Goal: Task Accomplishment & Management: Use online tool/utility

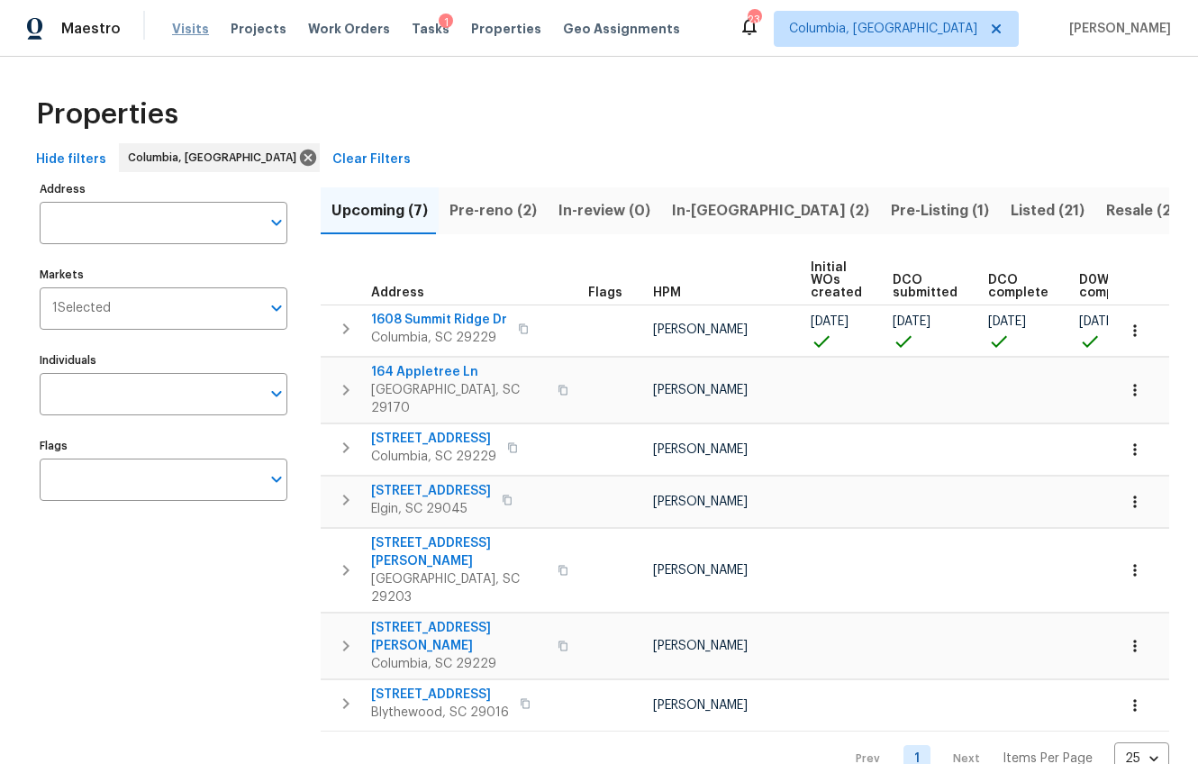
click at [184, 30] on span "Visits" at bounding box center [190, 29] width 37 height 18
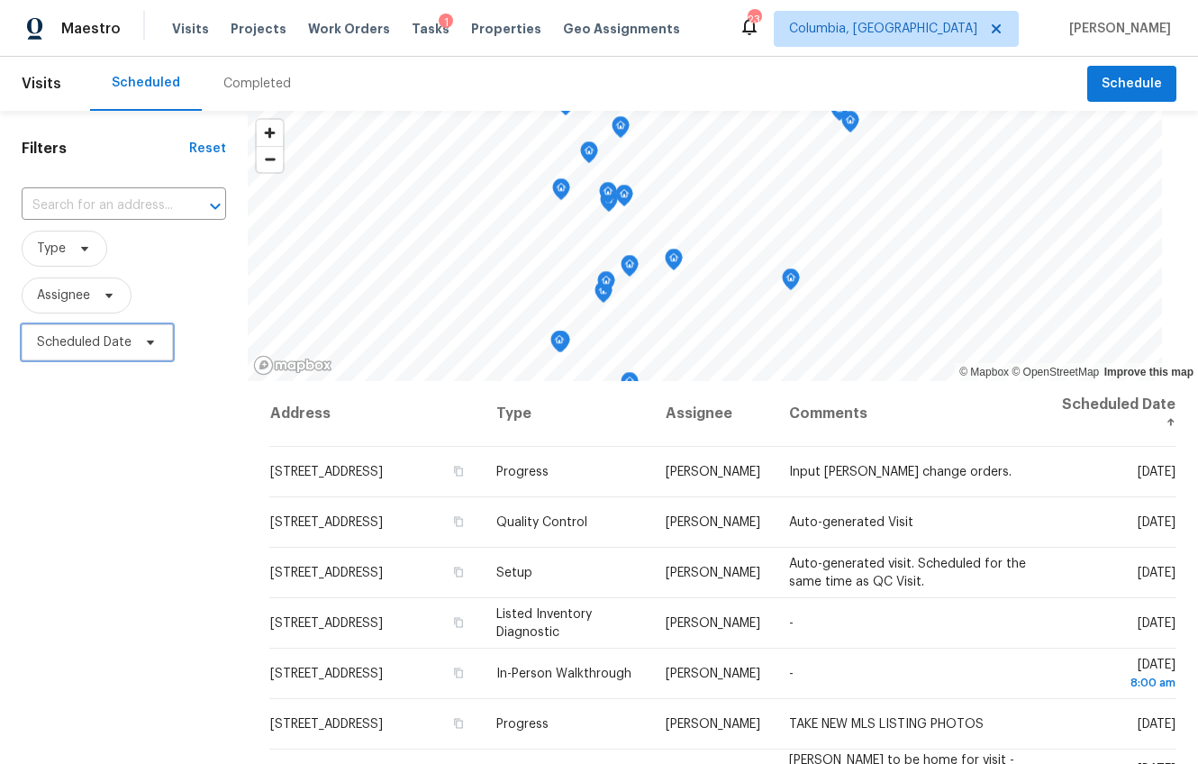
click at [77, 336] on span "Scheduled Date" at bounding box center [84, 342] width 95 height 18
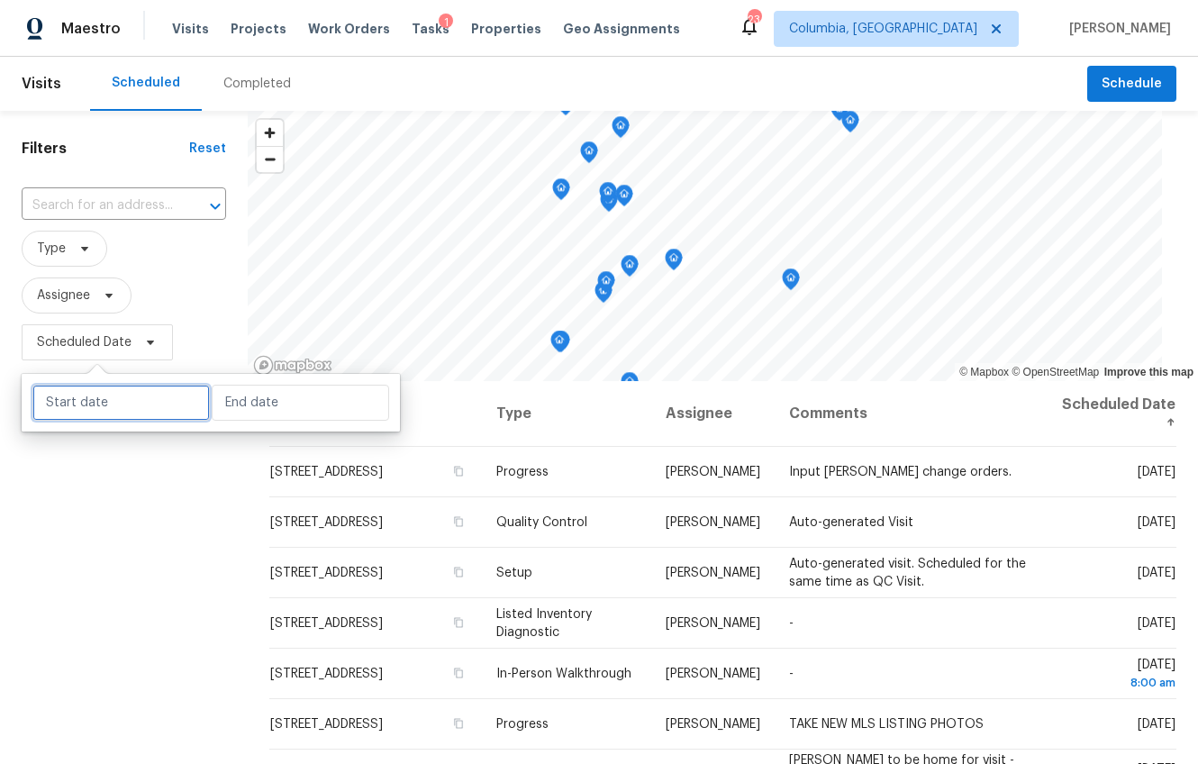
click at [95, 402] on input "text" at bounding box center [120, 403] width 177 height 36
select select "7"
select select "2025"
select select "8"
select select "2025"
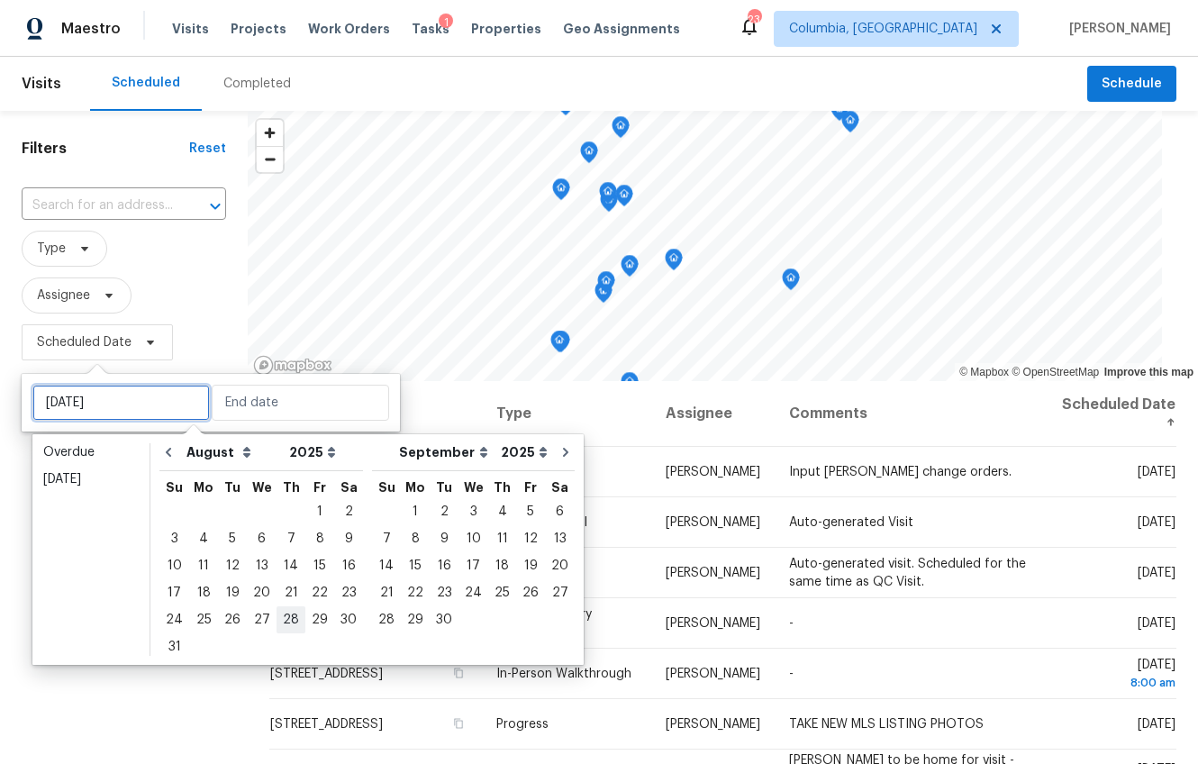
type input "Thu, Aug 28"
click at [312, 624] on div "29" at bounding box center [319, 619] width 29 height 25
type input "Fri, Aug 29"
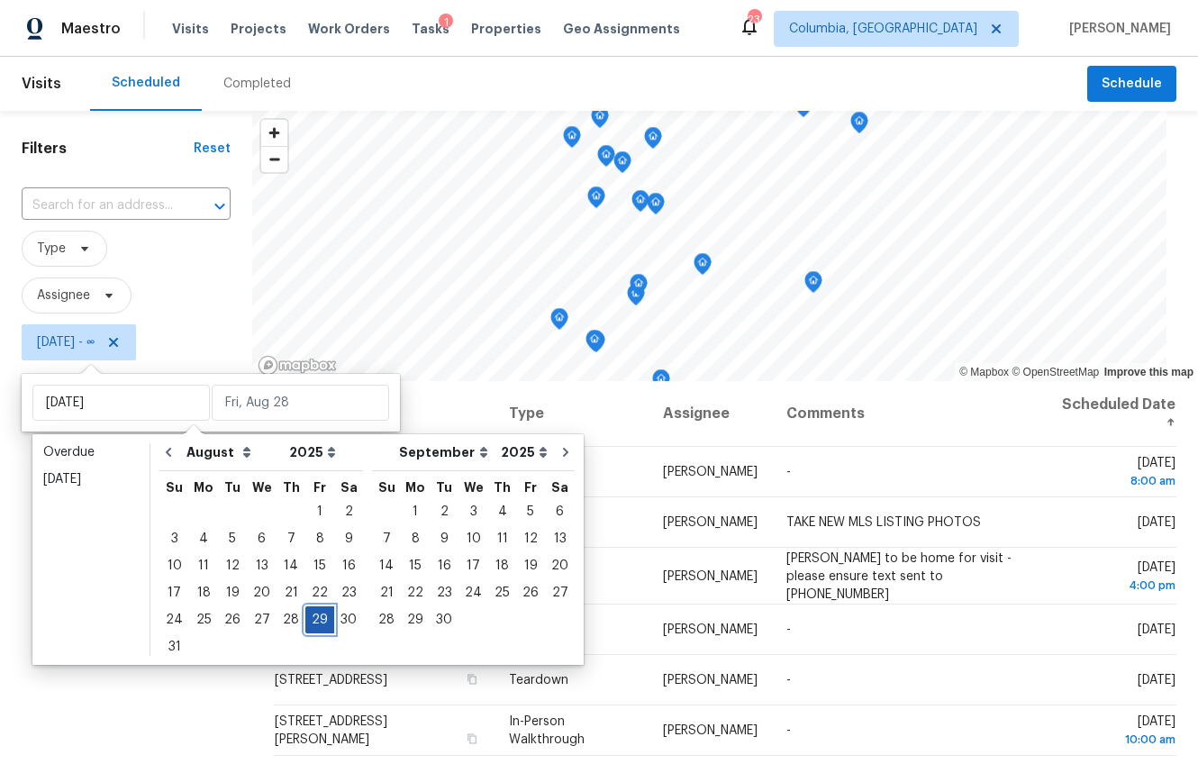
click at [312, 624] on div "29" at bounding box center [319, 619] width 29 height 25
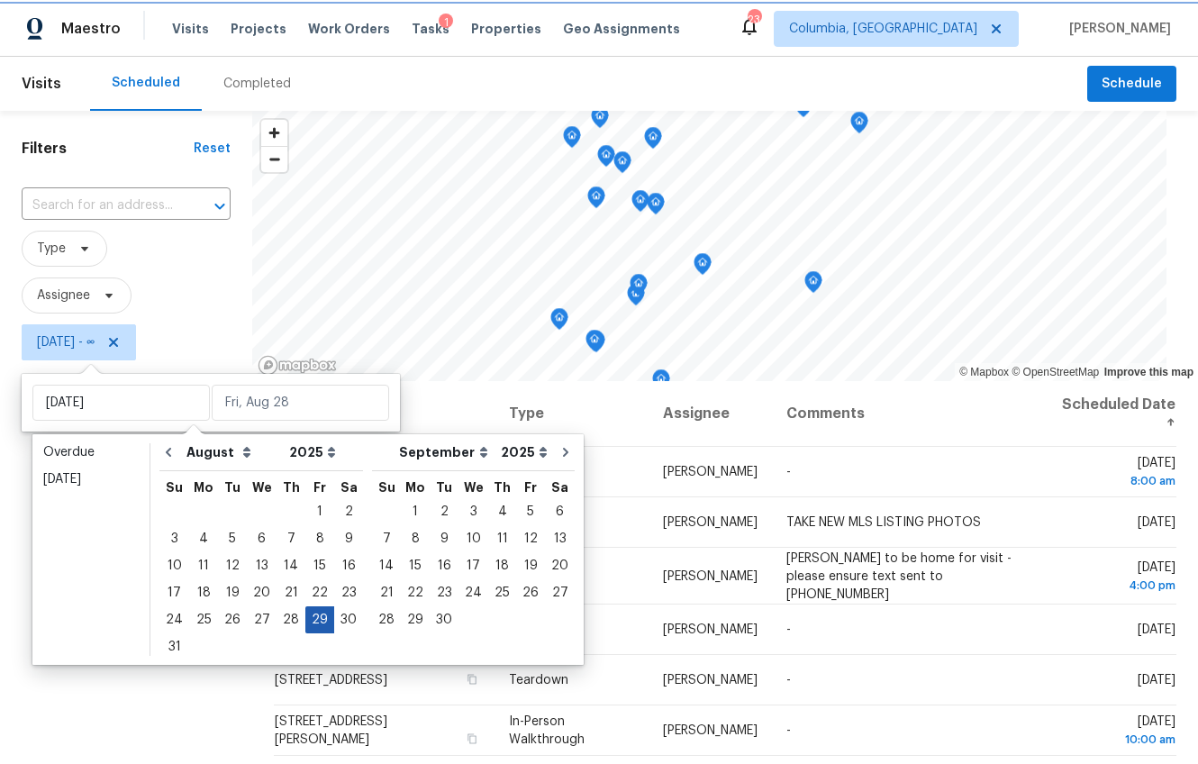
type input "Fri, Aug 29"
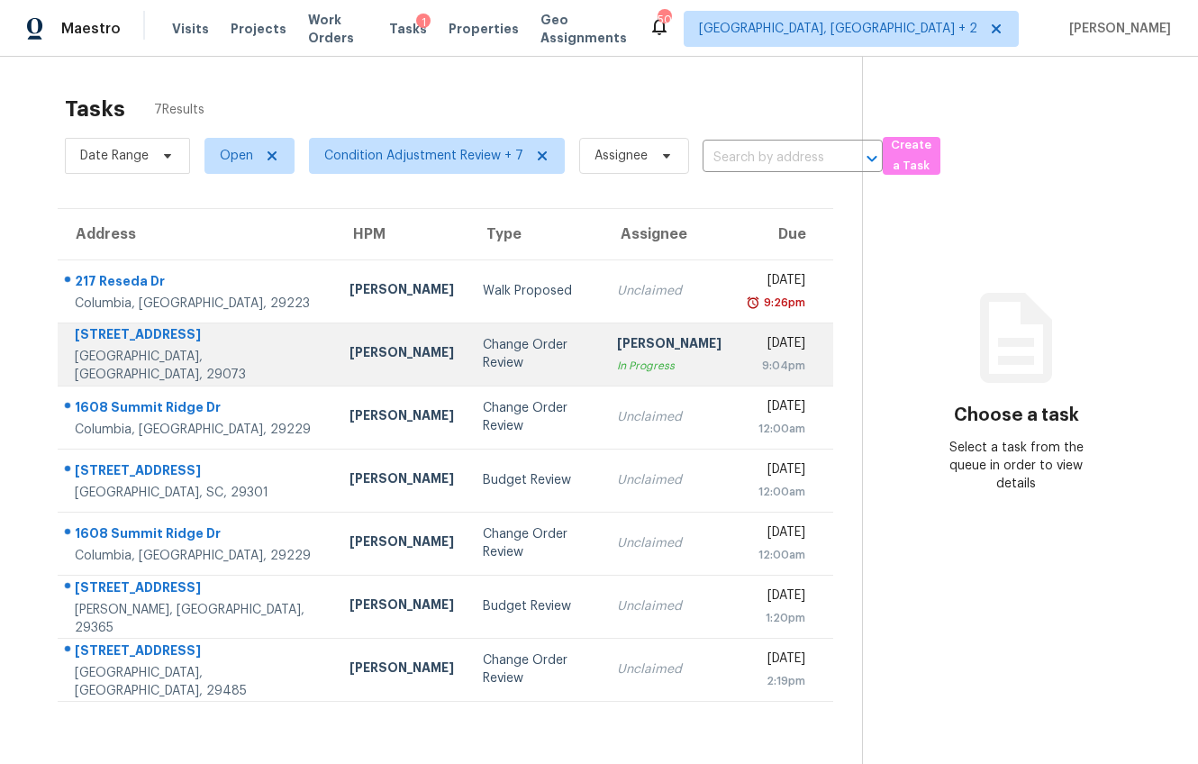
click at [374, 358] on td "Kati Dunn" at bounding box center [401, 353] width 133 height 63
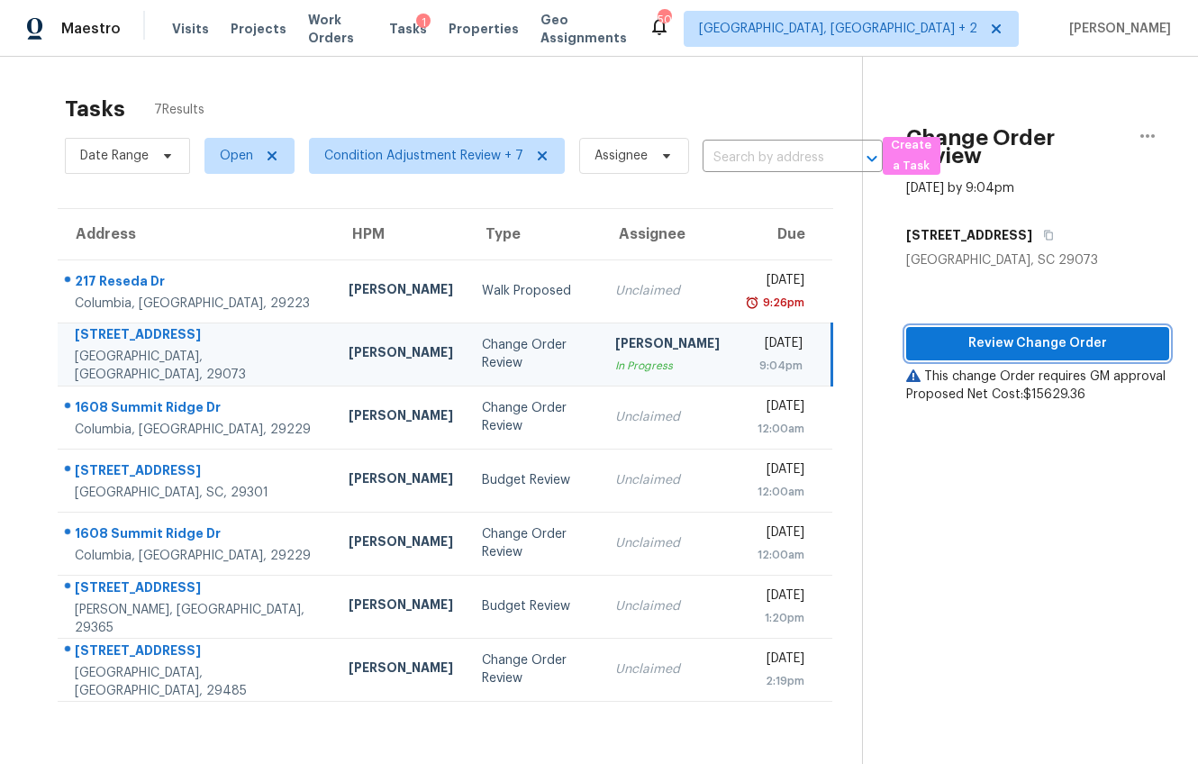
click at [972, 342] on span "Review Change Order" at bounding box center [1038, 343] width 234 height 23
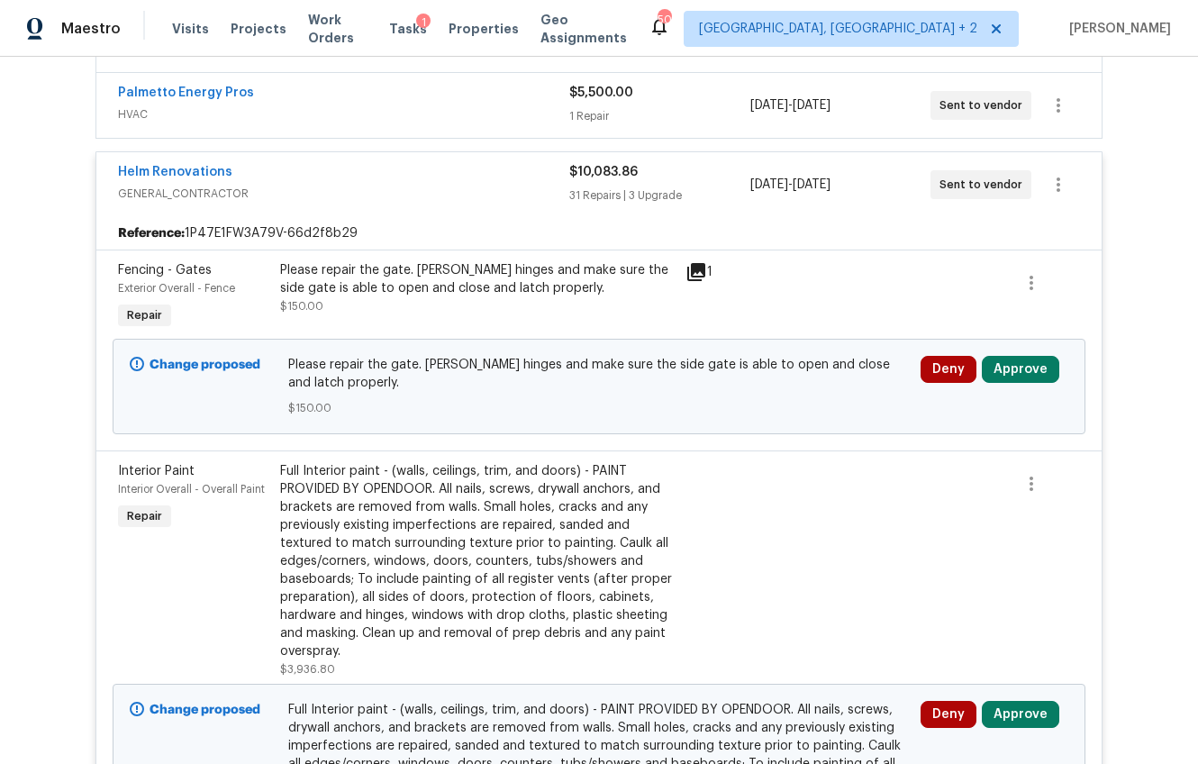
scroll to position [1272, 0]
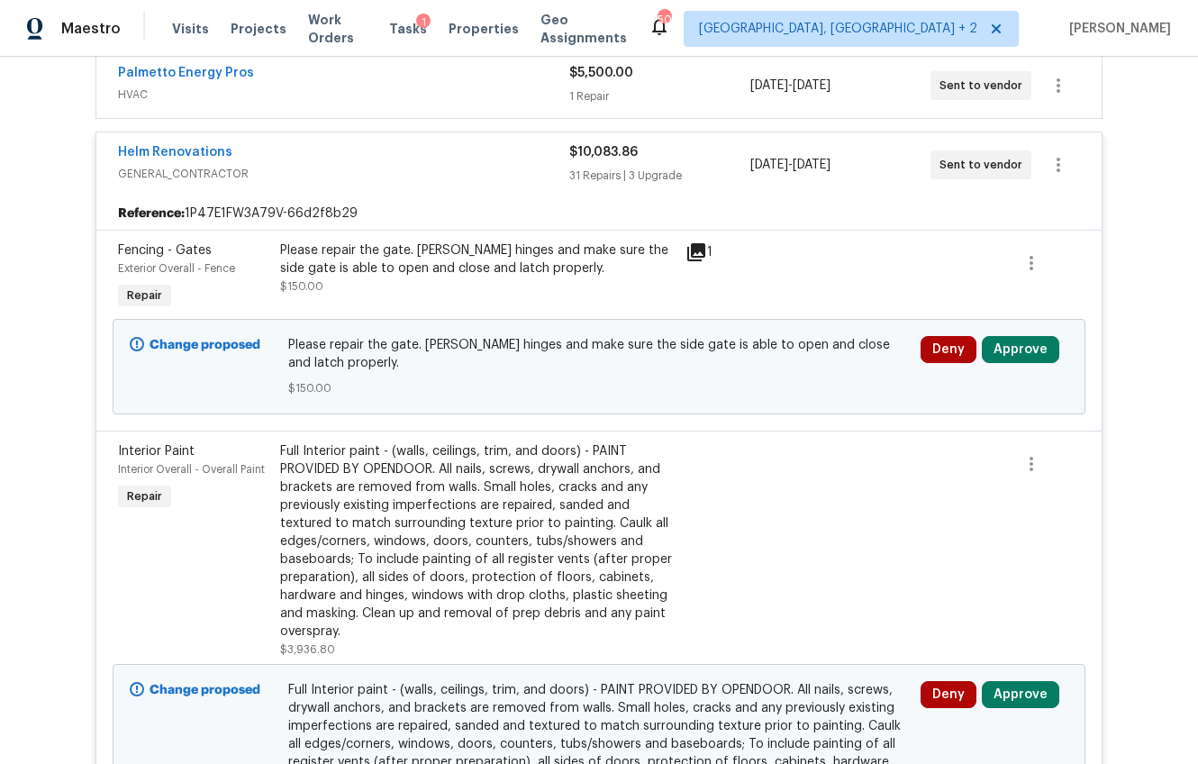
click at [429, 254] on div "Please repair the gate. Reinstall hinges and make sure the side gate is able to…" at bounding box center [477, 259] width 395 height 36
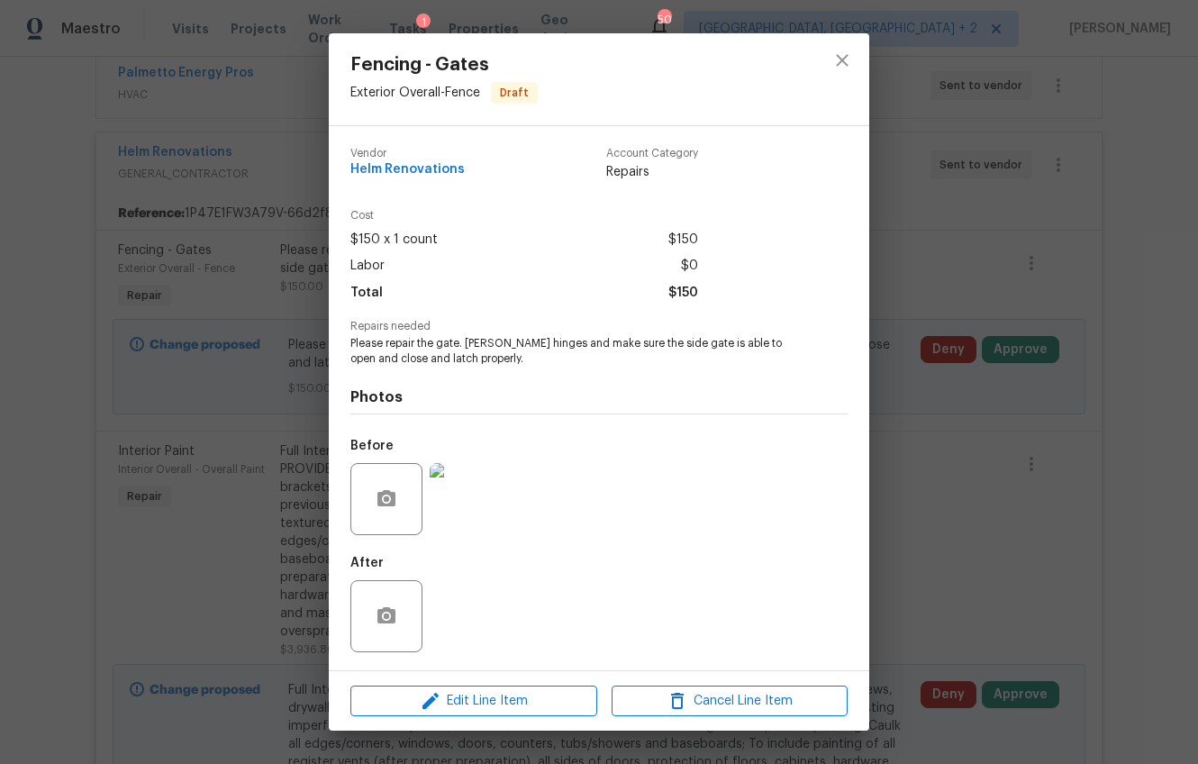
click at [945, 504] on div "Fencing - Gates Exterior Overall - Fence Draft Vendor Helm Renovations Account …" at bounding box center [599, 382] width 1198 height 764
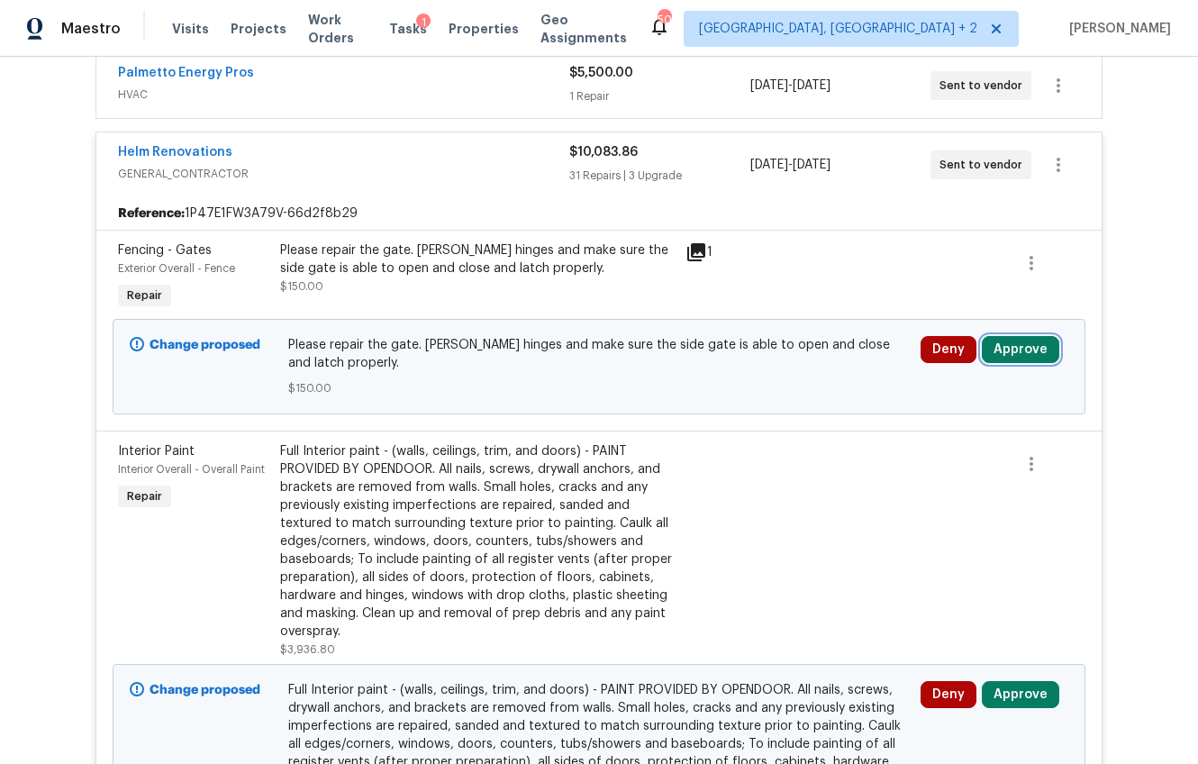
click at [1007, 348] on button "Approve" at bounding box center [1020, 349] width 77 height 27
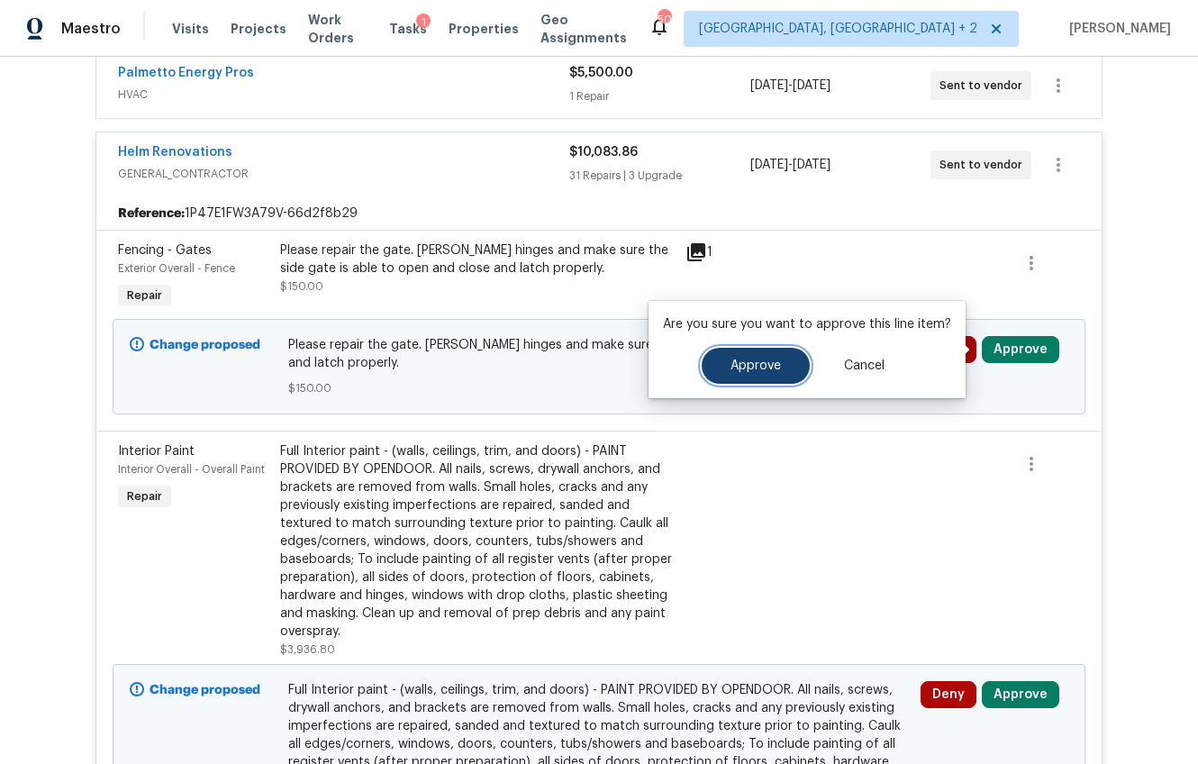
click at [758, 366] on span "Approve" at bounding box center [756, 366] width 50 height 14
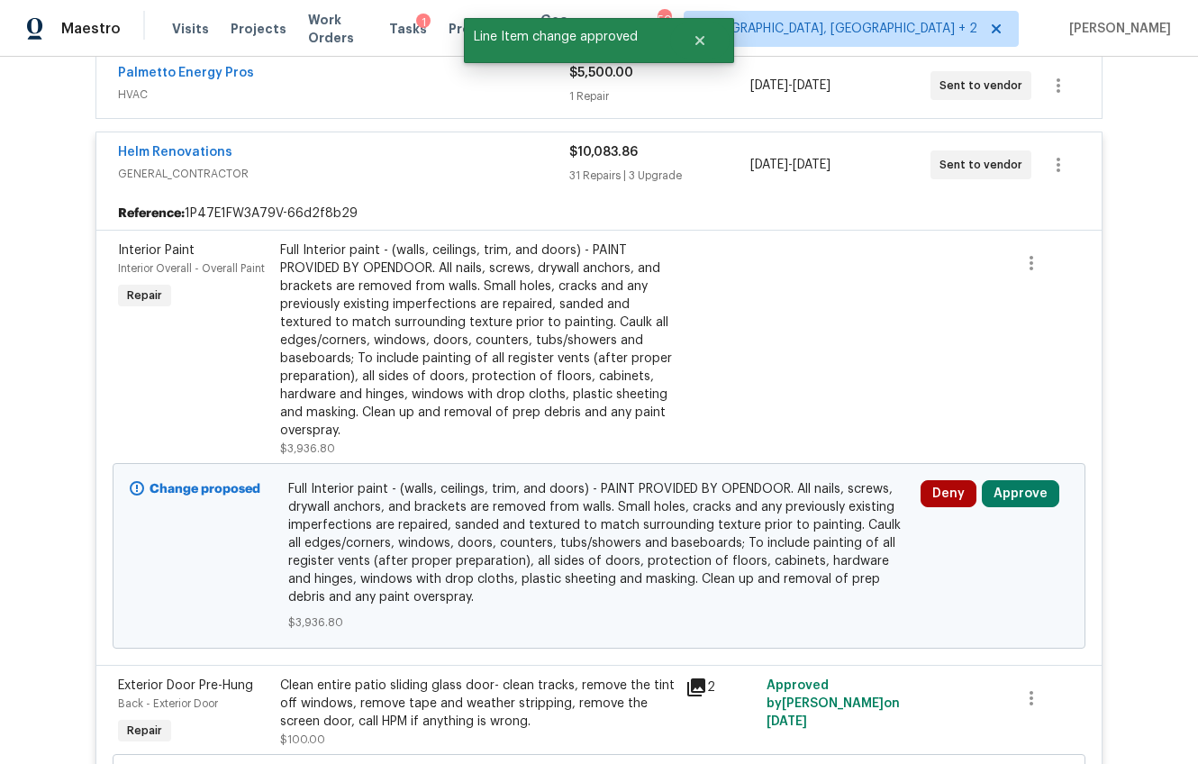
click at [386, 380] on div "Full Interior paint - (walls, ceilings, trim, and doors) - PAINT PROVIDED BY OP…" at bounding box center [477, 340] width 395 height 198
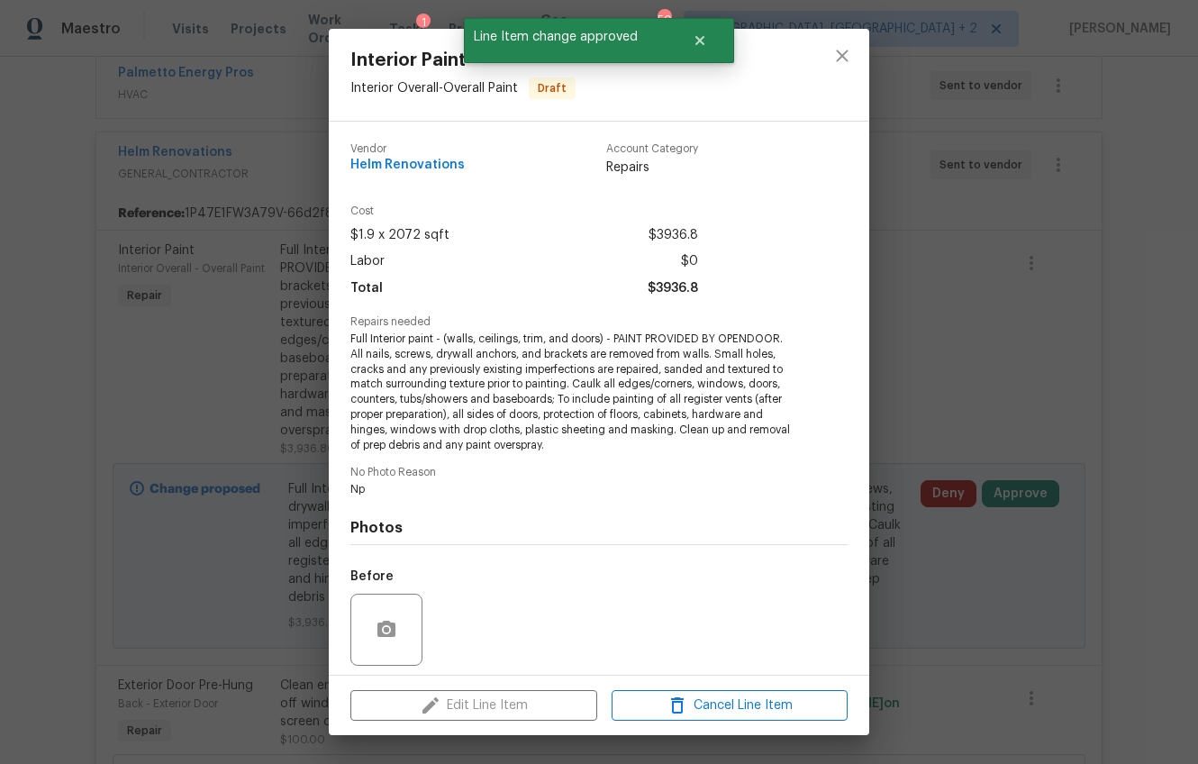
click at [979, 168] on div "Interior Paint Interior Overall - Overall Paint Draft Vendor Helm Renovations A…" at bounding box center [599, 382] width 1198 height 764
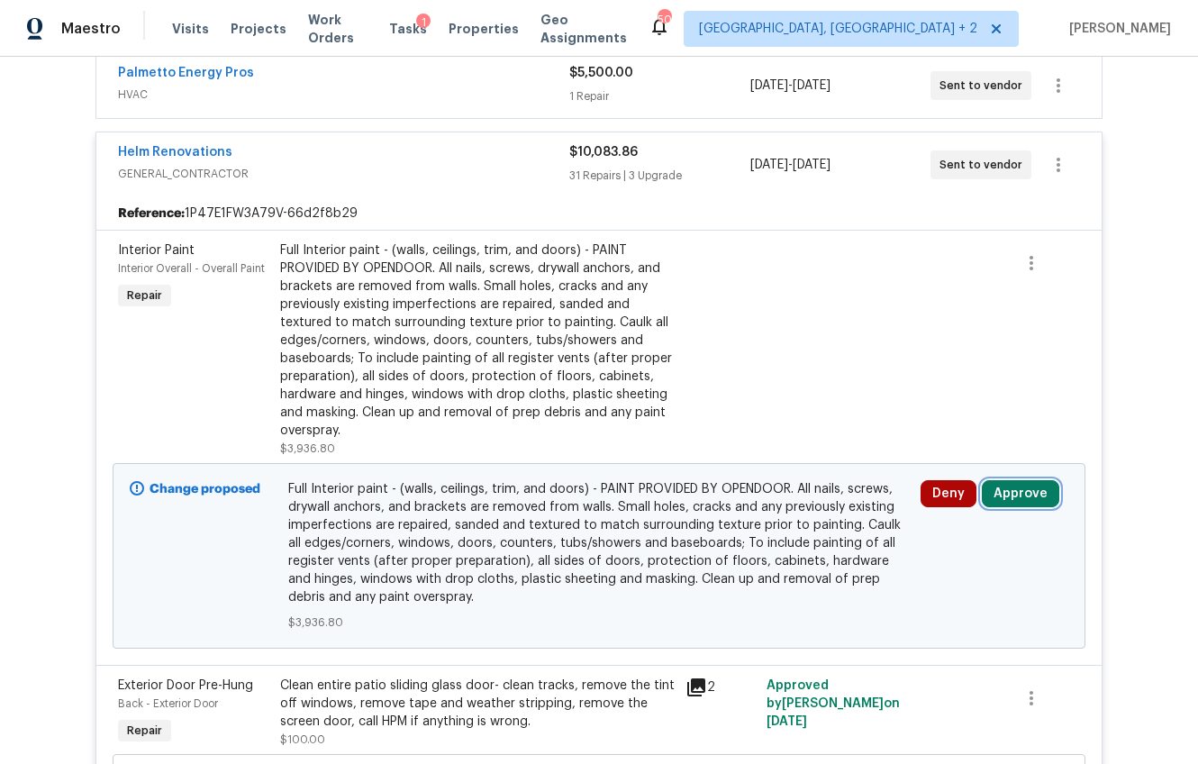
click at [1003, 483] on button "Approve" at bounding box center [1020, 493] width 77 height 27
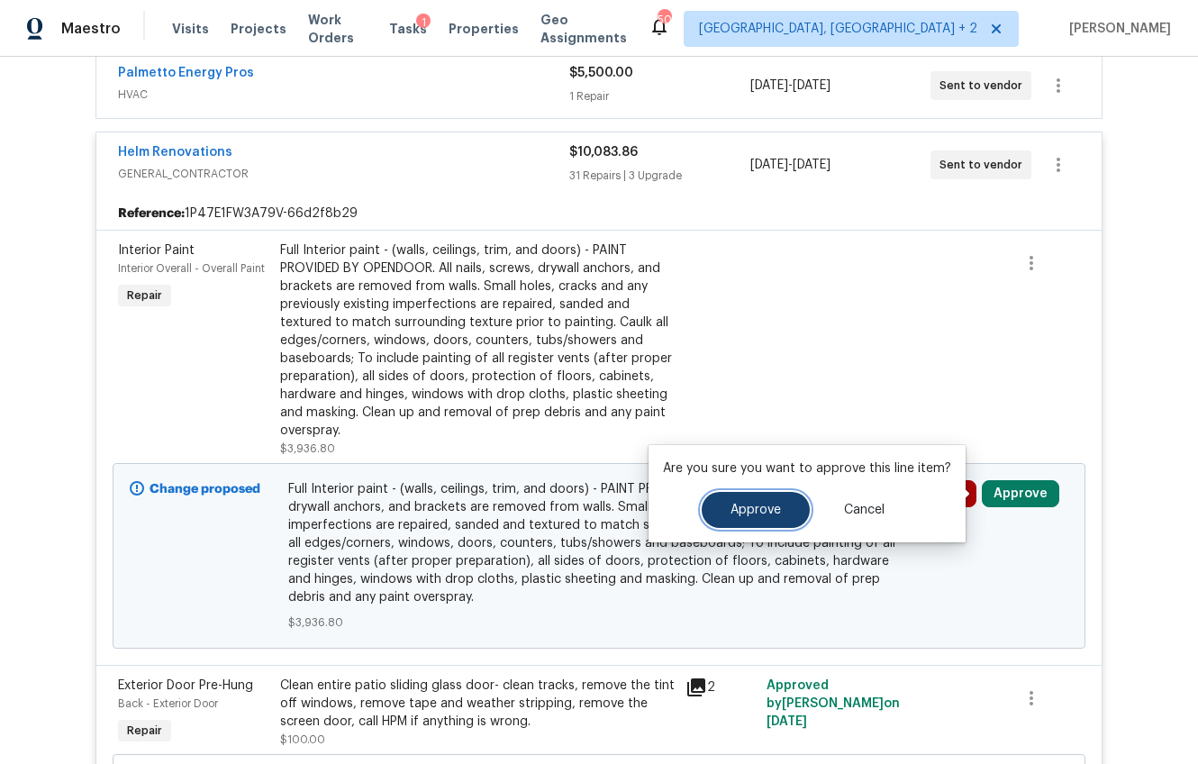
click at [741, 504] on span "Approve" at bounding box center [756, 511] width 50 height 14
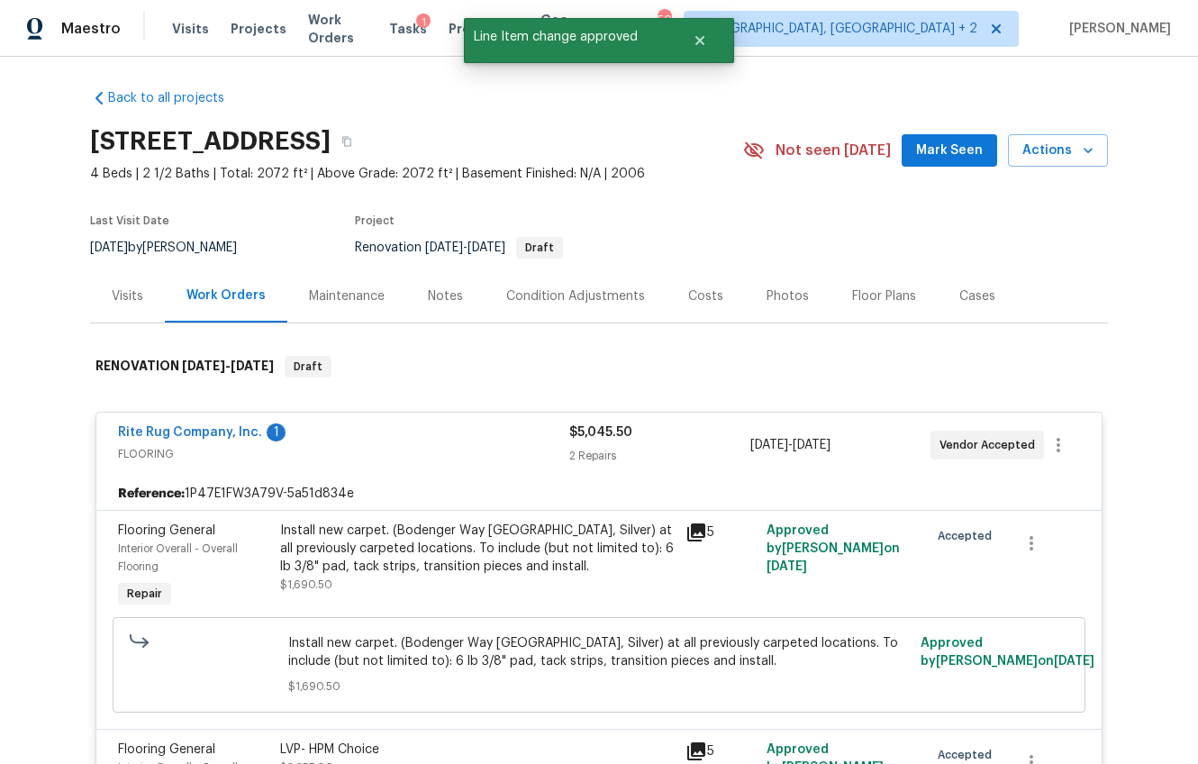
scroll to position [5, 0]
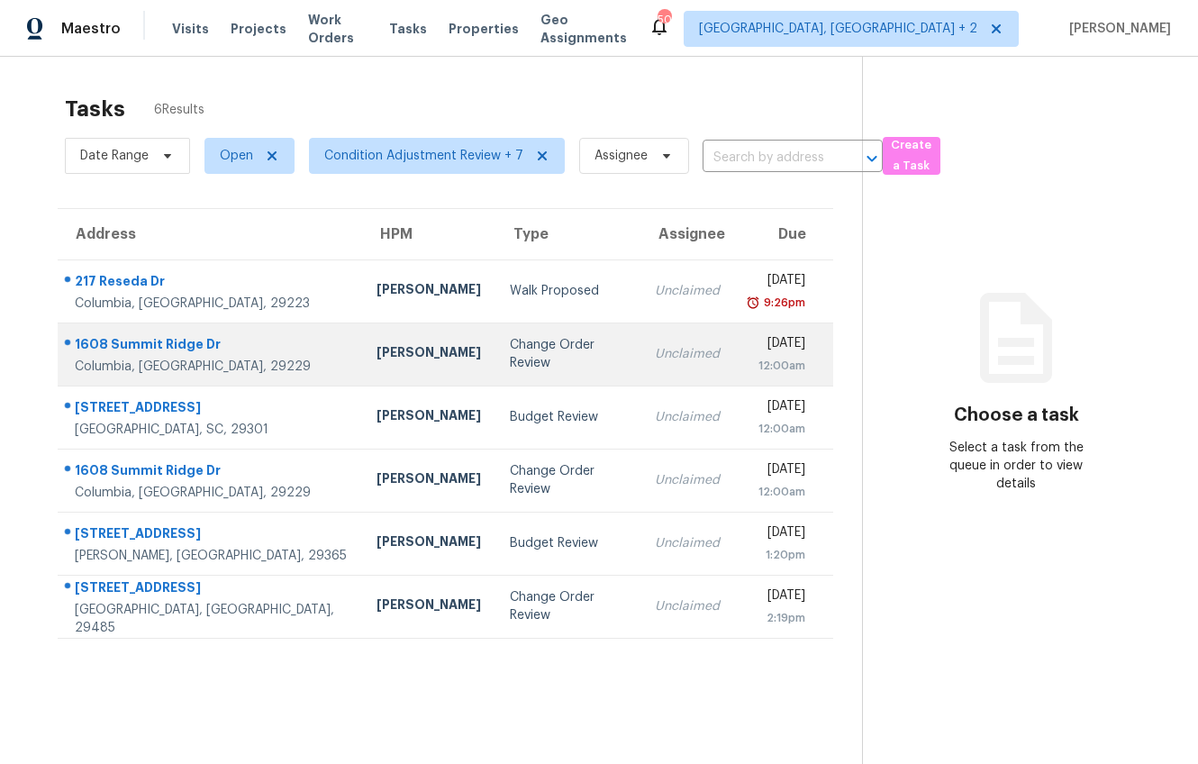
click at [377, 353] on div "[PERSON_NAME]" at bounding box center [429, 354] width 104 height 23
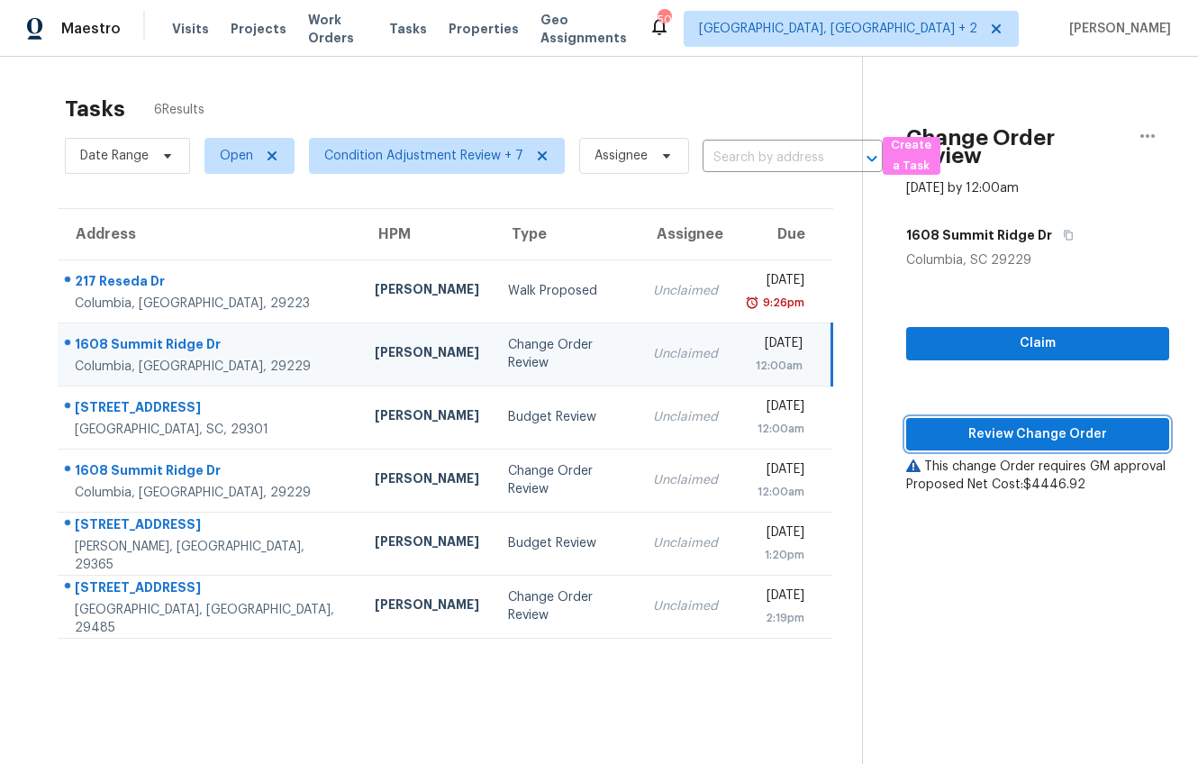
click at [1017, 436] on span "Review Change Order" at bounding box center [1038, 434] width 234 height 23
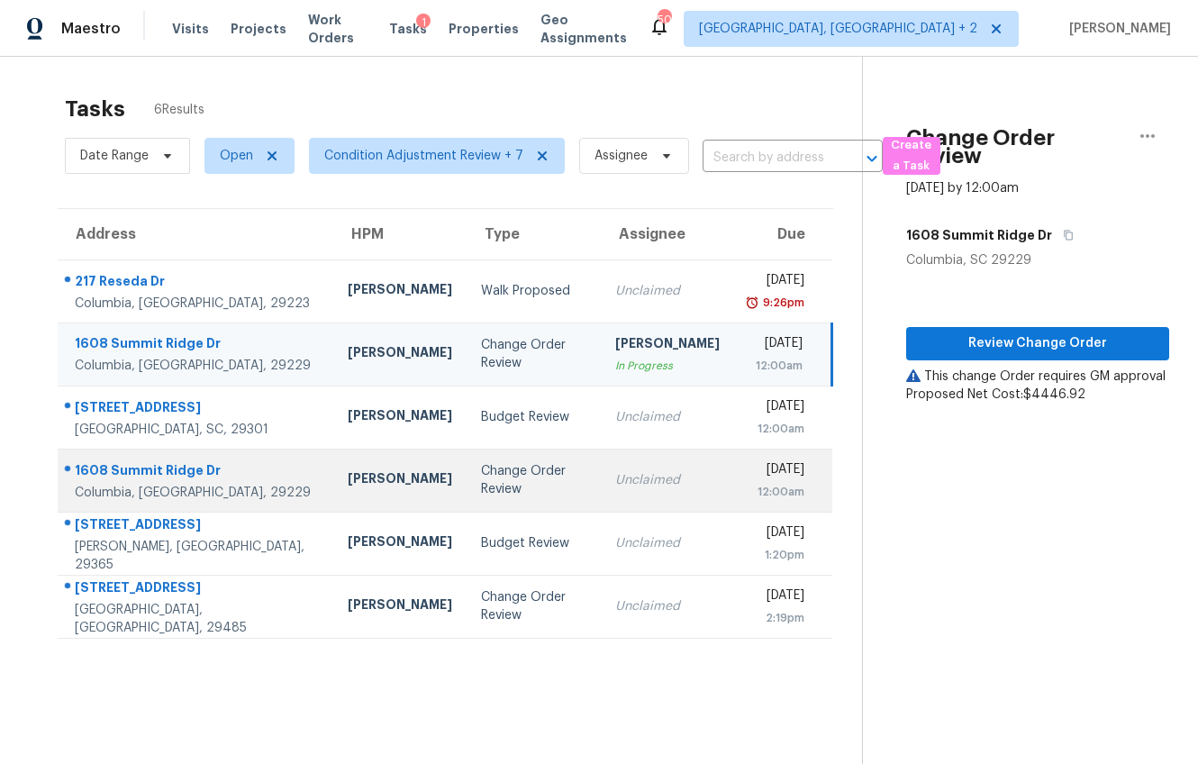
click at [348, 482] on div "[PERSON_NAME]" at bounding box center [400, 480] width 104 height 23
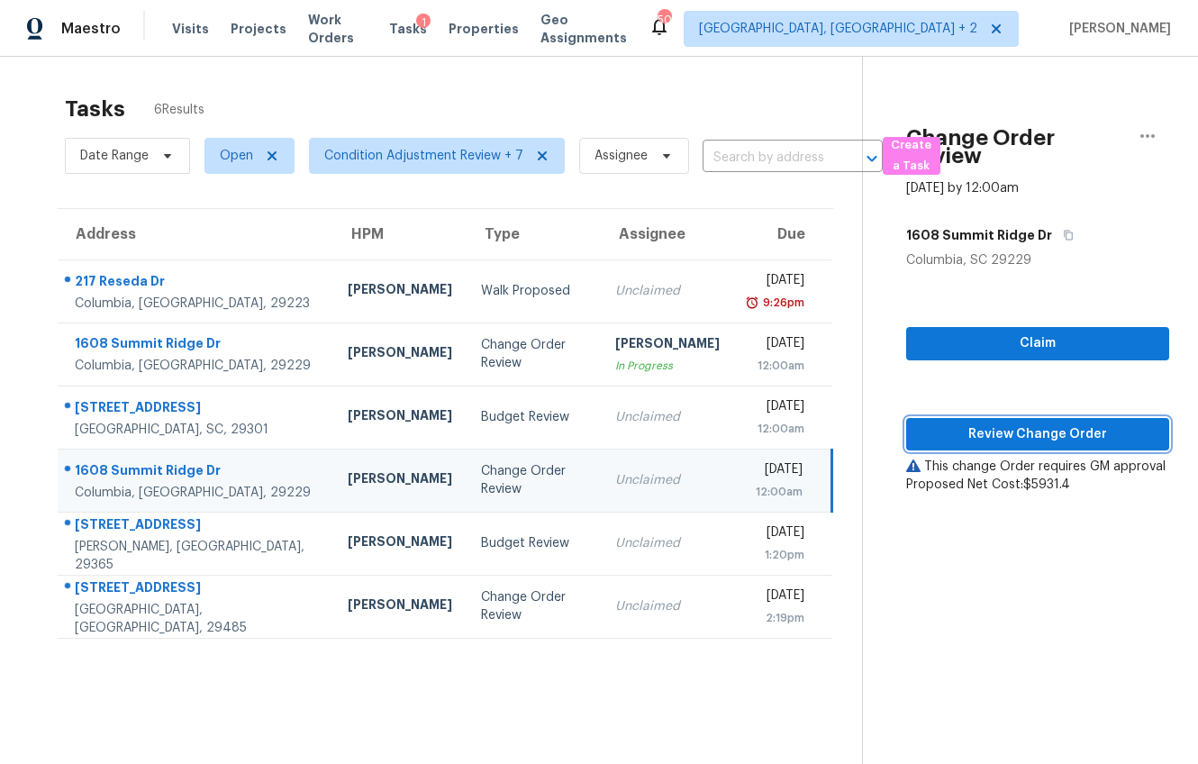
click at [1005, 434] on span "Review Change Order" at bounding box center [1038, 434] width 234 height 23
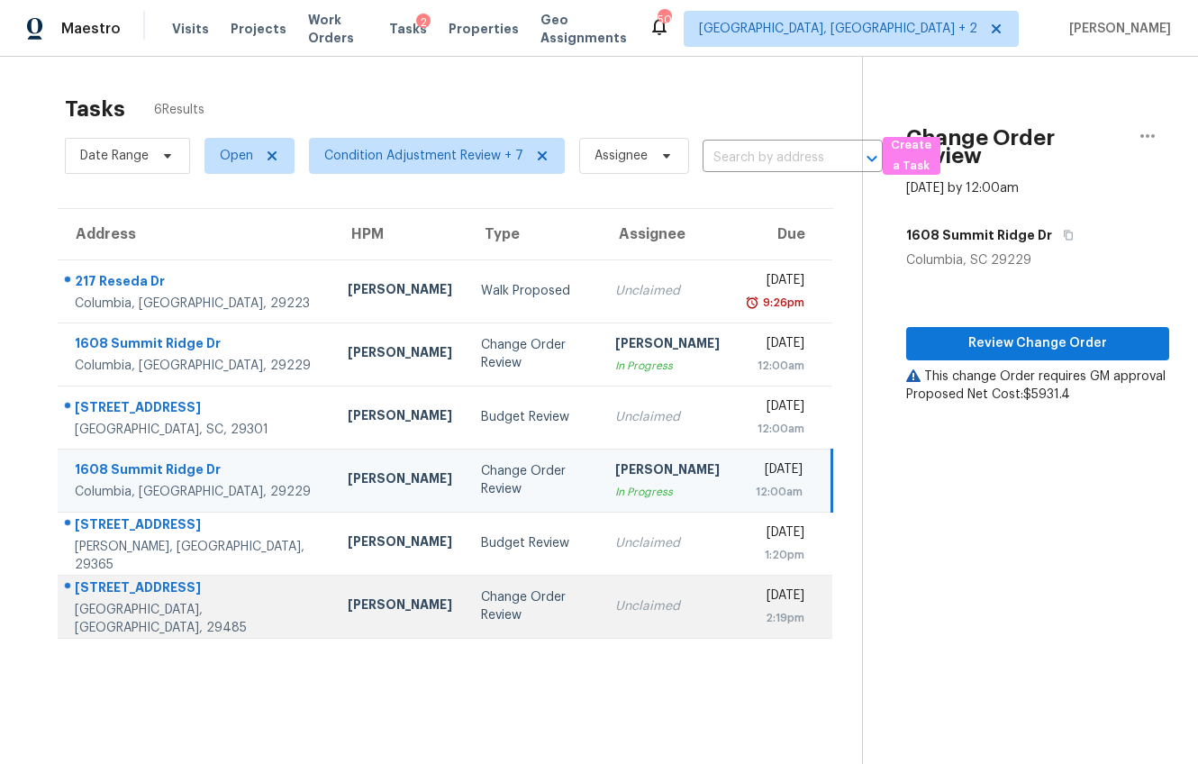
click at [348, 607] on div "Matt Davidson" at bounding box center [400, 606] width 104 height 23
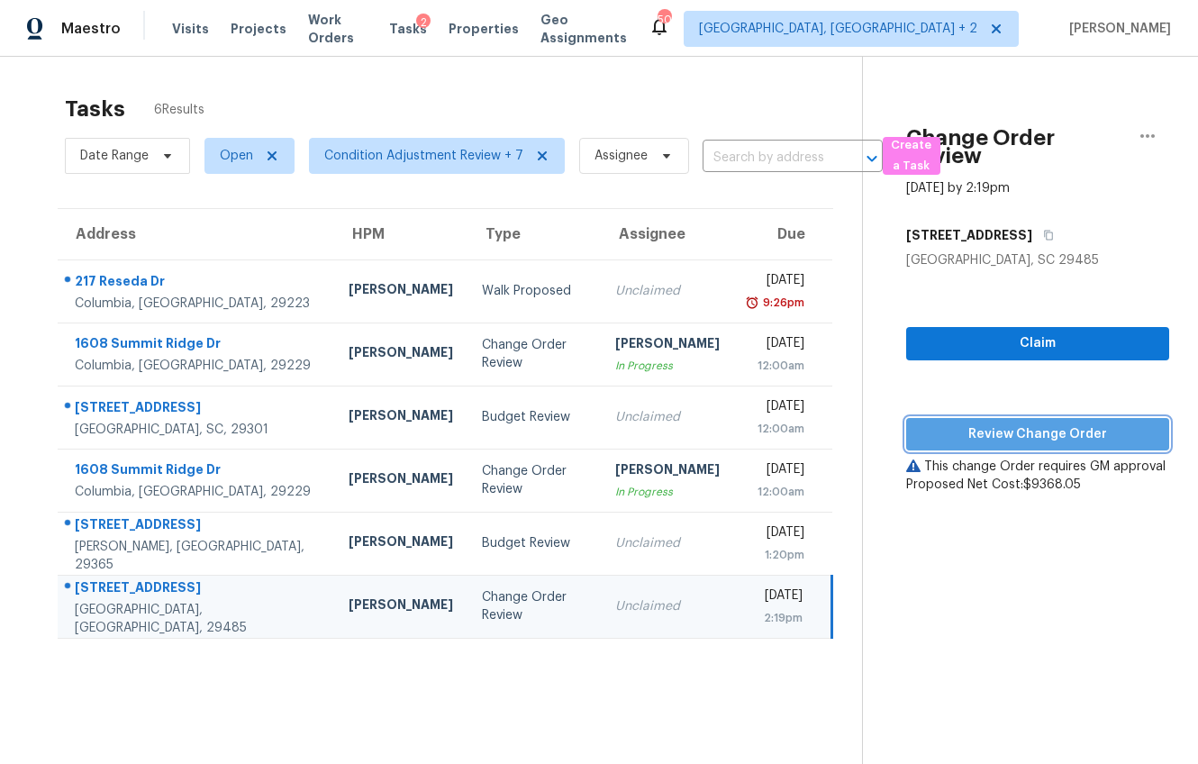
click at [1029, 434] on span "Review Change Order" at bounding box center [1038, 434] width 234 height 23
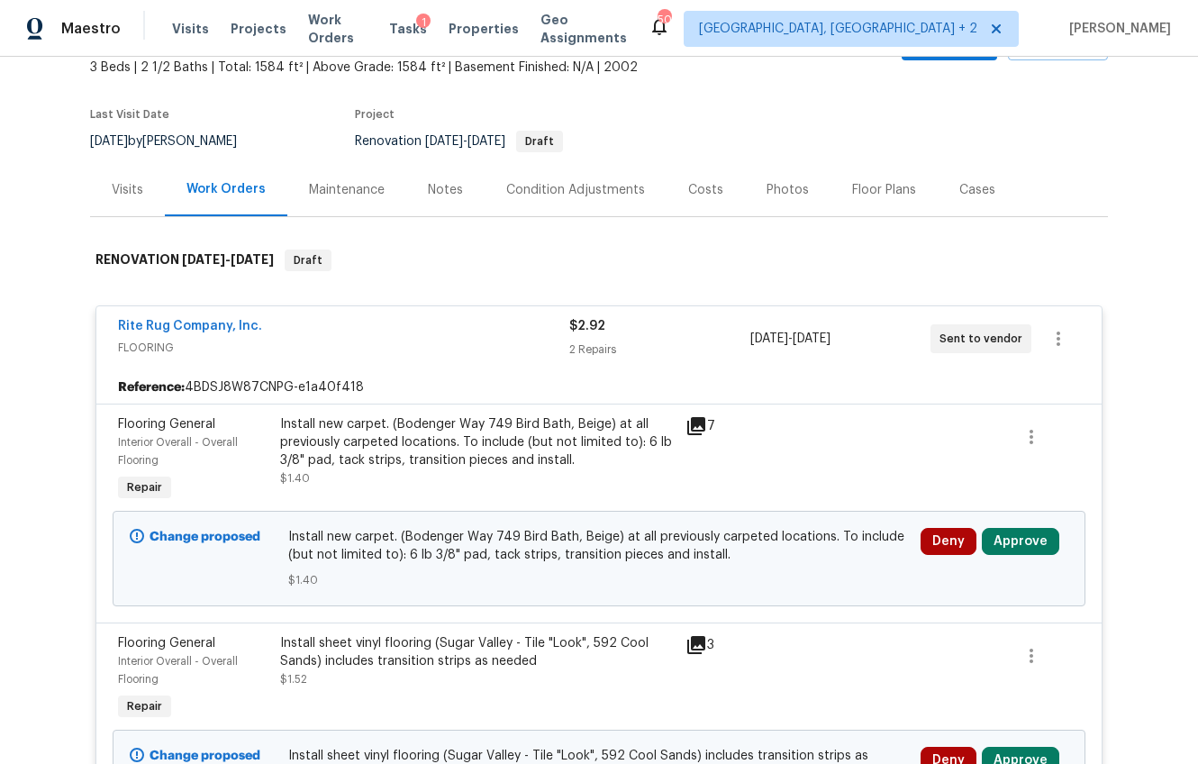
scroll to position [297, 0]
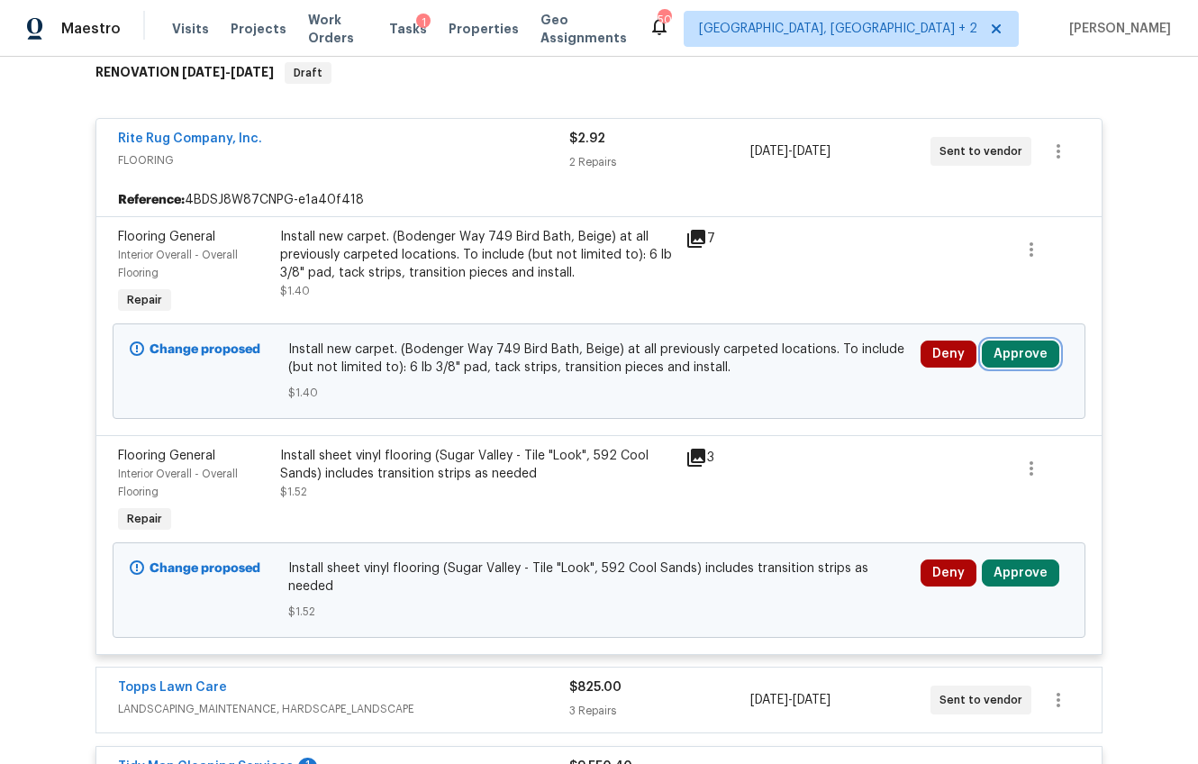
click at [990, 347] on button "Approve" at bounding box center [1020, 353] width 77 height 27
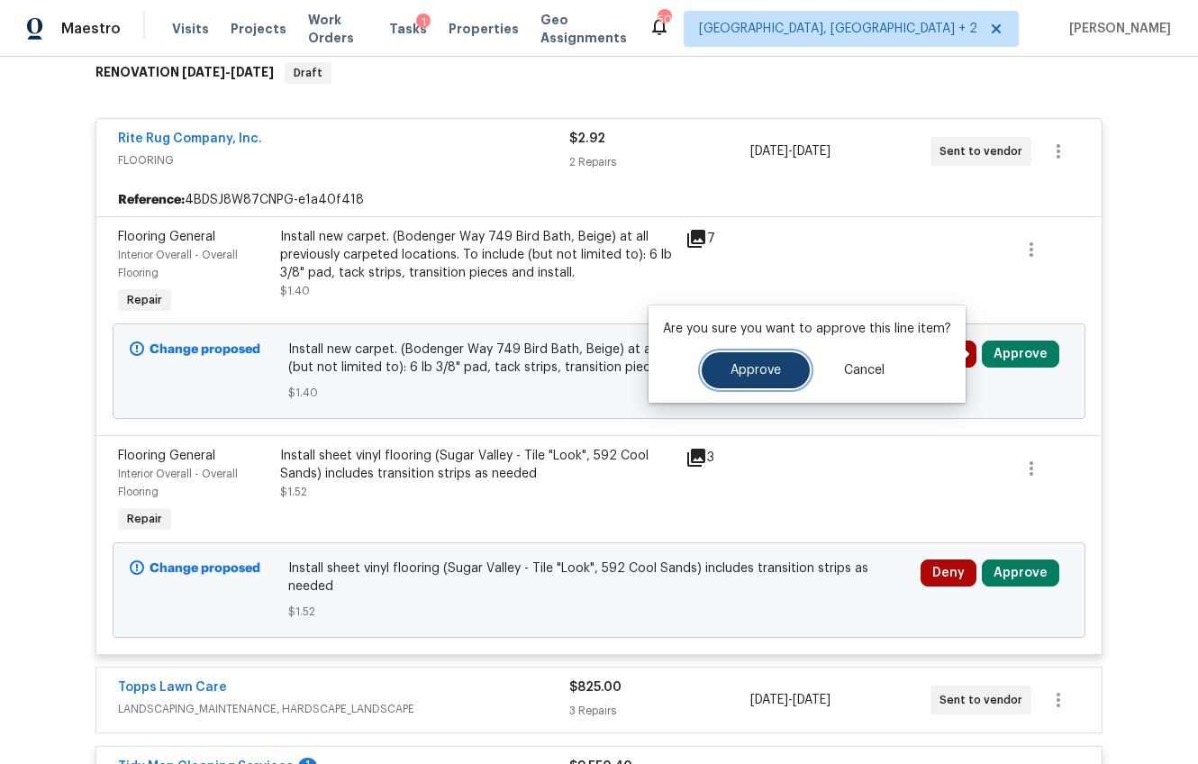
click at [754, 380] on button "Approve" at bounding box center [756, 370] width 108 height 36
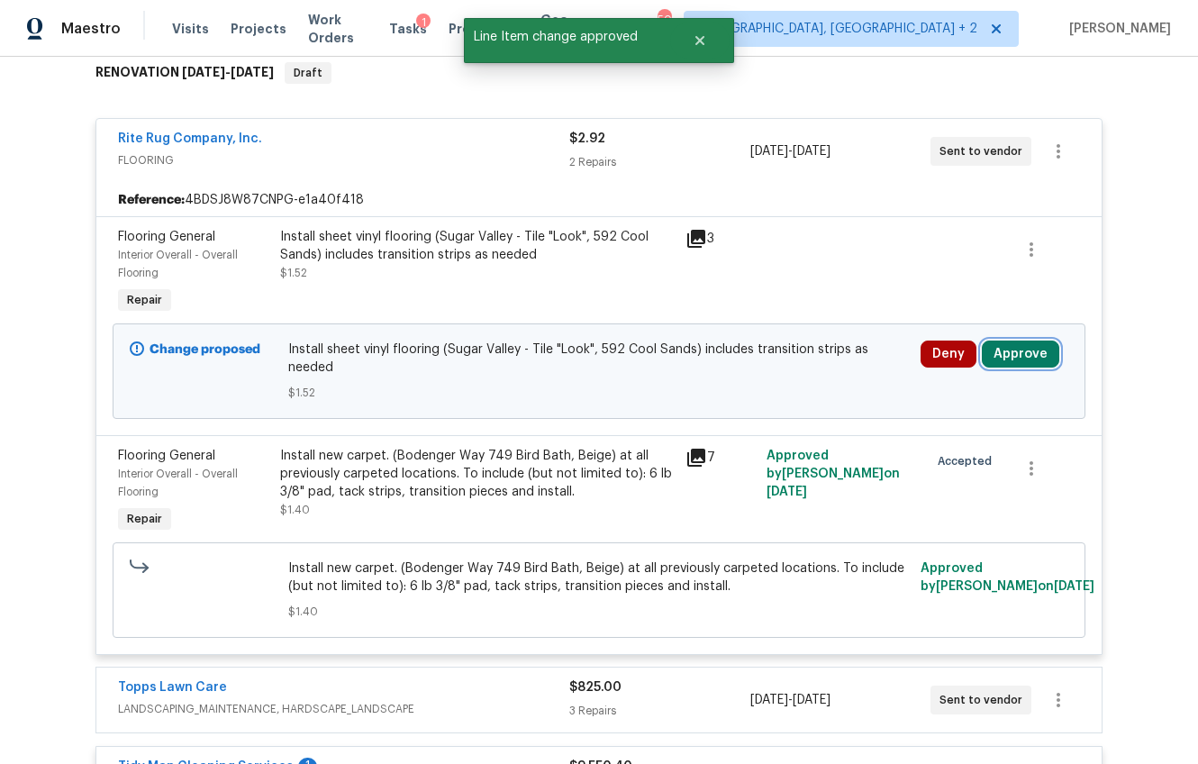
click at [1019, 356] on button "Approve" at bounding box center [1020, 353] width 77 height 27
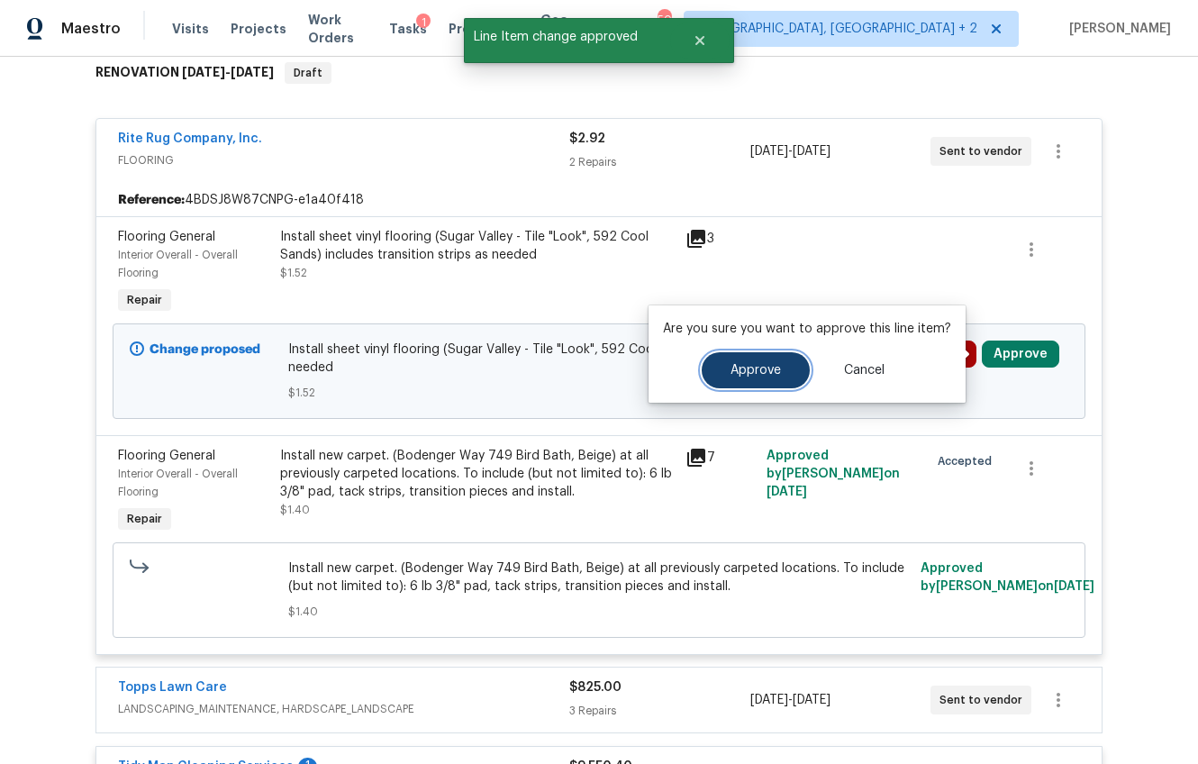
click at [750, 368] on span "Approve" at bounding box center [756, 371] width 50 height 14
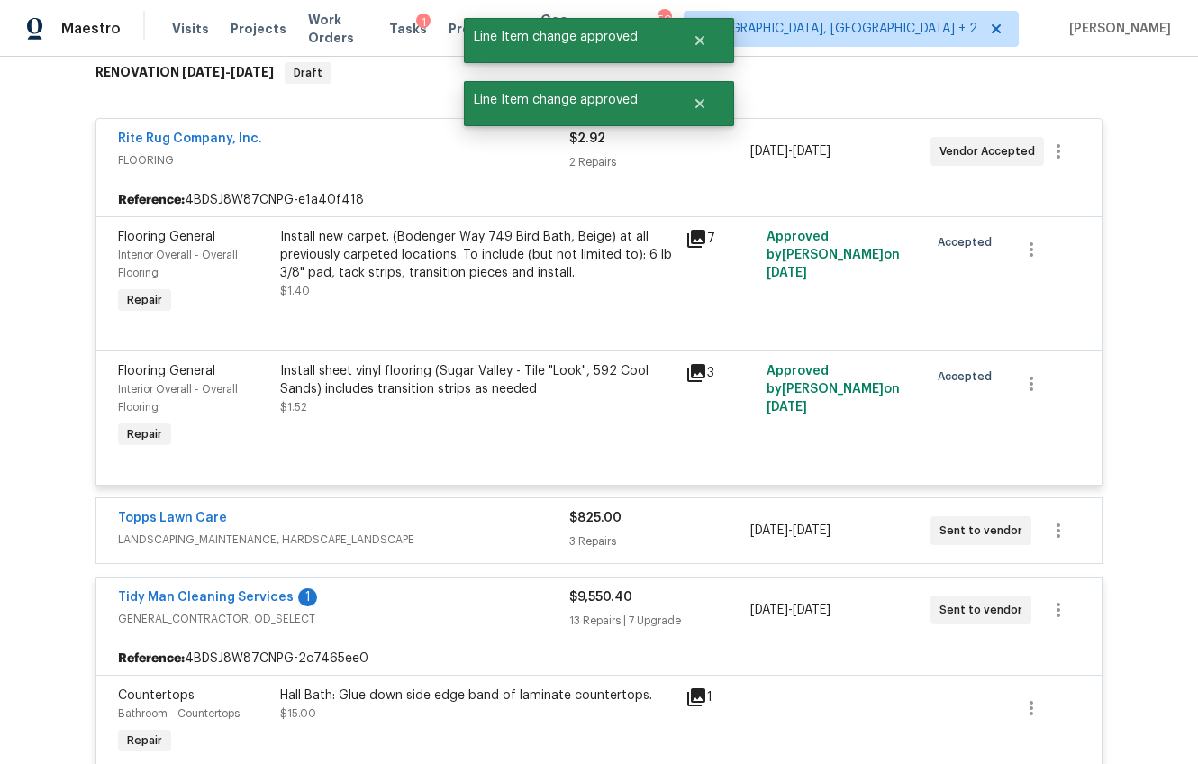
scroll to position [826, 0]
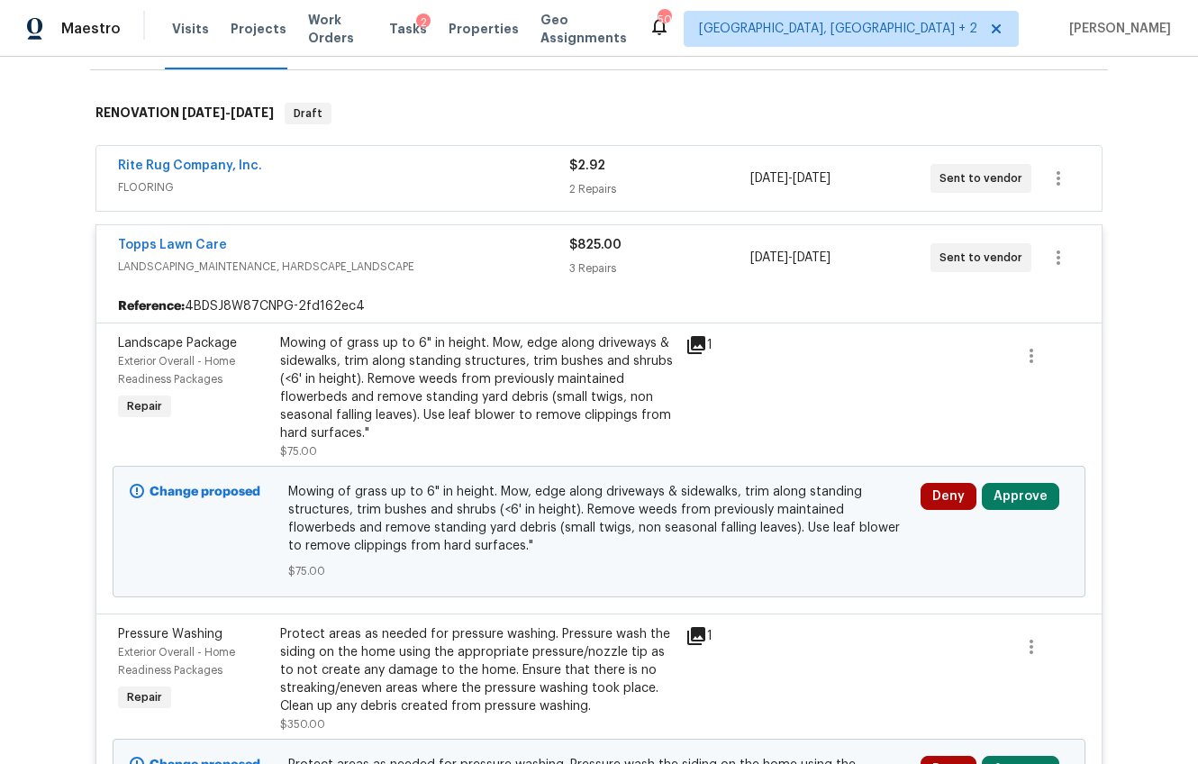
scroll to position [277, 0]
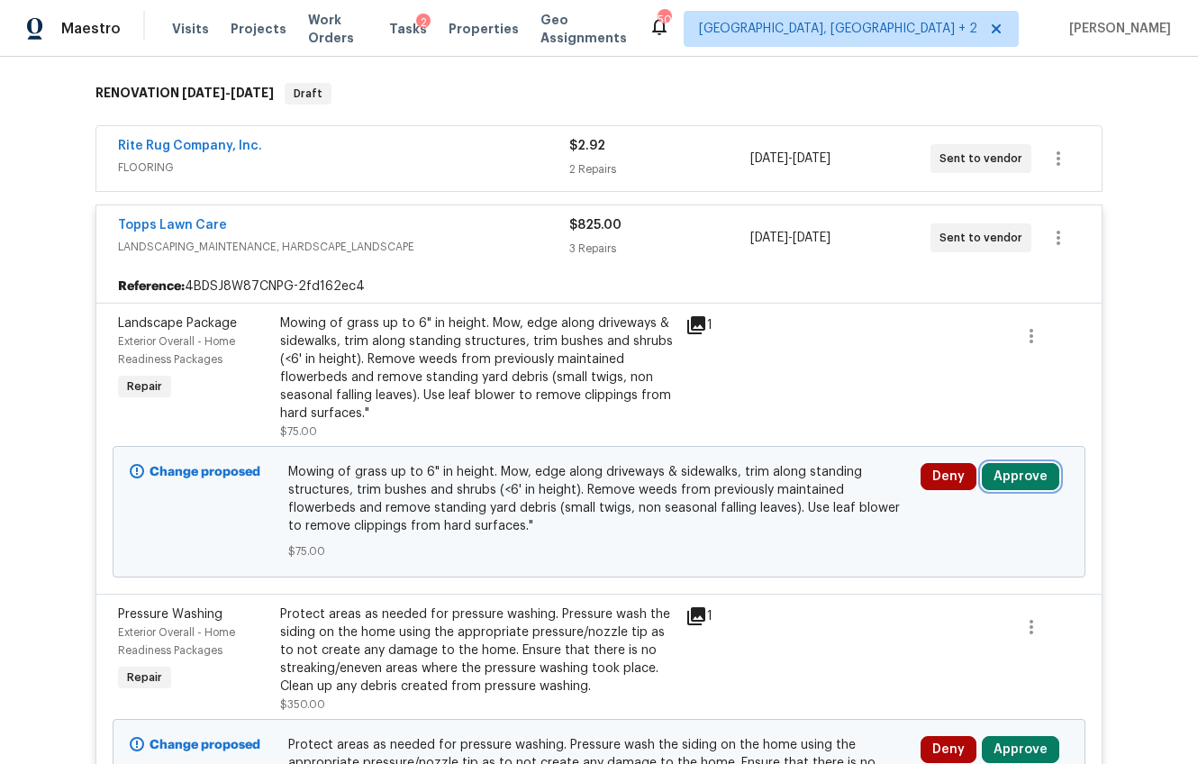
click at [1016, 476] on button "Approve" at bounding box center [1020, 476] width 77 height 27
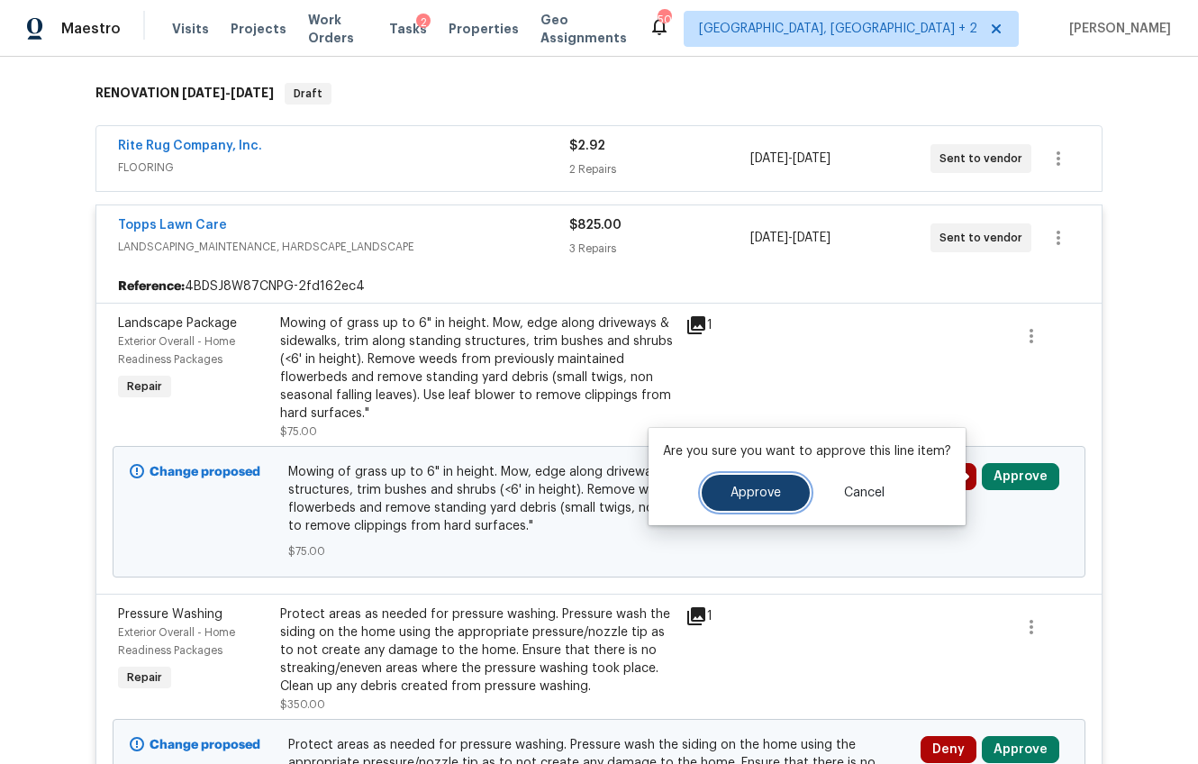
click at [769, 495] on span "Approve" at bounding box center [756, 493] width 50 height 14
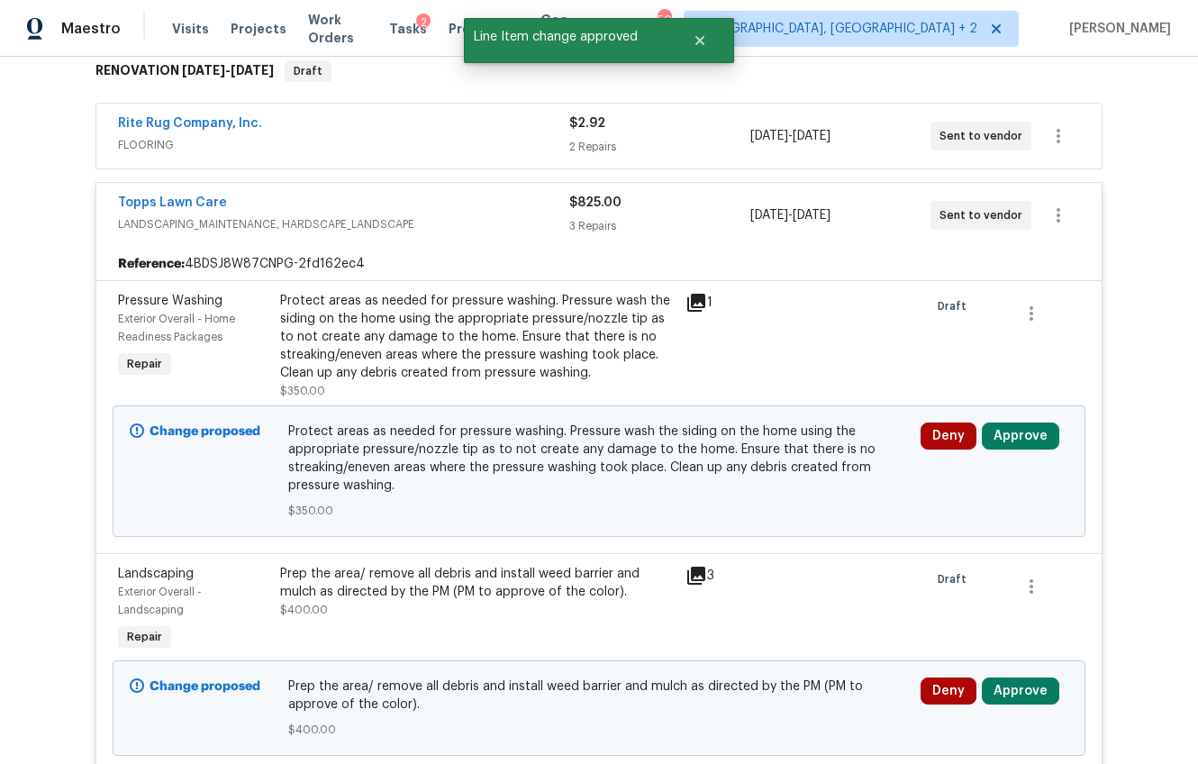
scroll to position [356, 0]
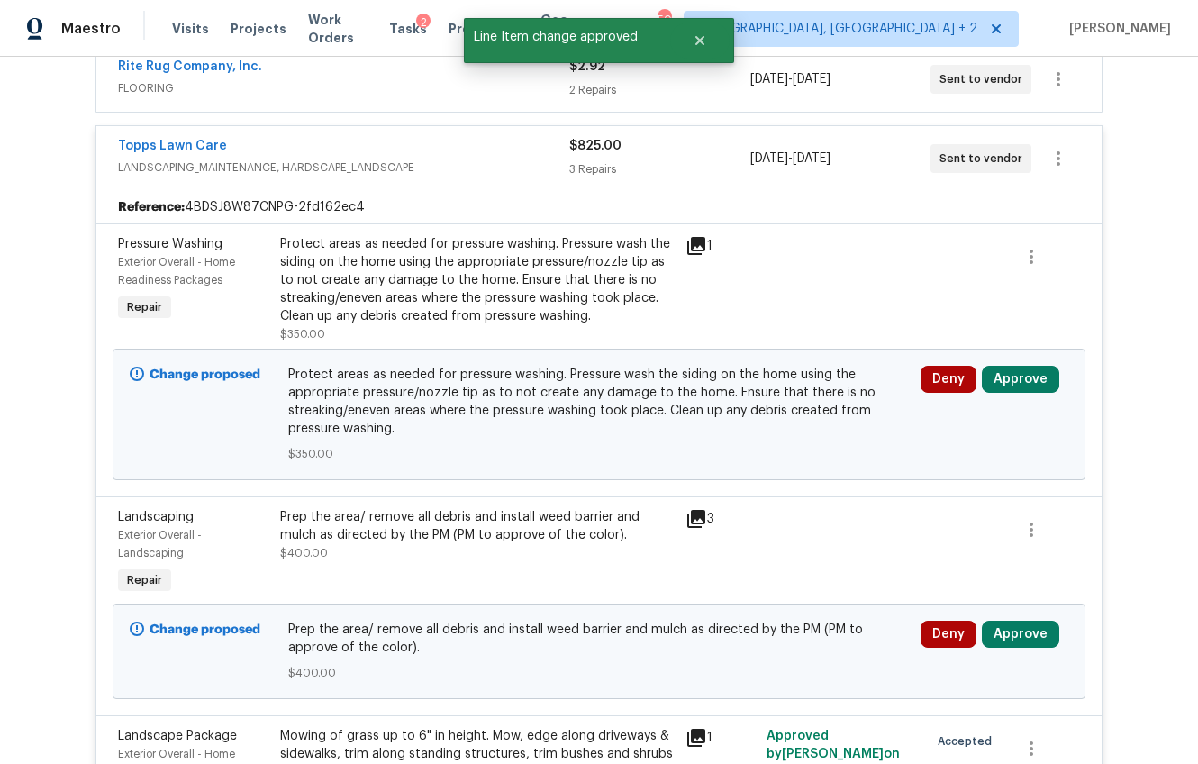
click at [1053, 378] on div "Deny Approve" at bounding box center [995, 379] width 148 height 27
click at [1011, 377] on button "Approve" at bounding box center [1020, 379] width 77 height 27
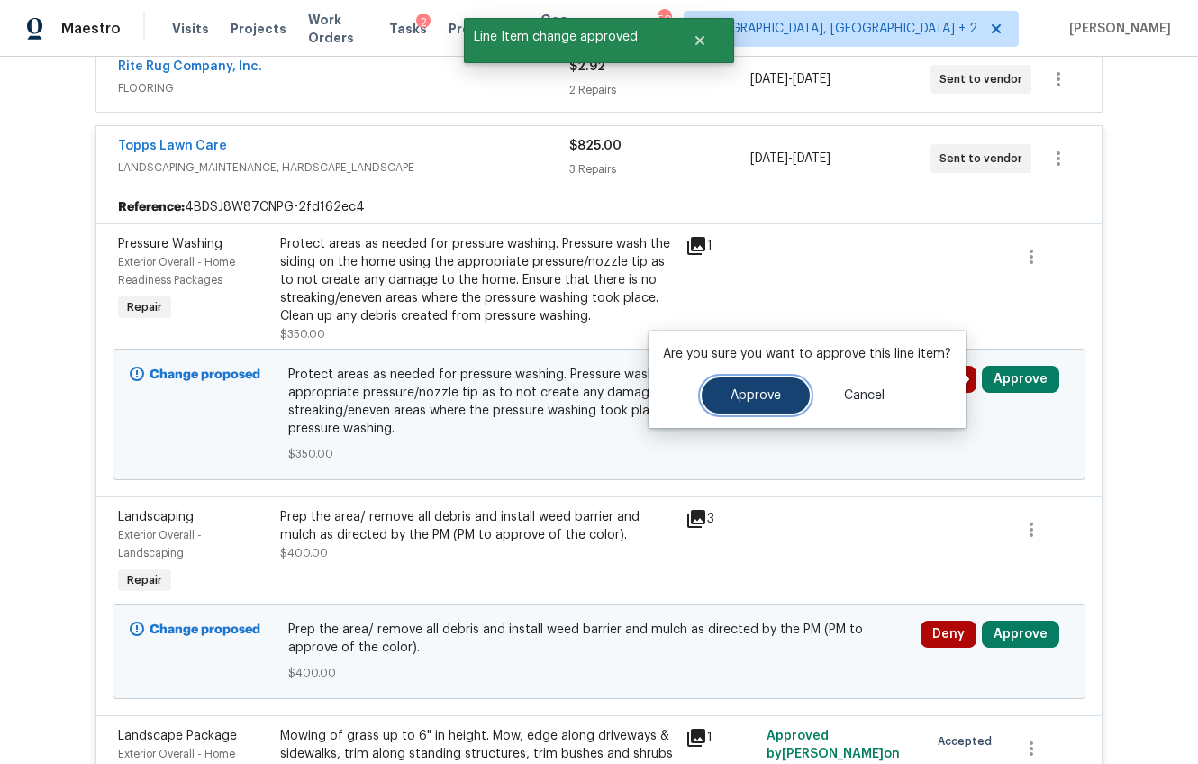
click at [734, 393] on span "Approve" at bounding box center [756, 396] width 50 height 14
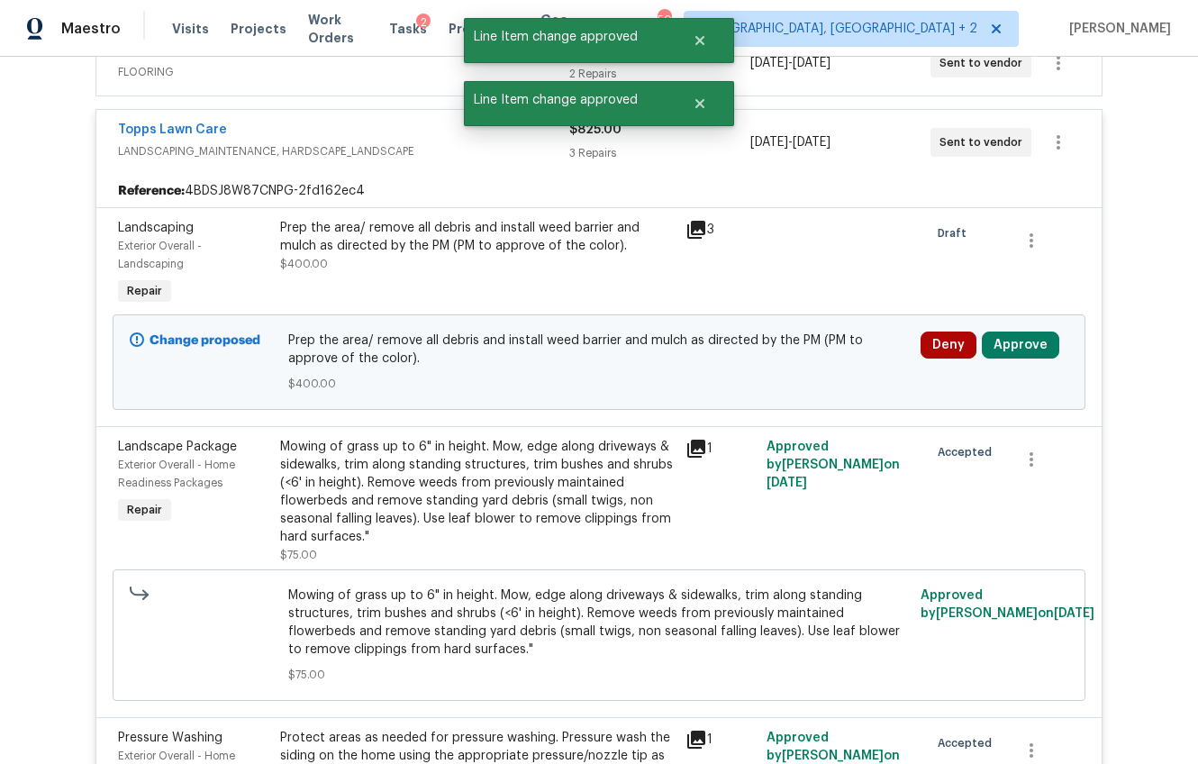
scroll to position [377, 0]
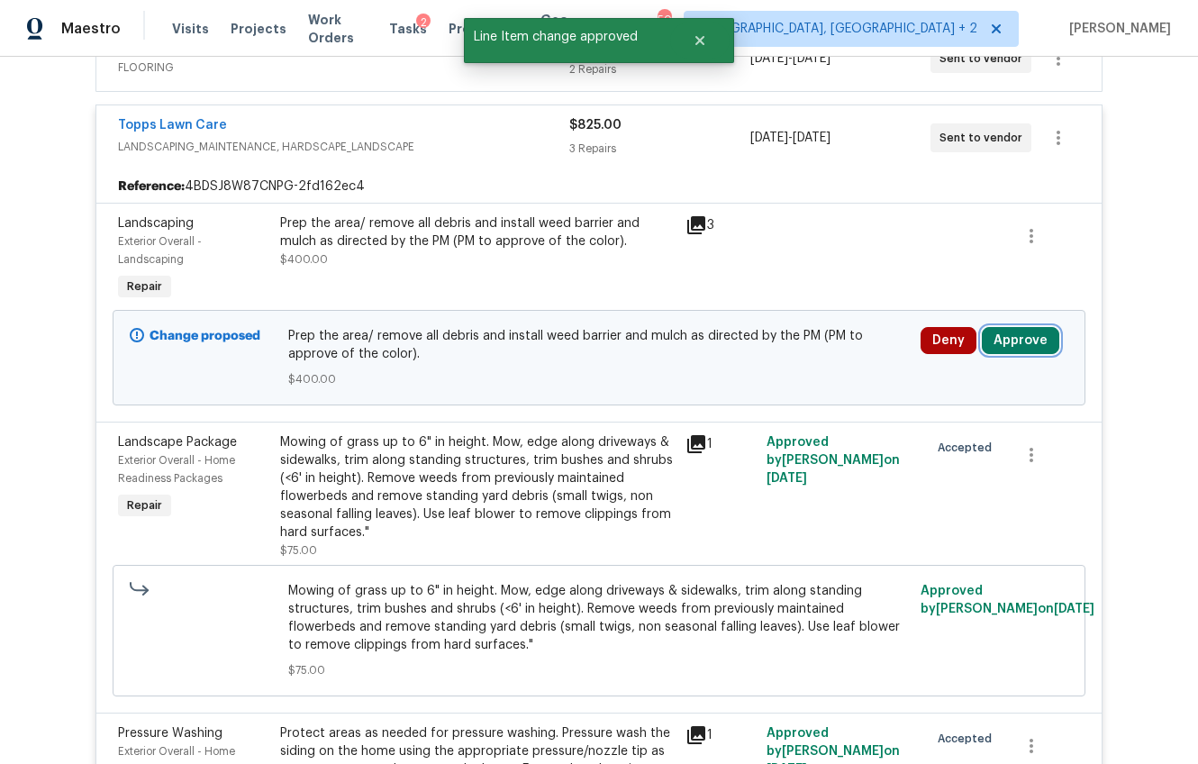
click at [1022, 342] on button "Approve" at bounding box center [1020, 340] width 77 height 27
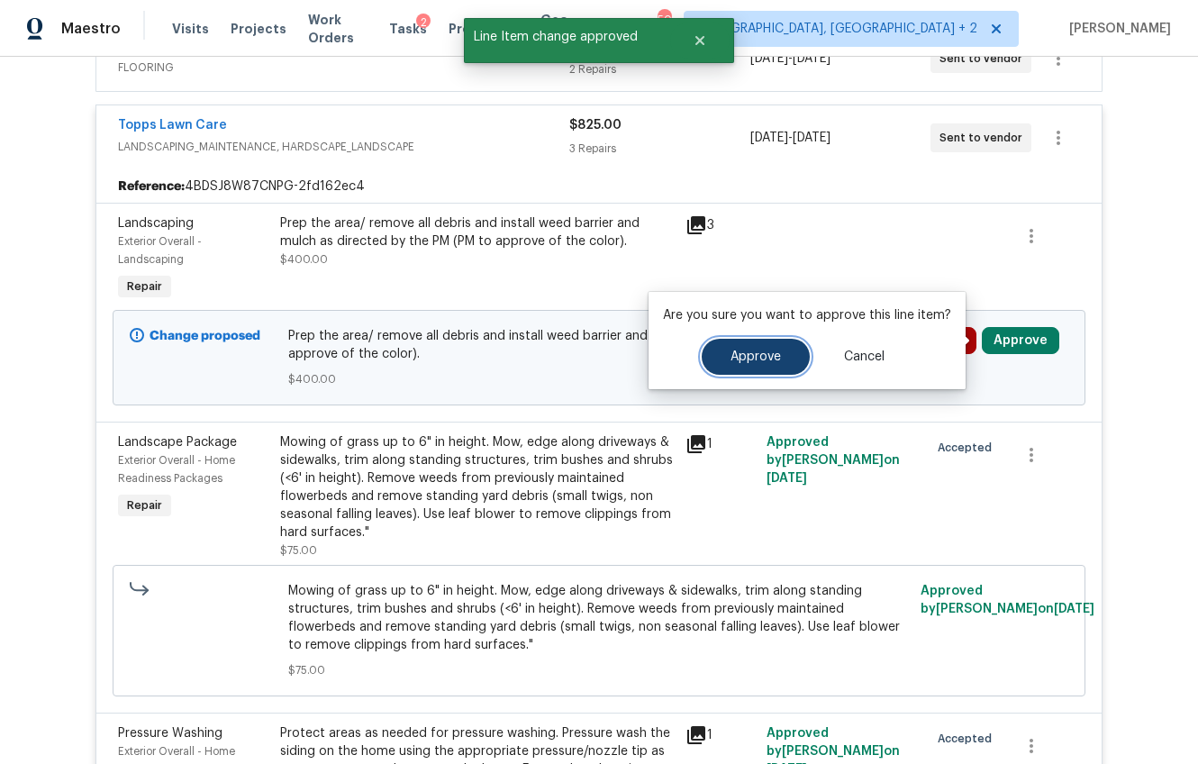
click at [740, 357] on span "Approve" at bounding box center [756, 357] width 50 height 14
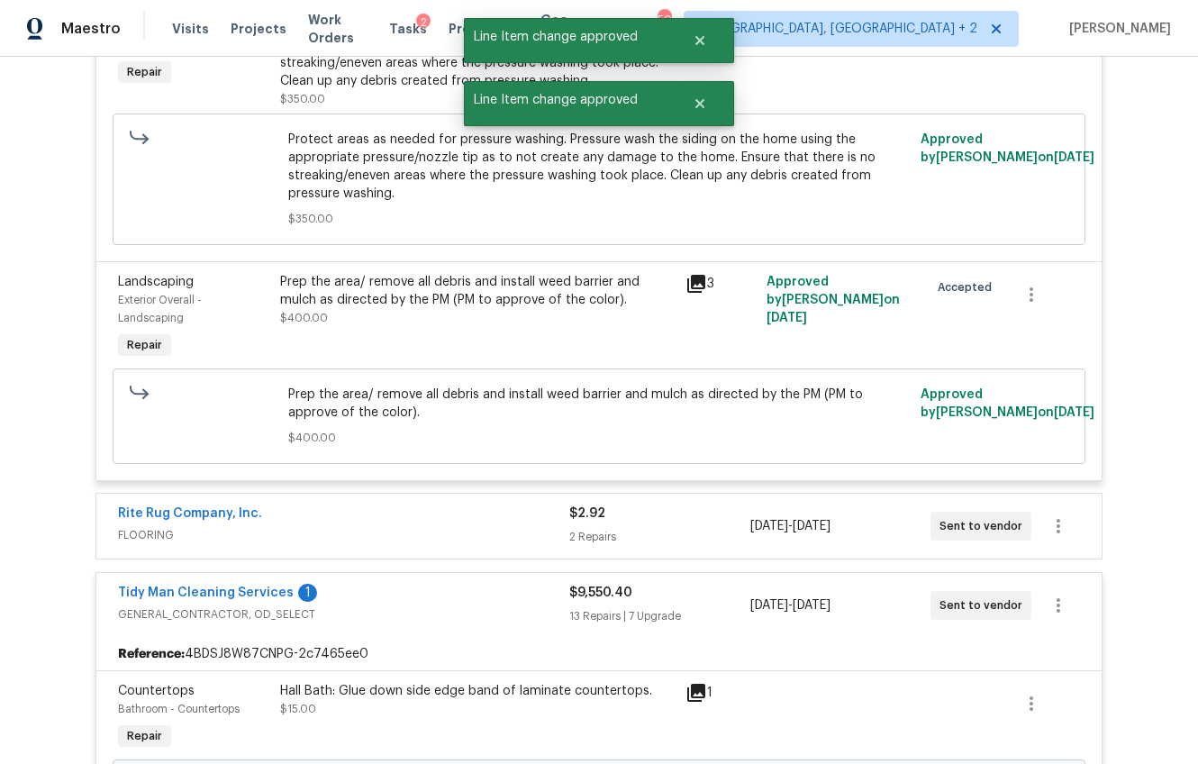
scroll to position [1266, 0]
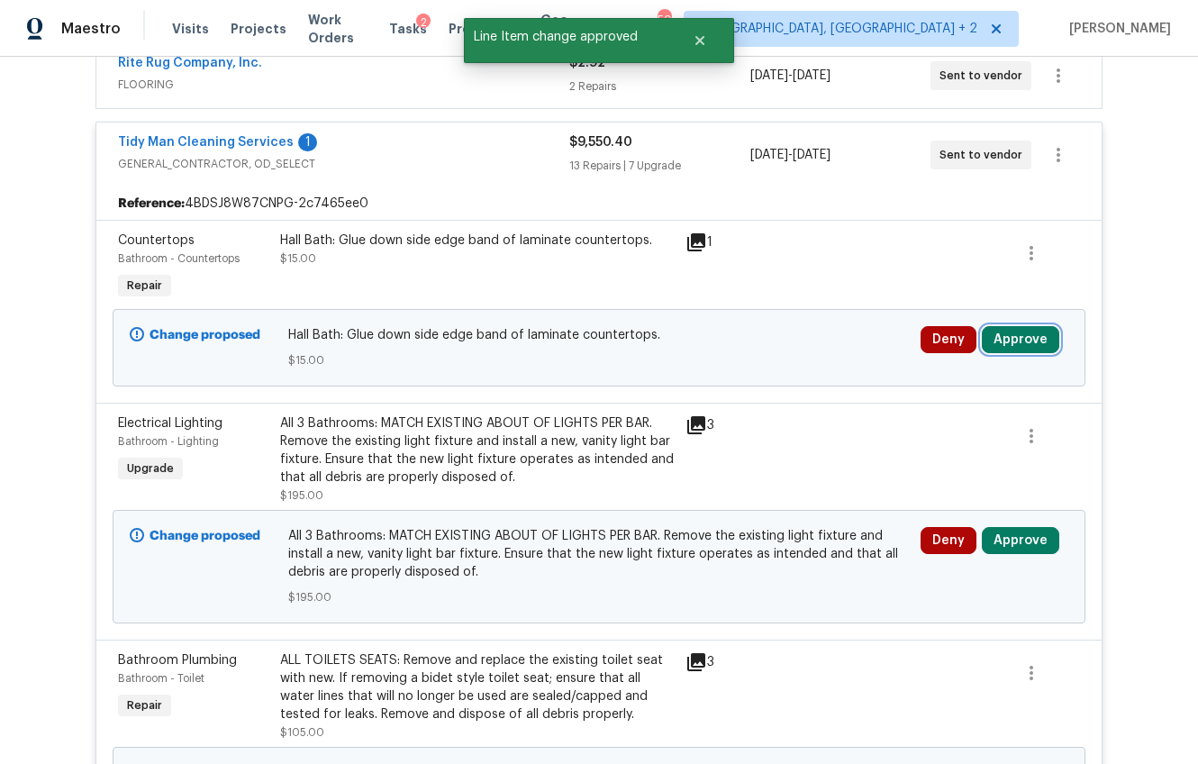
click at [994, 334] on button "Approve" at bounding box center [1020, 339] width 77 height 27
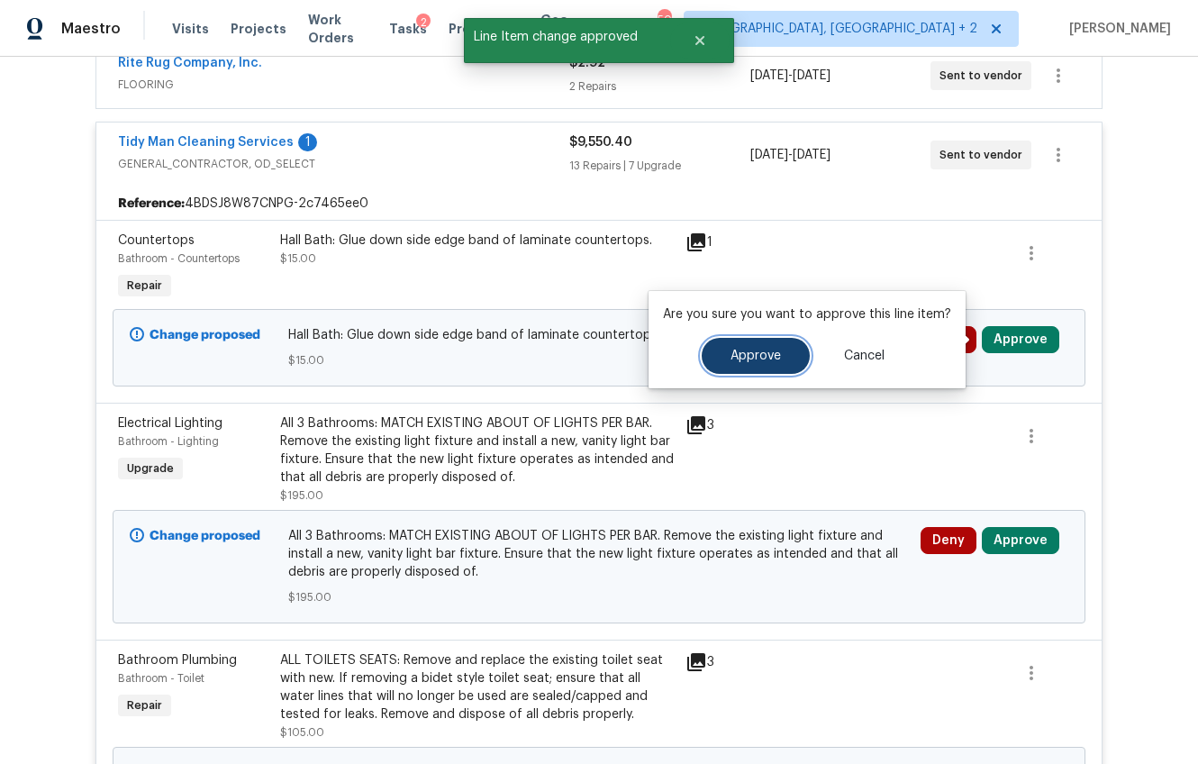
click at [758, 358] on span "Approve" at bounding box center [756, 356] width 50 height 14
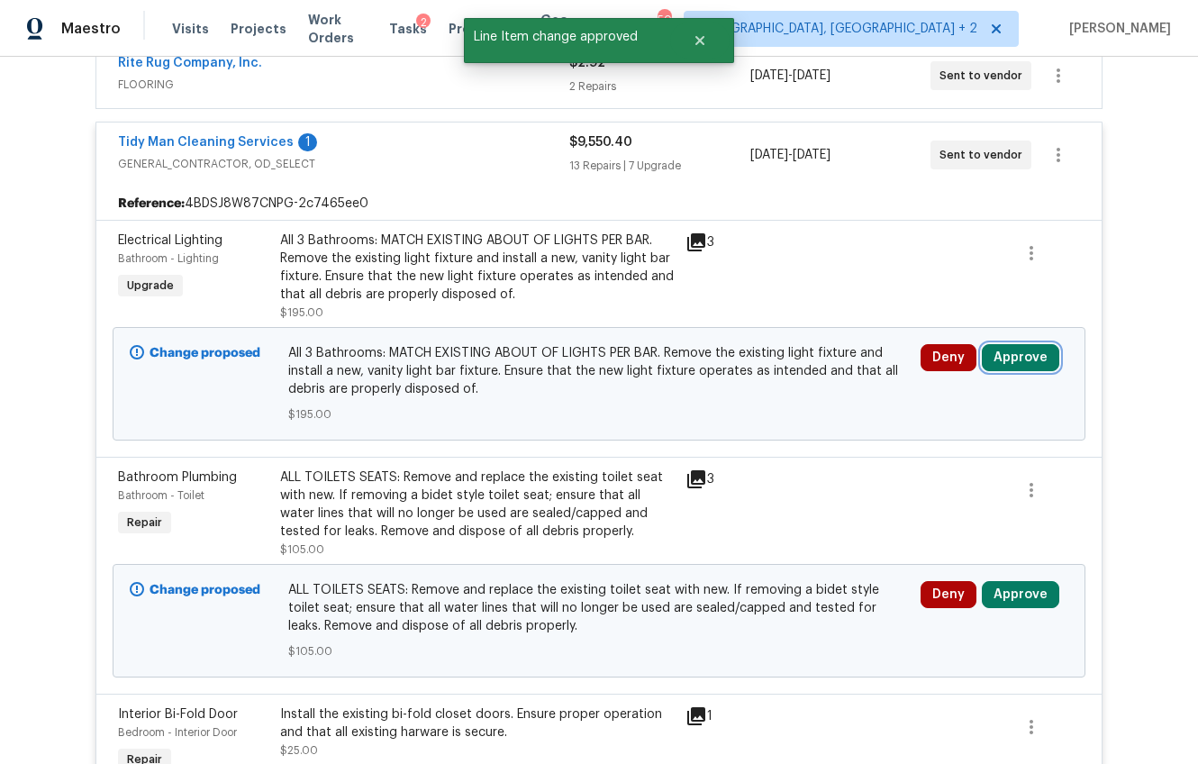
click at [1001, 354] on button "Approve" at bounding box center [1020, 357] width 77 height 27
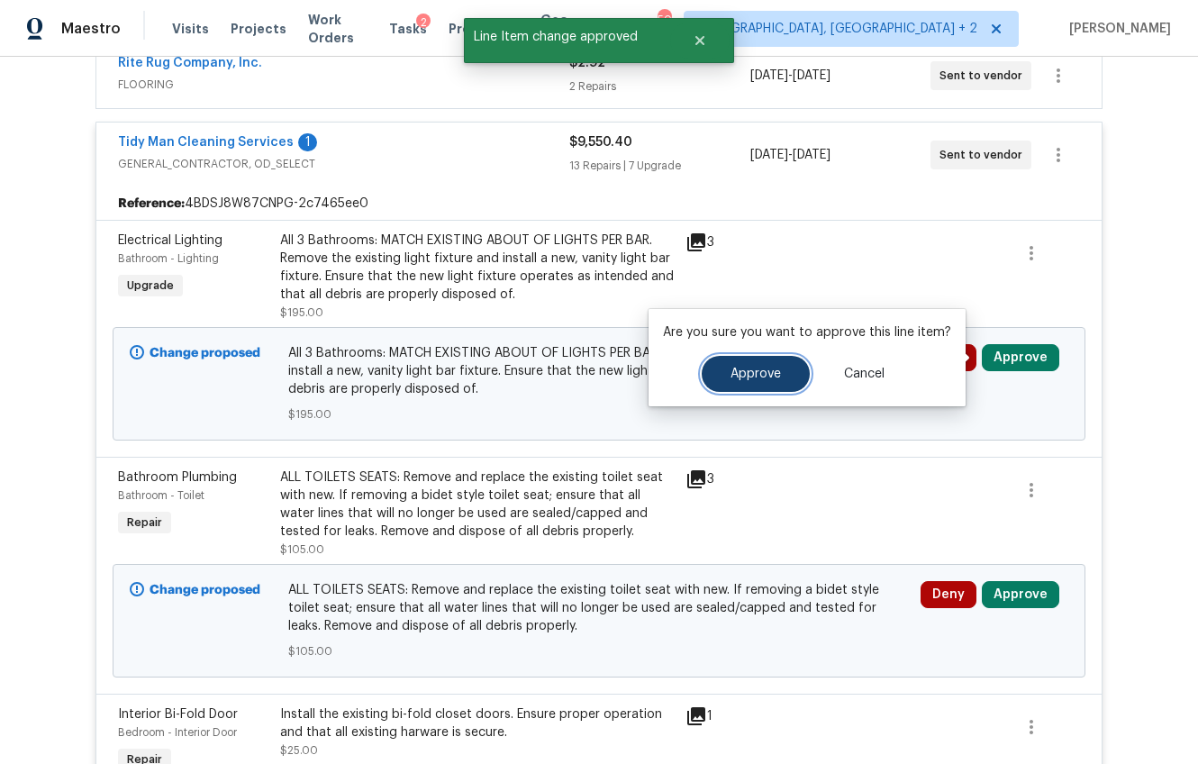
click at [792, 368] on button "Approve" at bounding box center [756, 374] width 108 height 36
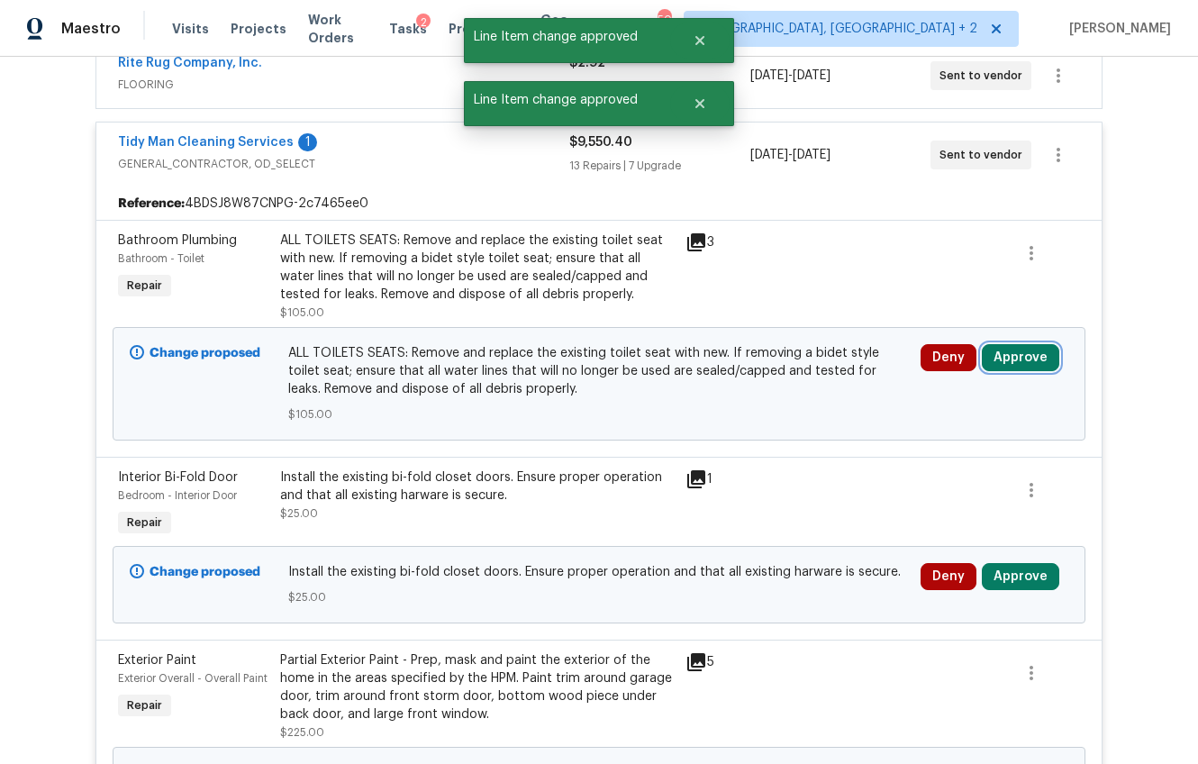
click at [1012, 359] on button "Approve" at bounding box center [1020, 357] width 77 height 27
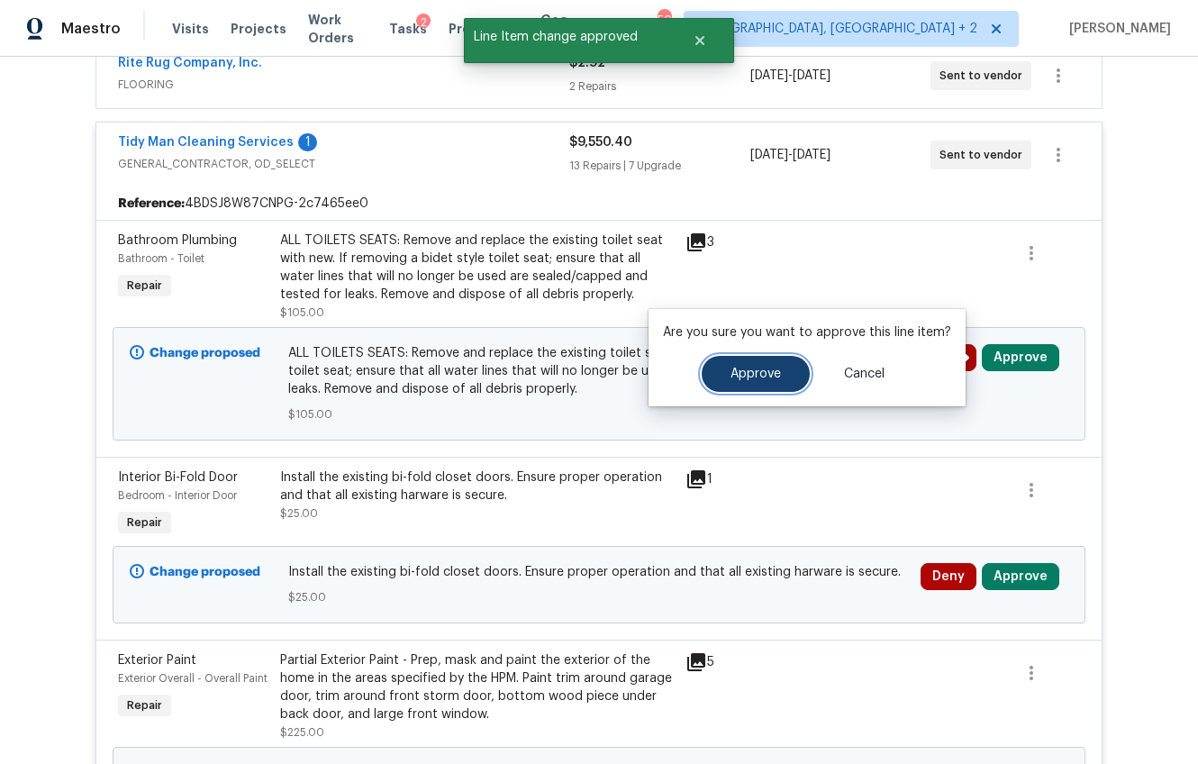
click at [745, 374] on span "Approve" at bounding box center [756, 375] width 50 height 14
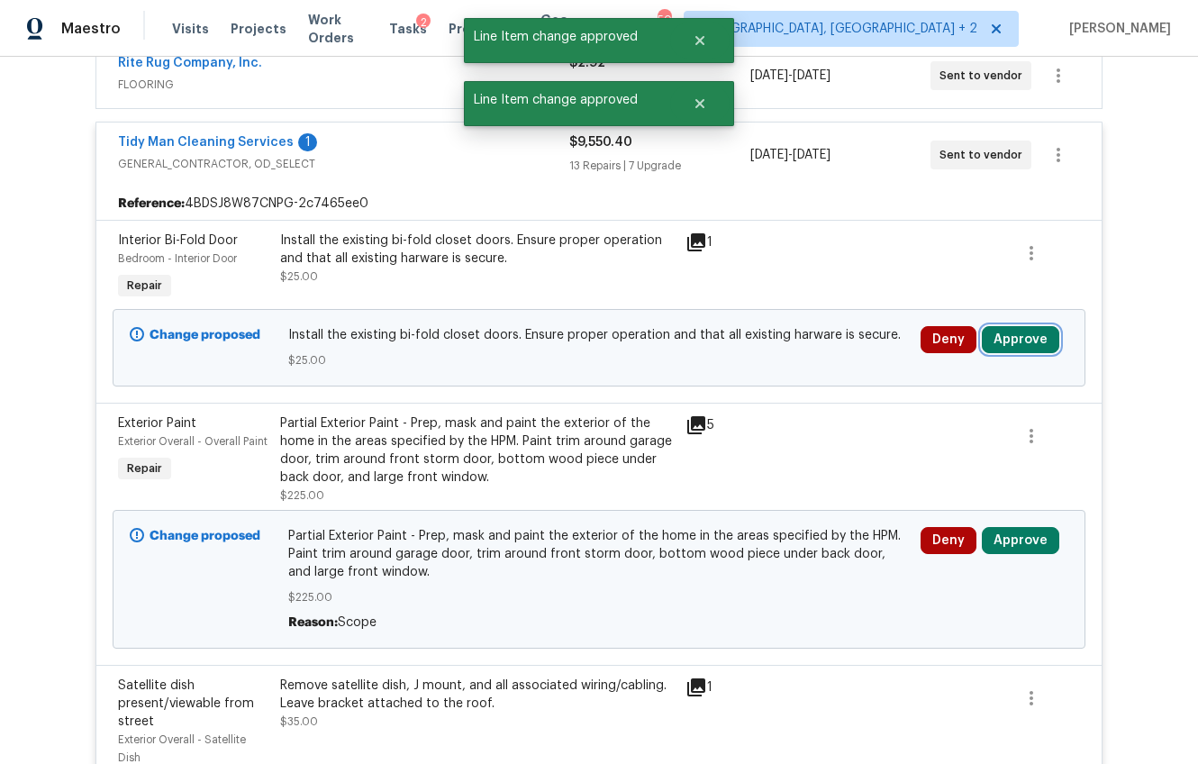
click at [992, 340] on button "Approve" at bounding box center [1020, 339] width 77 height 27
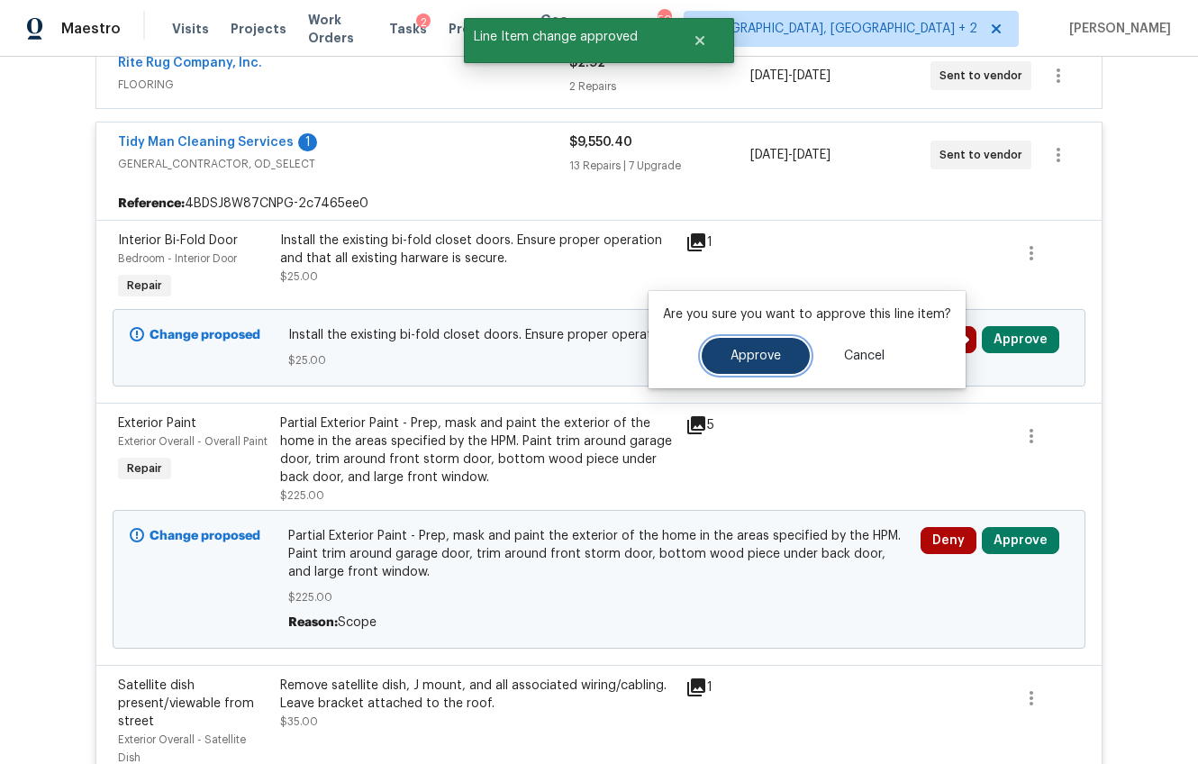
click at [752, 351] on span "Approve" at bounding box center [756, 356] width 50 height 14
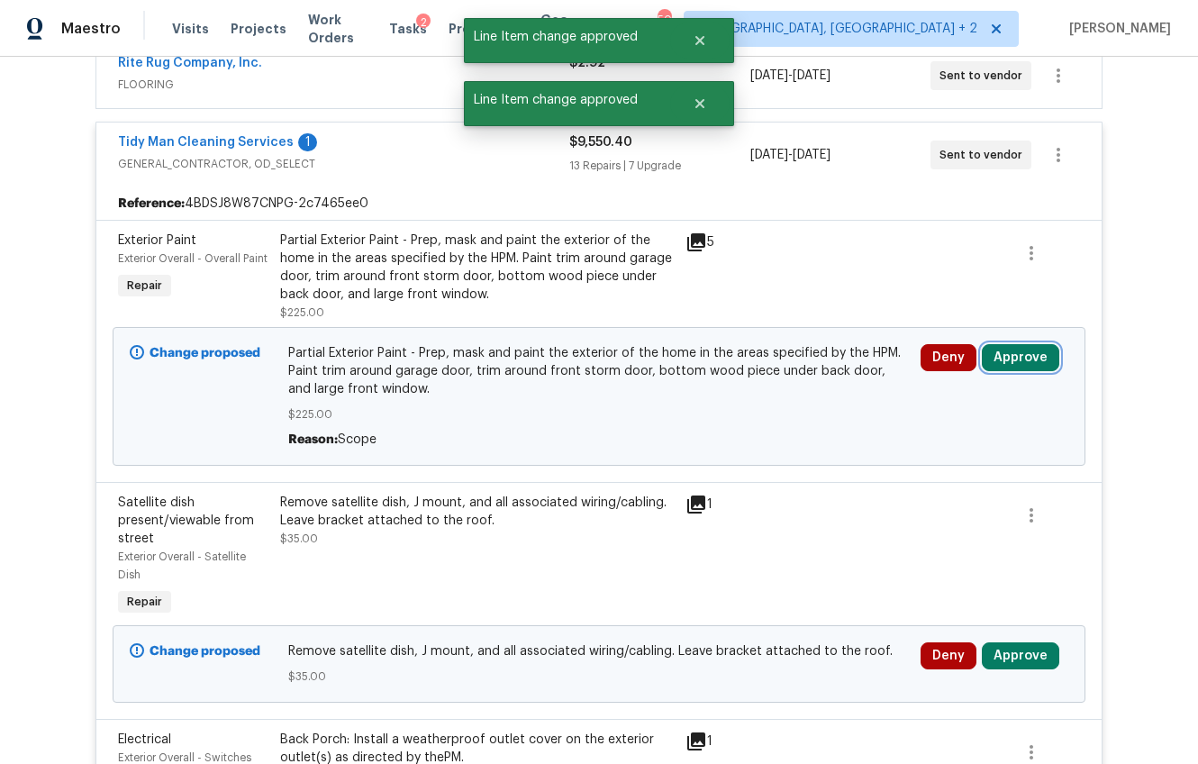
click at [1016, 364] on button "Approve" at bounding box center [1020, 357] width 77 height 27
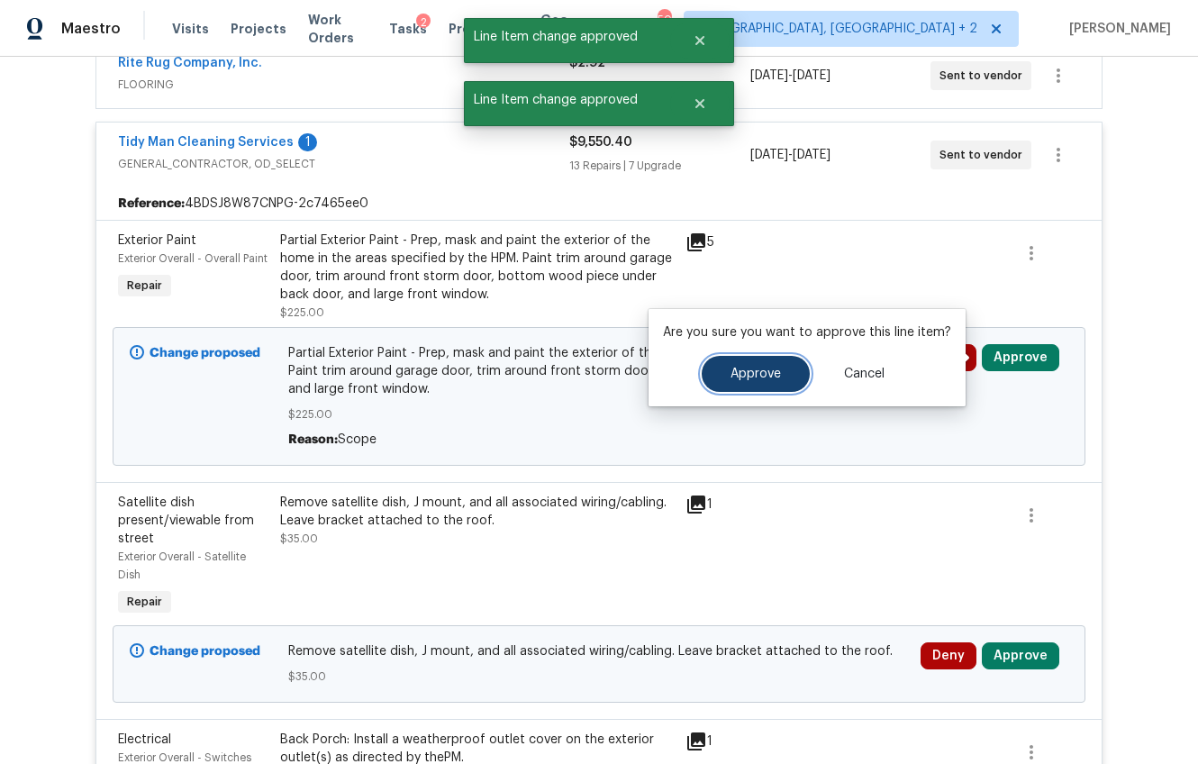
click at [718, 375] on button "Approve" at bounding box center [756, 374] width 108 height 36
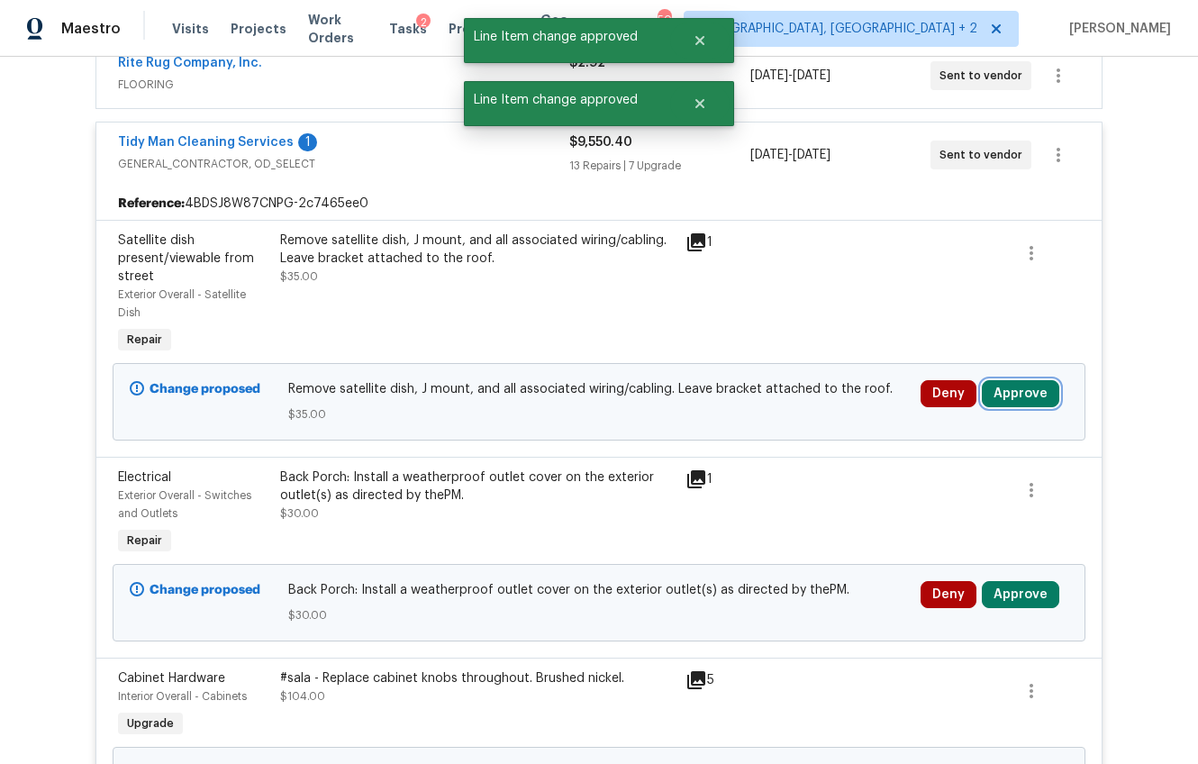
click at [991, 398] on button "Approve" at bounding box center [1020, 393] width 77 height 27
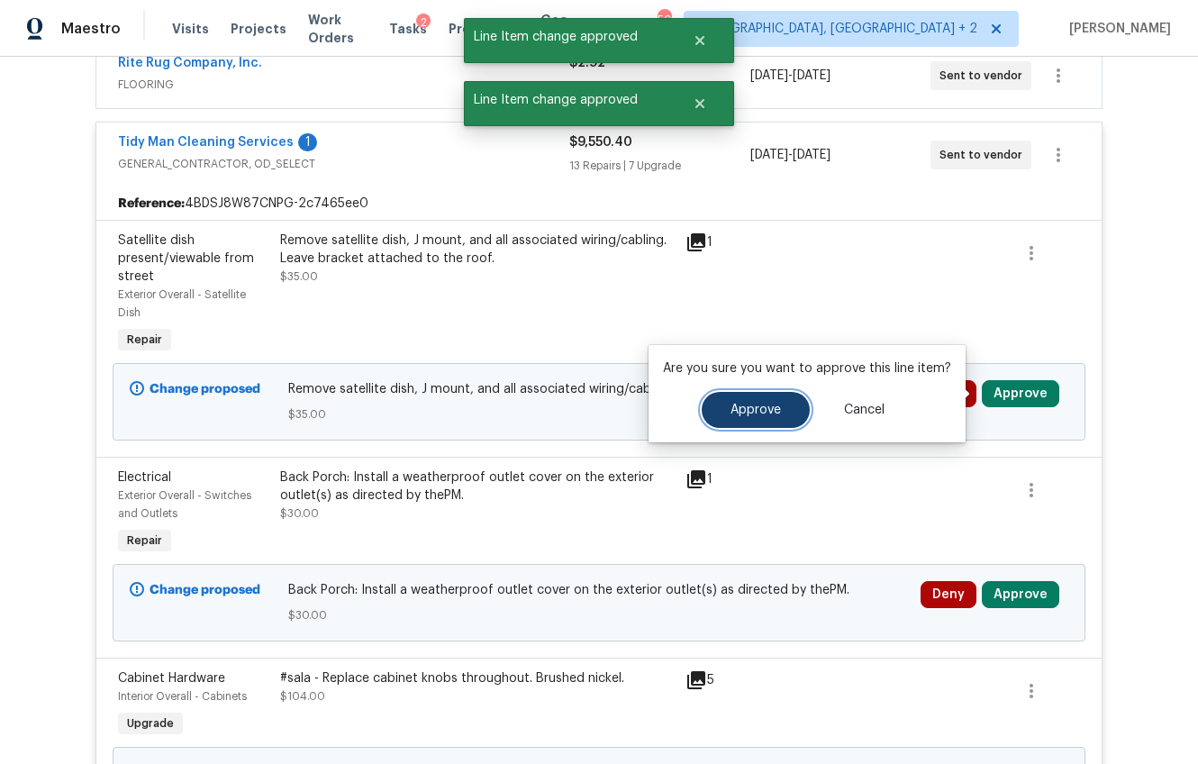
click at [742, 407] on span "Approve" at bounding box center [756, 411] width 50 height 14
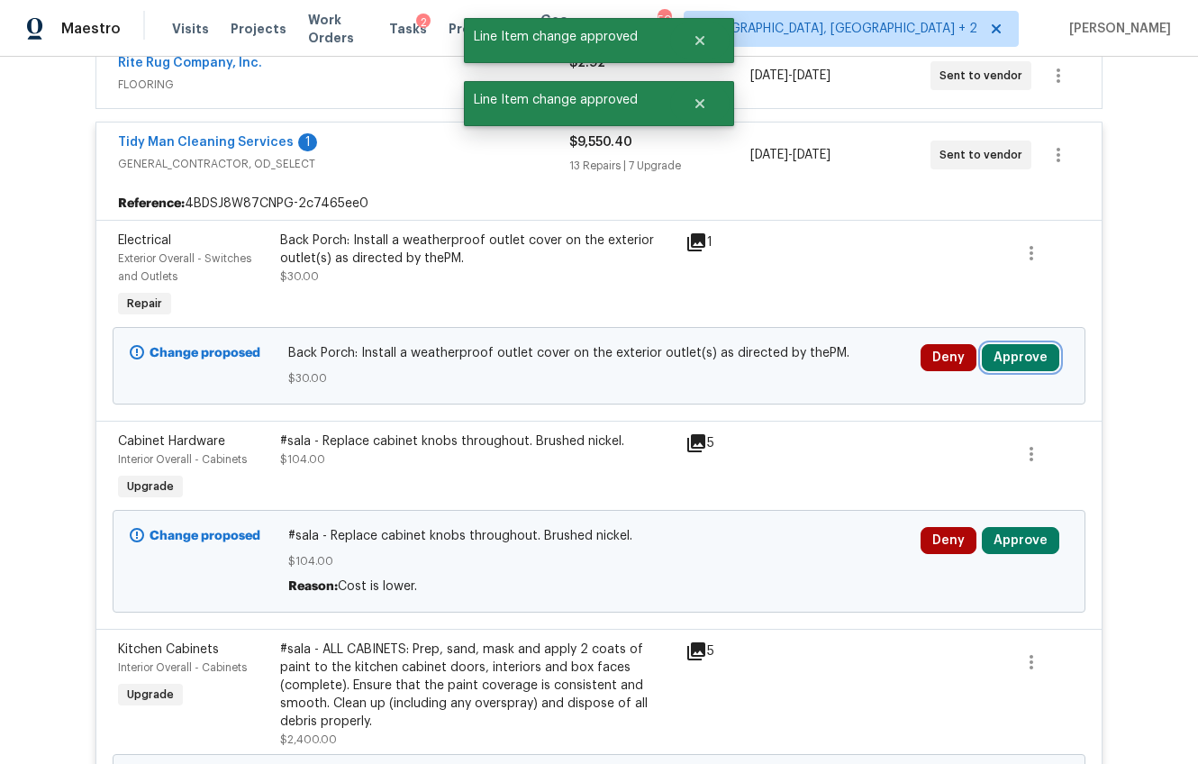
click at [1007, 365] on button "Approve" at bounding box center [1020, 357] width 77 height 27
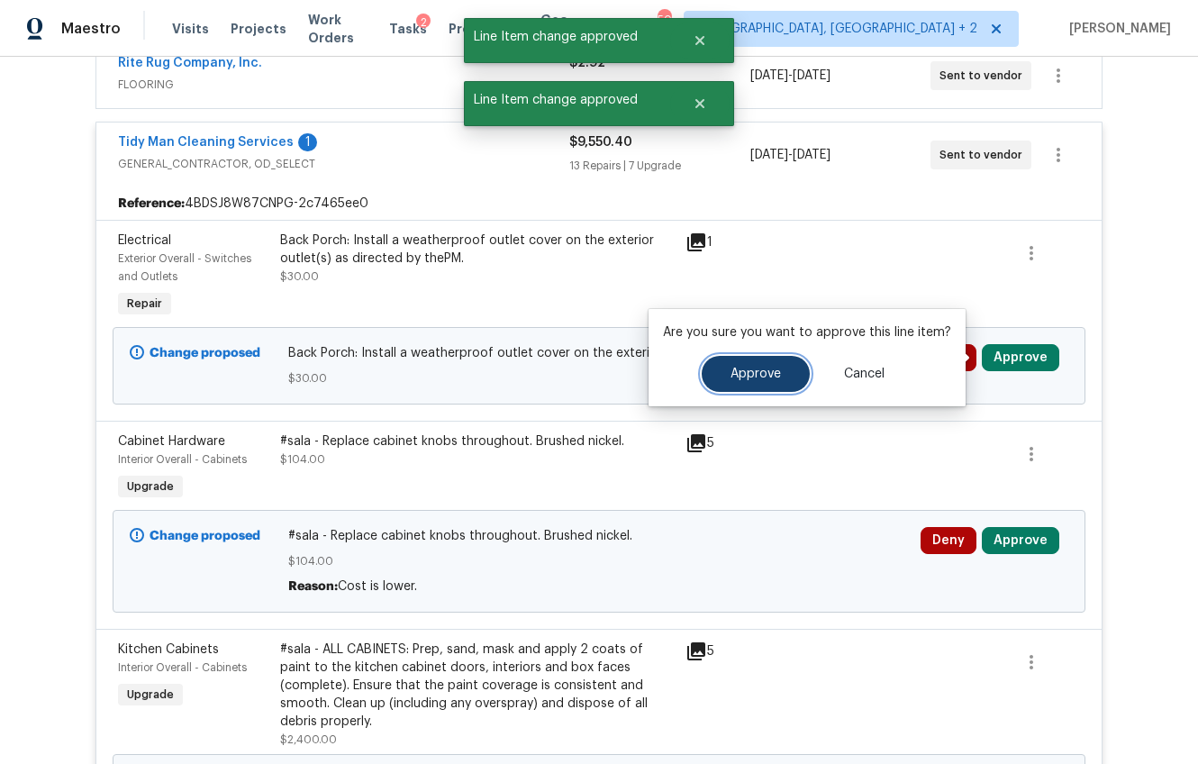
click at [749, 377] on span "Approve" at bounding box center [756, 375] width 50 height 14
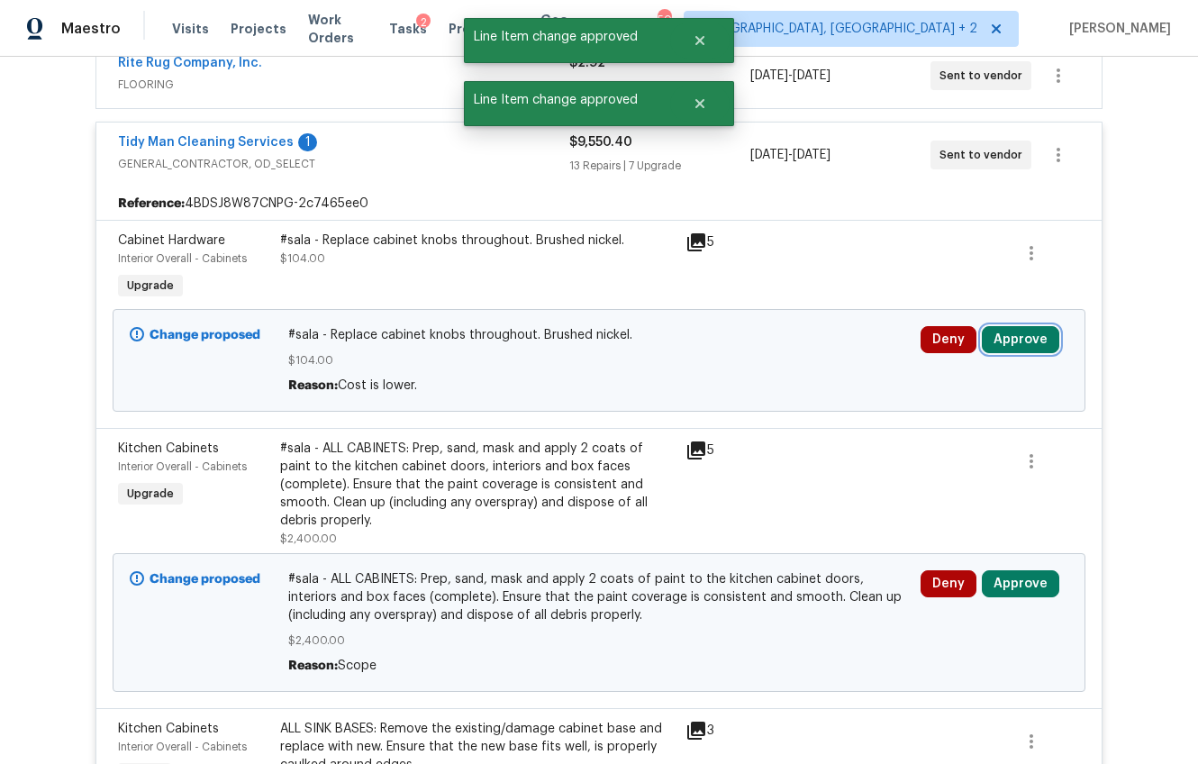
click at [986, 342] on button "Approve" at bounding box center [1020, 339] width 77 height 27
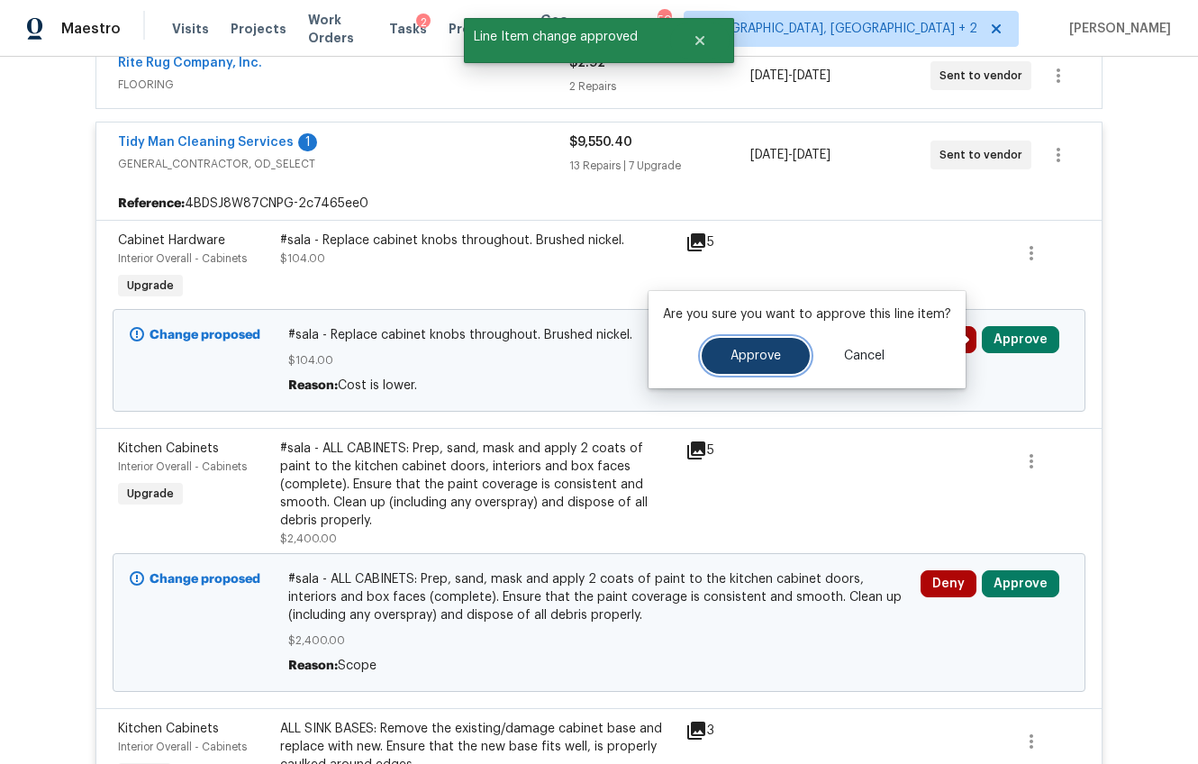
click at [724, 353] on button "Approve" at bounding box center [756, 356] width 108 height 36
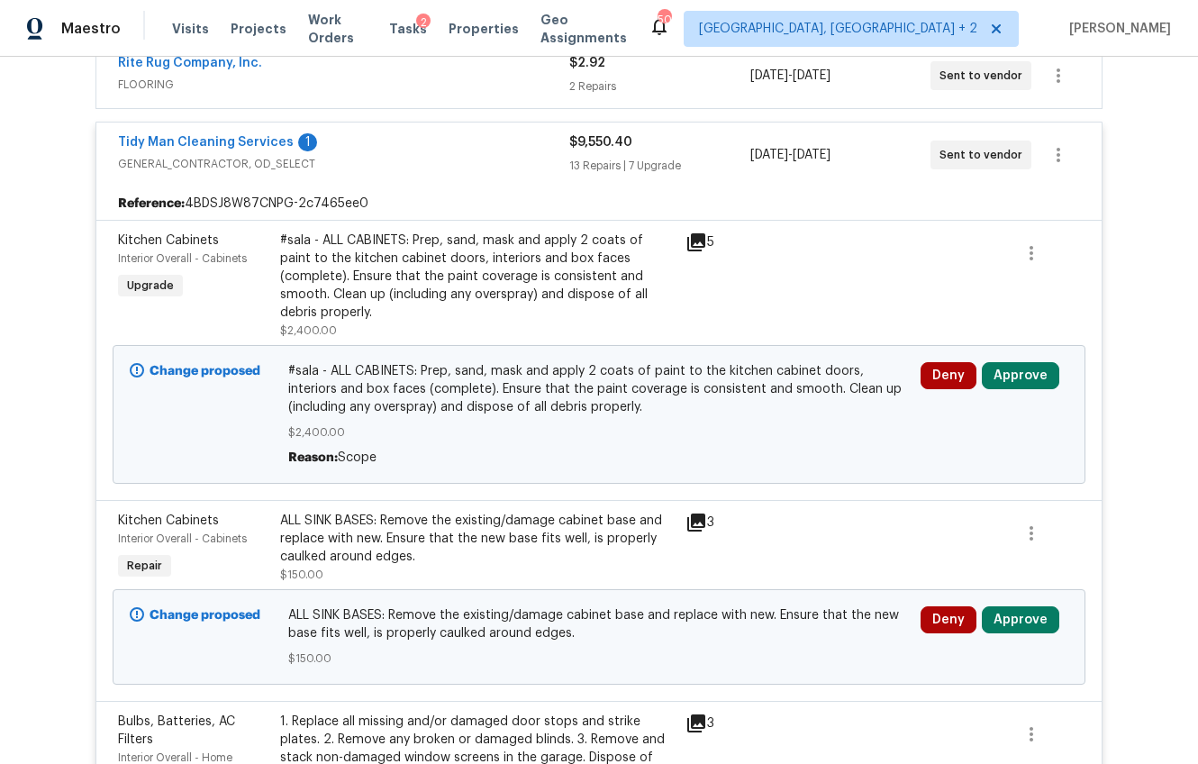
click at [473, 276] on div "#sala - ALL CABINETS: Prep, sand, mask and apply 2 coats of paint to the kitche…" at bounding box center [477, 276] width 395 height 90
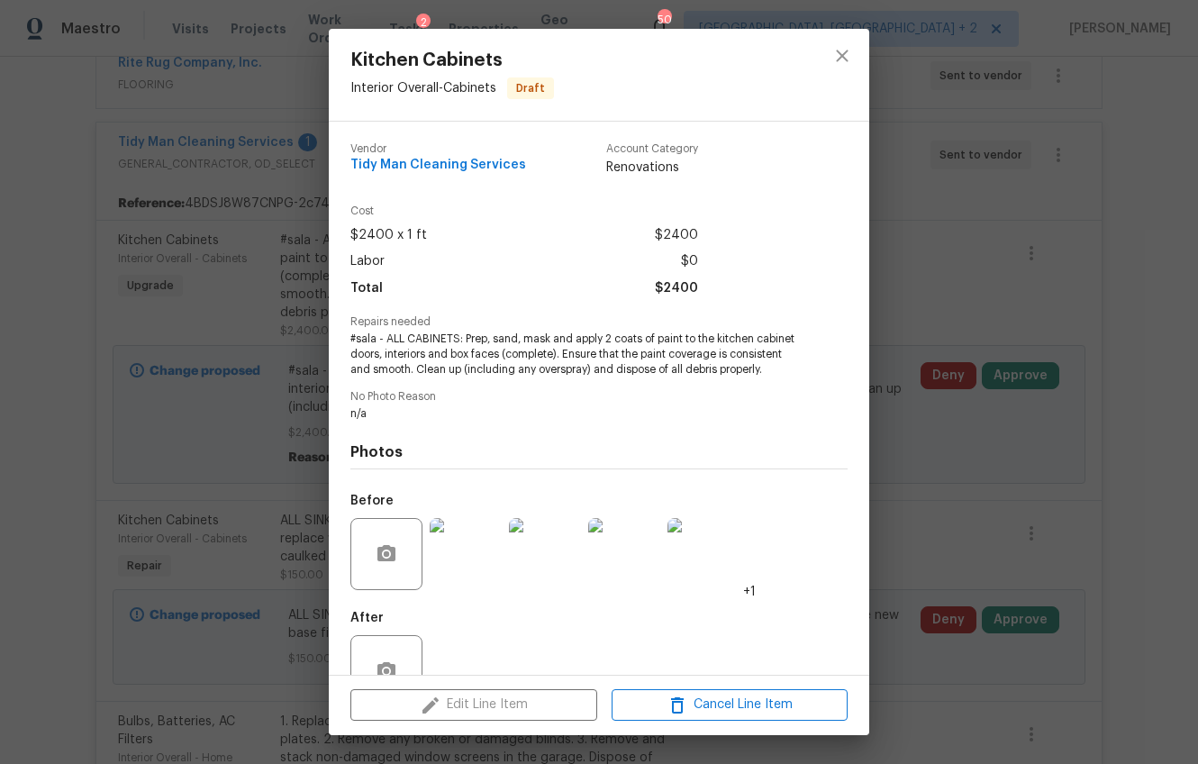
click at [469, 557] on img at bounding box center [466, 554] width 72 height 72
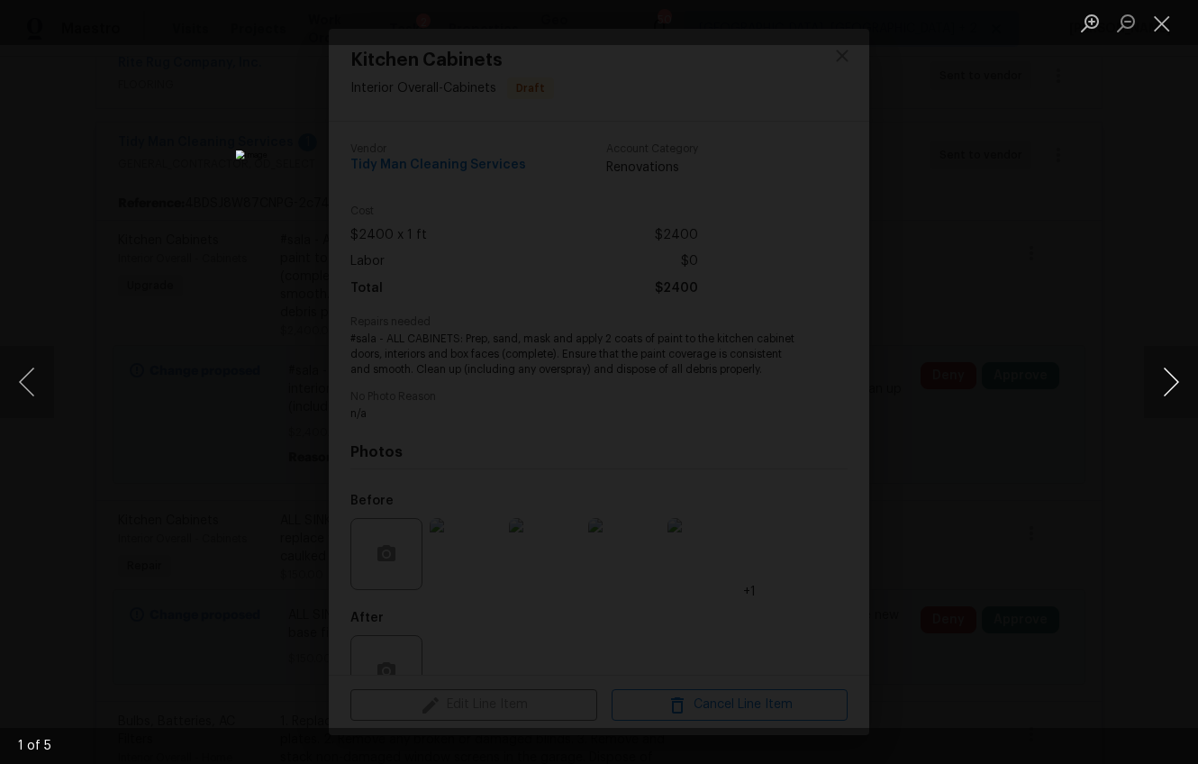
click at [1174, 380] on button "Next image" at bounding box center [1171, 382] width 54 height 72
click at [1094, 478] on div "Lightbox" at bounding box center [599, 382] width 1198 height 764
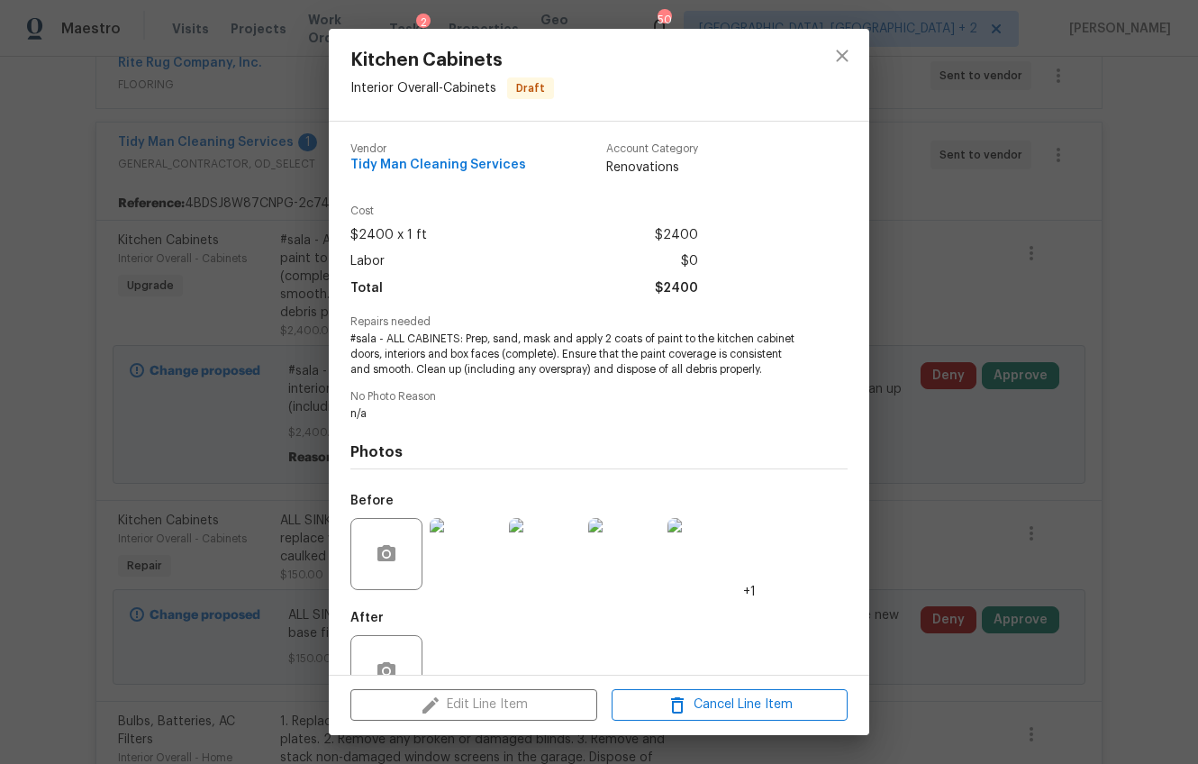
click at [1001, 463] on div "Kitchen Cabinets Interior Overall - Cabinets Draft Vendor Tidy Man Cleaning Ser…" at bounding box center [599, 382] width 1198 height 764
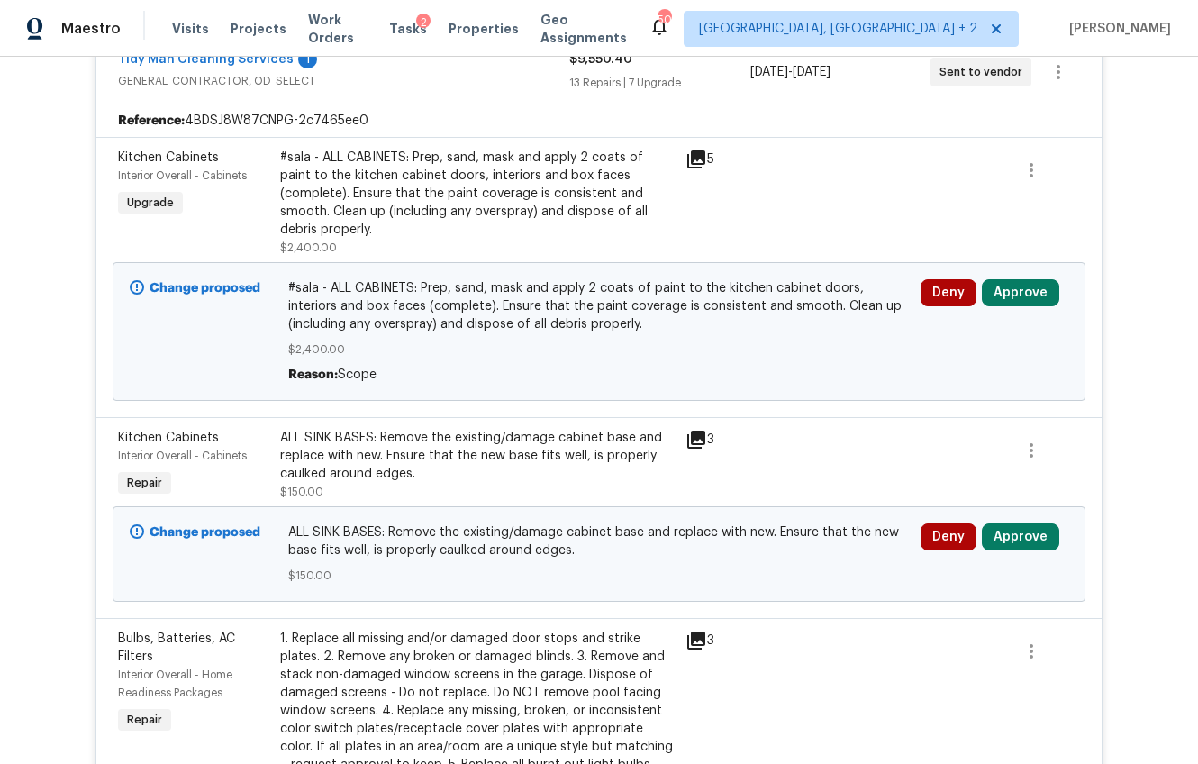
scroll to position [1435, 0]
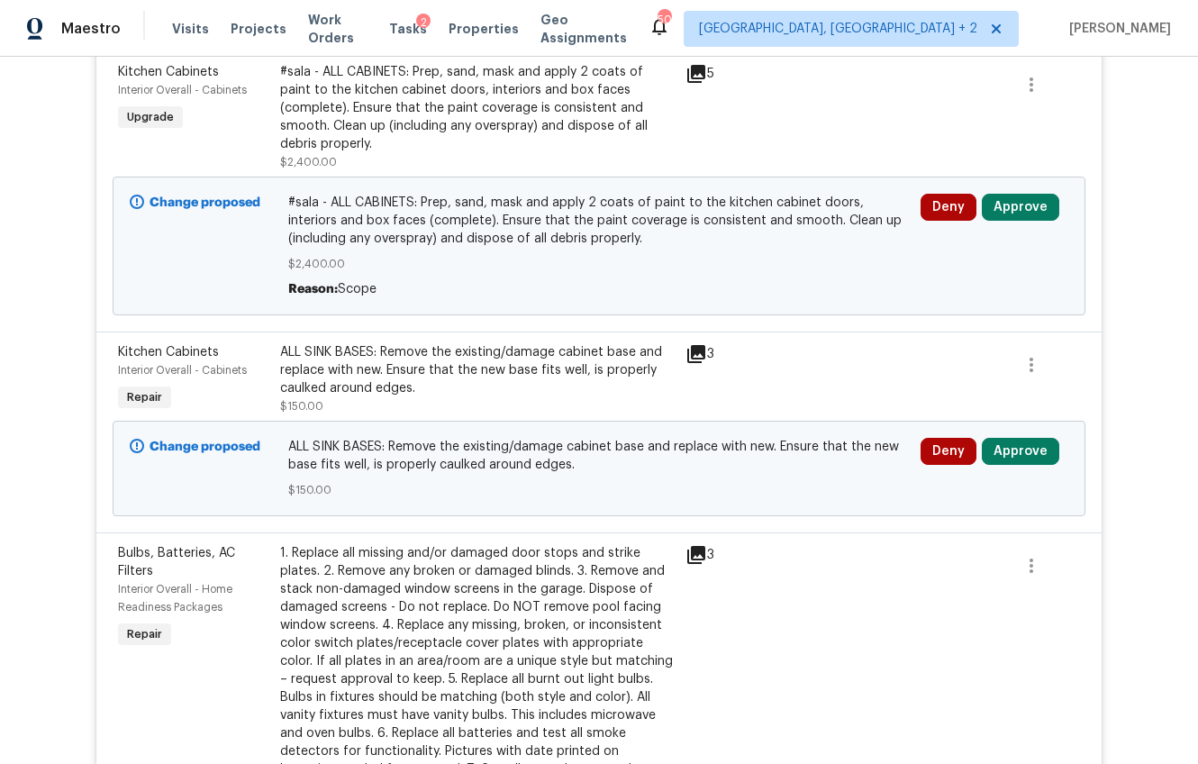
click at [1002, 432] on div "Deny Approve" at bounding box center [994, 468] width 159 height 72
click at [998, 438] on button "Approve" at bounding box center [1020, 451] width 77 height 27
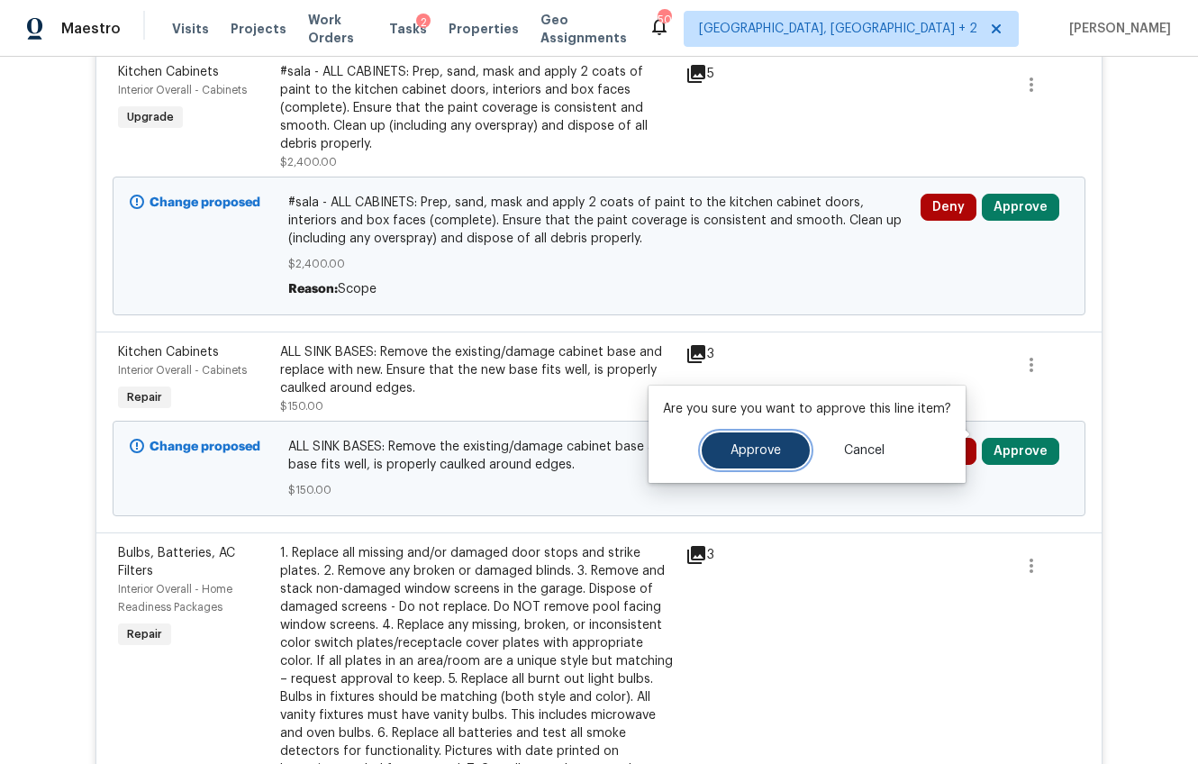
click at [722, 440] on button "Approve" at bounding box center [756, 450] width 108 height 36
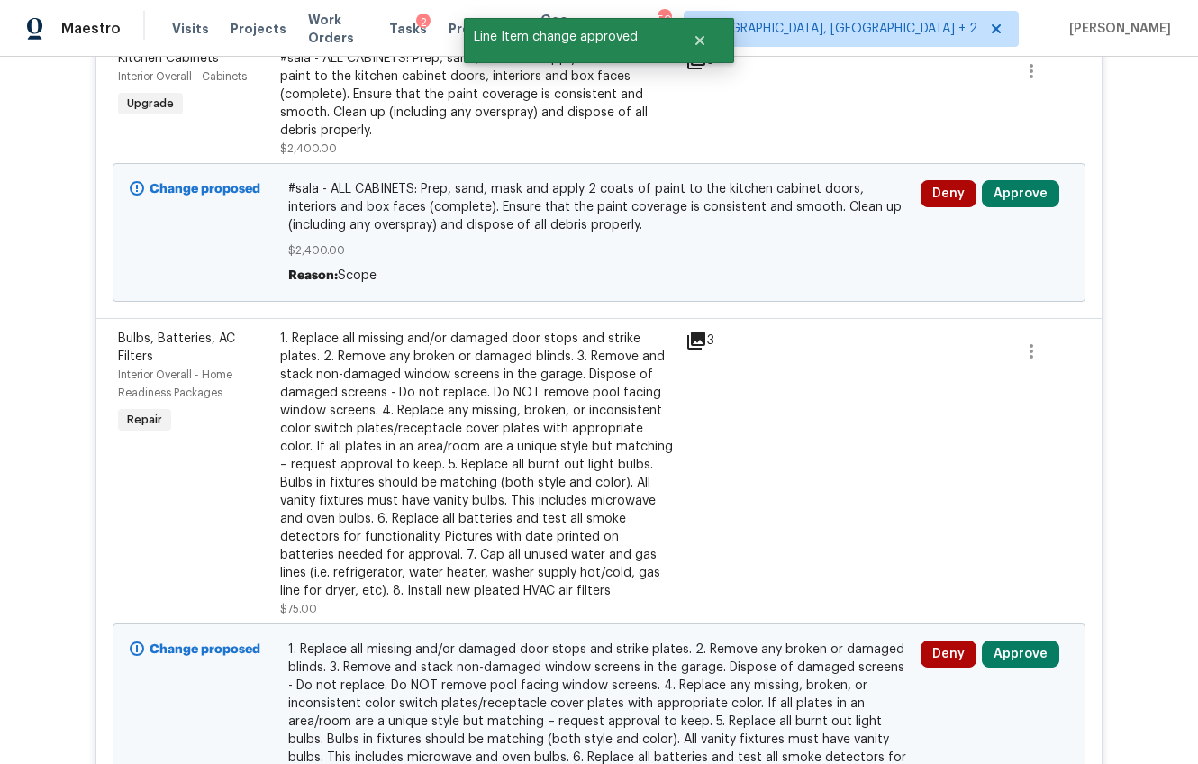
scroll to position [1603, 0]
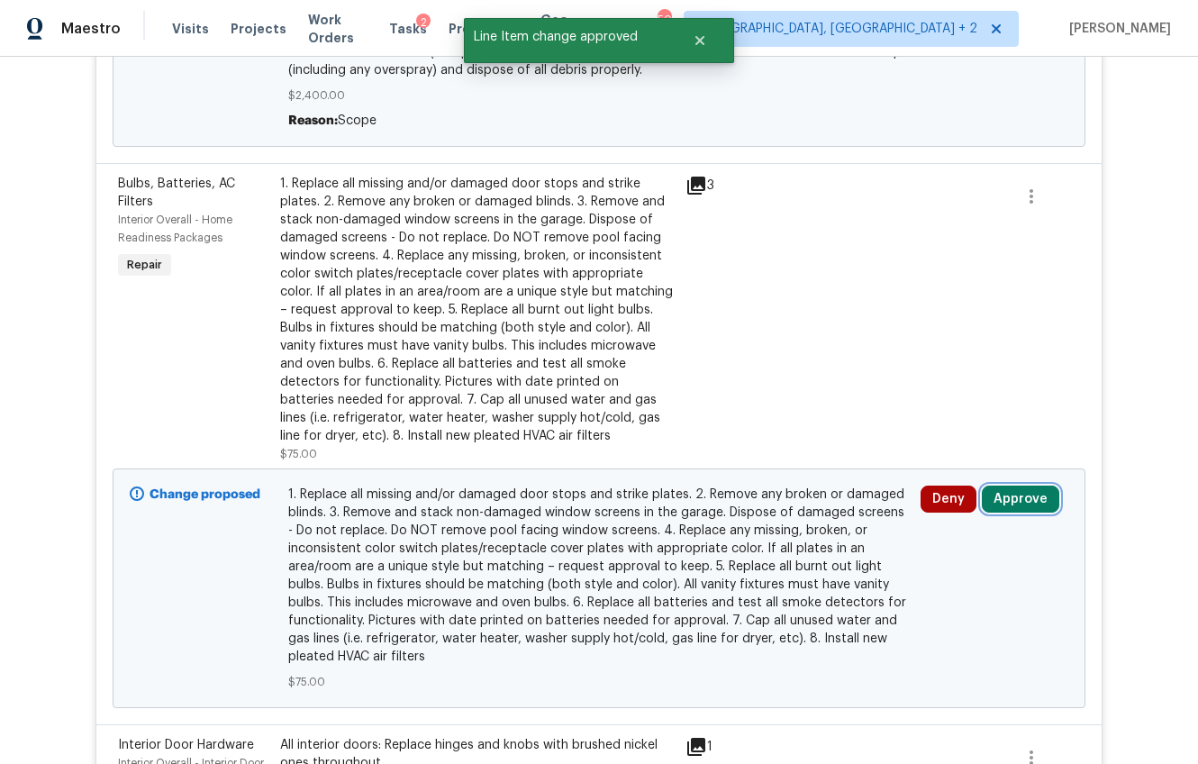
click at [1034, 487] on button "Approve" at bounding box center [1020, 499] width 77 height 27
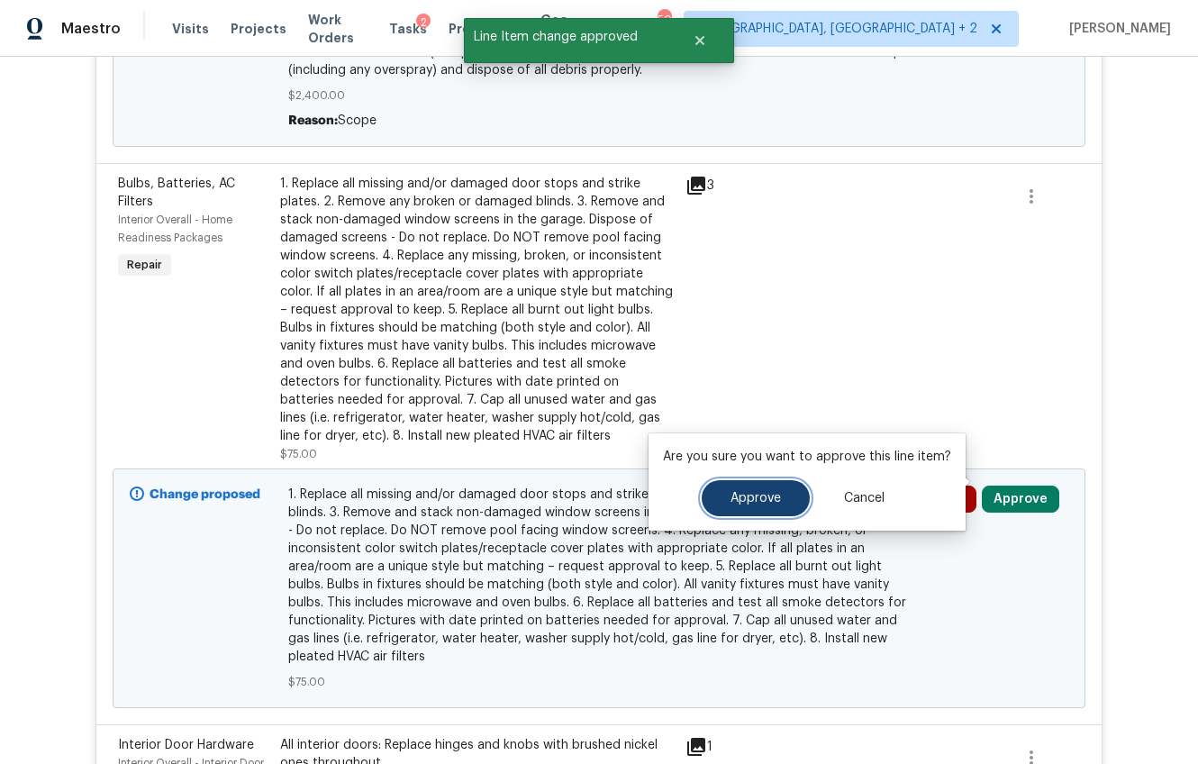
click at [757, 489] on button "Approve" at bounding box center [756, 498] width 108 height 36
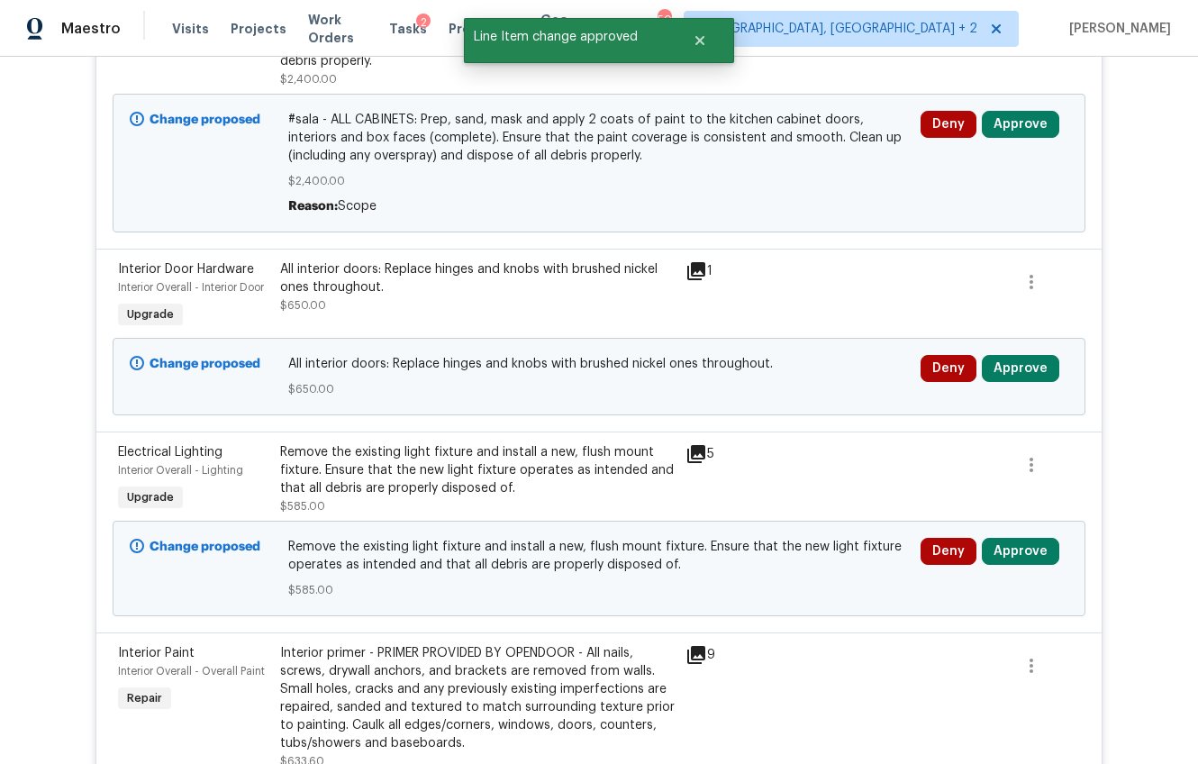
scroll to position [1517, 0]
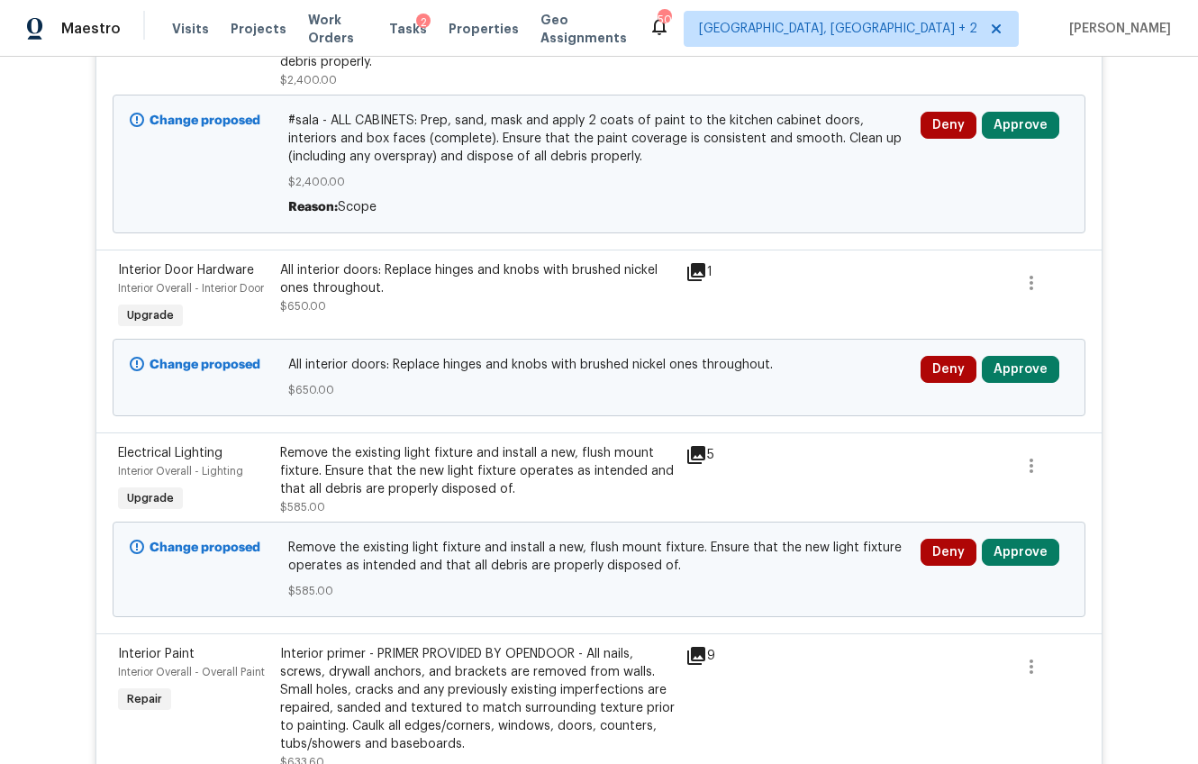
click at [424, 295] on div "All interior doors: Replace hinges and knobs with brushed nickel ones throughou…" at bounding box center [477, 288] width 395 height 54
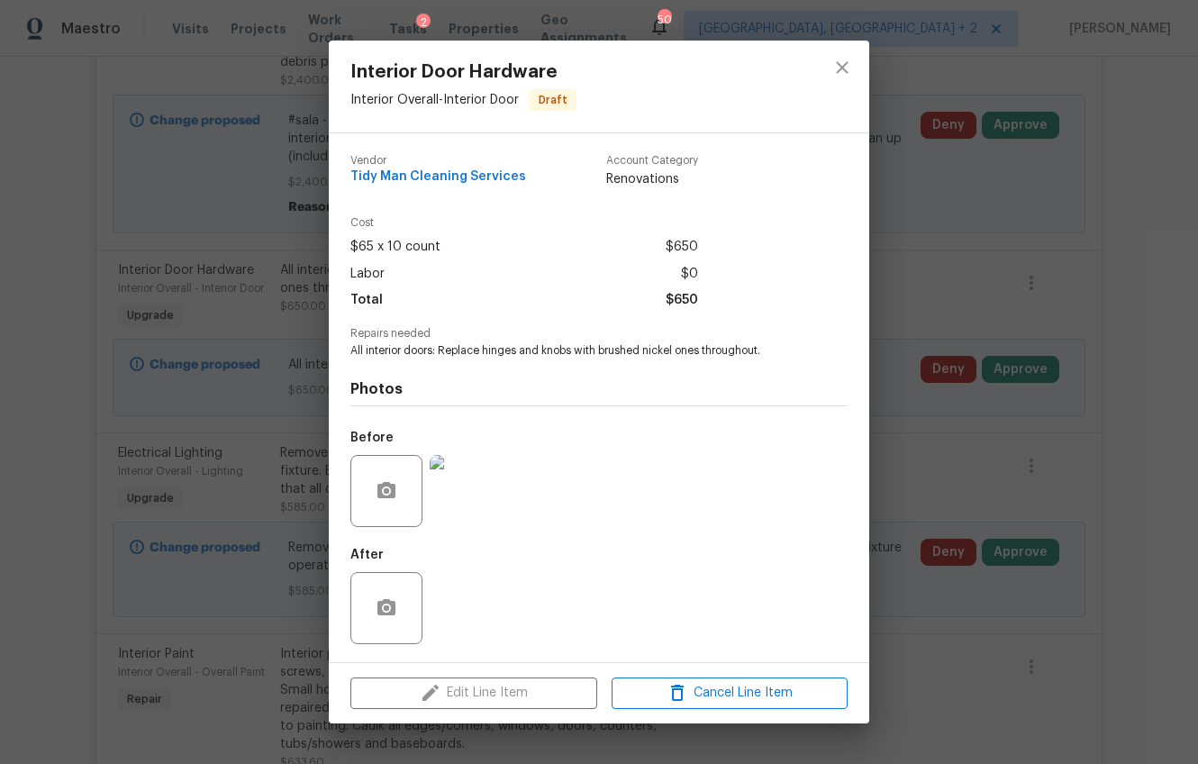
click at [980, 411] on div "Interior Door Hardware Interior Overall - Interior Door Draft Vendor Tidy Man C…" at bounding box center [599, 382] width 1198 height 764
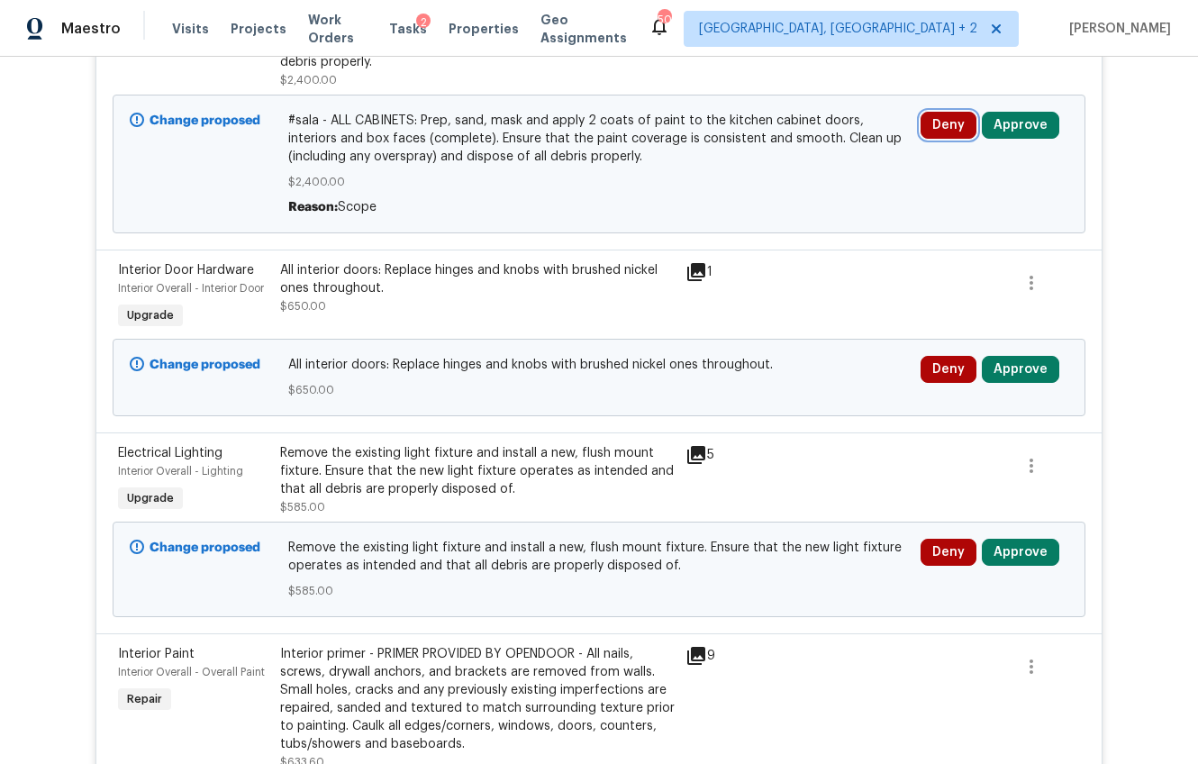
click at [941, 112] on button "Deny" at bounding box center [949, 125] width 56 height 27
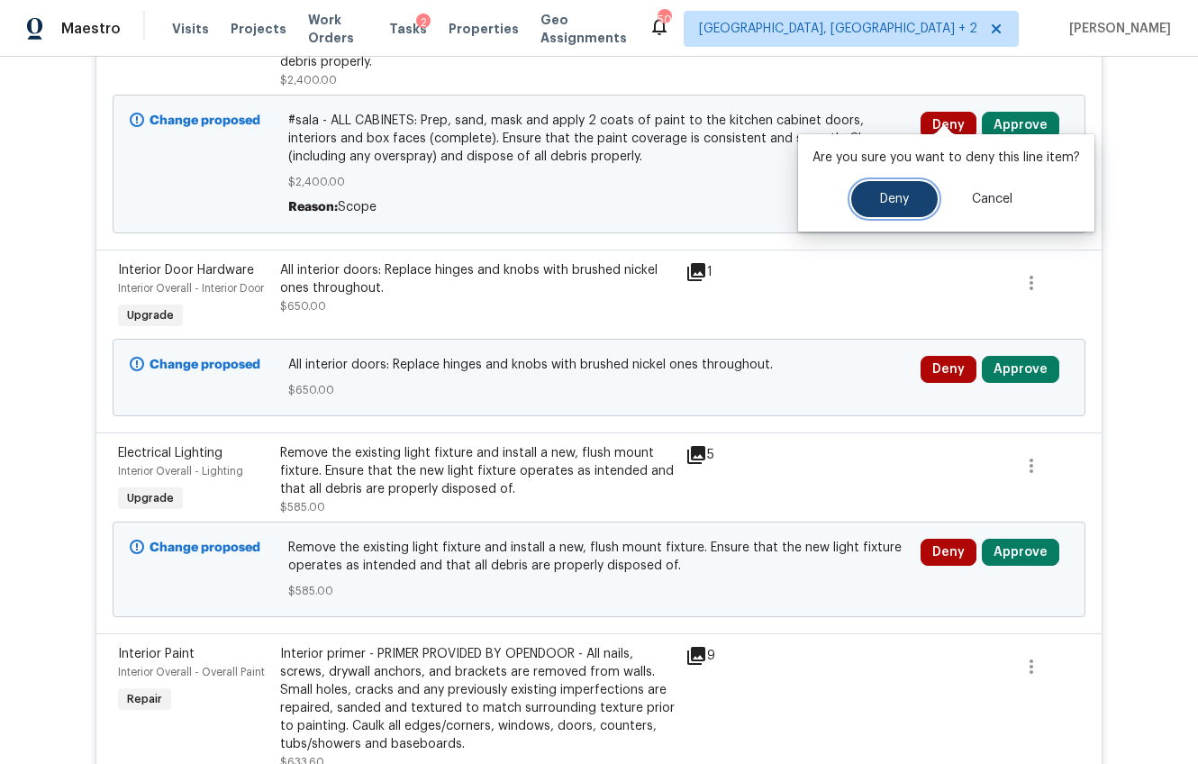
click at [918, 199] on button "Deny" at bounding box center [894, 199] width 86 height 36
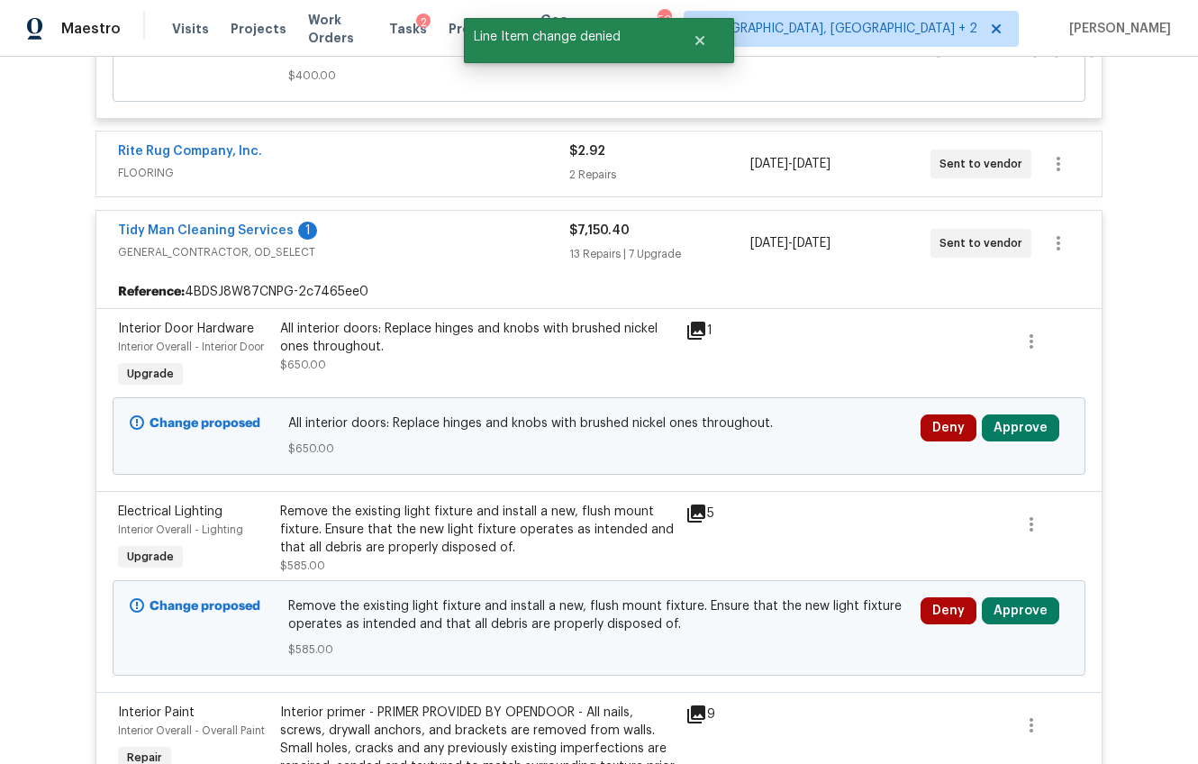
scroll to position [1227, 0]
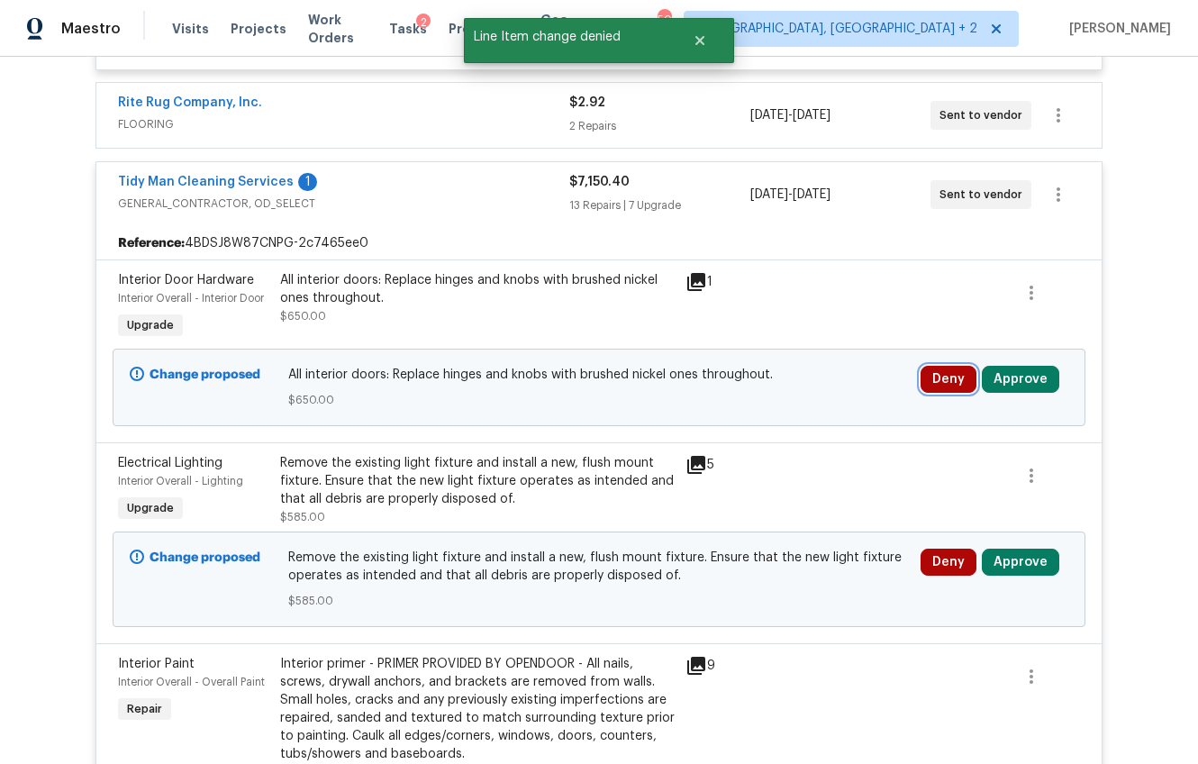
click at [943, 373] on button "Deny" at bounding box center [949, 379] width 56 height 27
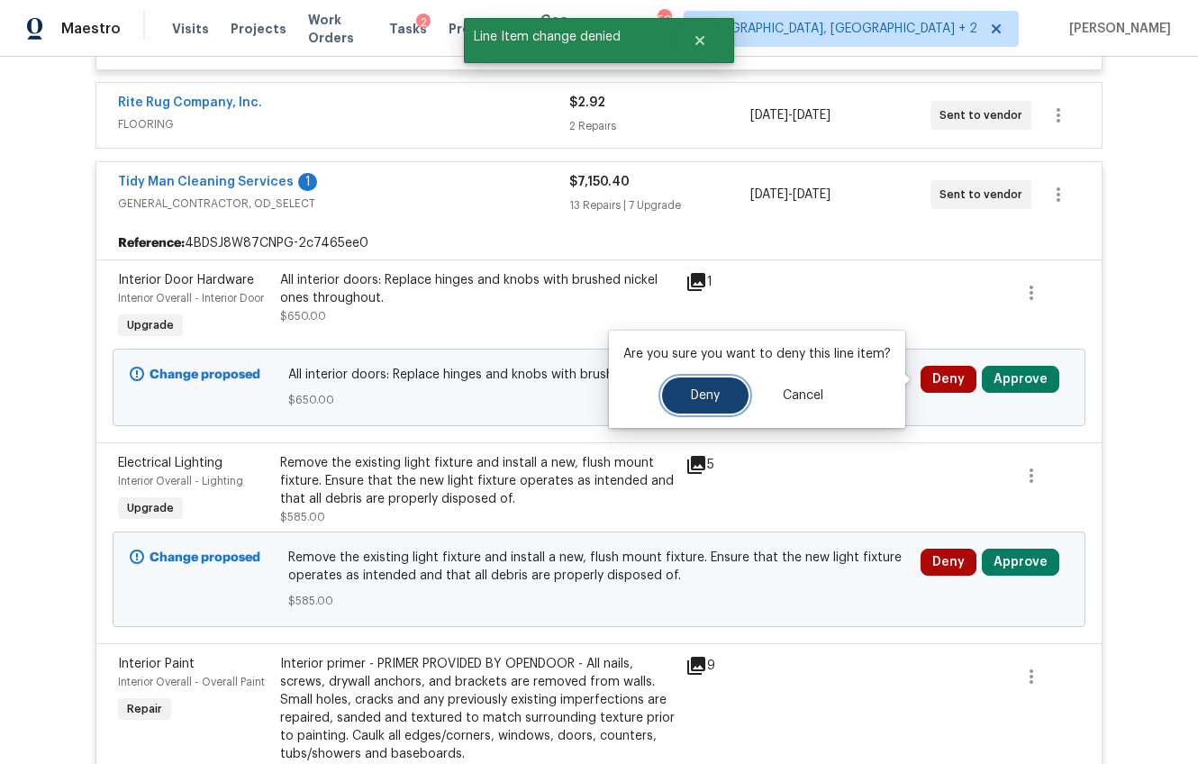
click at [722, 400] on button "Deny" at bounding box center [705, 395] width 86 height 36
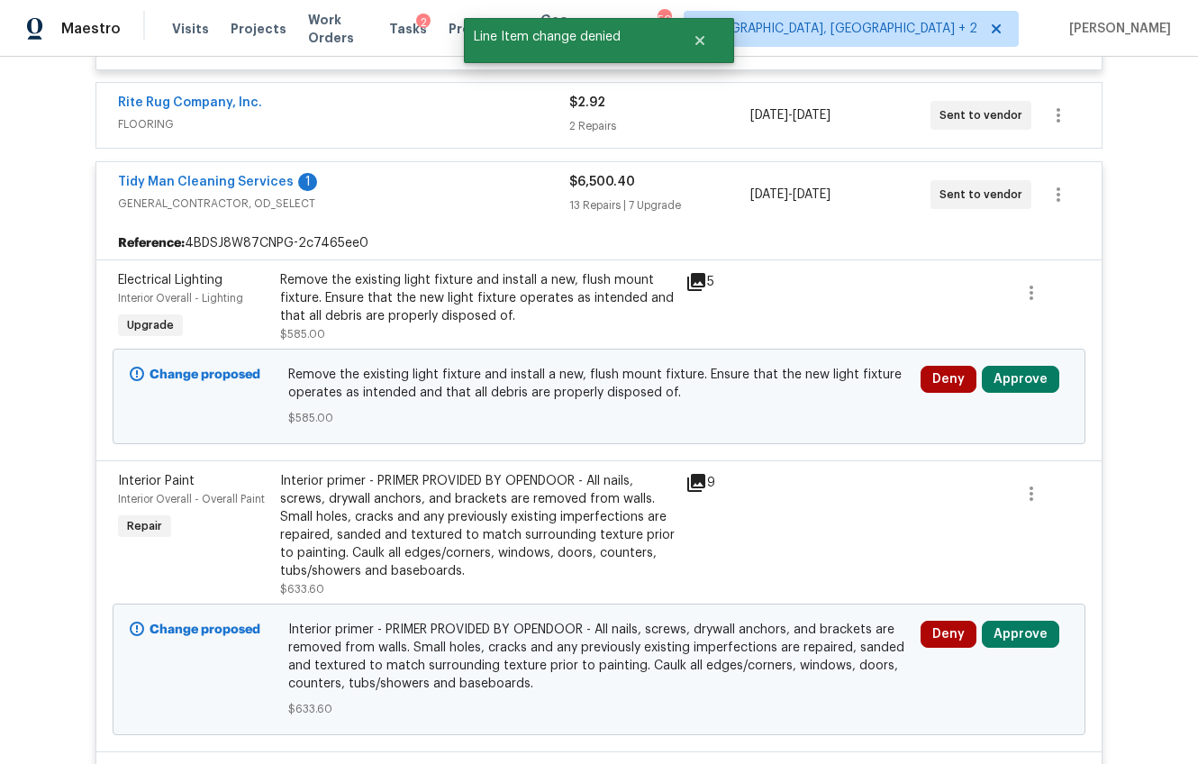
click at [534, 302] on div "Remove the existing light fixture and install a new, flush mount fixture. Ensur…" at bounding box center [477, 298] width 395 height 54
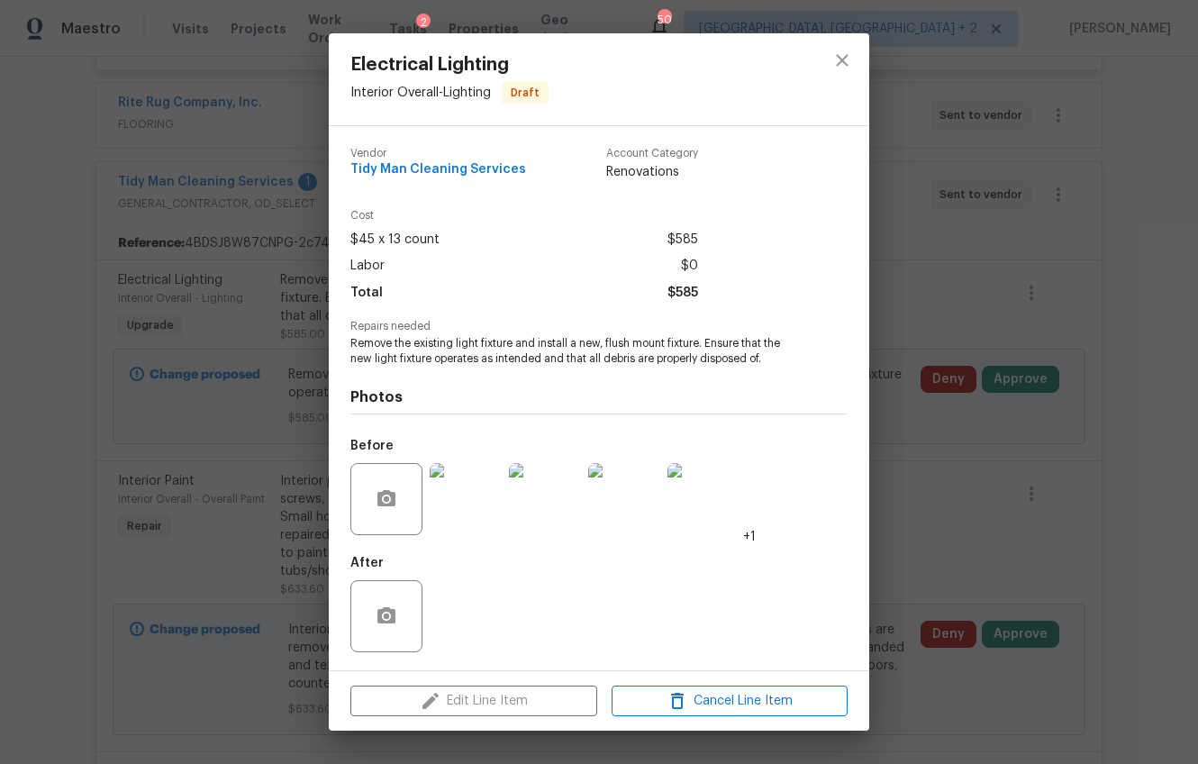
click at [964, 446] on div "Electrical Lighting Interior Overall - Lighting Draft Vendor Tidy Man Cleaning …" at bounding box center [599, 382] width 1198 height 764
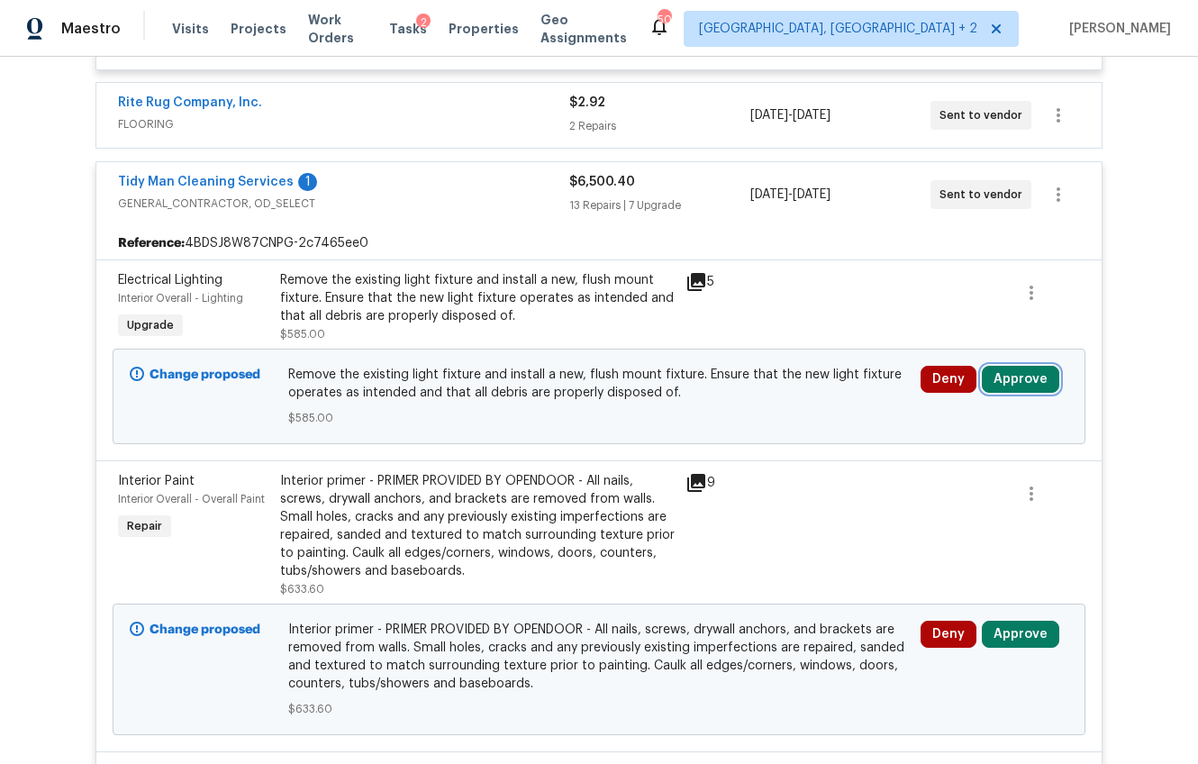
click at [1007, 383] on button "Approve" at bounding box center [1020, 379] width 77 height 27
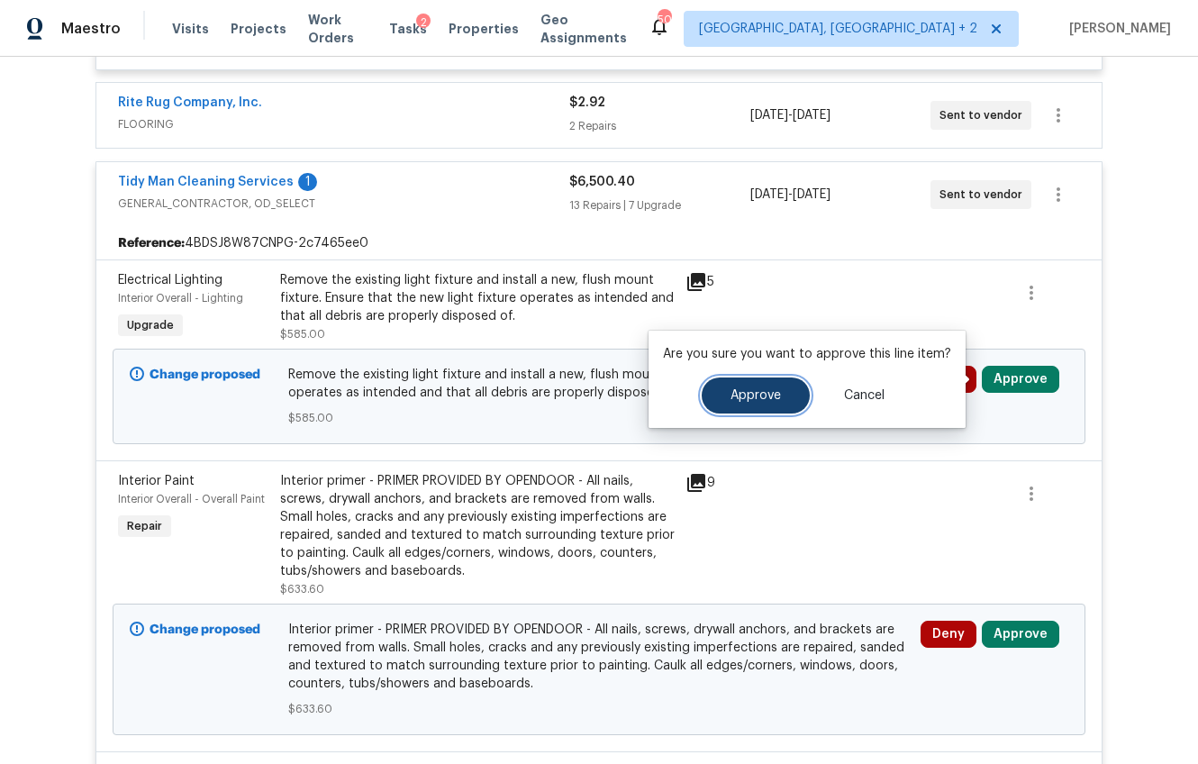
click at [758, 390] on span "Approve" at bounding box center [756, 396] width 50 height 14
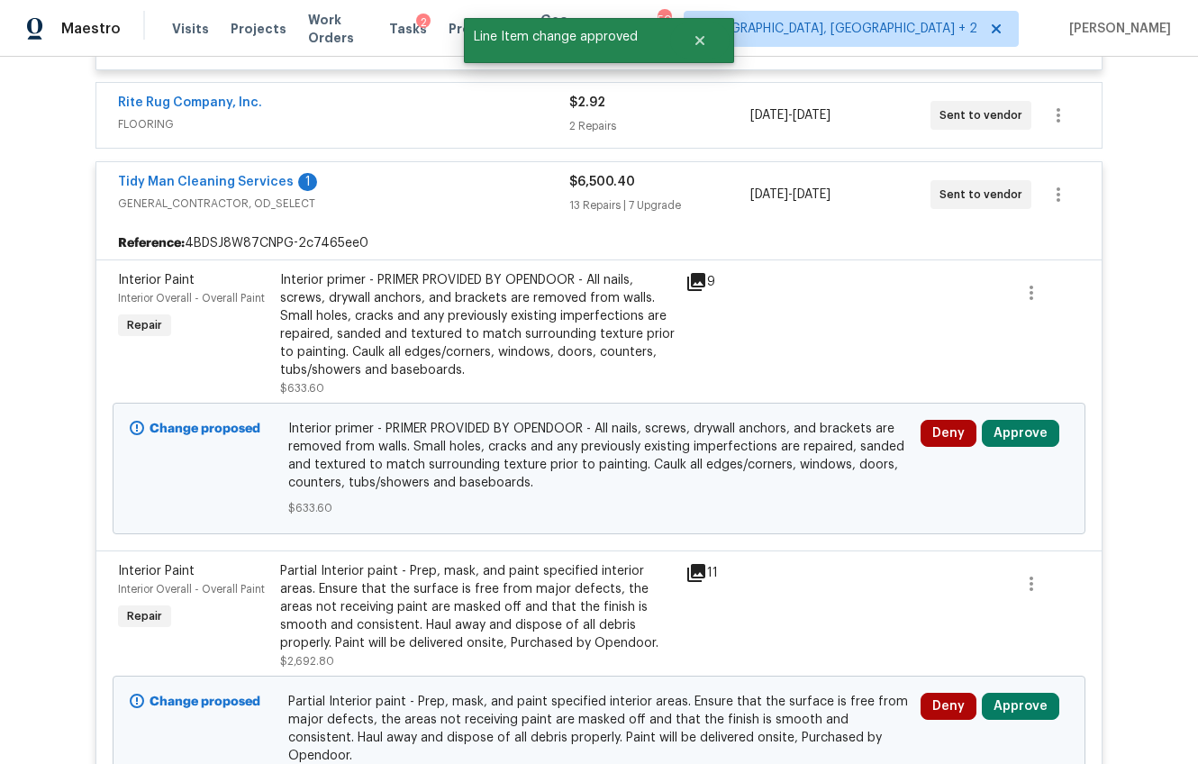
click at [327, 322] on div "Interior primer - PRIMER PROVIDED BY OPENDOOR - All nails, screws, drywall anch…" at bounding box center [477, 325] width 395 height 108
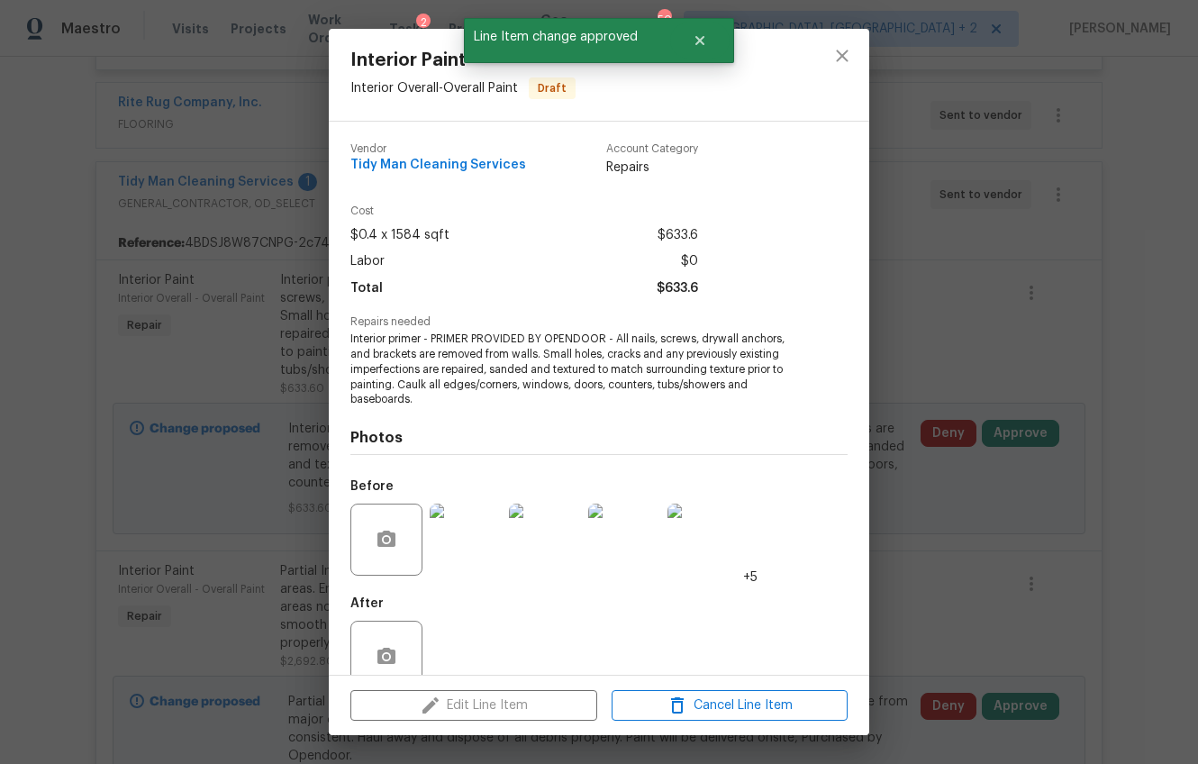
click at [972, 558] on div "Interior Paint Interior Overall - Overall Paint Draft Vendor Tidy Man Cleaning …" at bounding box center [599, 382] width 1198 height 764
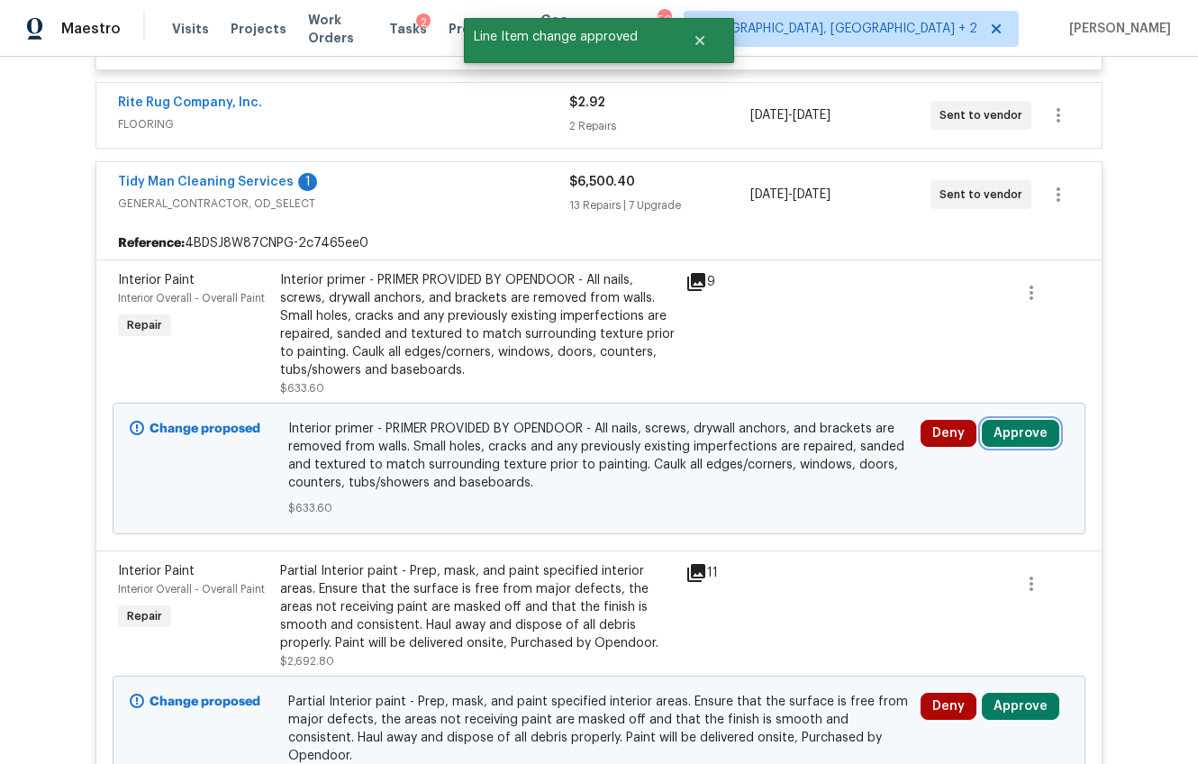
click at [1007, 436] on button "Approve" at bounding box center [1020, 433] width 77 height 27
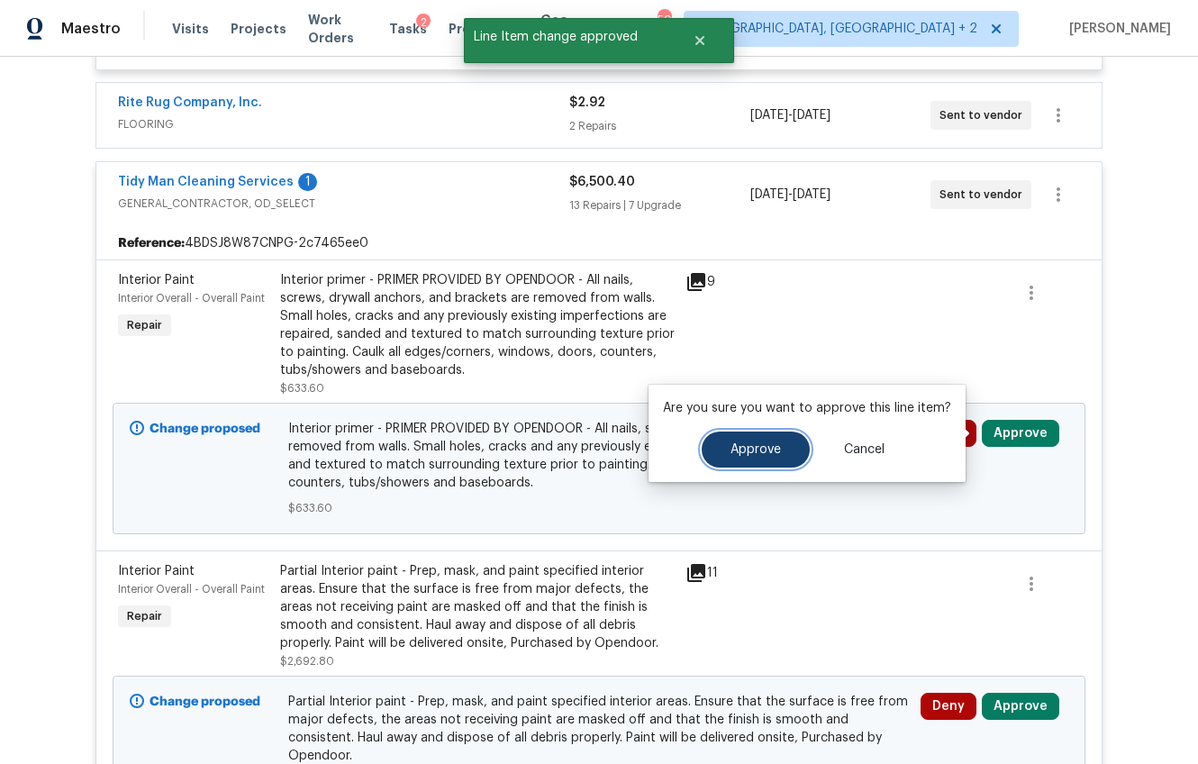
click at [748, 447] on span "Approve" at bounding box center [756, 450] width 50 height 14
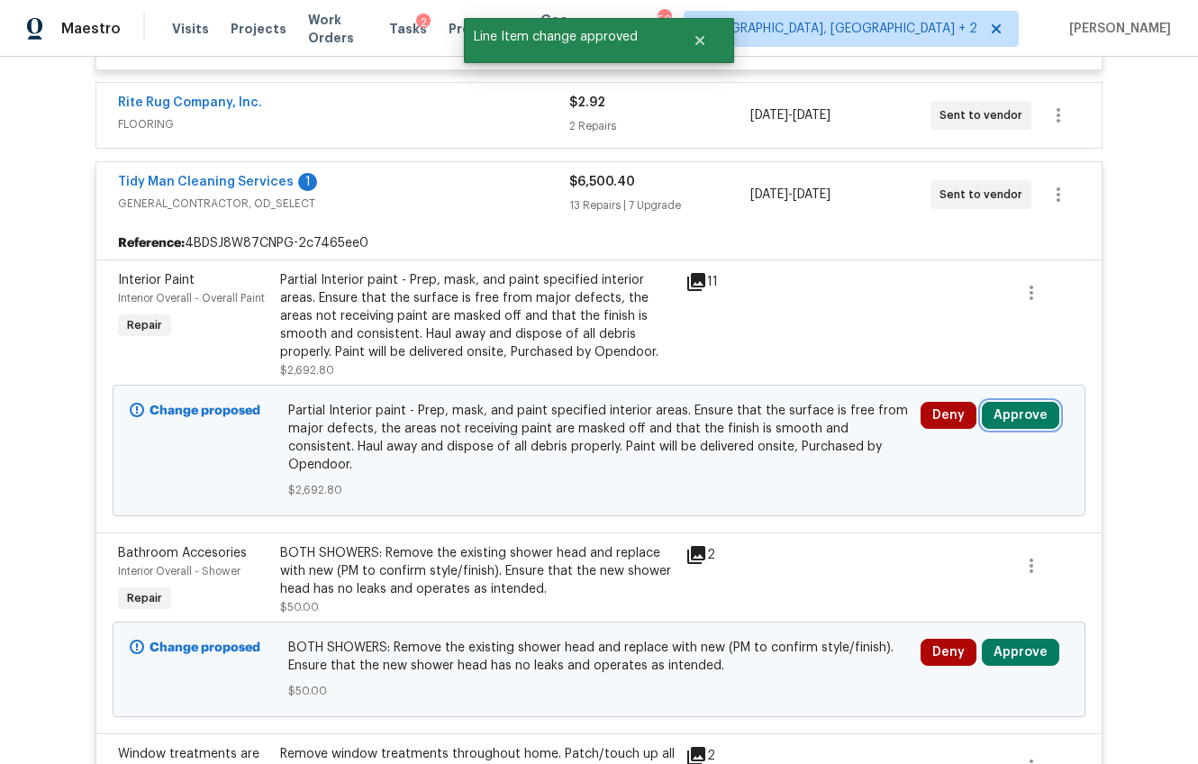
click at [1003, 414] on button "Approve" at bounding box center [1020, 415] width 77 height 27
click at [560, 327] on div "Partial Interior paint - Prep, mask, and paint specified interior areas. Ensure…" at bounding box center [477, 316] width 395 height 90
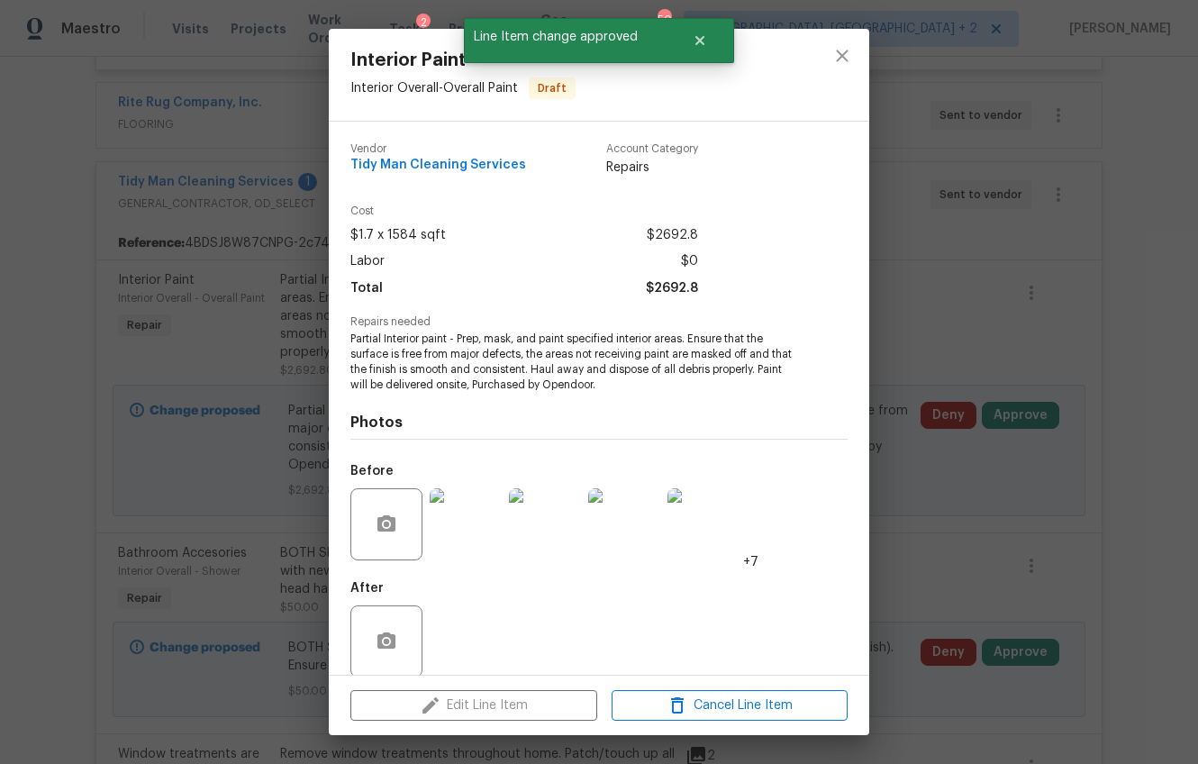
click at [952, 311] on div "Interior Paint Interior Overall - Overall Paint Draft Vendor Tidy Man Cleaning …" at bounding box center [599, 382] width 1198 height 764
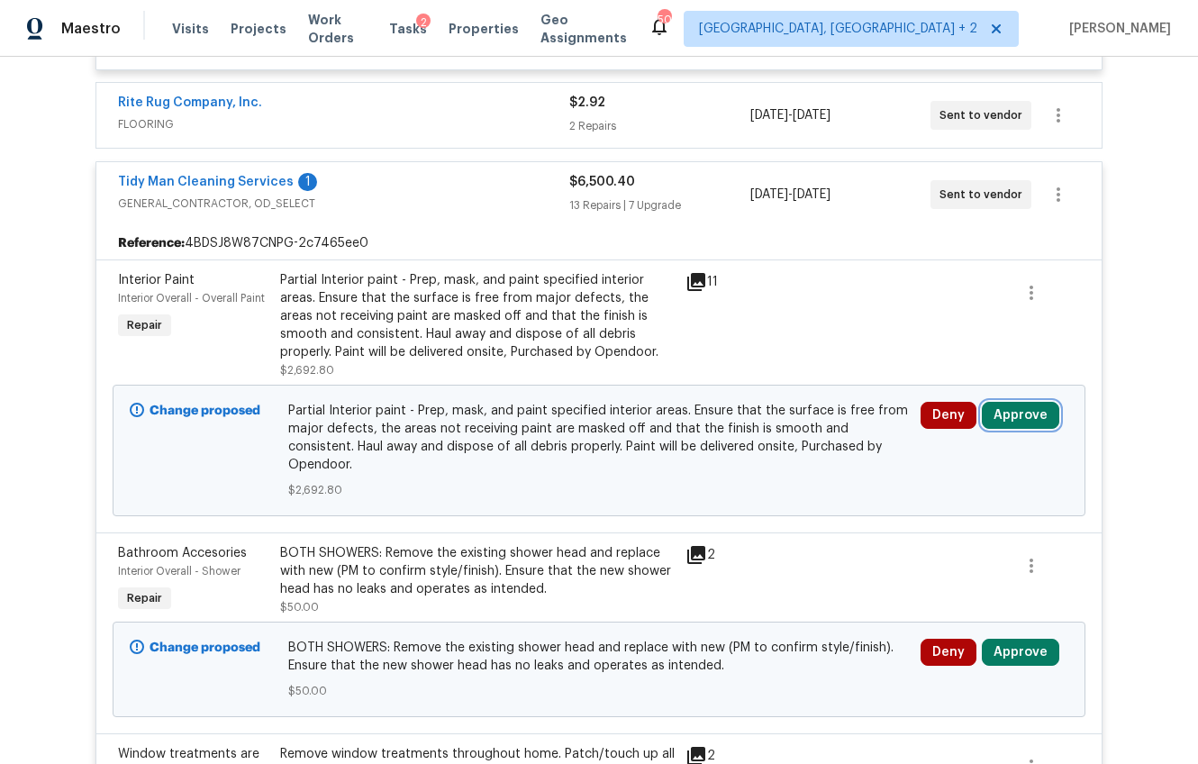
click at [982, 414] on button "Approve" at bounding box center [1020, 415] width 77 height 27
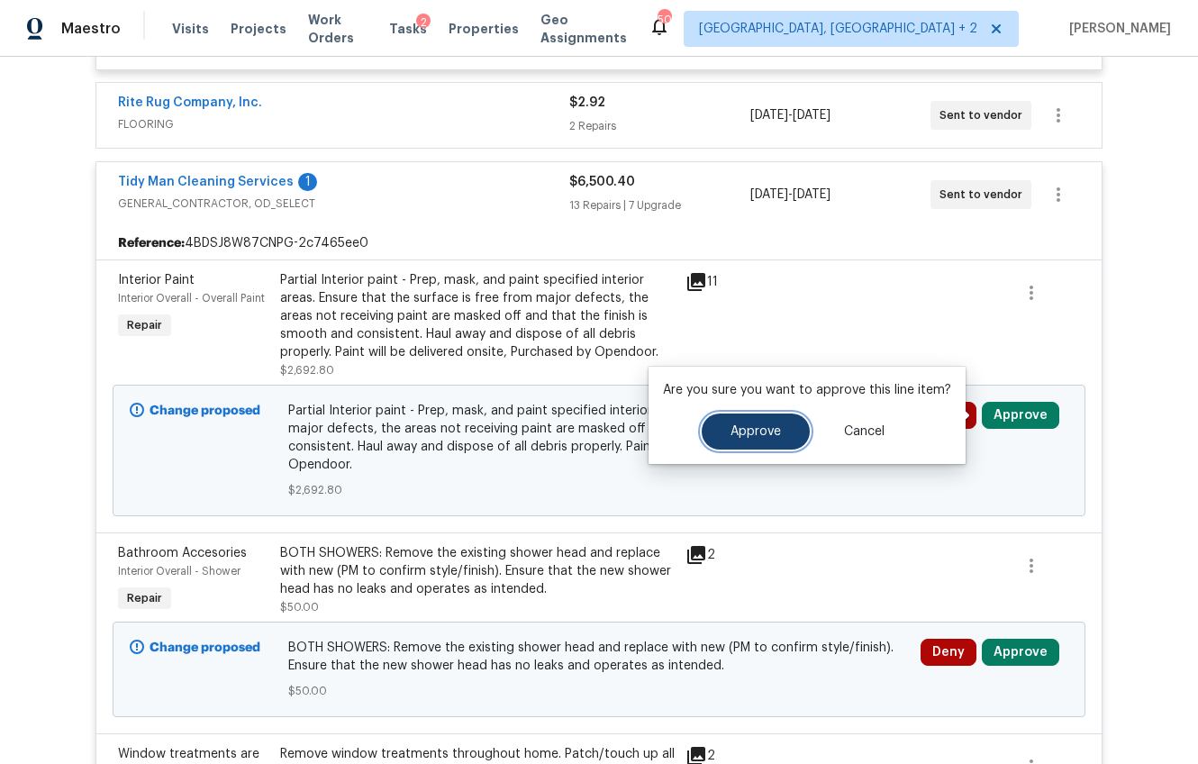
click at [768, 425] on span "Approve" at bounding box center [756, 432] width 50 height 14
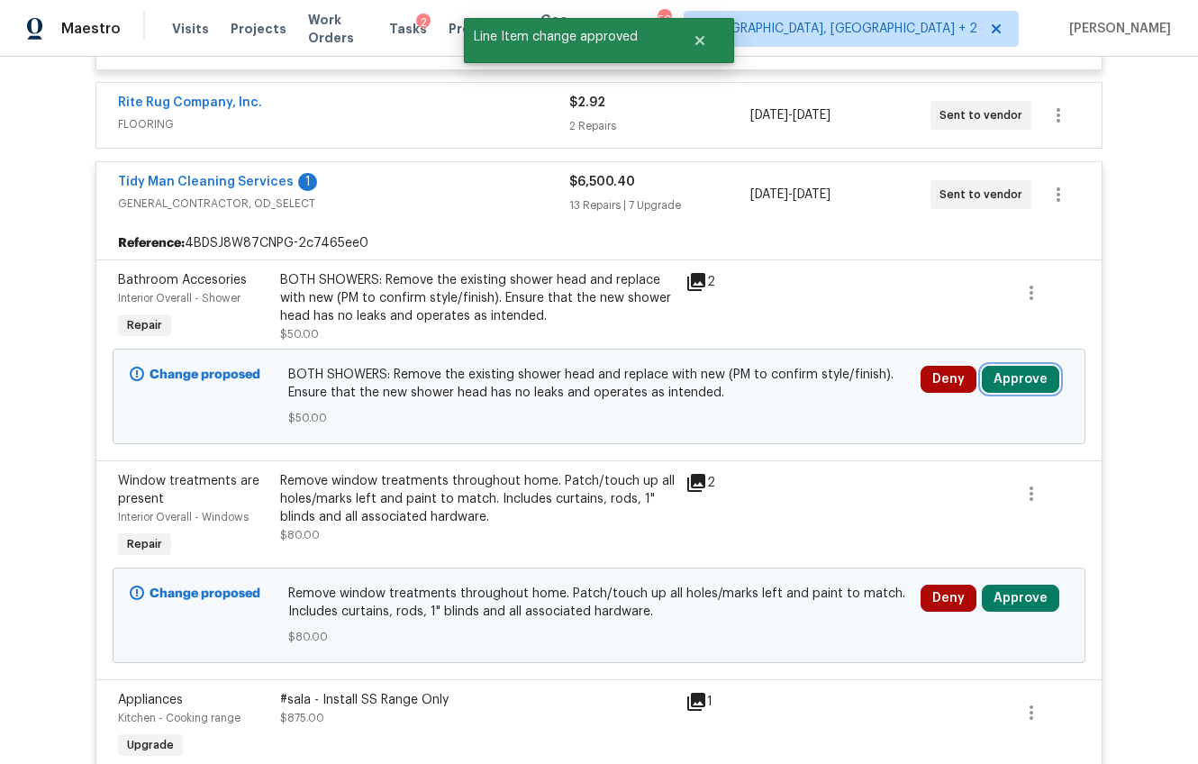
click at [992, 381] on button "Approve" at bounding box center [1020, 379] width 77 height 27
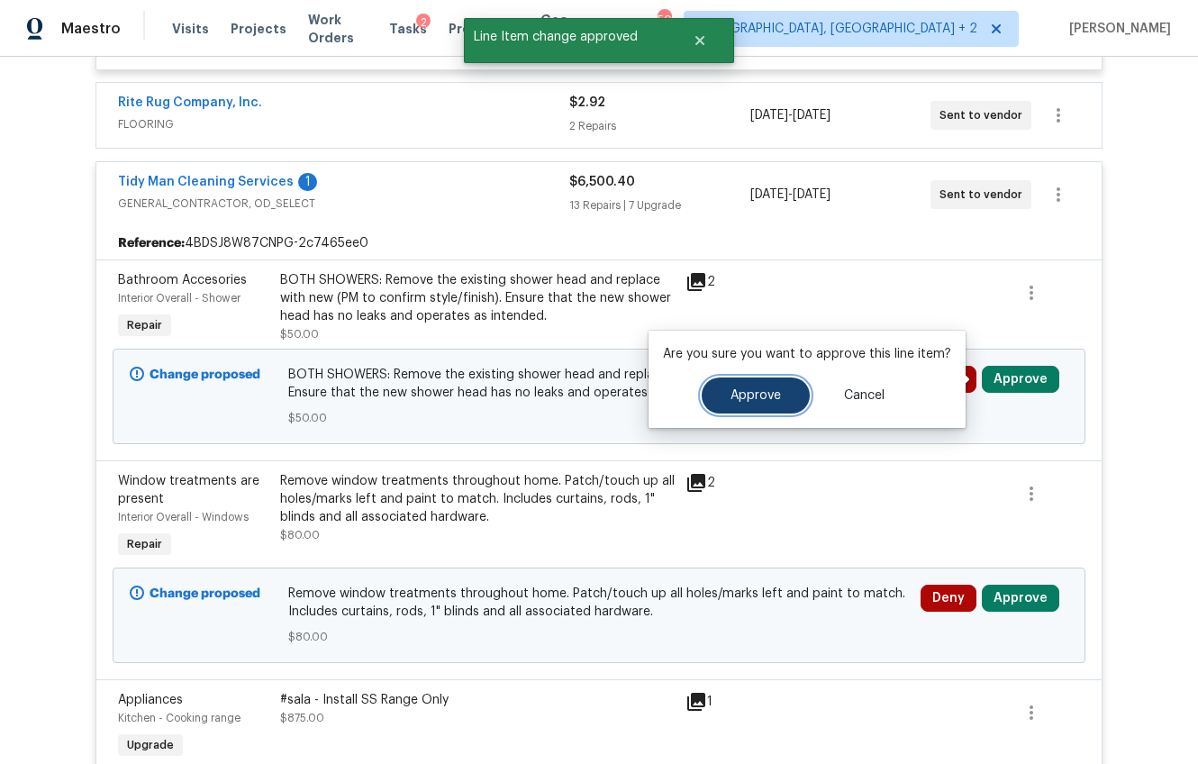
click at [756, 395] on span "Approve" at bounding box center [756, 396] width 50 height 14
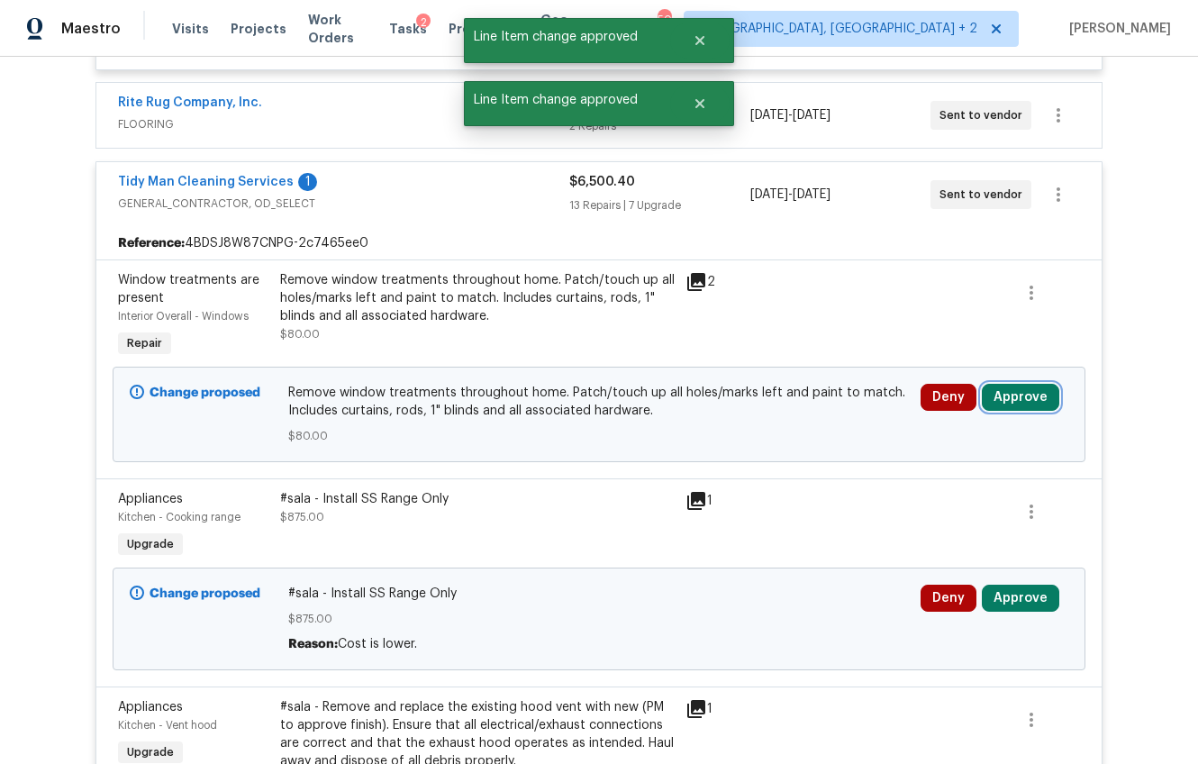
click at [1006, 402] on button "Approve" at bounding box center [1020, 397] width 77 height 27
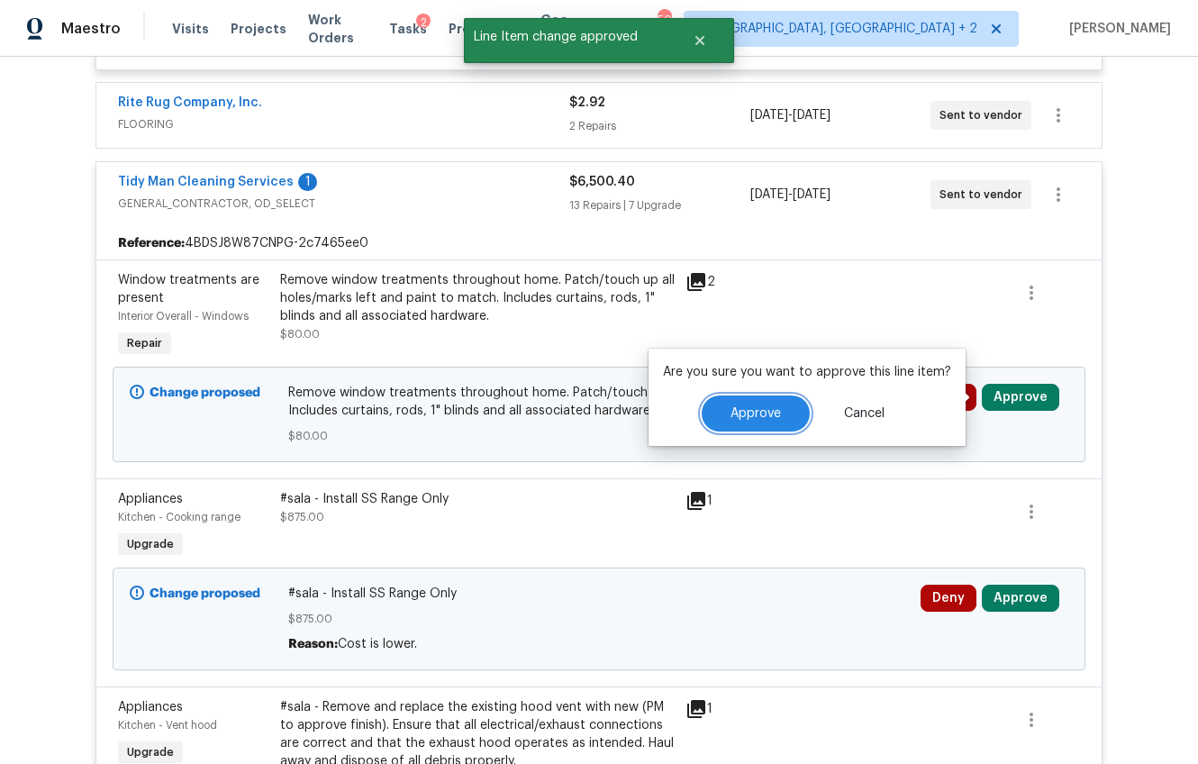
click at [715, 396] on button "Approve" at bounding box center [756, 413] width 108 height 36
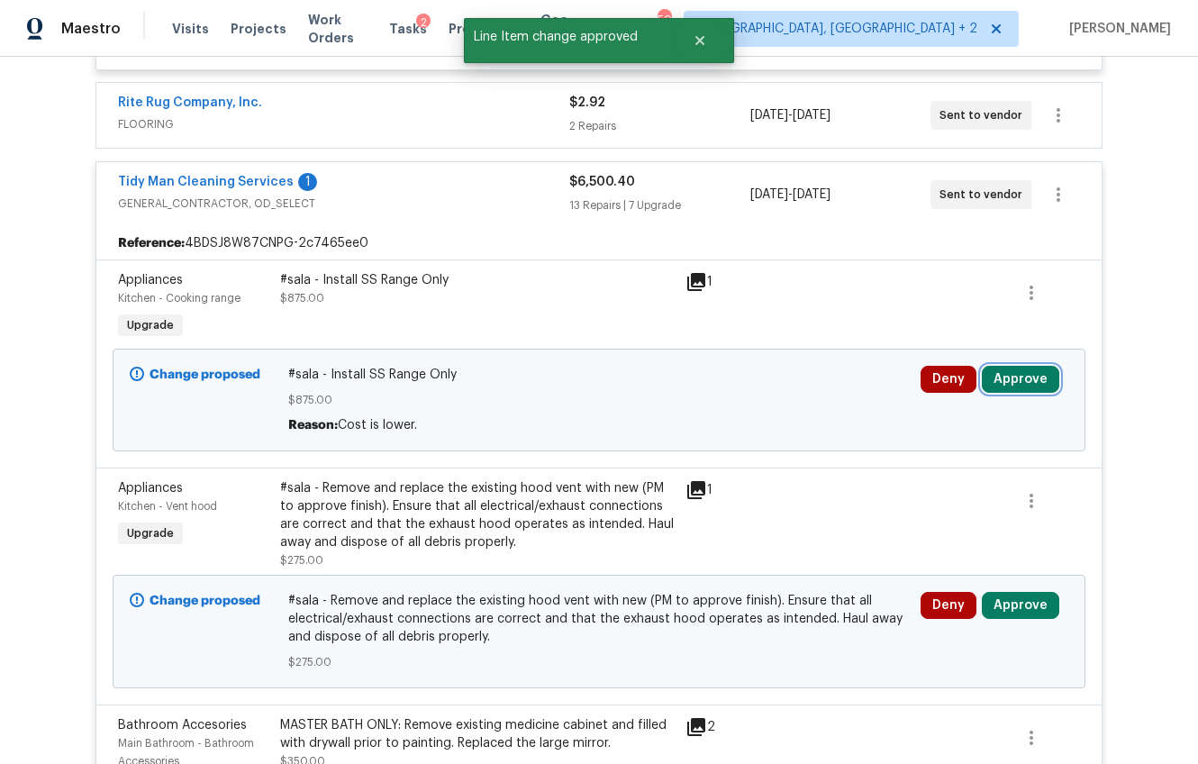
click at [1021, 383] on button "Approve" at bounding box center [1020, 379] width 77 height 27
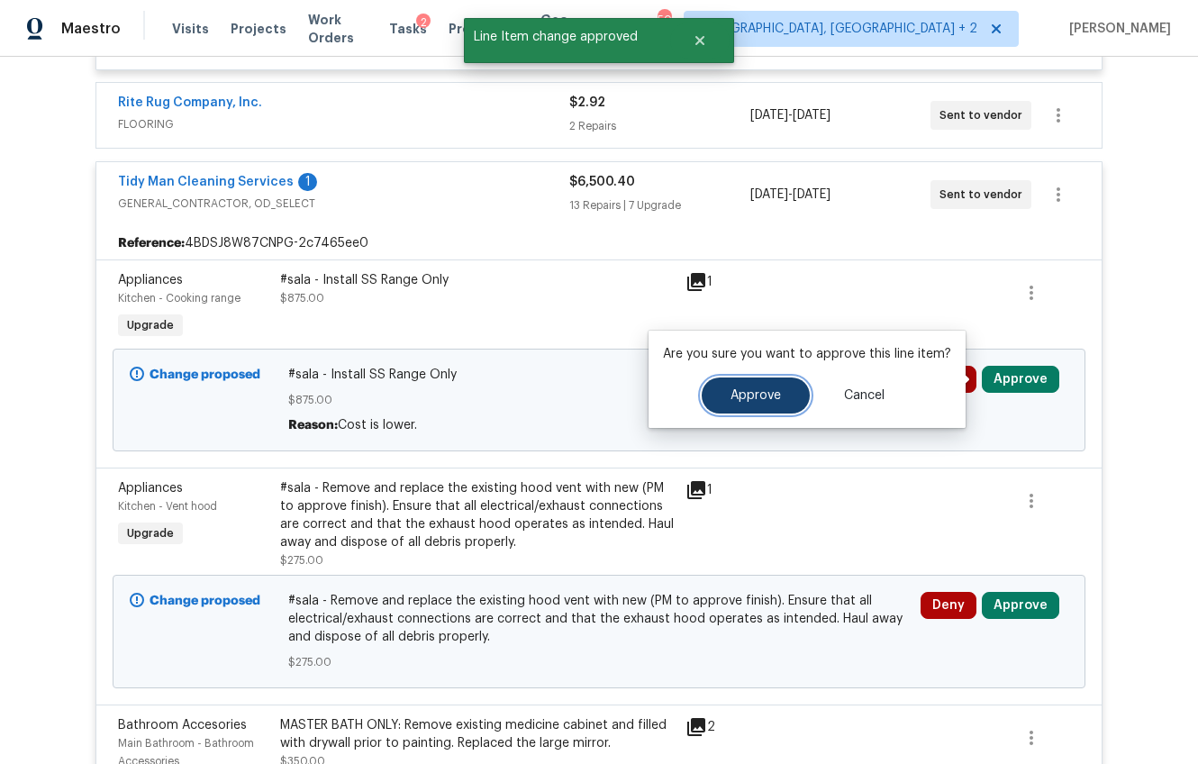
click at [748, 399] on span "Approve" at bounding box center [756, 396] width 50 height 14
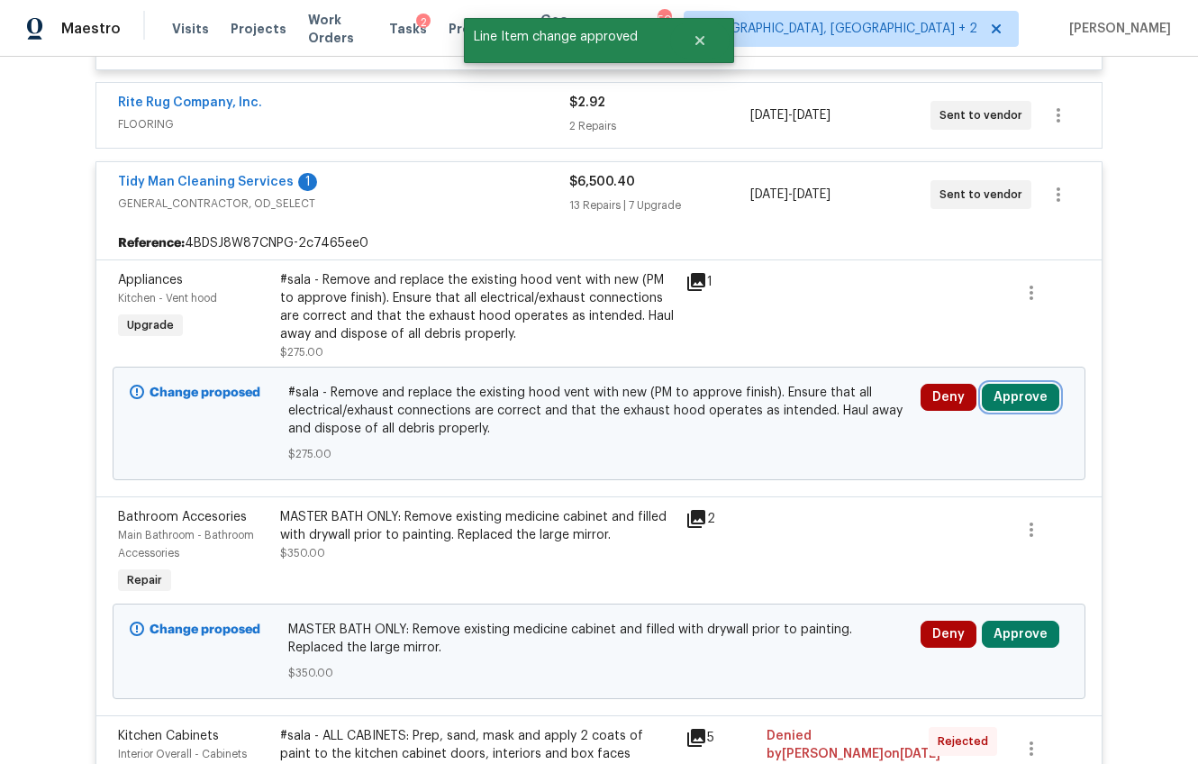
click at [997, 393] on button "Approve" at bounding box center [1020, 397] width 77 height 27
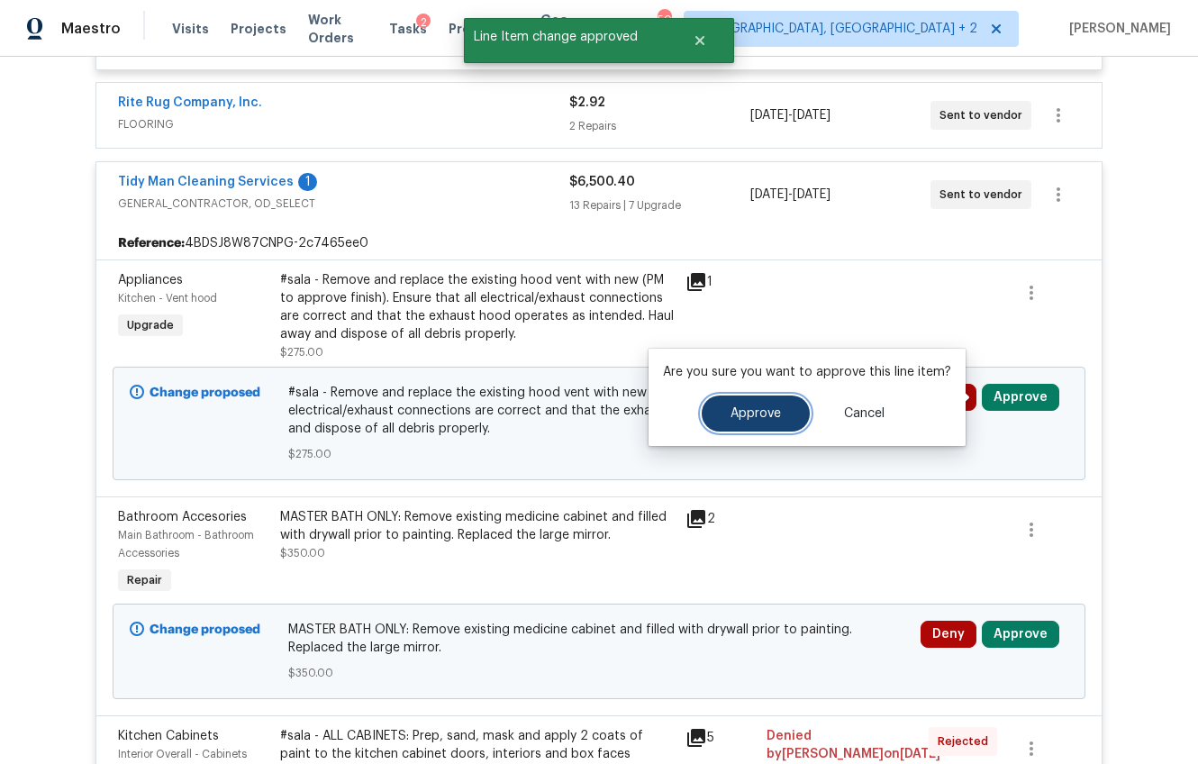
click at [768, 403] on button "Approve" at bounding box center [756, 413] width 108 height 36
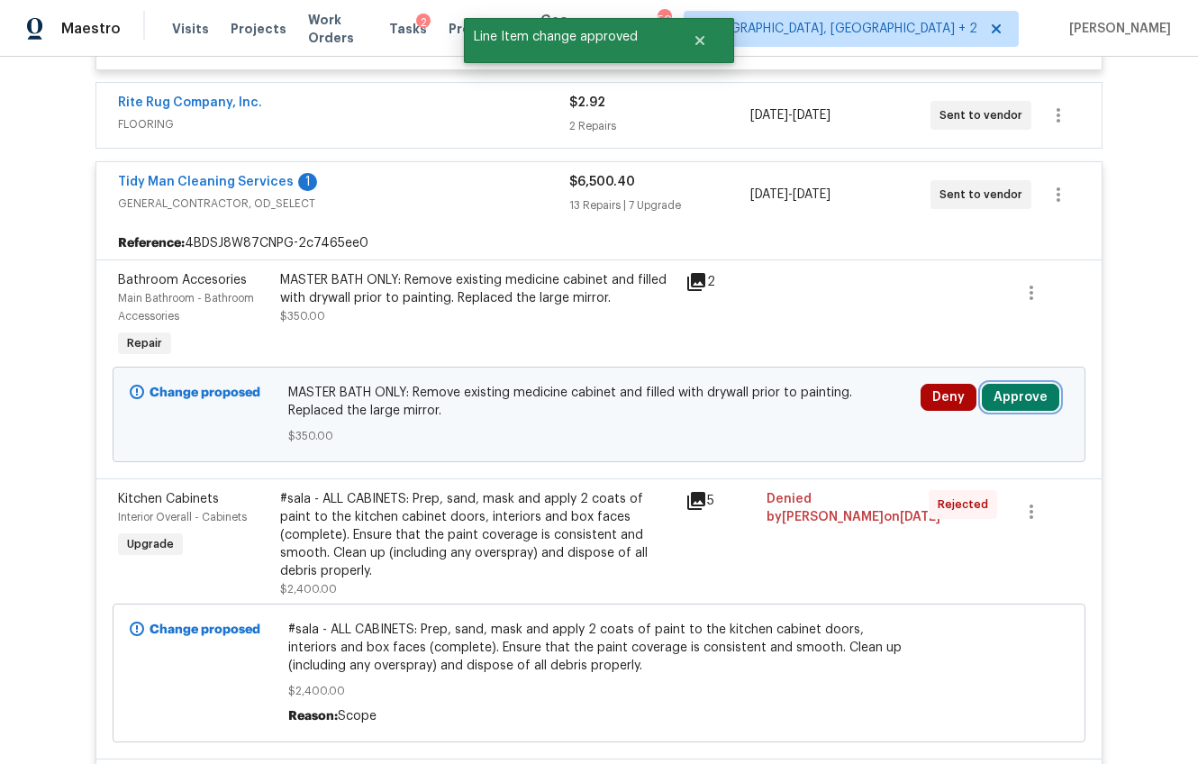
click at [1018, 404] on button "Approve" at bounding box center [1020, 397] width 77 height 27
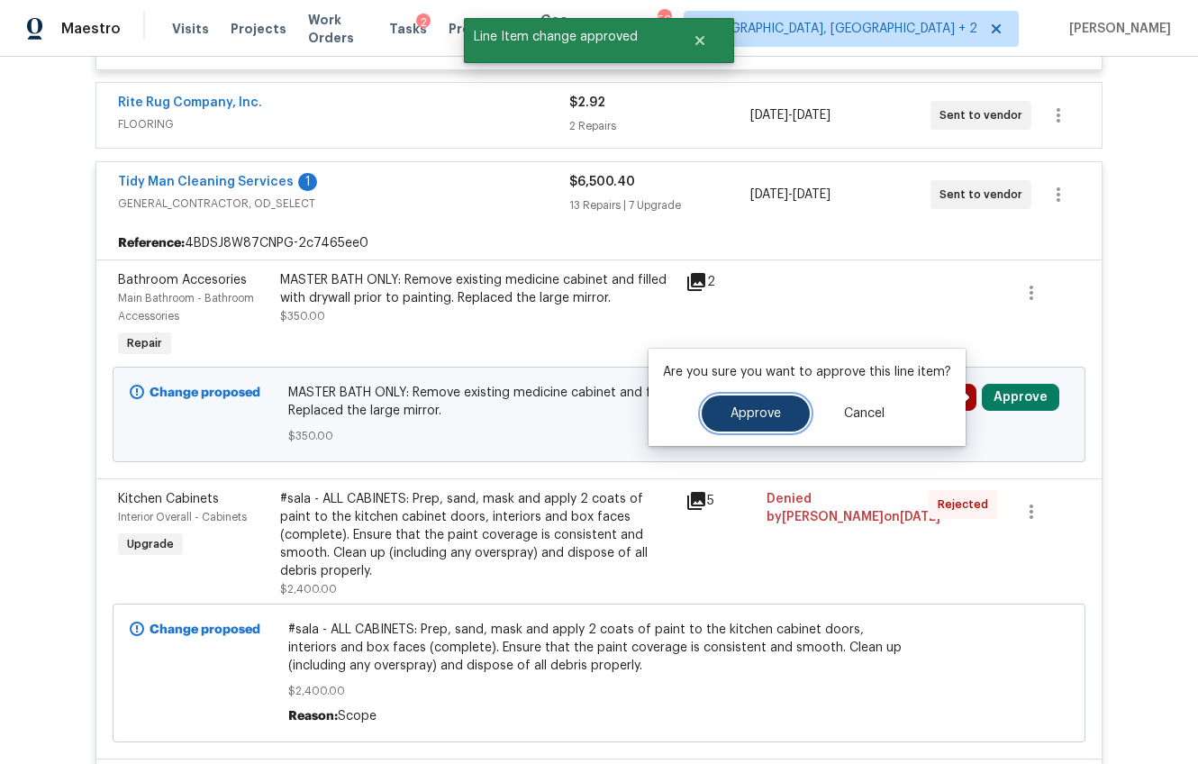
click at [753, 404] on button "Approve" at bounding box center [756, 413] width 108 height 36
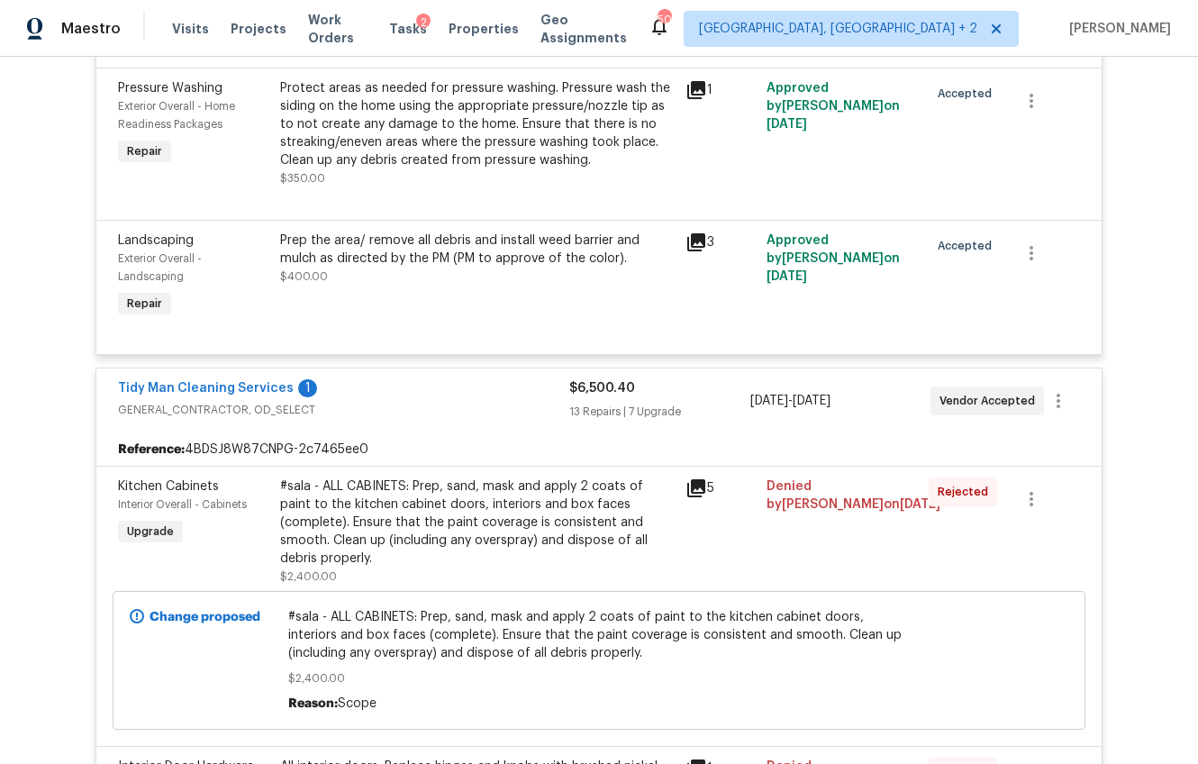
scroll to position [0, 0]
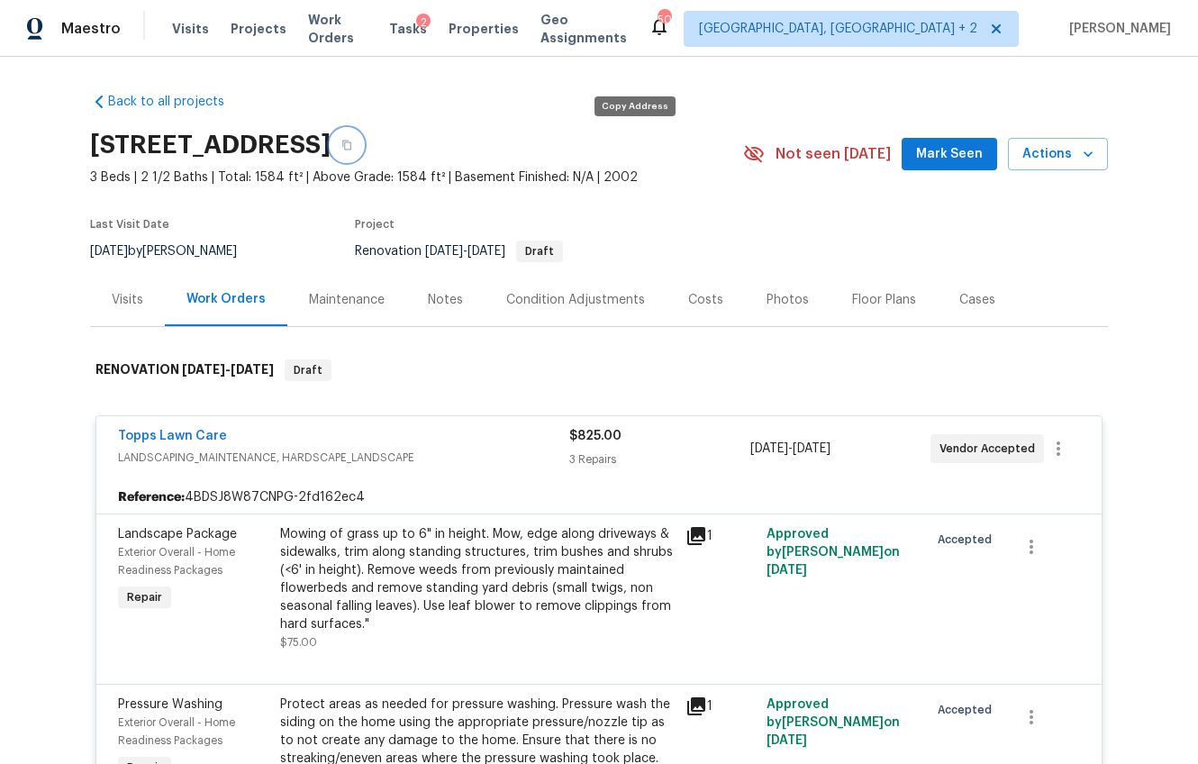
click at [352, 145] on icon "button" at bounding box center [346, 145] width 11 height 11
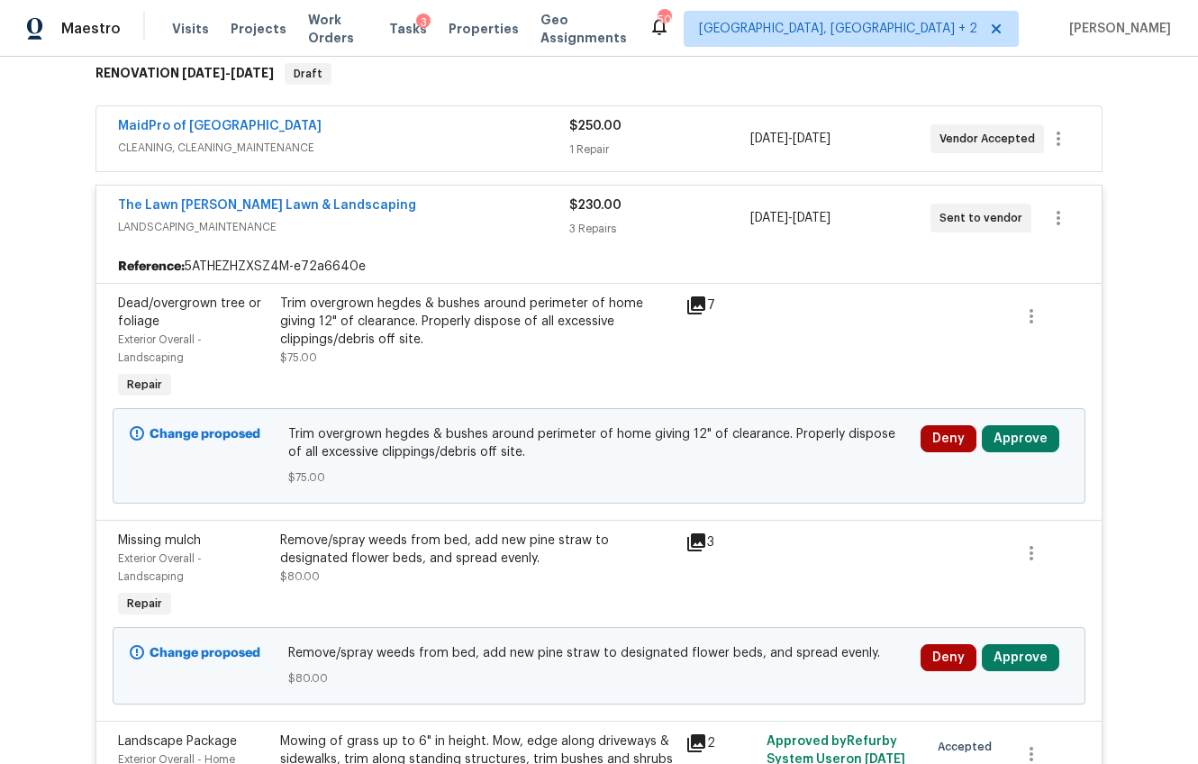
scroll to position [404, 0]
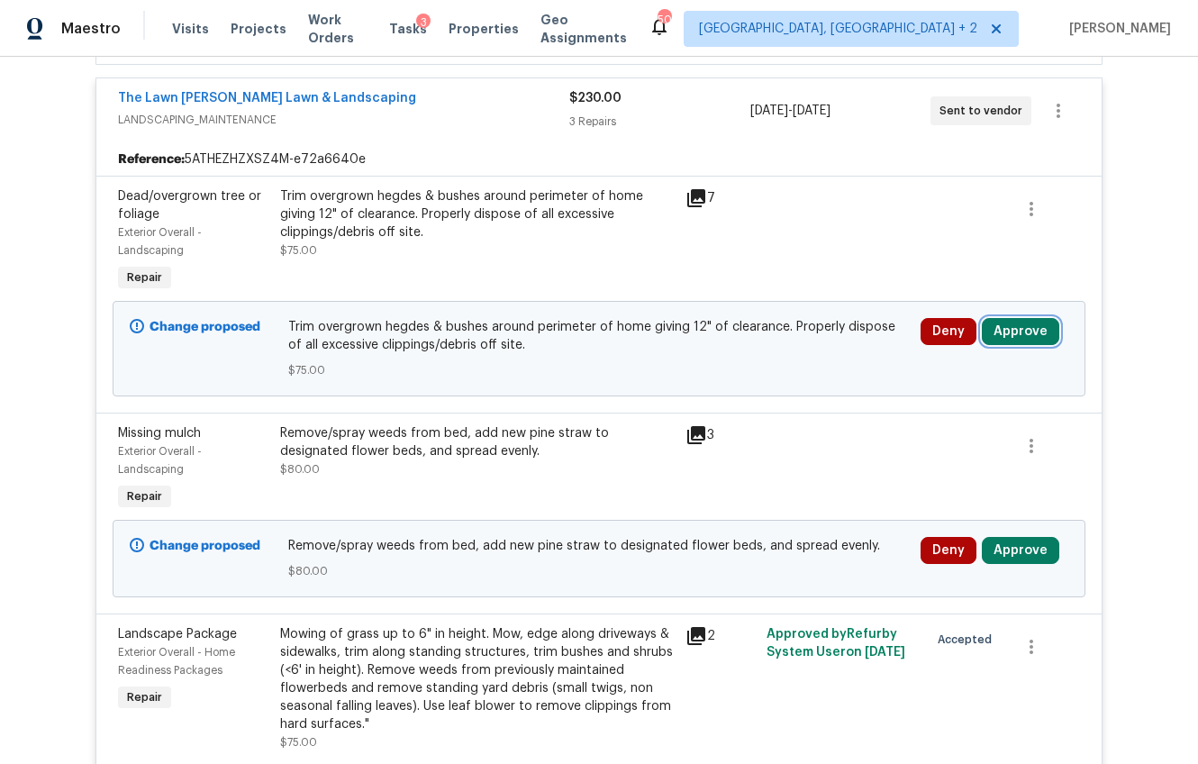
click at [988, 331] on button "Approve" at bounding box center [1020, 331] width 77 height 27
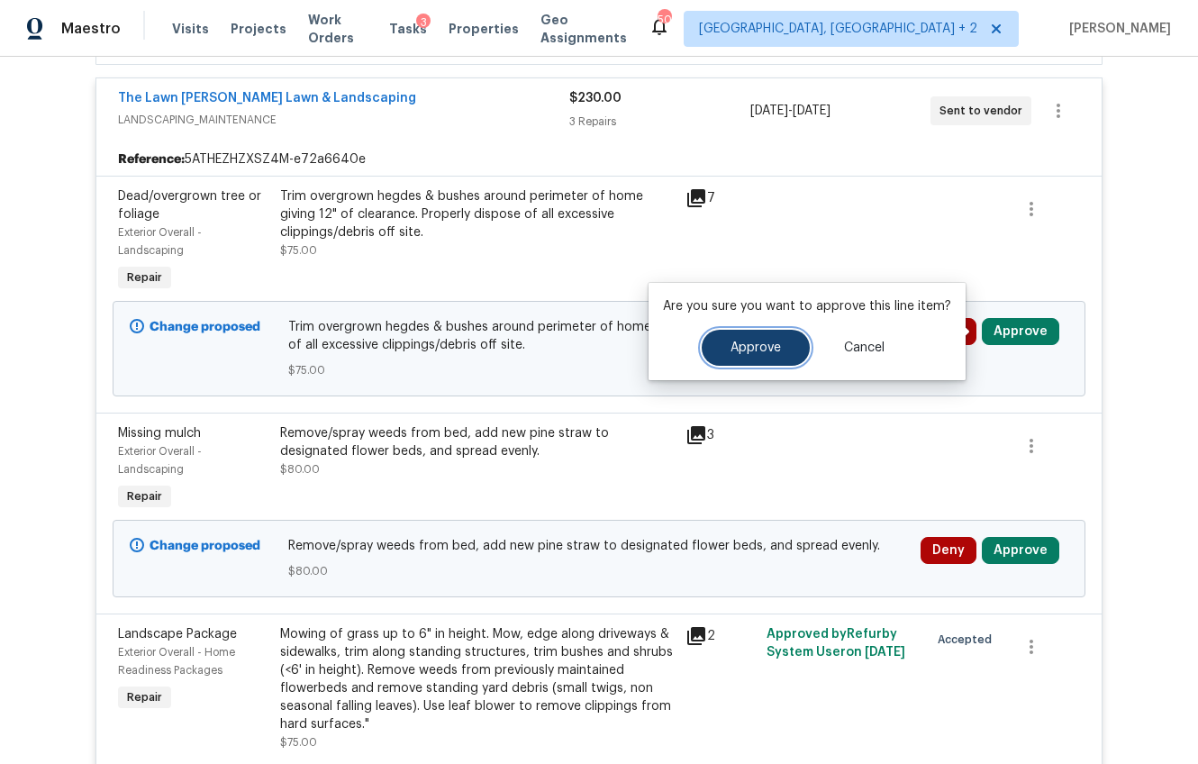
click at [750, 349] on span "Approve" at bounding box center [756, 348] width 50 height 14
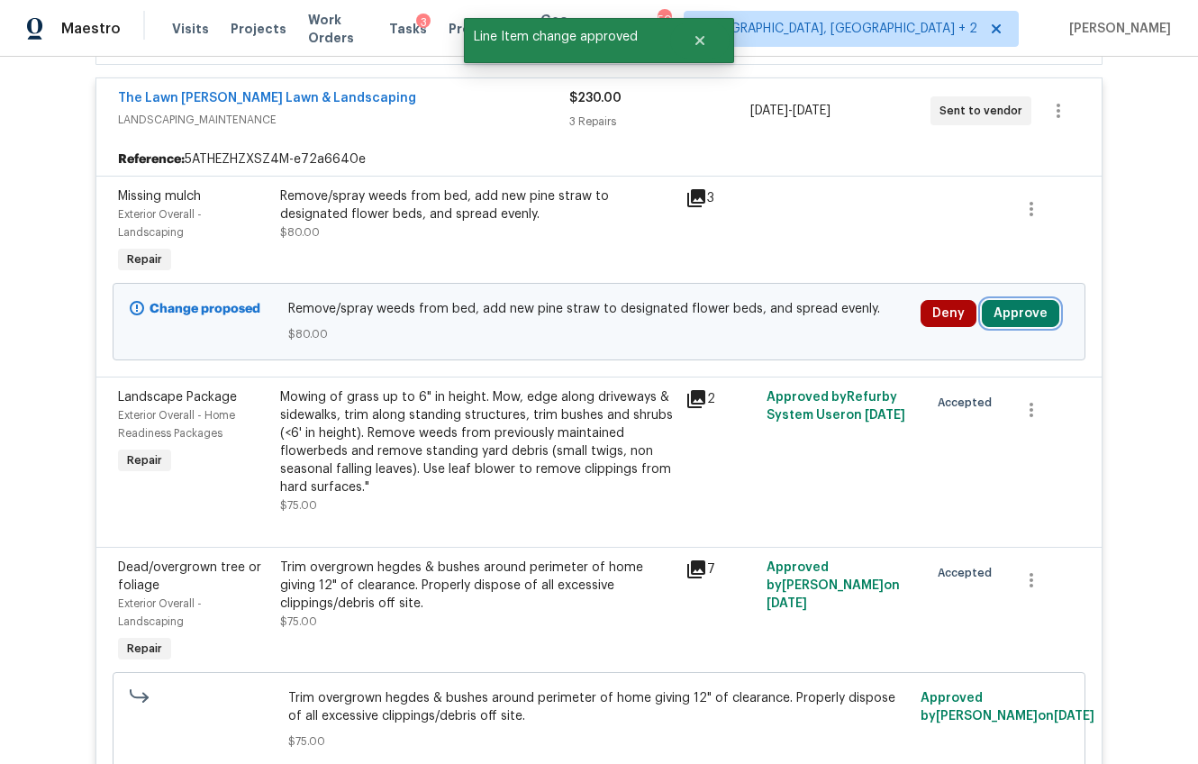
click at [1017, 319] on button "Approve" at bounding box center [1020, 313] width 77 height 27
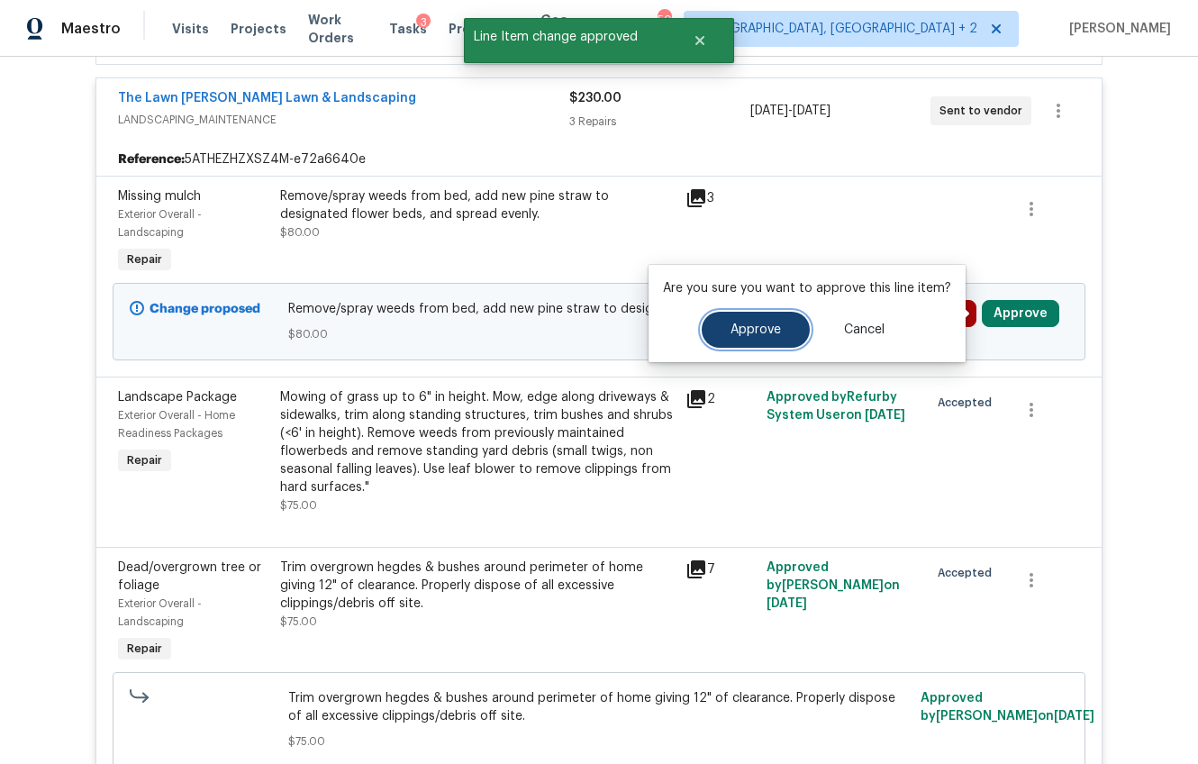
click at [779, 340] on button "Approve" at bounding box center [756, 330] width 108 height 36
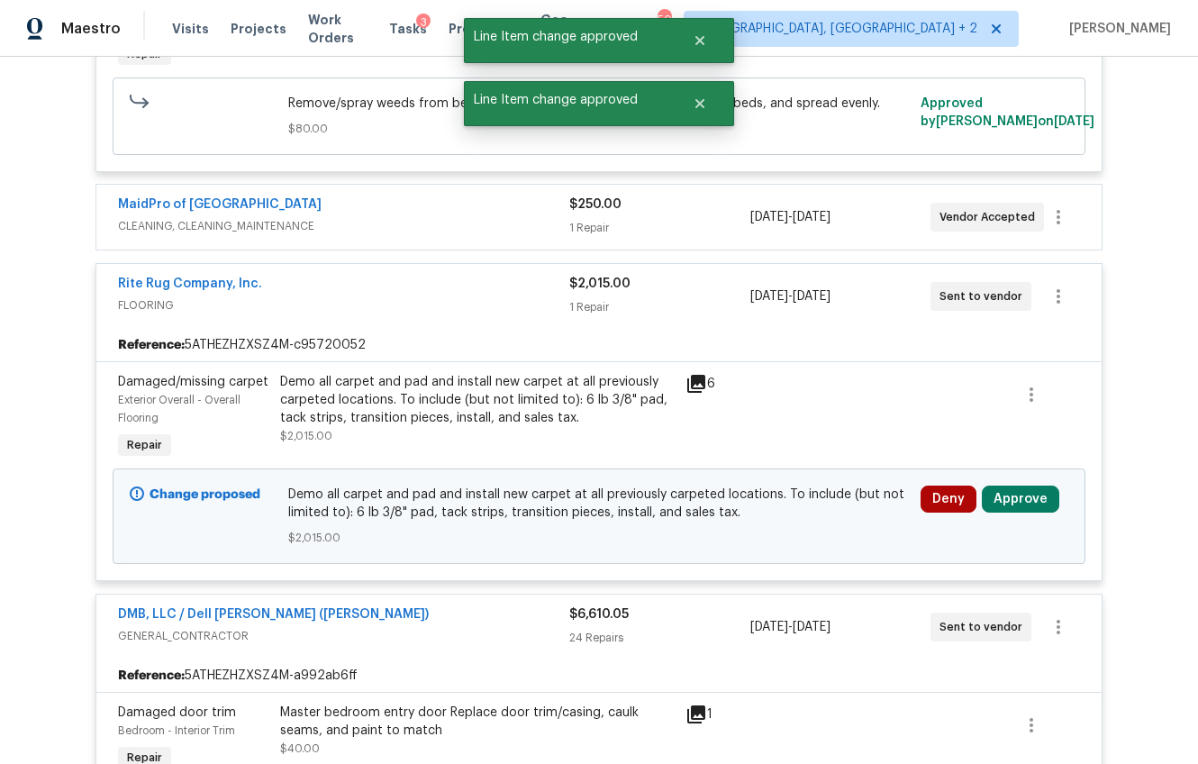
scroll to position [1037, 0]
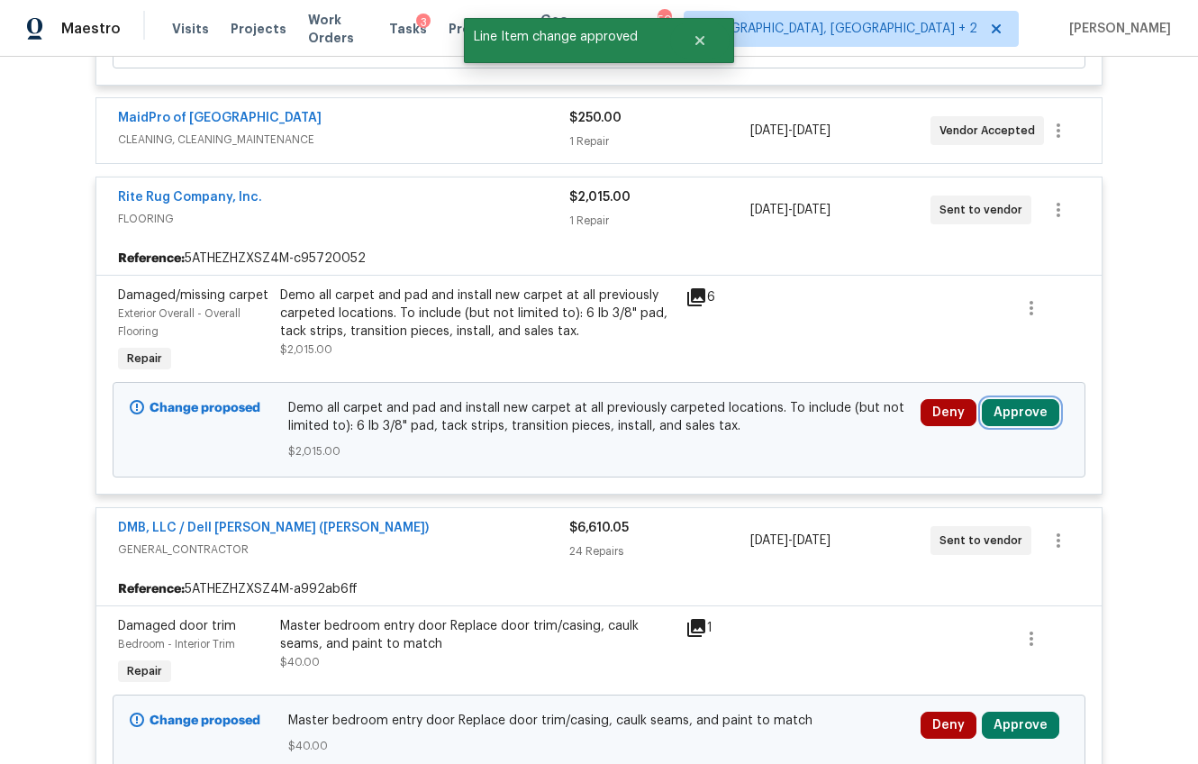
click at [1002, 415] on button "Approve" at bounding box center [1020, 412] width 77 height 27
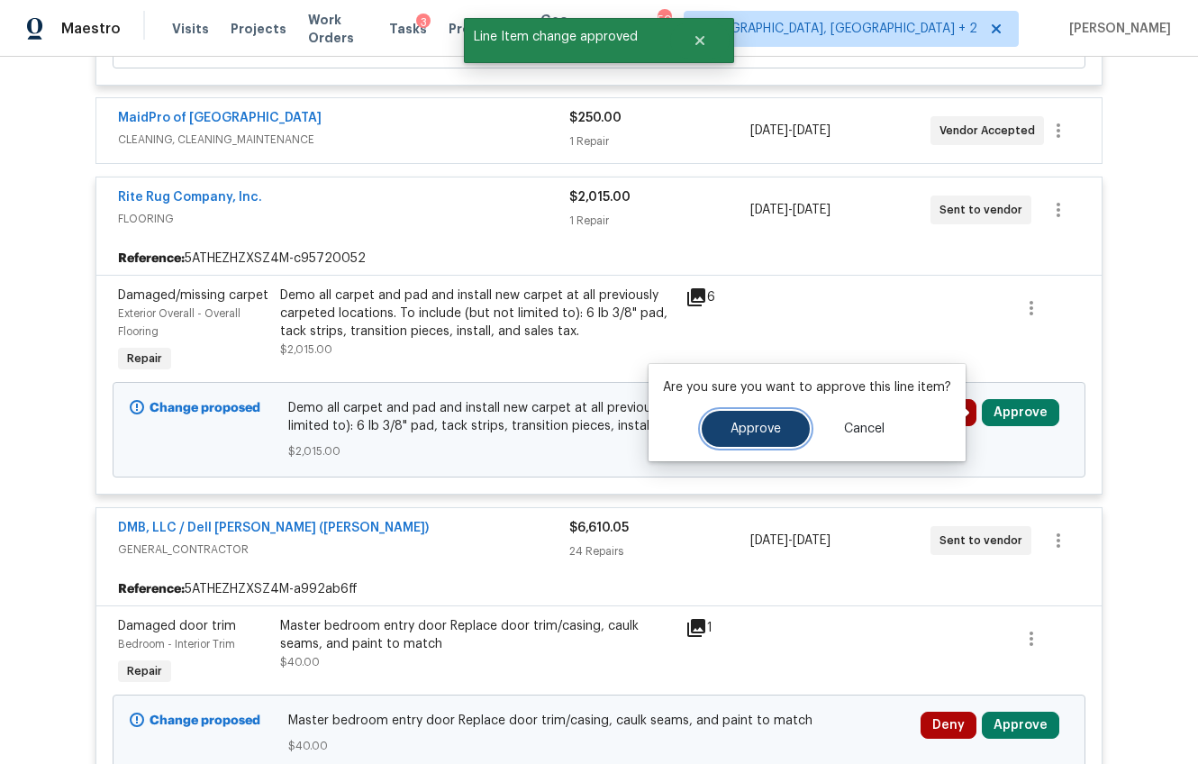
click at [731, 431] on span "Approve" at bounding box center [756, 429] width 50 height 14
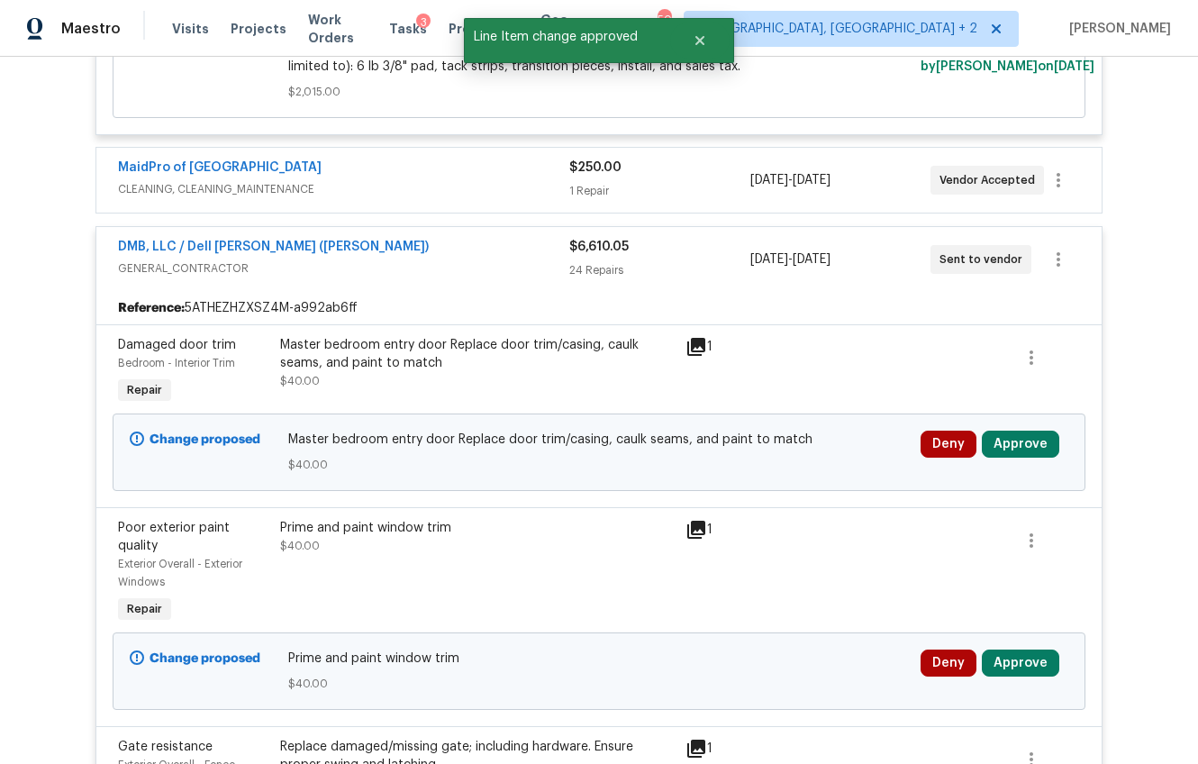
scroll to position [1321, 0]
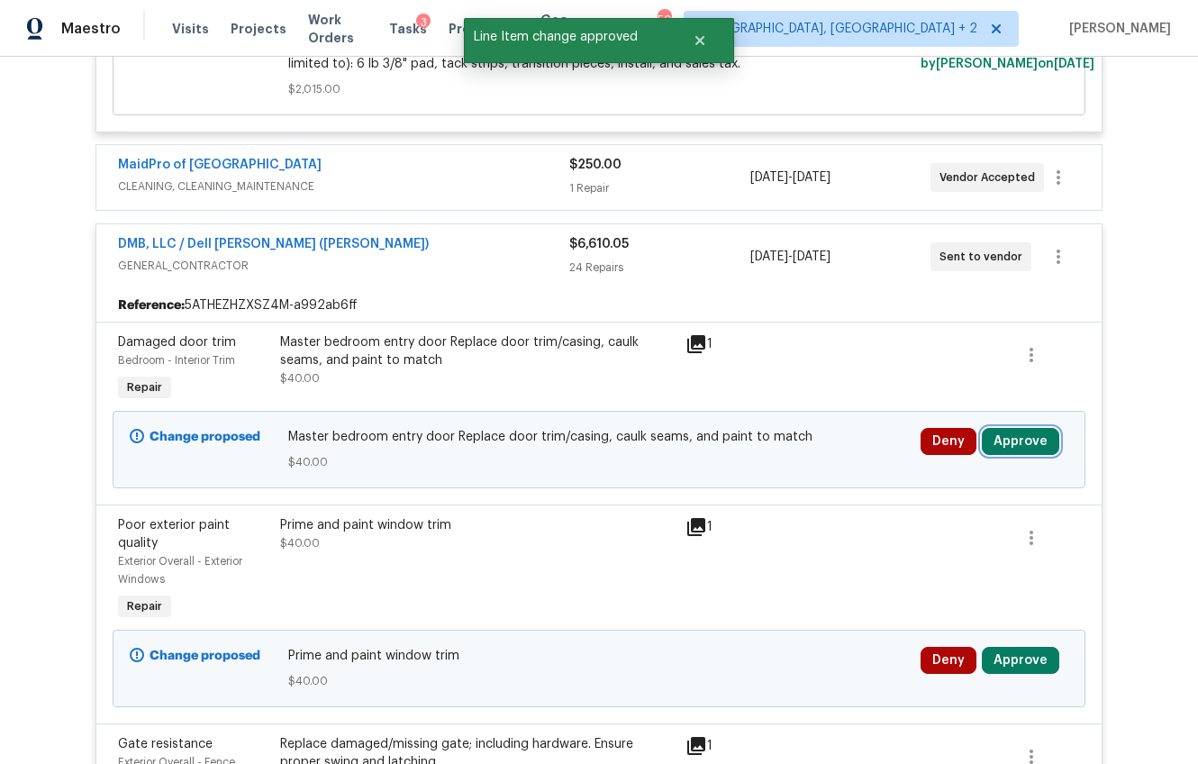
click at [995, 443] on button "Approve" at bounding box center [1020, 441] width 77 height 27
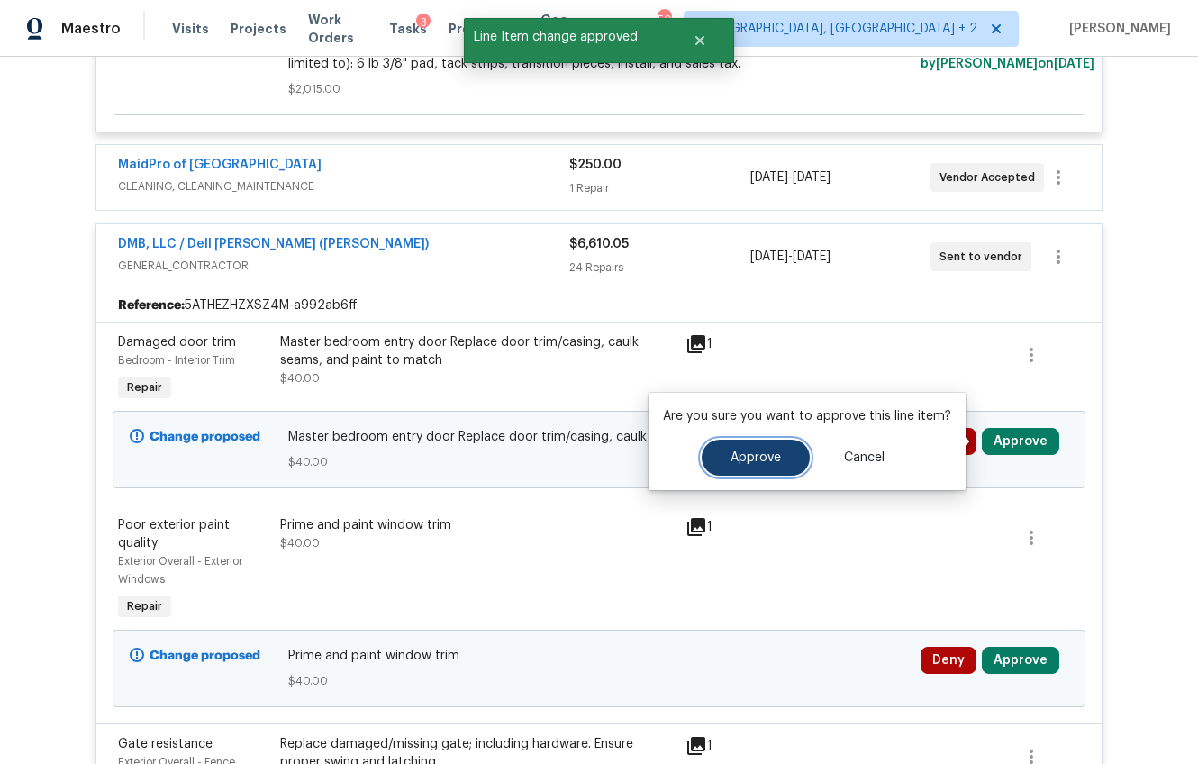
click at [763, 448] on button "Approve" at bounding box center [756, 458] width 108 height 36
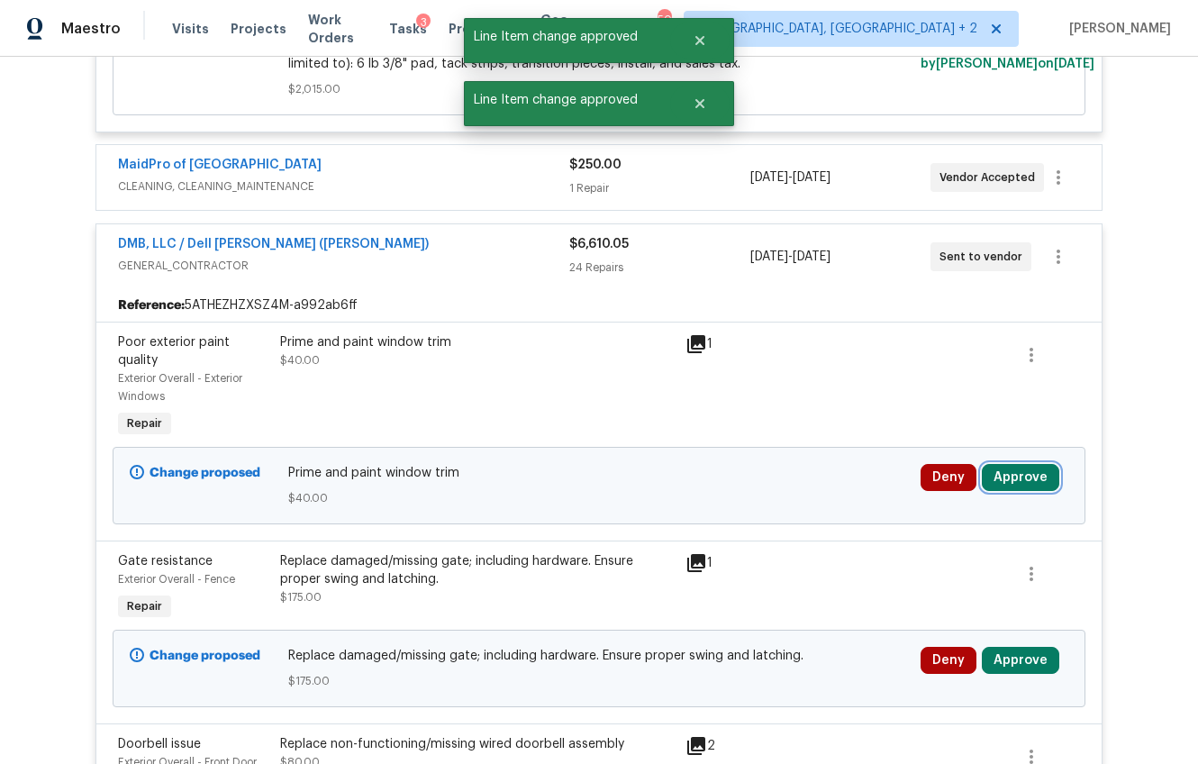
click at [991, 470] on button "Approve" at bounding box center [1020, 477] width 77 height 27
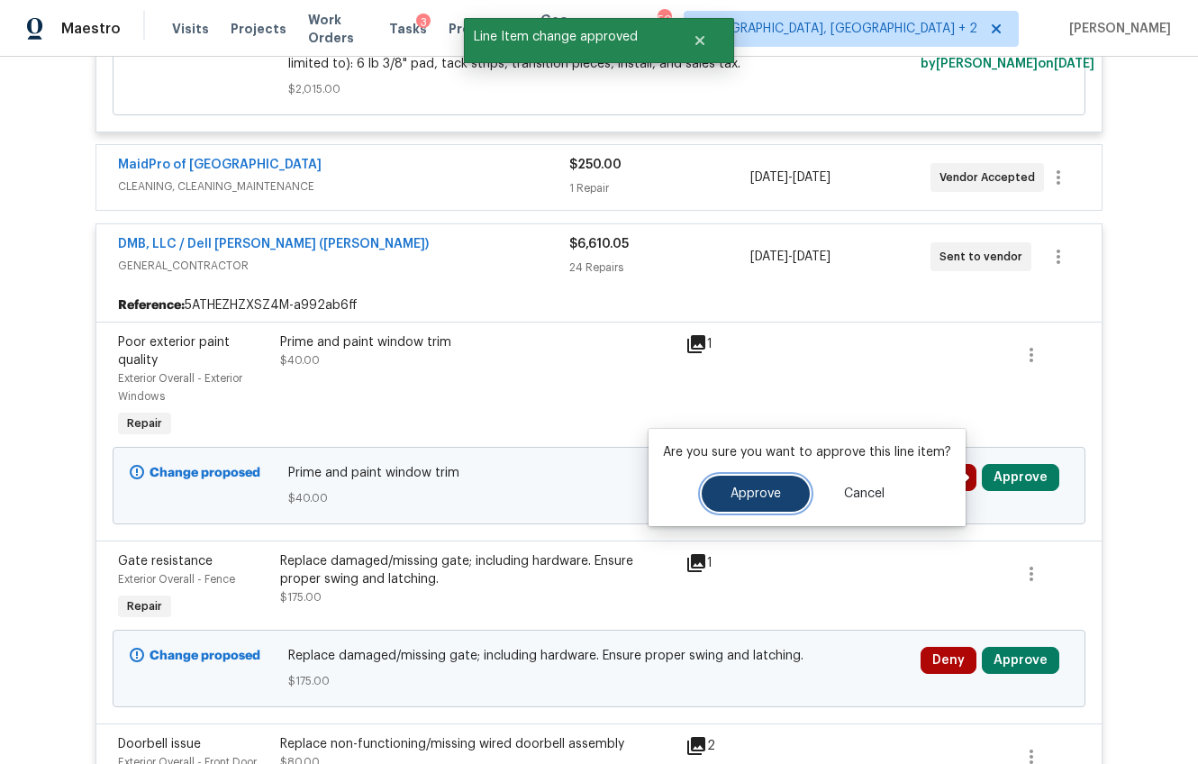
click at [751, 494] on span "Approve" at bounding box center [756, 494] width 50 height 14
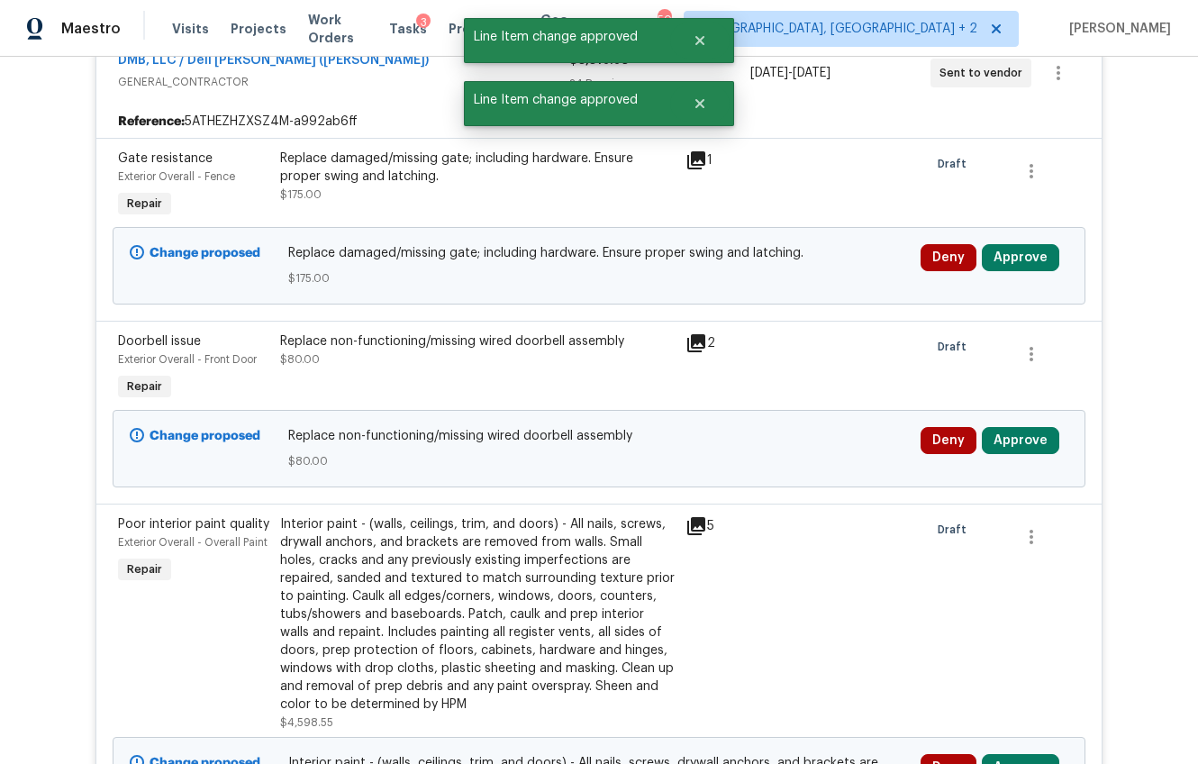
scroll to position [1571, 0]
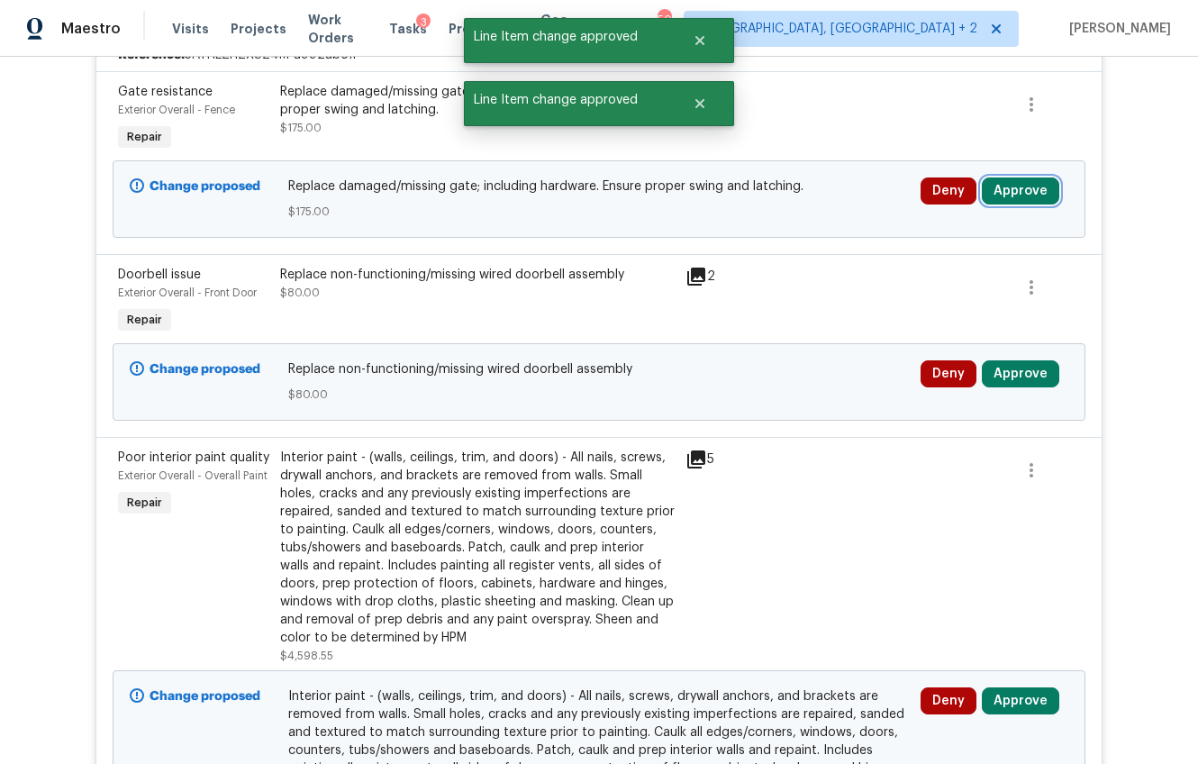
click at [1028, 197] on button "Approve" at bounding box center [1020, 190] width 77 height 27
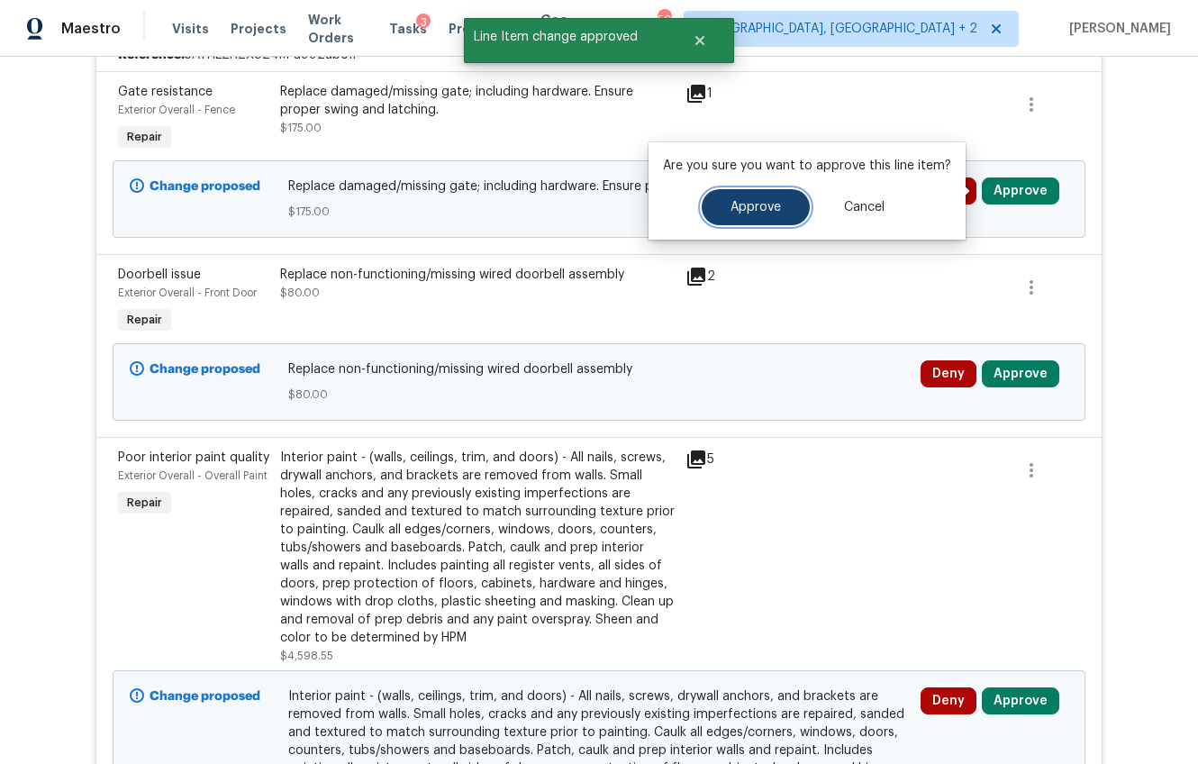
click at [784, 205] on button "Approve" at bounding box center [756, 207] width 108 height 36
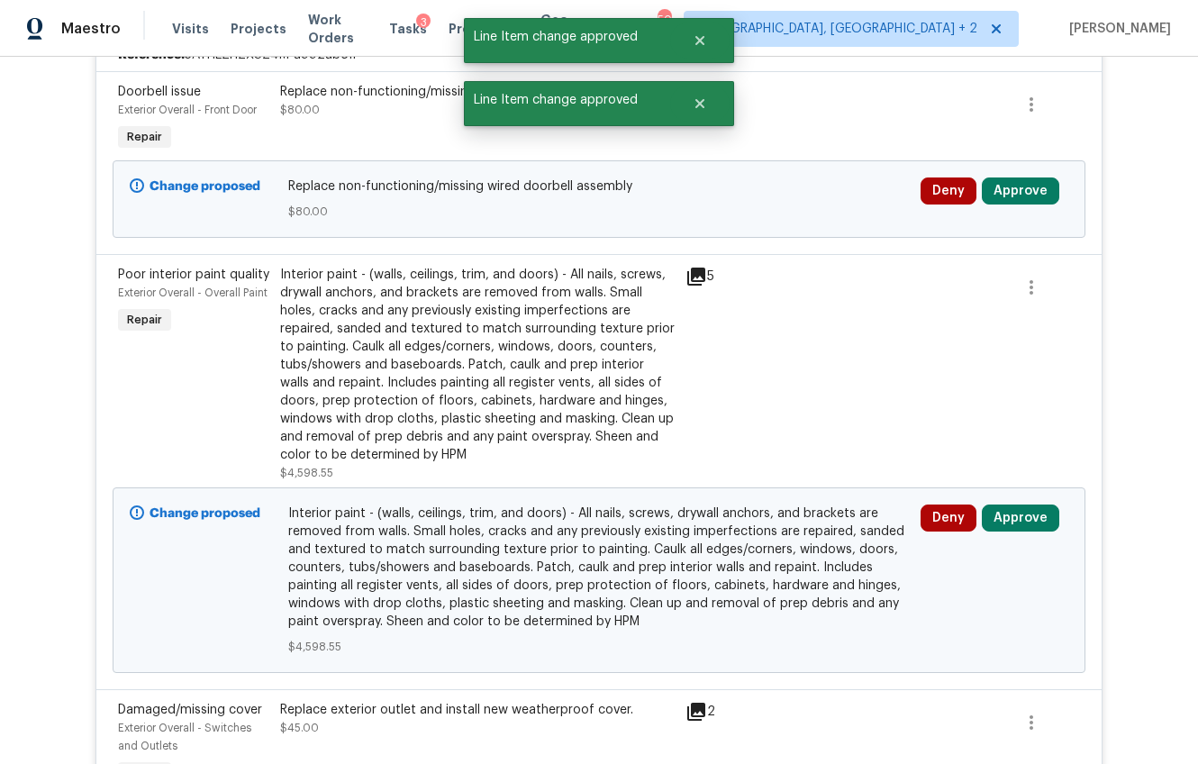
scroll to position [1385, 0]
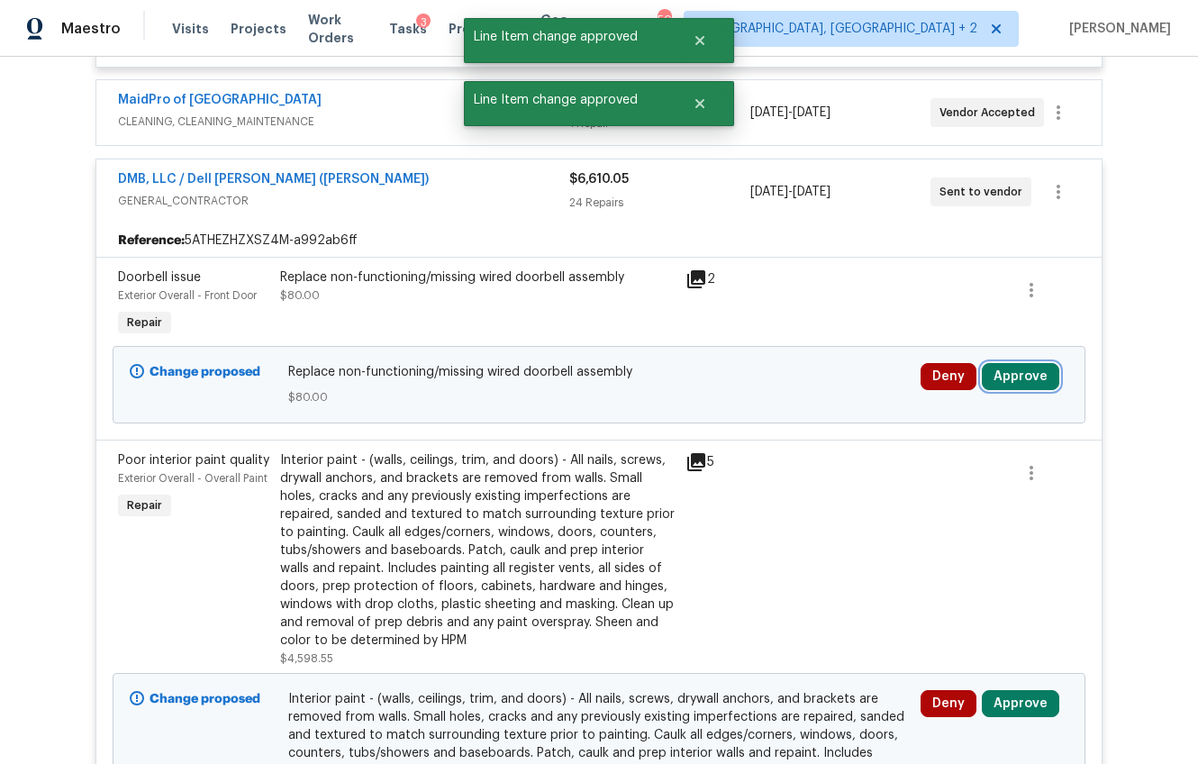
click at [1004, 372] on button "Approve" at bounding box center [1020, 376] width 77 height 27
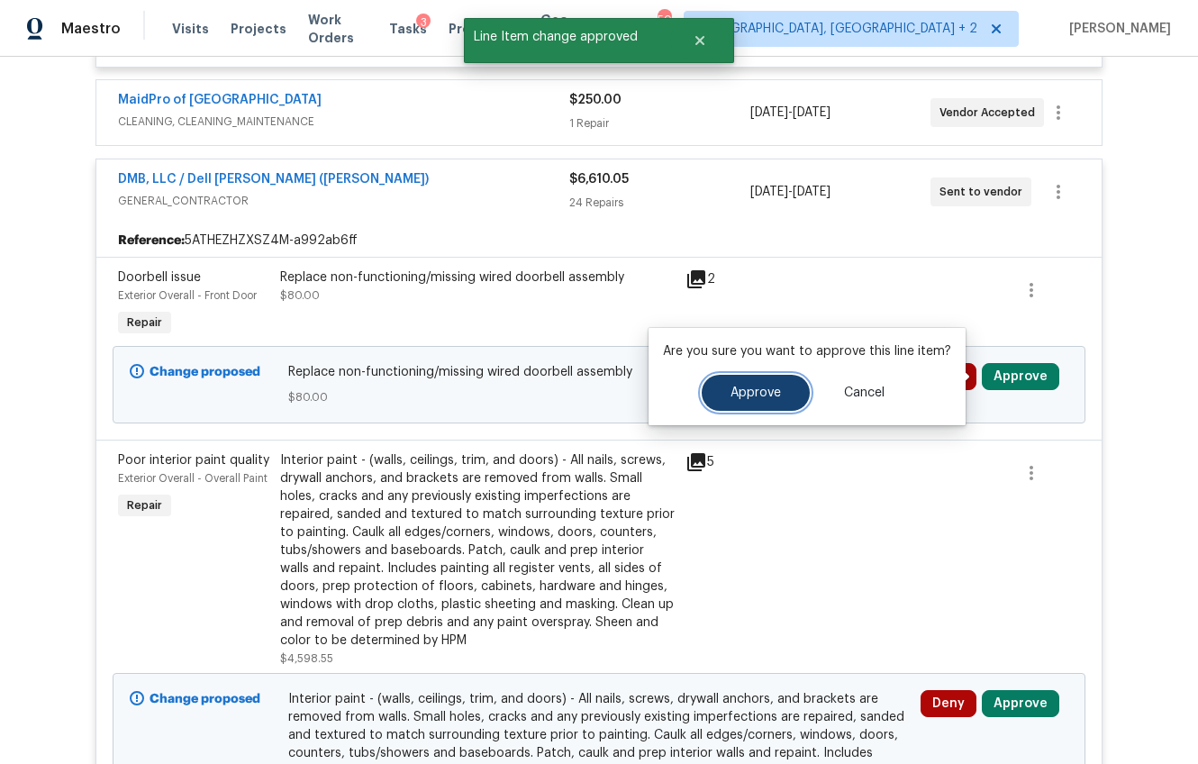
click at [731, 384] on button "Approve" at bounding box center [756, 393] width 108 height 36
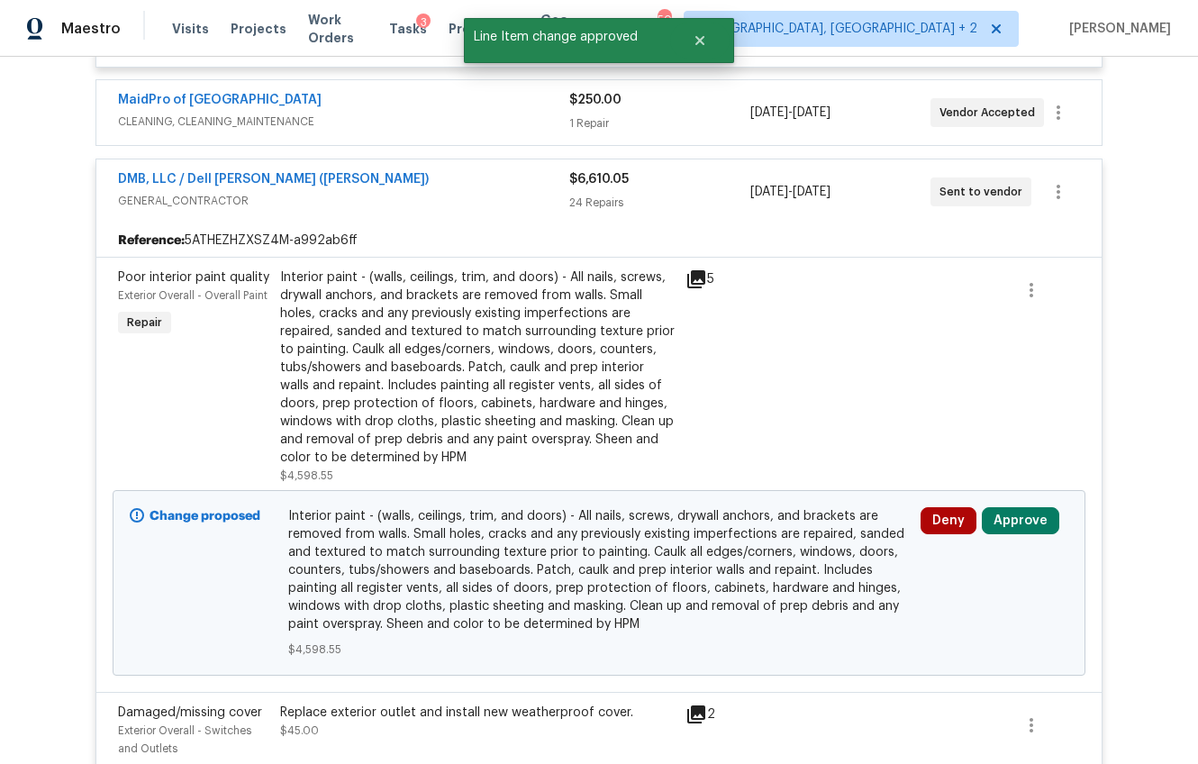
click at [540, 416] on div "Interior paint - (walls, ceilings, trim, and doors) - All nails, screws, drywal…" at bounding box center [477, 367] width 395 height 198
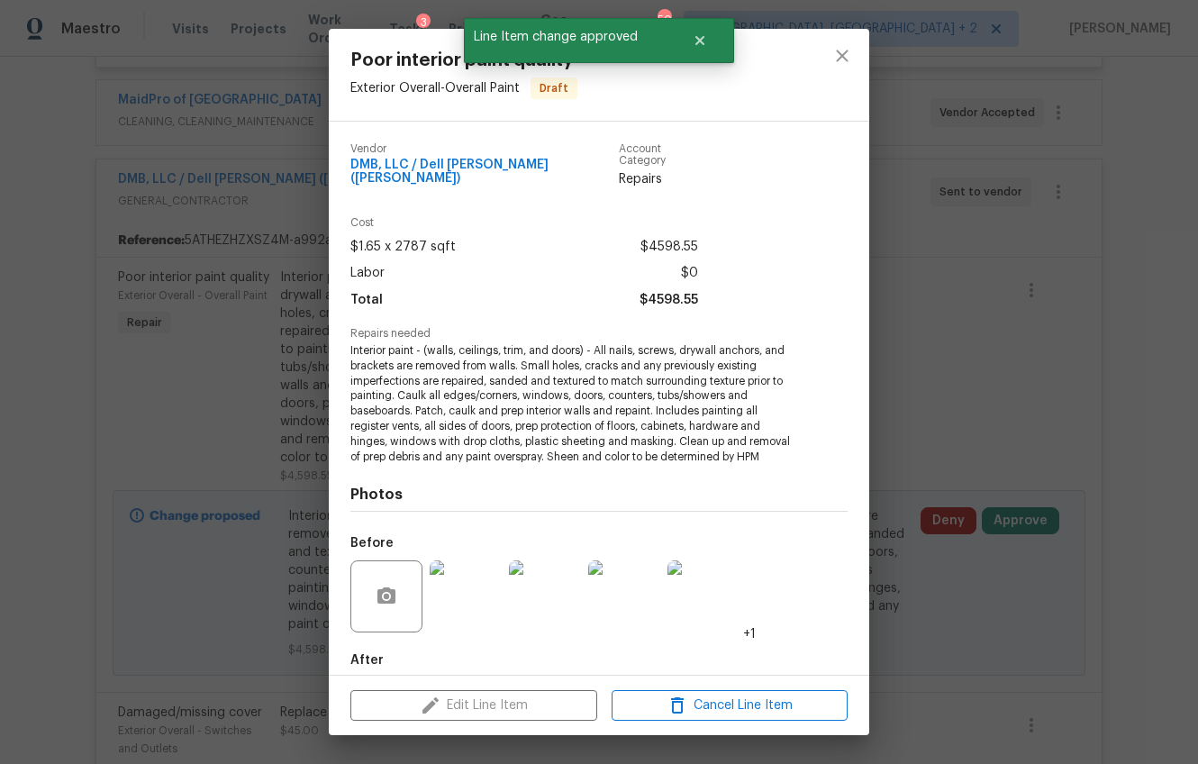
click at [937, 382] on div "Poor interior paint quality Exterior Overall - Overall Paint Draft Vendor DMB, …" at bounding box center [599, 382] width 1198 height 764
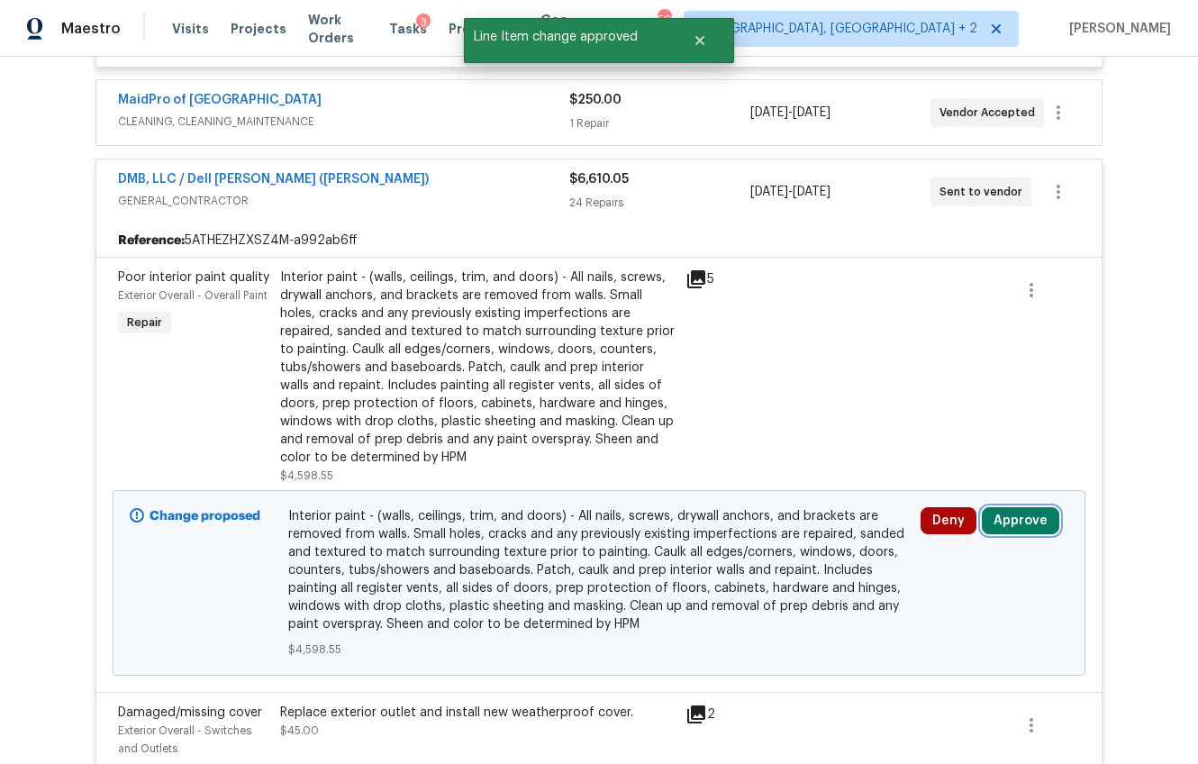
click at [991, 521] on button "Approve" at bounding box center [1020, 520] width 77 height 27
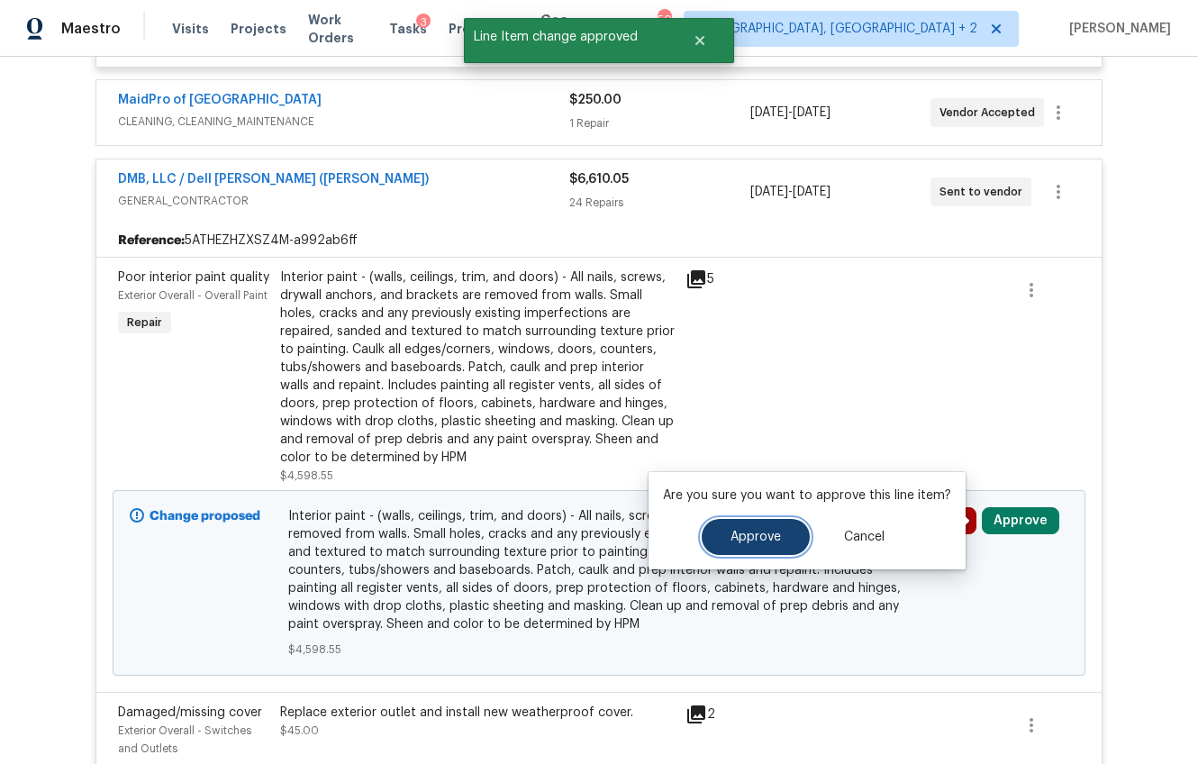
click at [761, 533] on span "Approve" at bounding box center [756, 538] width 50 height 14
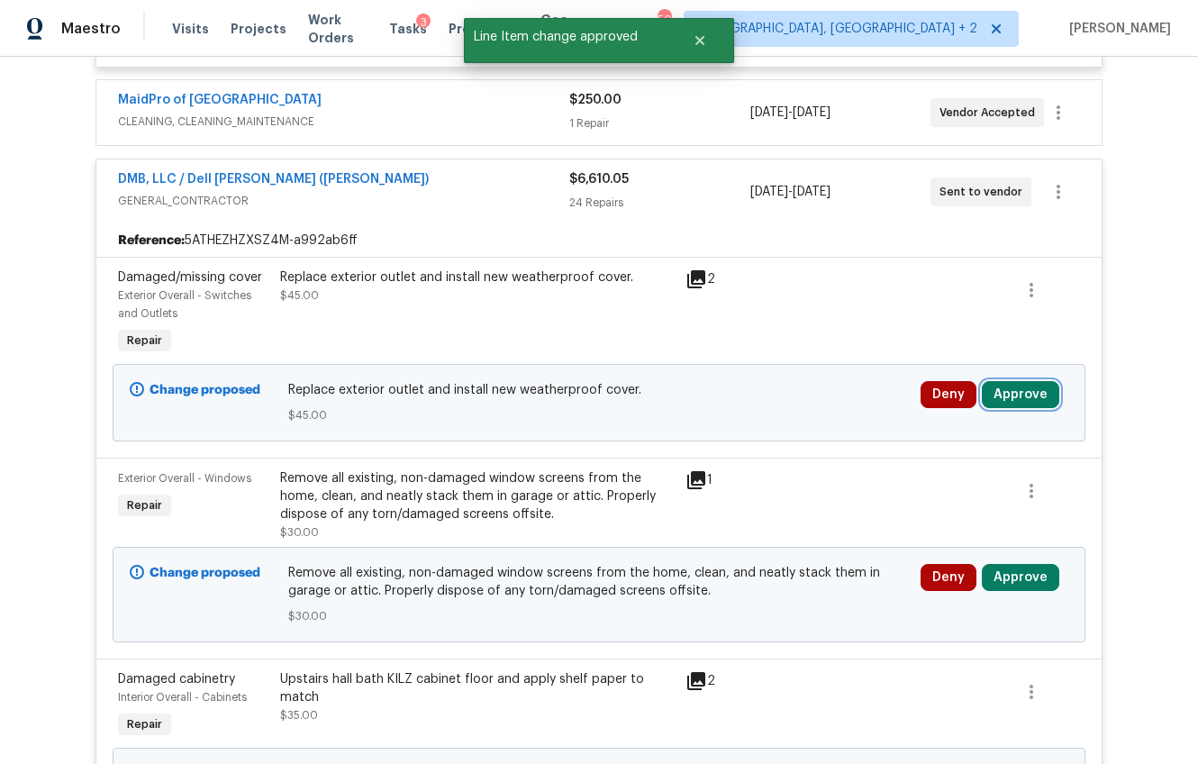
click at [1006, 399] on button "Approve" at bounding box center [1020, 394] width 77 height 27
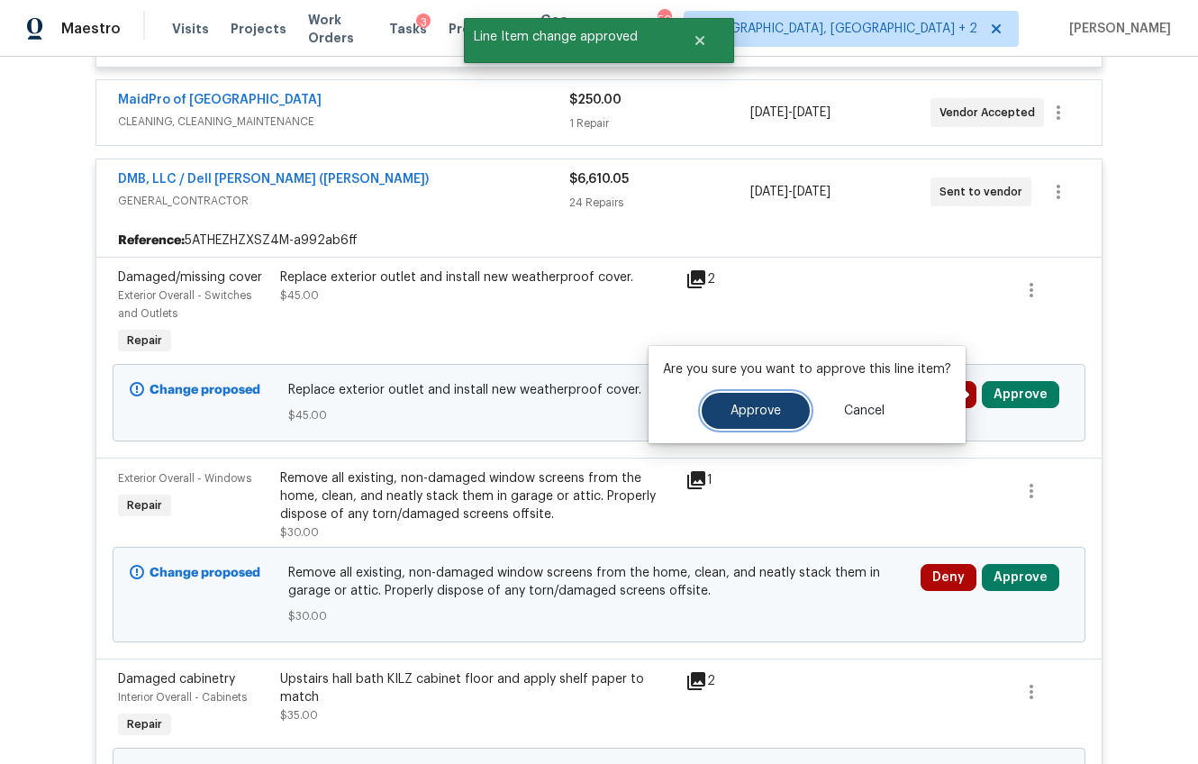
click at [743, 413] on span "Approve" at bounding box center [756, 411] width 50 height 14
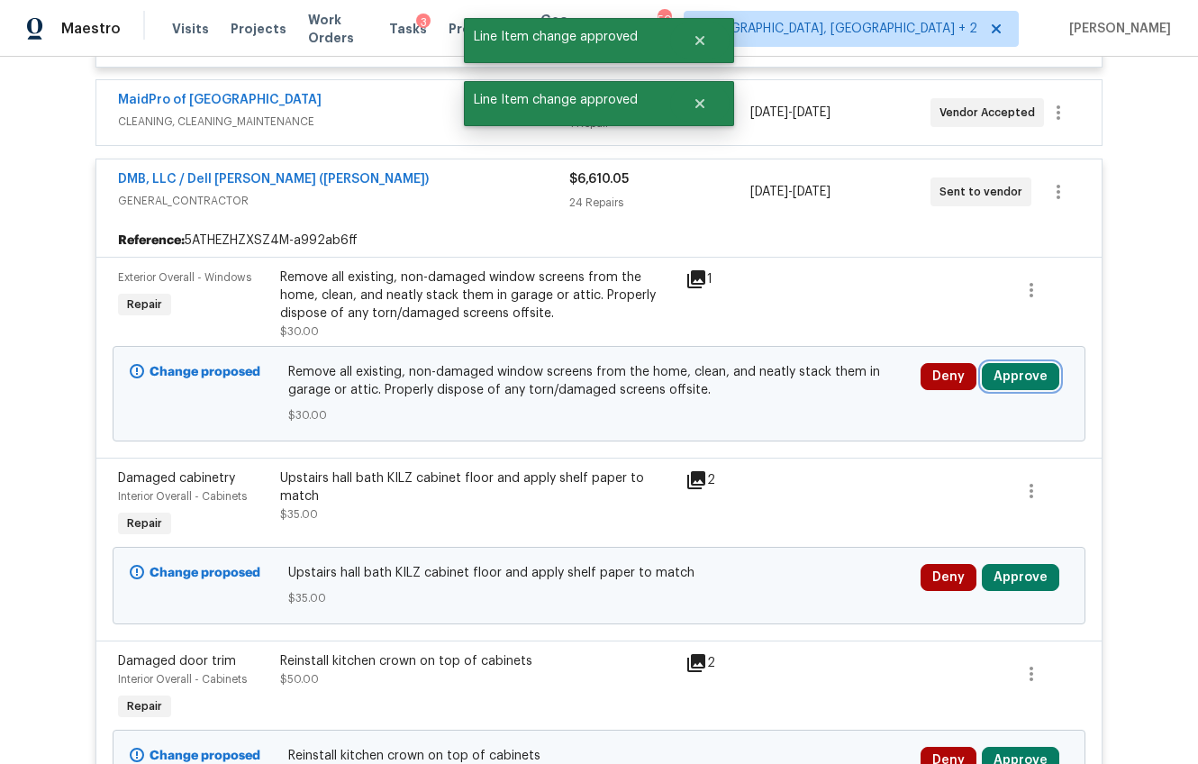
click at [1015, 380] on button "Approve" at bounding box center [1020, 376] width 77 height 27
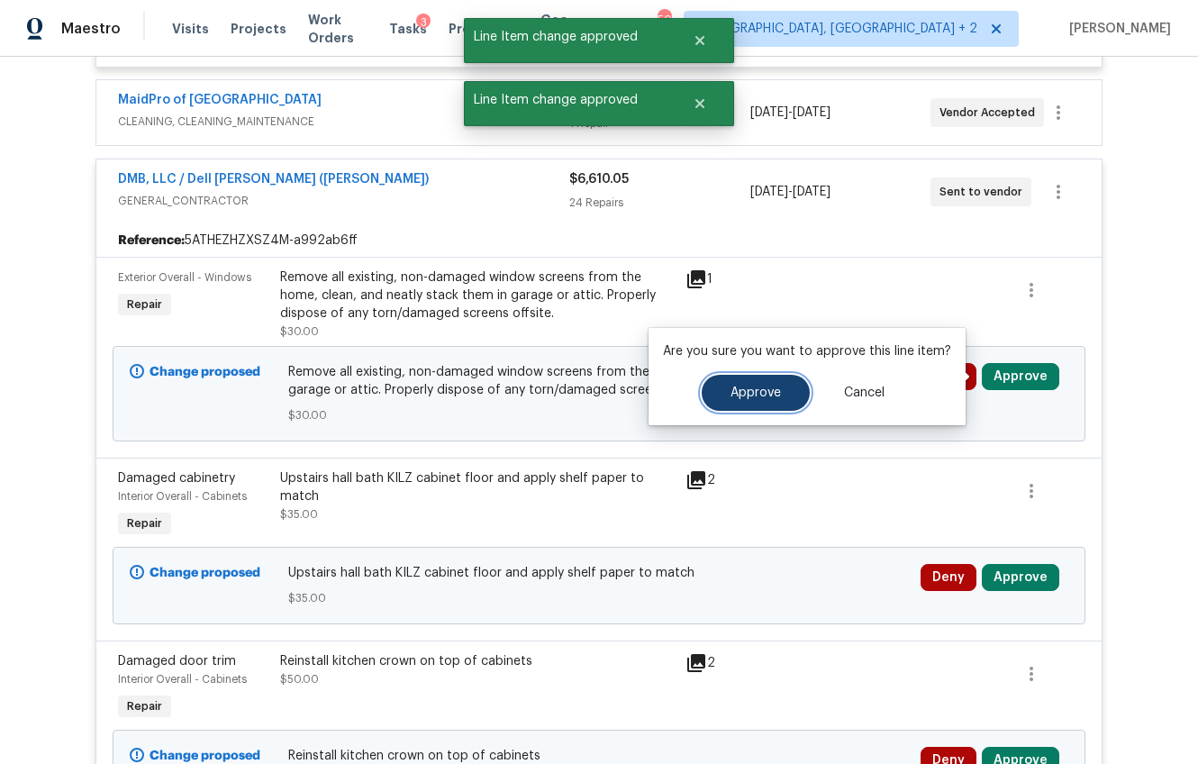
click at [717, 404] on button "Approve" at bounding box center [756, 393] width 108 height 36
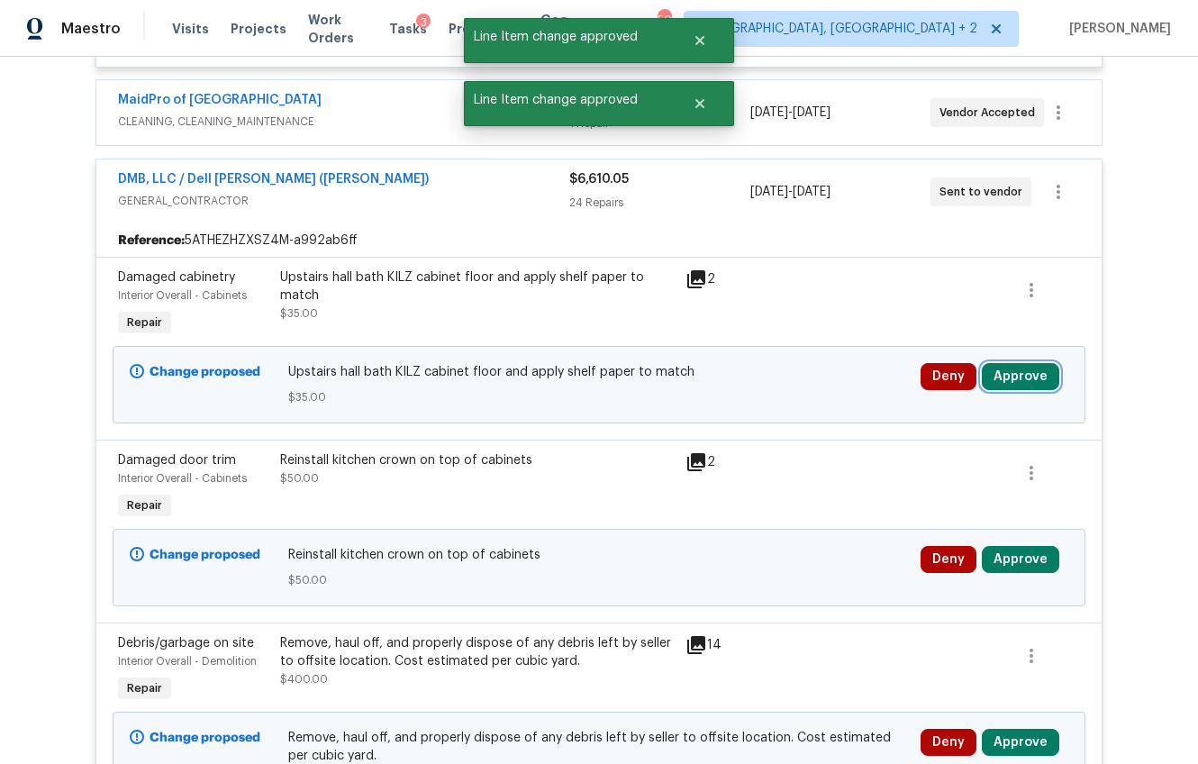
click at [1001, 371] on button "Approve" at bounding box center [1020, 376] width 77 height 27
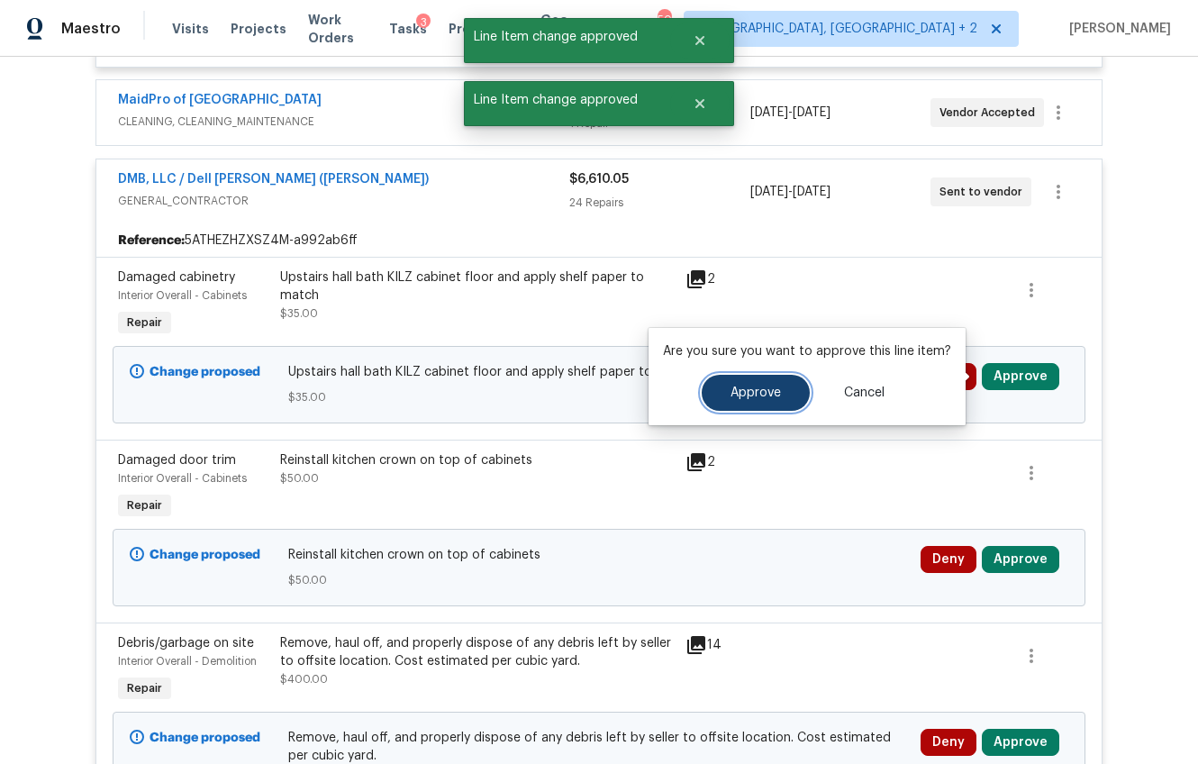
click at [719, 386] on button "Approve" at bounding box center [756, 393] width 108 height 36
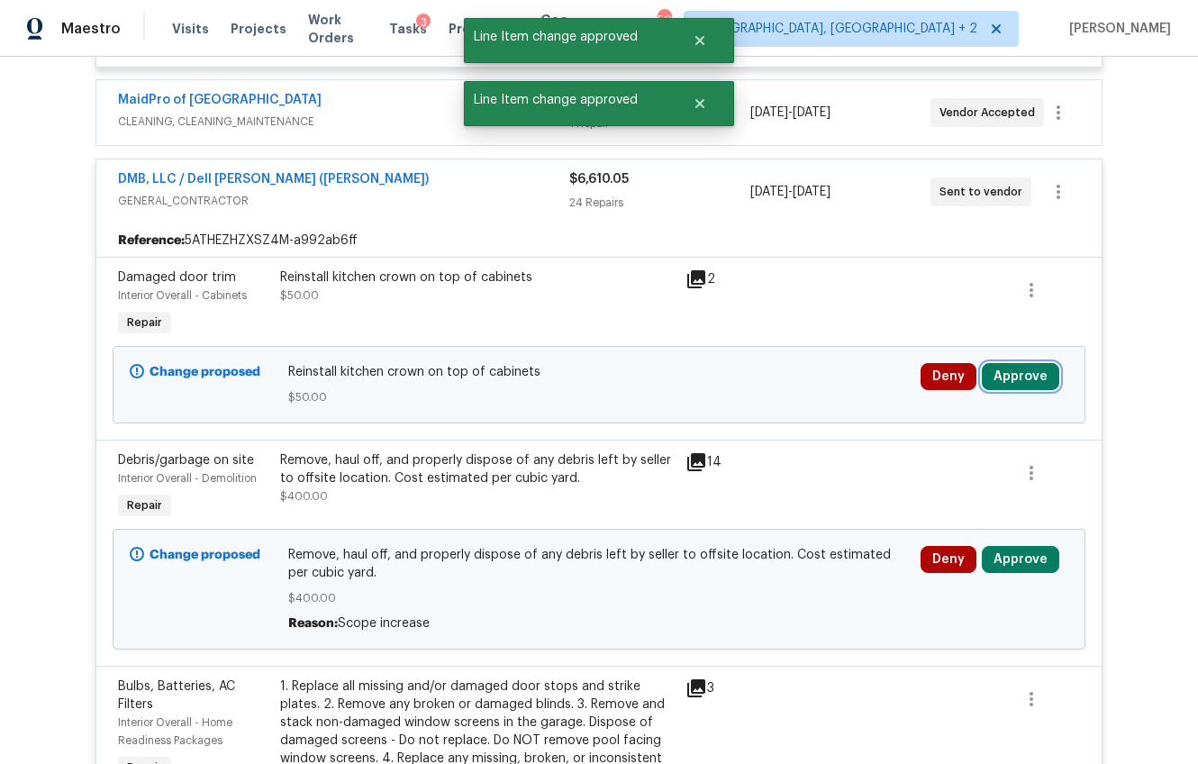
click at [1030, 381] on button "Approve" at bounding box center [1020, 376] width 77 height 27
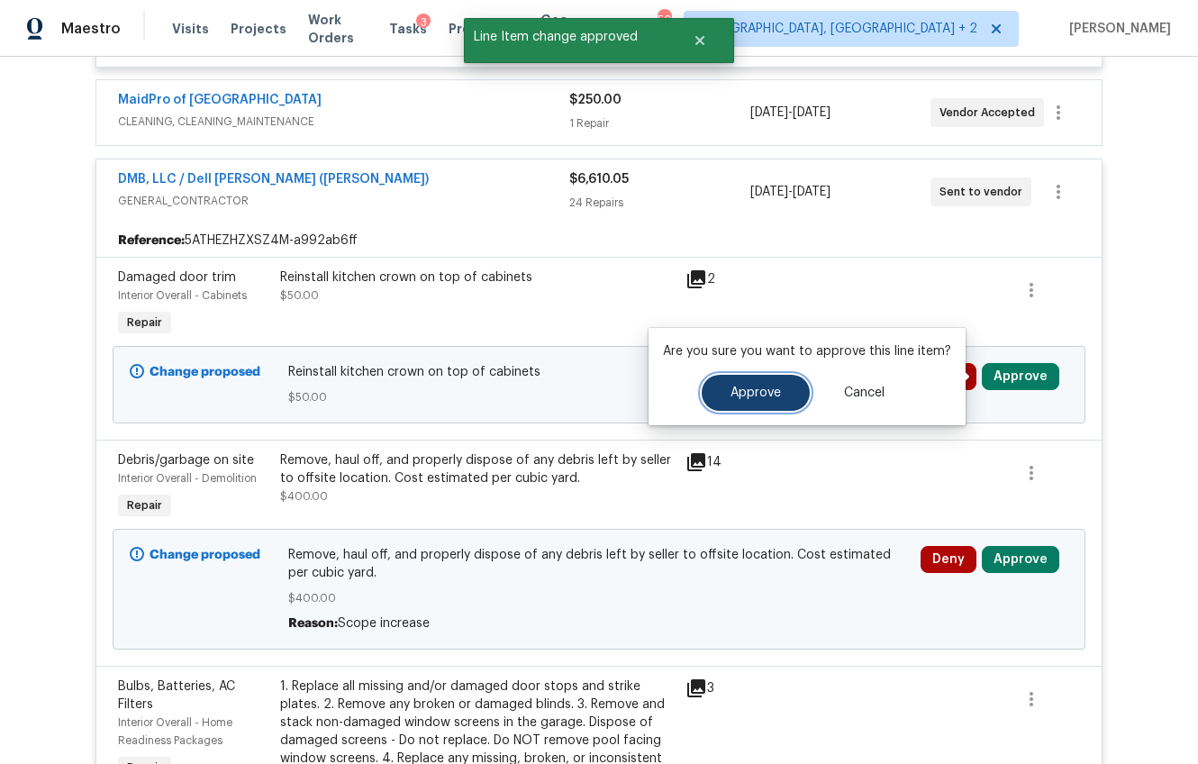
click at [737, 396] on span "Approve" at bounding box center [756, 393] width 50 height 14
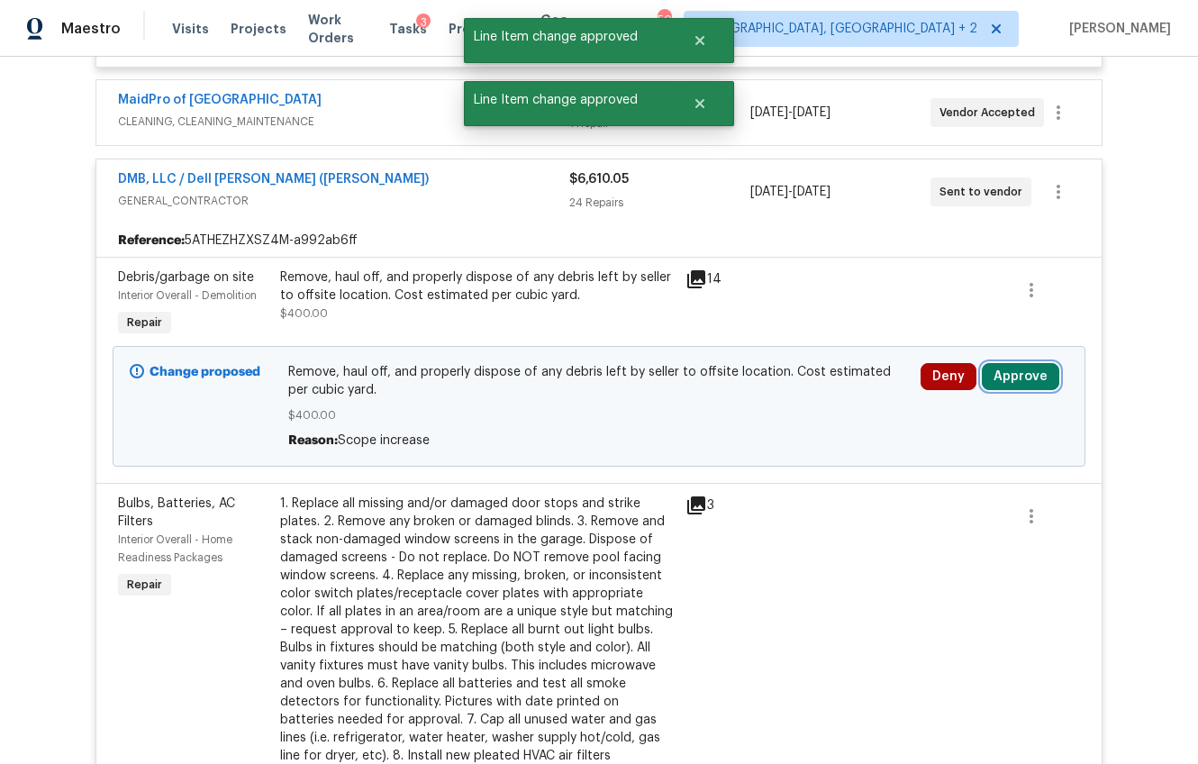
click at [993, 378] on button "Approve" at bounding box center [1020, 376] width 77 height 27
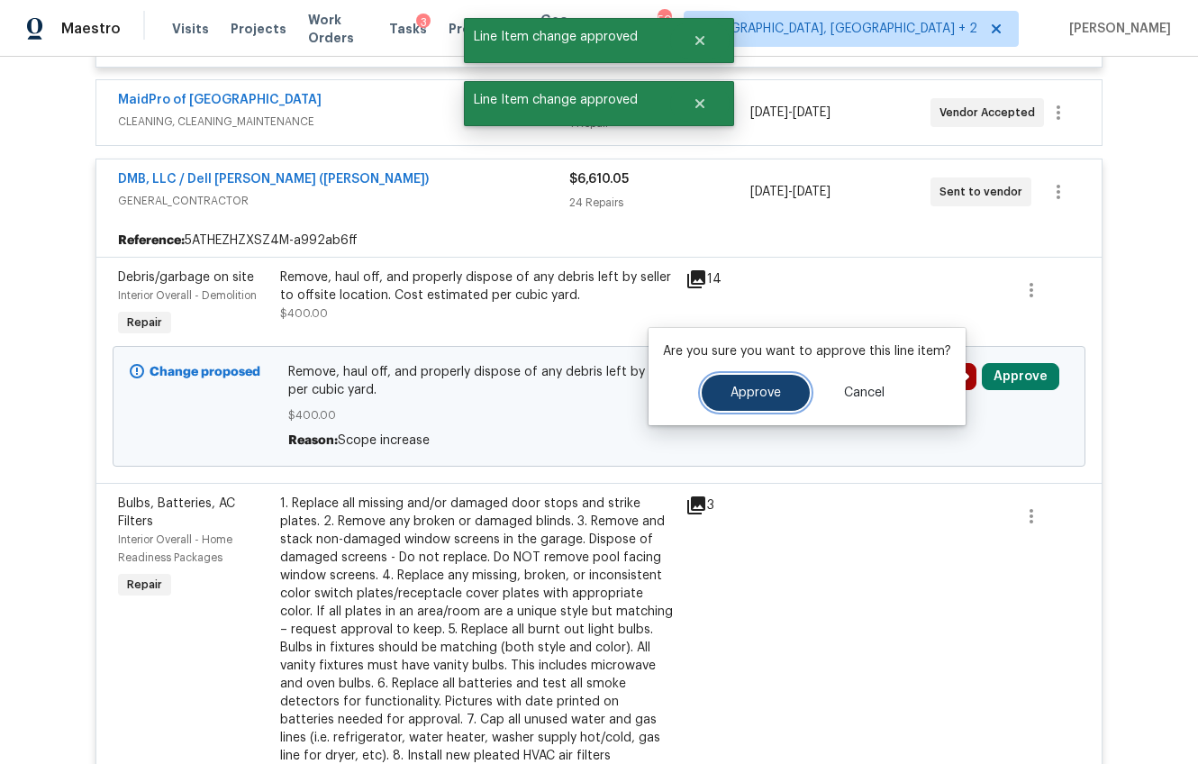
click at [750, 389] on span "Approve" at bounding box center [756, 393] width 50 height 14
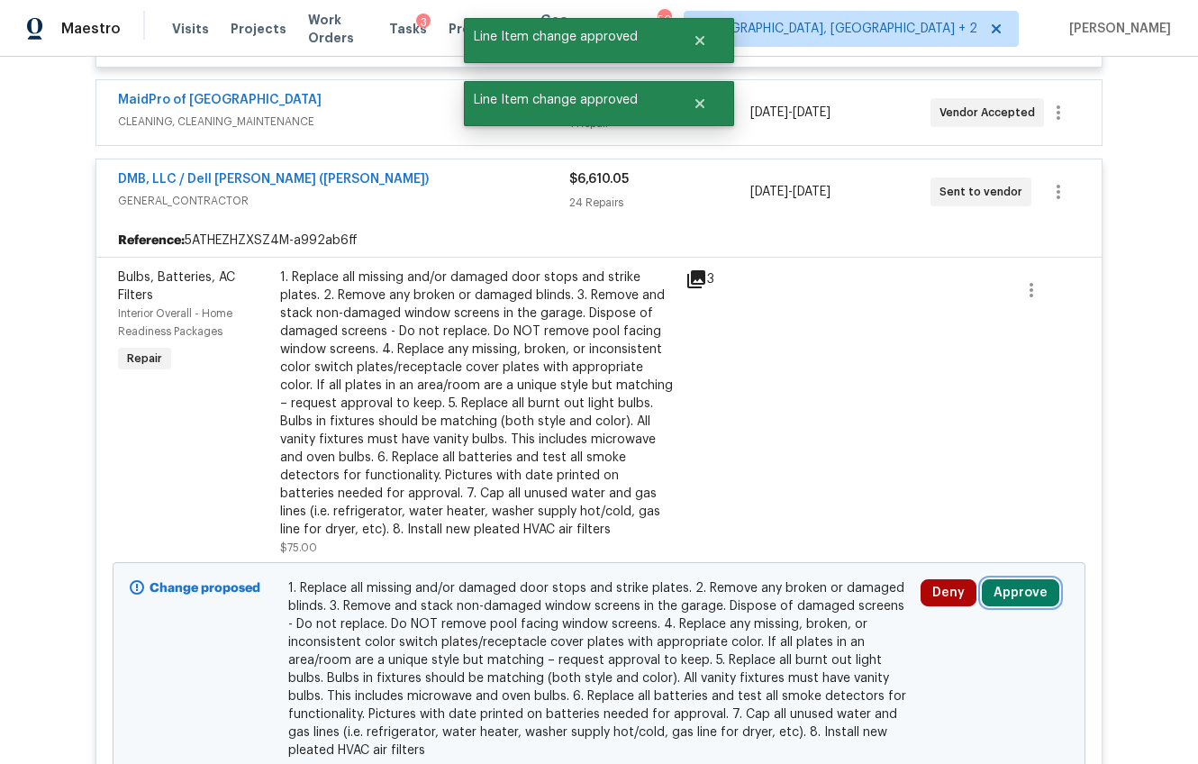
click at [1032, 603] on button "Approve" at bounding box center [1020, 592] width 77 height 27
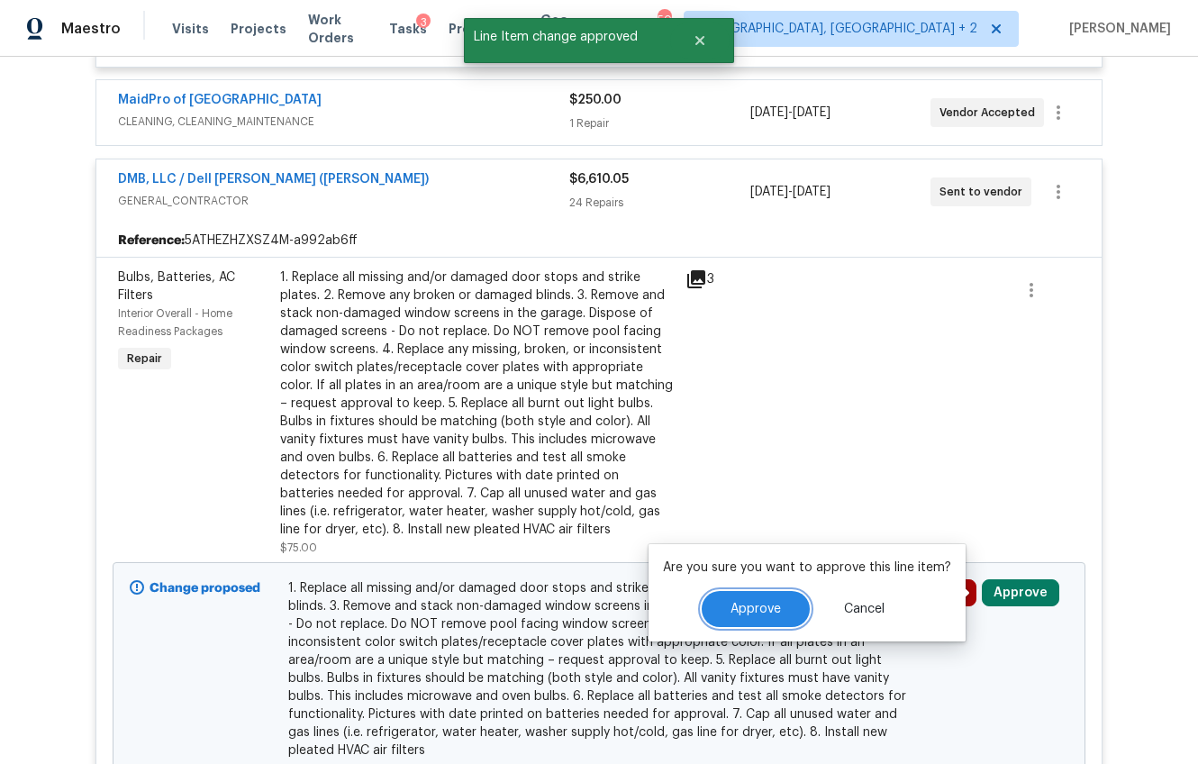
click at [776, 611] on span "Approve" at bounding box center [756, 610] width 50 height 14
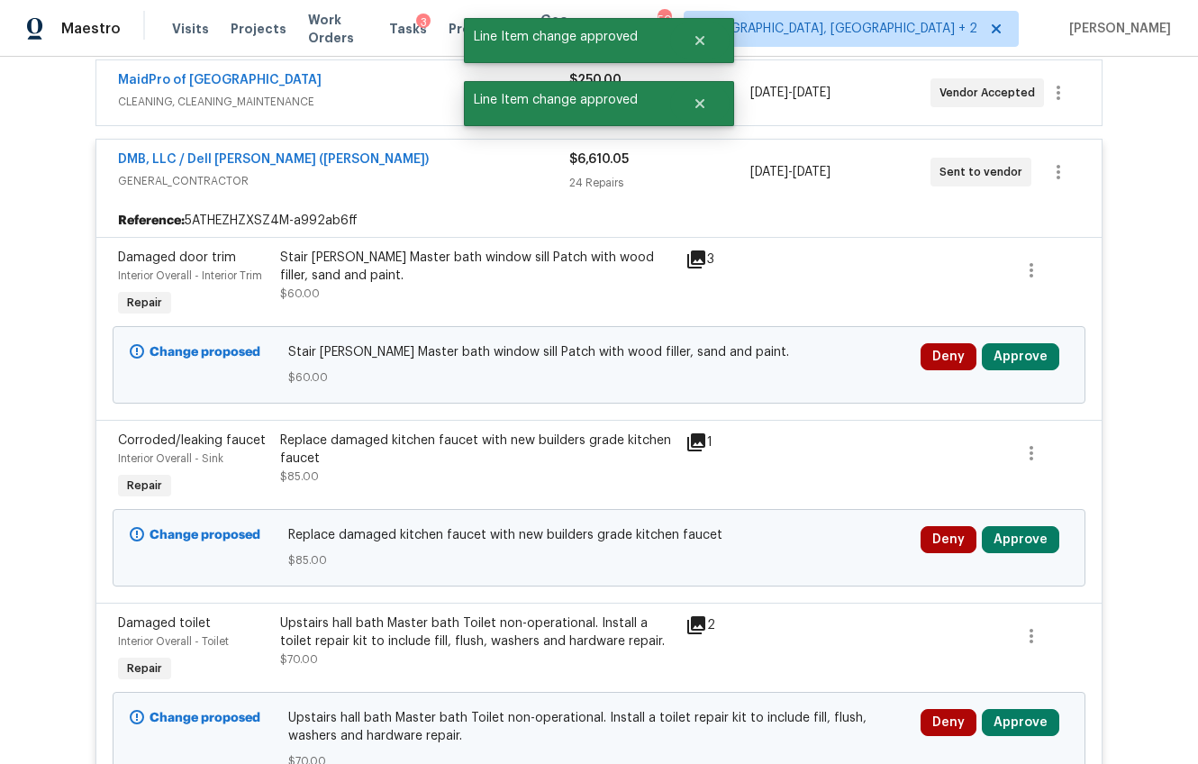
scroll to position [1569, 0]
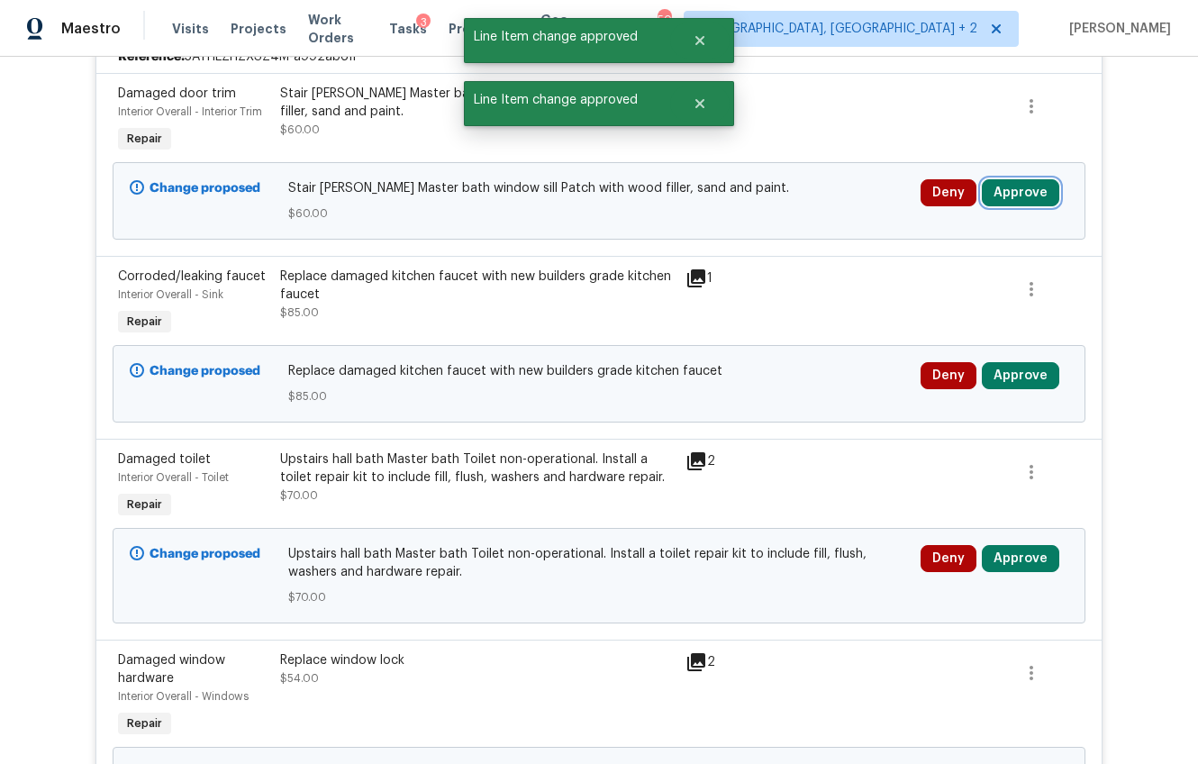
click at [1021, 187] on button "Approve" at bounding box center [1020, 192] width 77 height 27
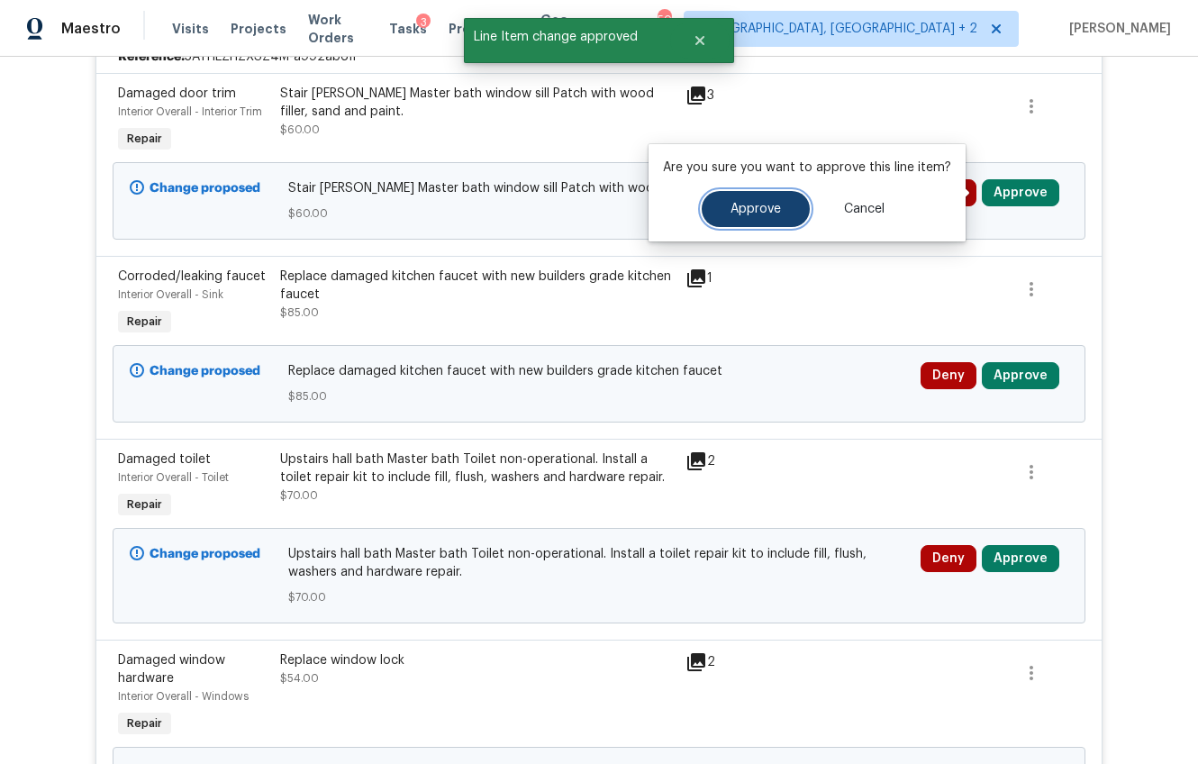
click at [749, 211] on span "Approve" at bounding box center [756, 210] width 50 height 14
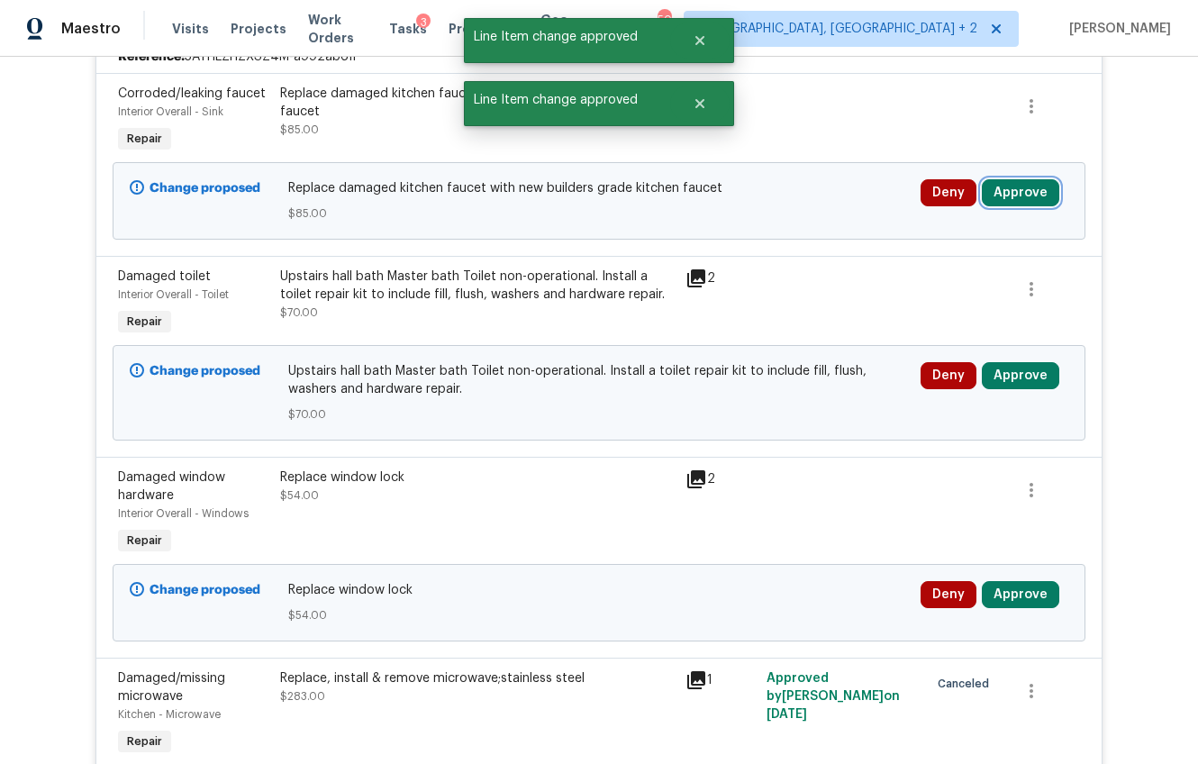
click at [995, 195] on button "Approve" at bounding box center [1020, 192] width 77 height 27
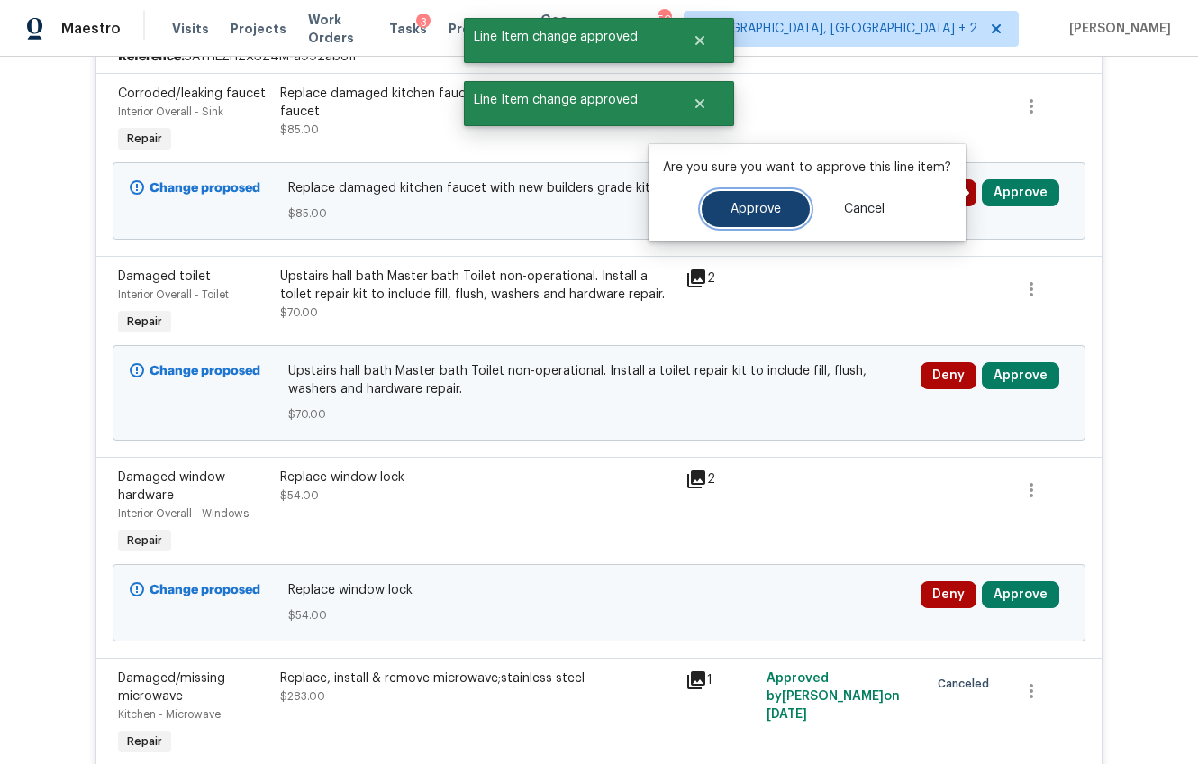
click at [776, 206] on span "Approve" at bounding box center [756, 210] width 50 height 14
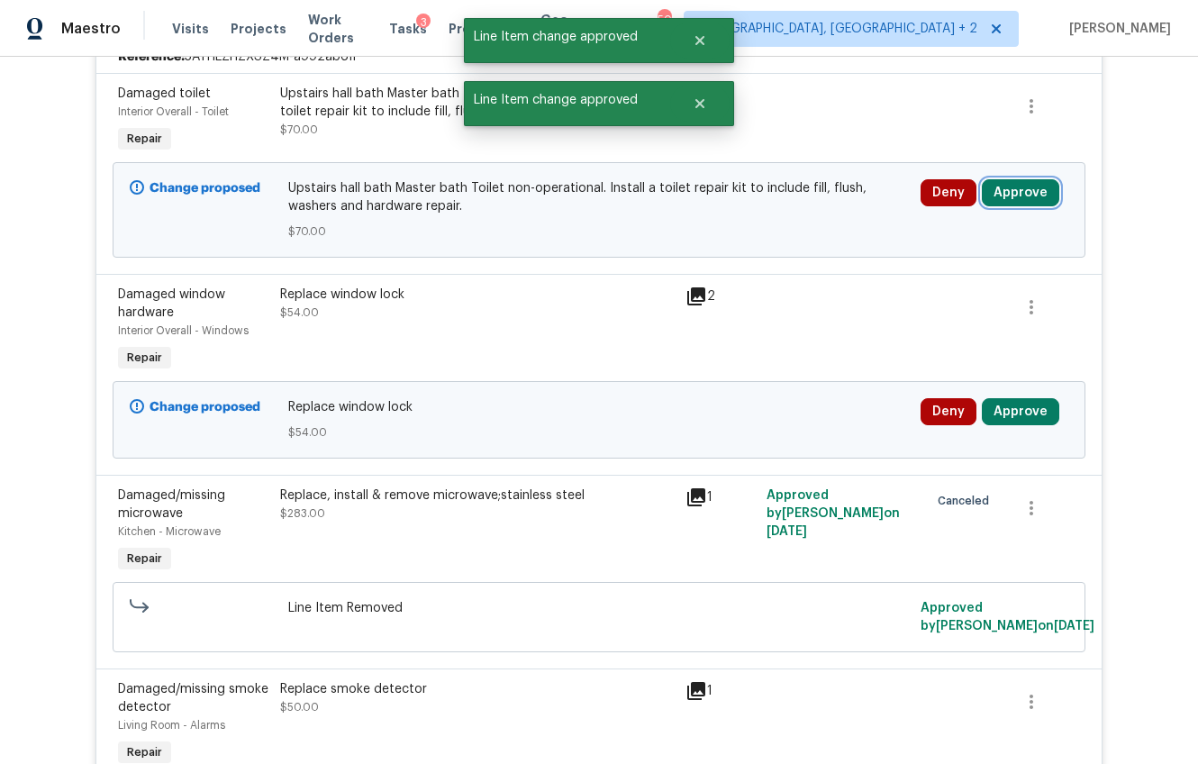
click at [1006, 196] on button "Approve" at bounding box center [1020, 192] width 77 height 27
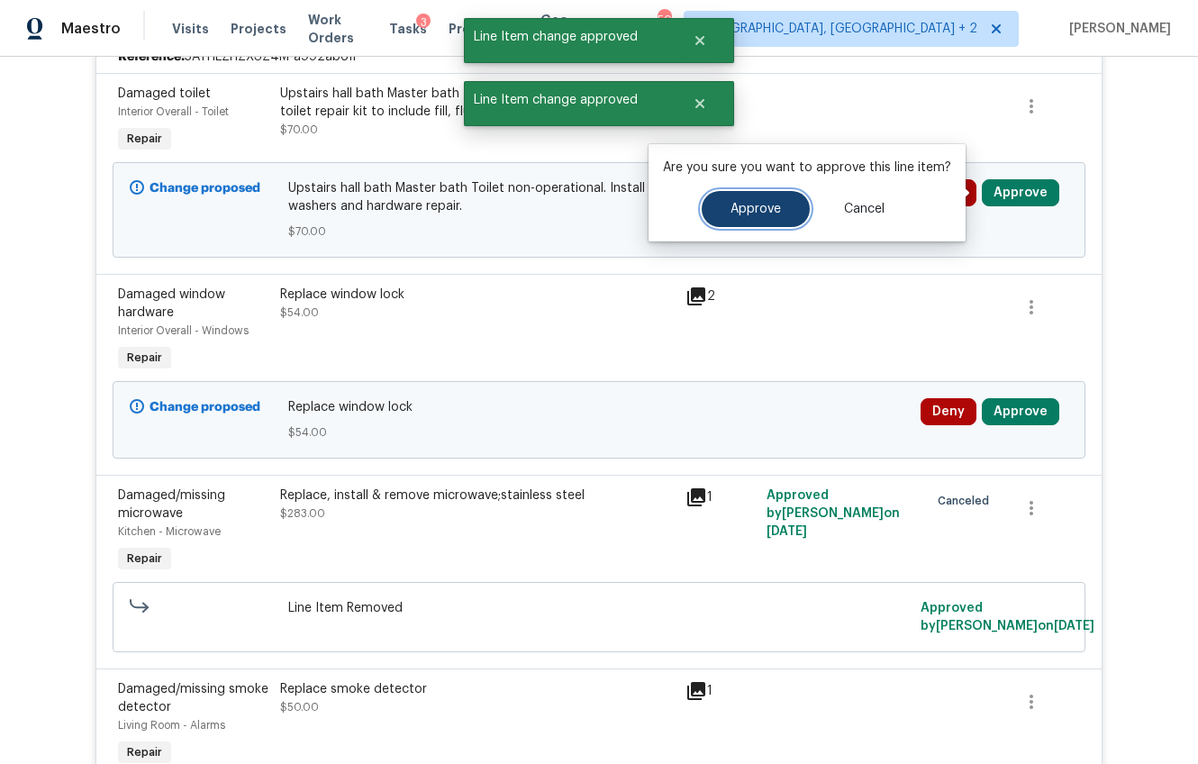
click at [764, 206] on span "Approve" at bounding box center [756, 210] width 50 height 14
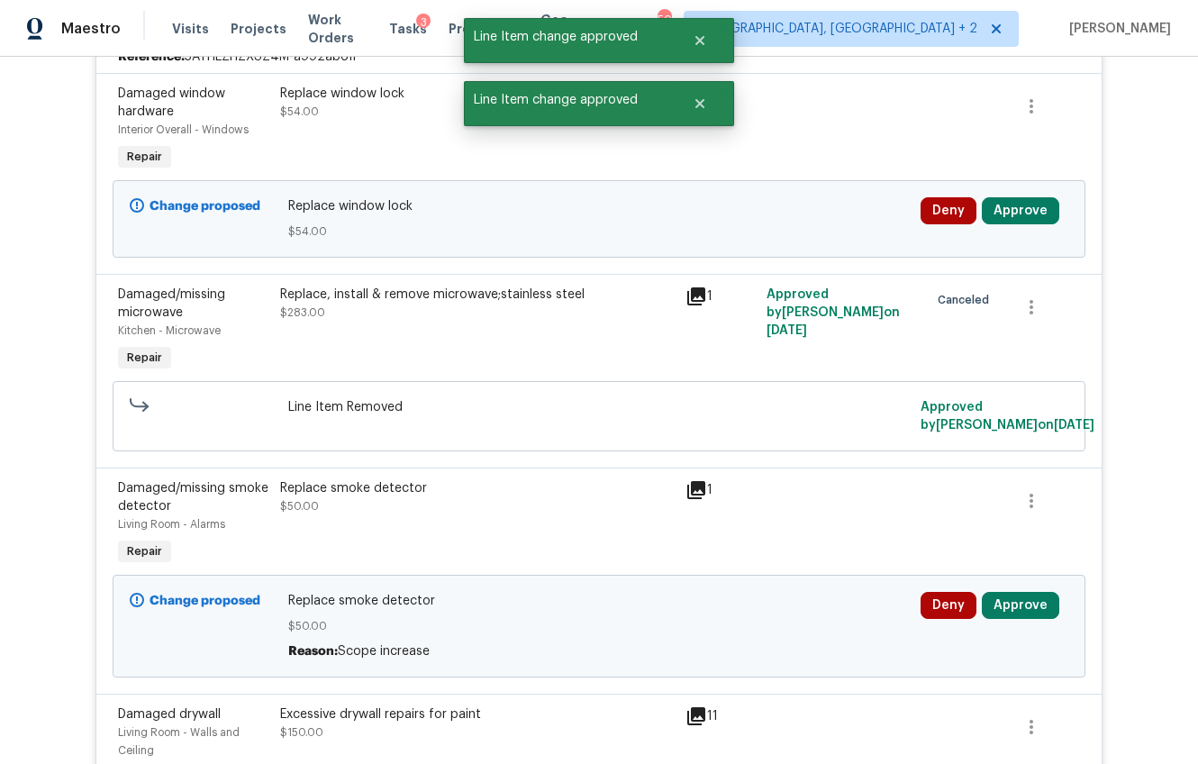
click at [1011, 226] on div "Deny Approve" at bounding box center [994, 219] width 159 height 54
click at [1003, 215] on button "Approve" at bounding box center [1020, 210] width 77 height 27
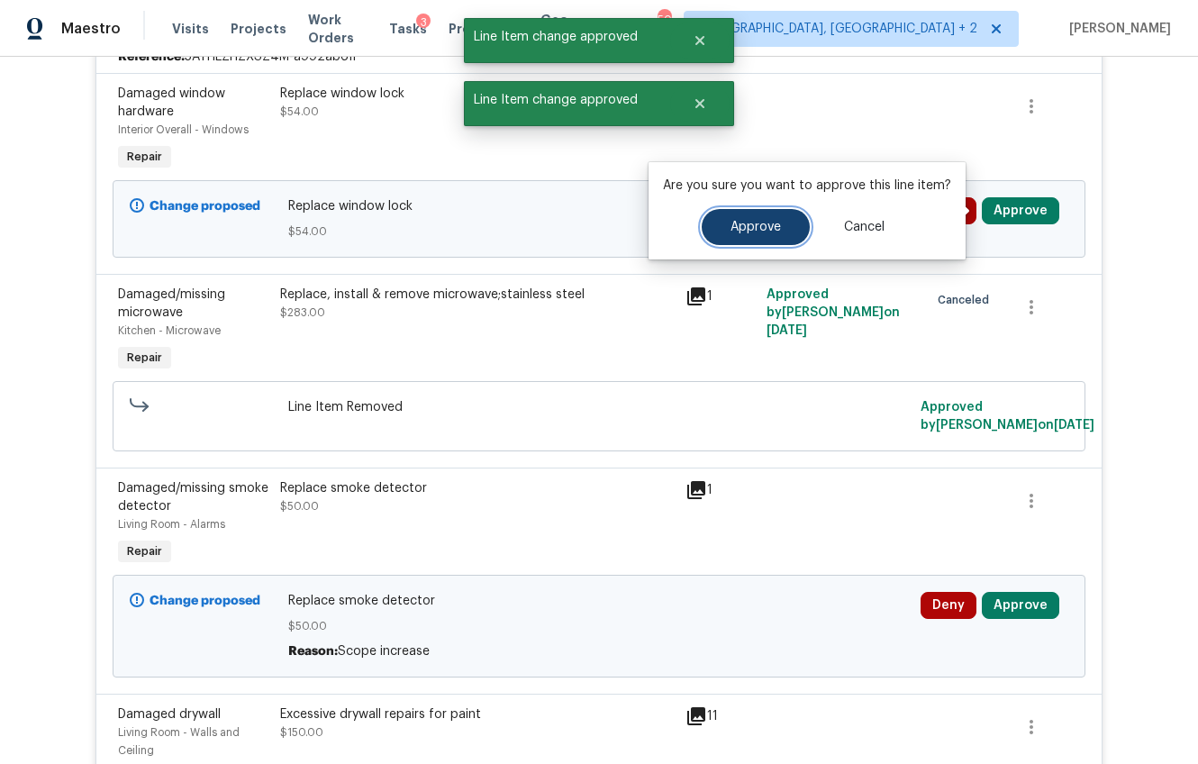
click at [741, 234] on button "Approve" at bounding box center [756, 227] width 108 height 36
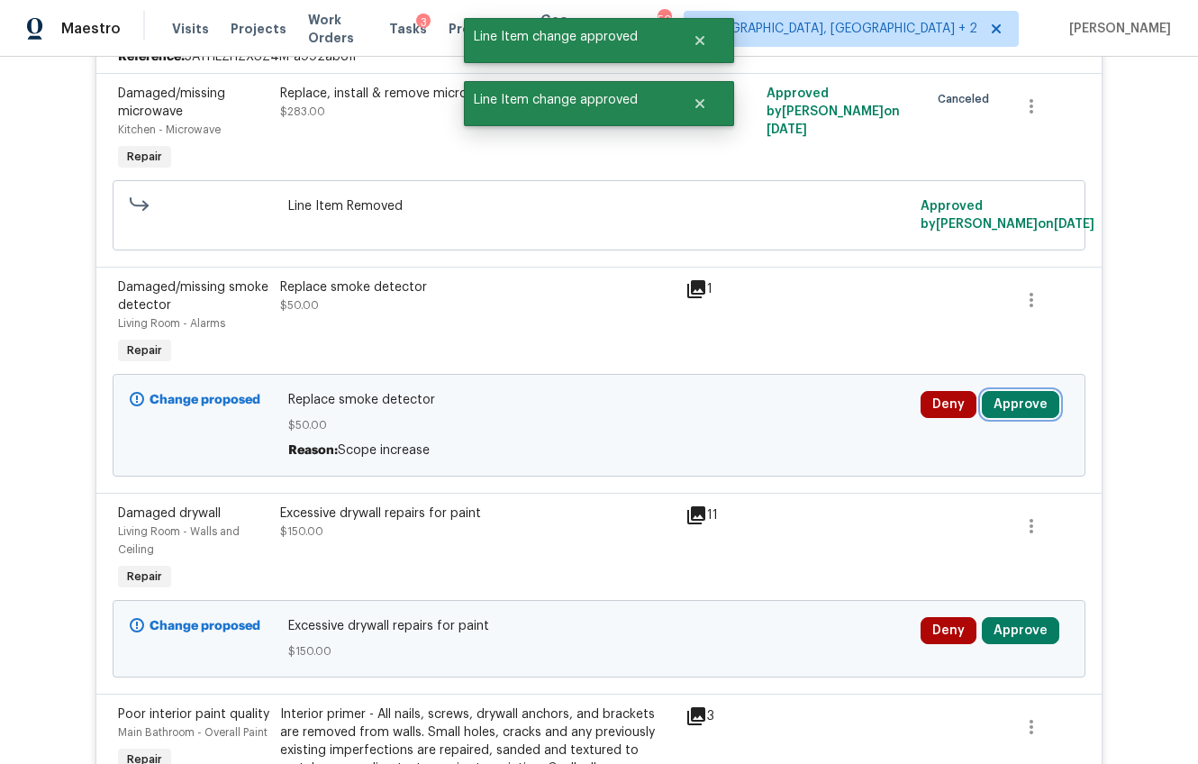
click at [1005, 399] on button "Approve" at bounding box center [1020, 404] width 77 height 27
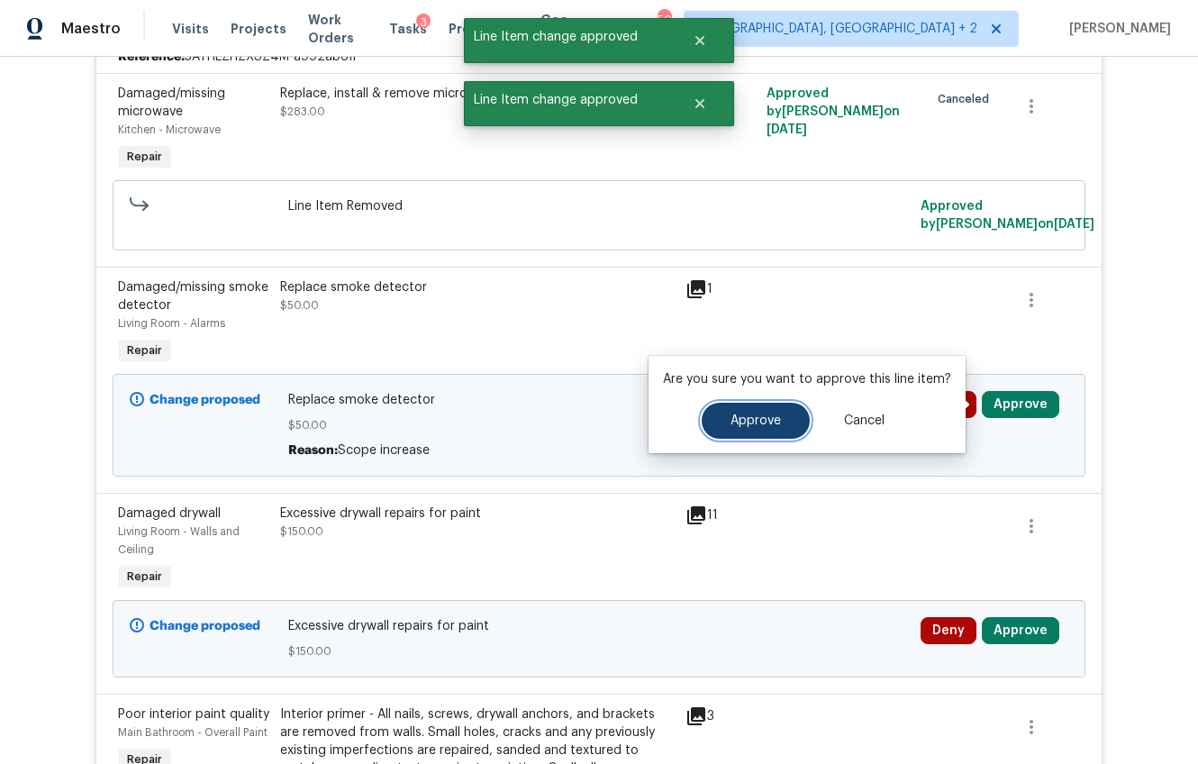
click at [703, 411] on button "Approve" at bounding box center [756, 421] width 108 height 36
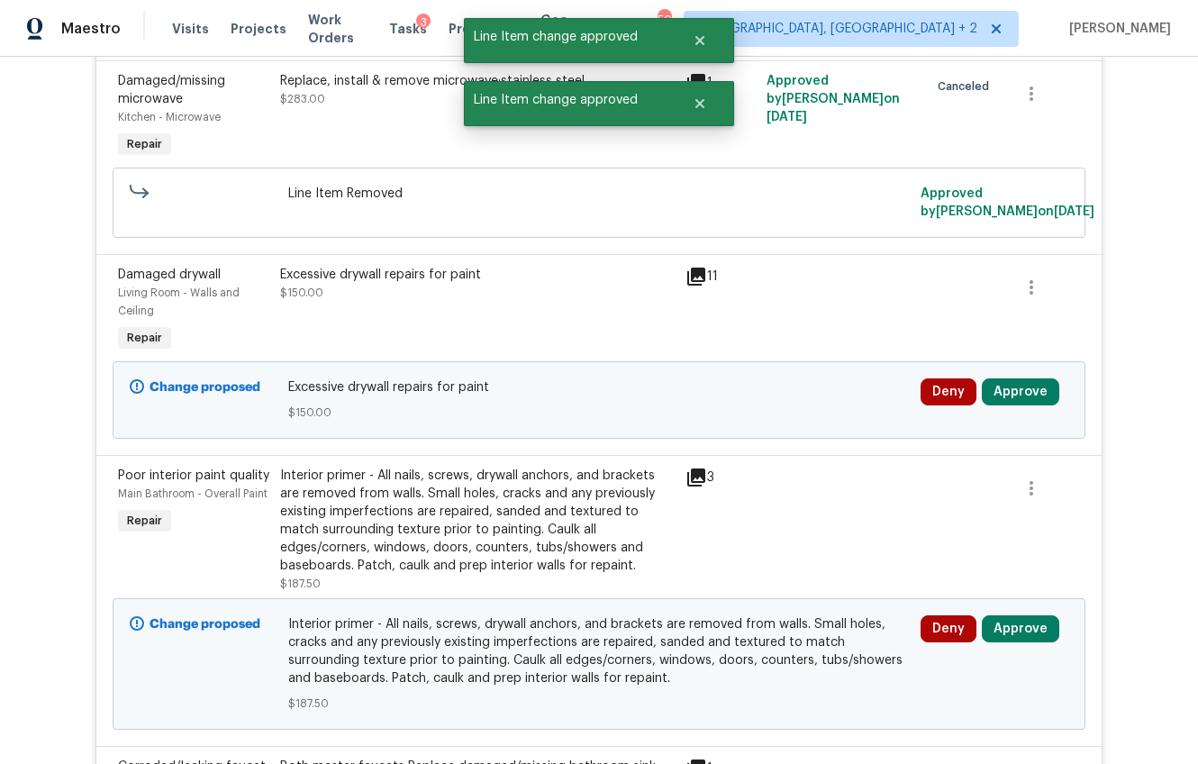
scroll to position [1580, 0]
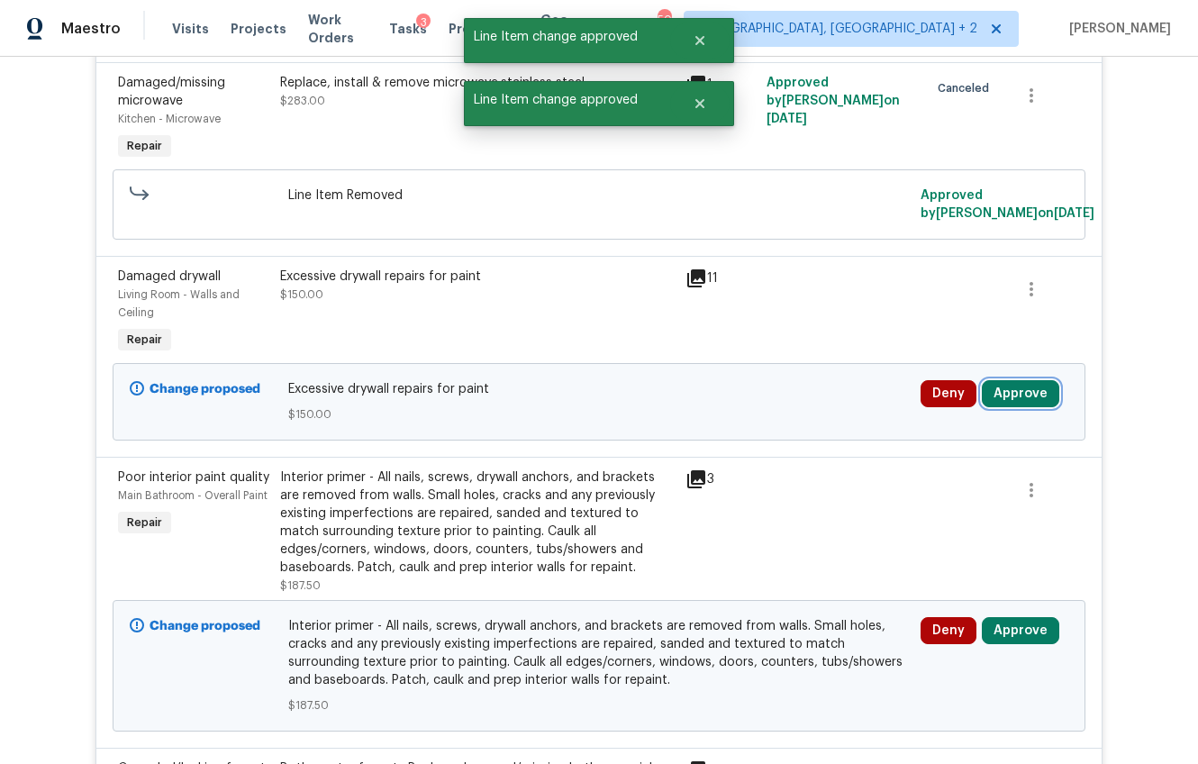
click at [994, 387] on button "Approve" at bounding box center [1020, 393] width 77 height 27
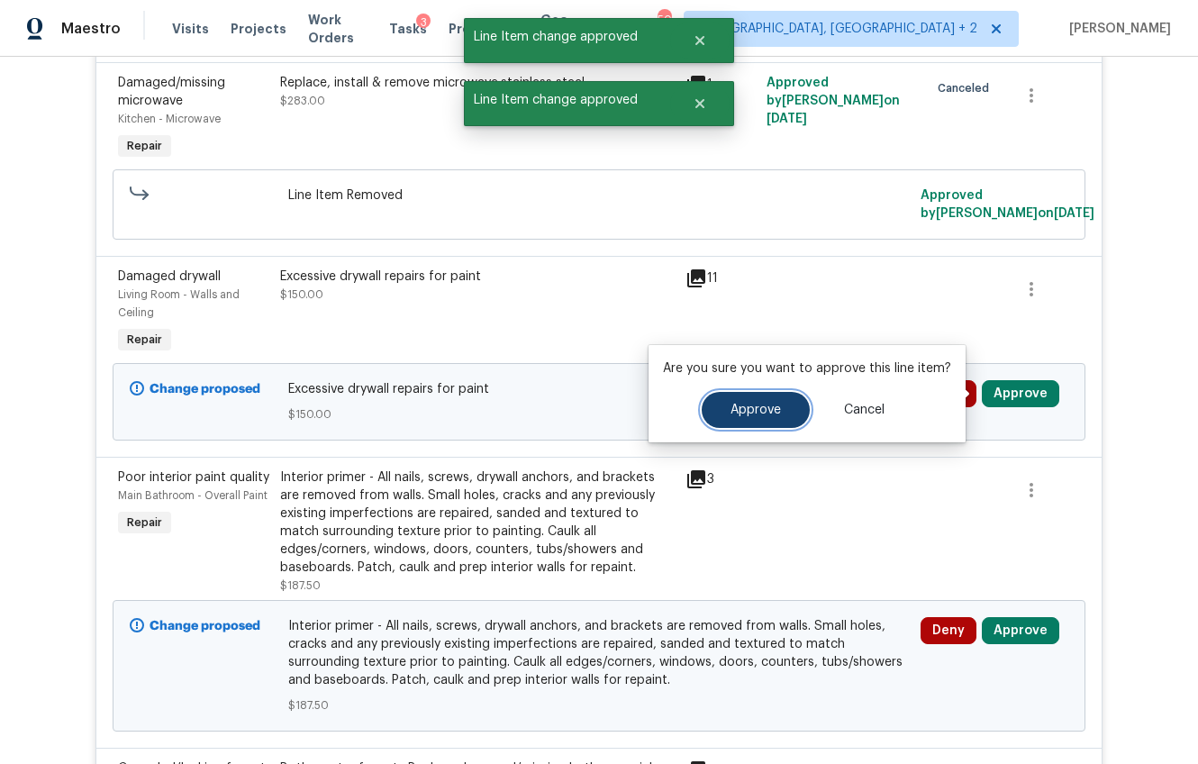
click at [764, 404] on span "Approve" at bounding box center [756, 411] width 50 height 14
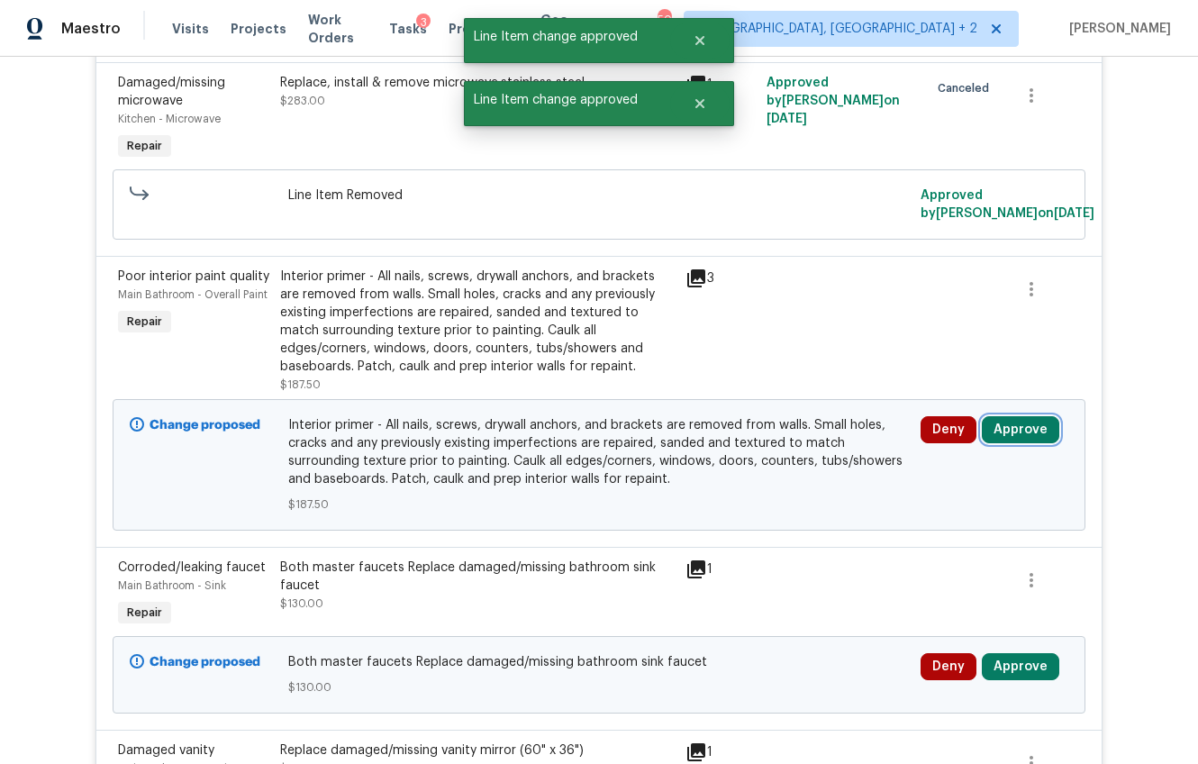
click at [995, 422] on button "Approve" at bounding box center [1020, 429] width 77 height 27
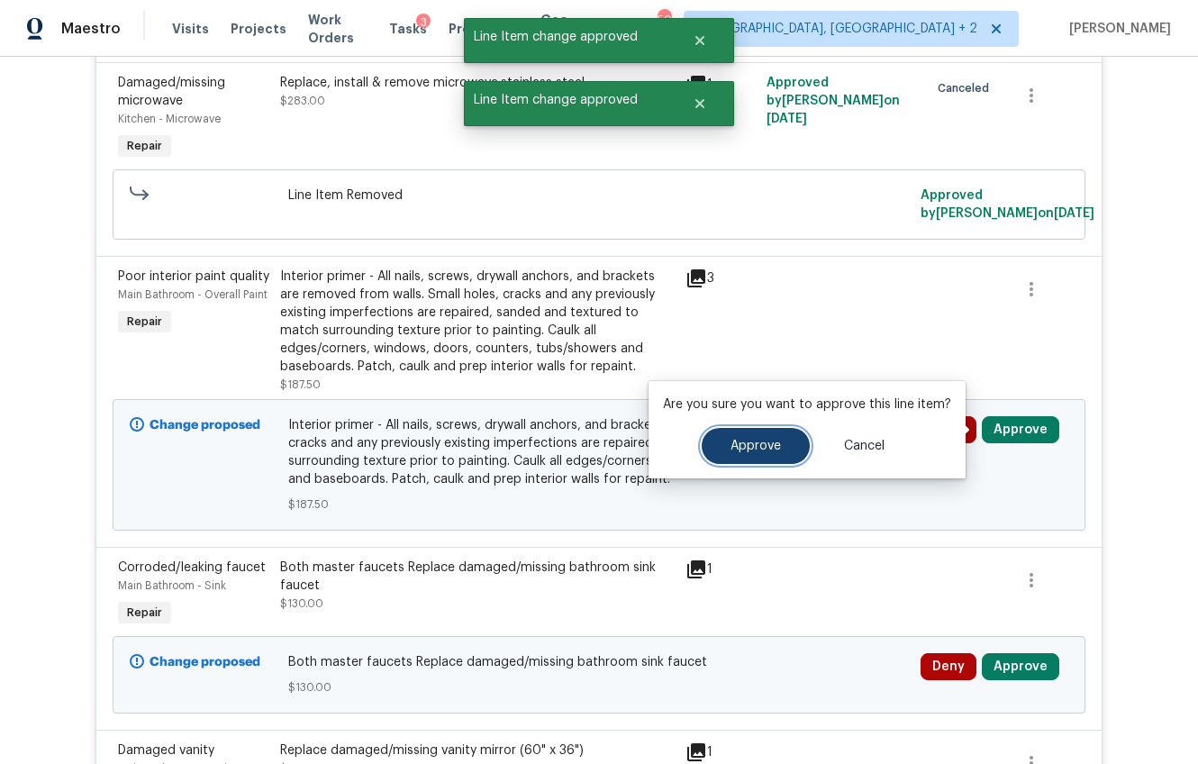
click at [747, 435] on button "Approve" at bounding box center [756, 446] width 108 height 36
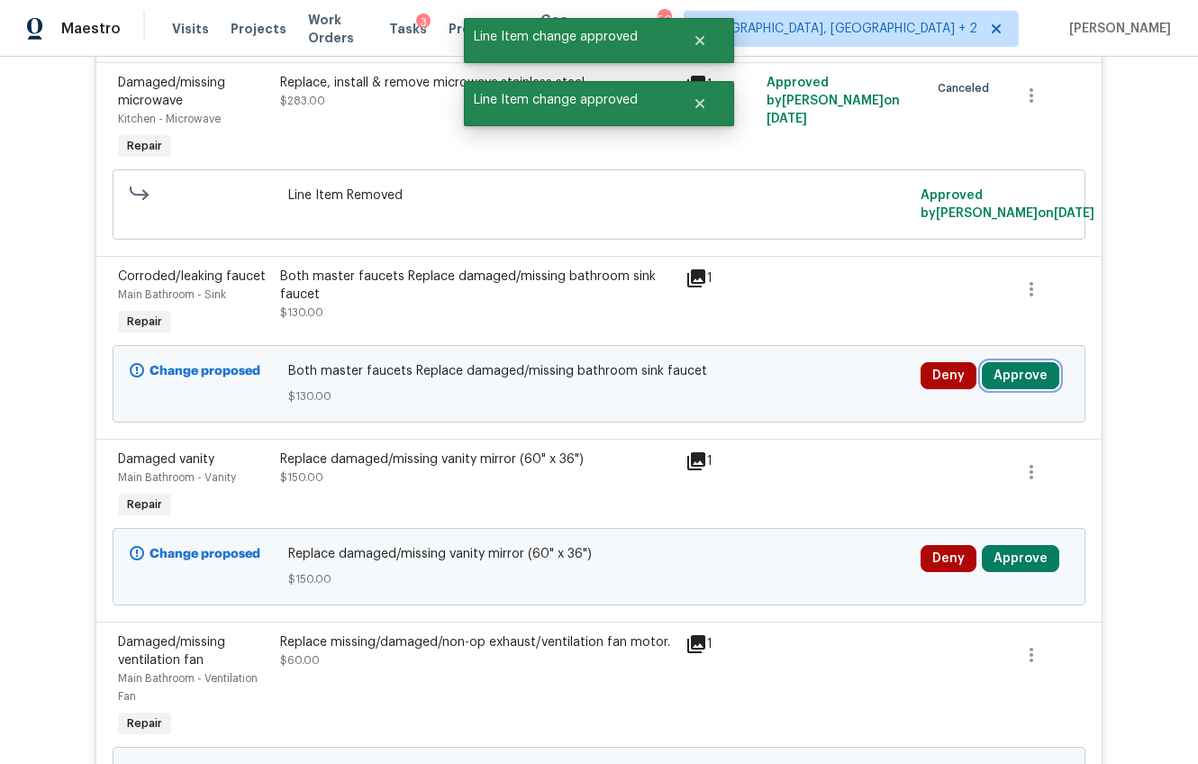
click at [1035, 383] on button "Approve" at bounding box center [1020, 375] width 77 height 27
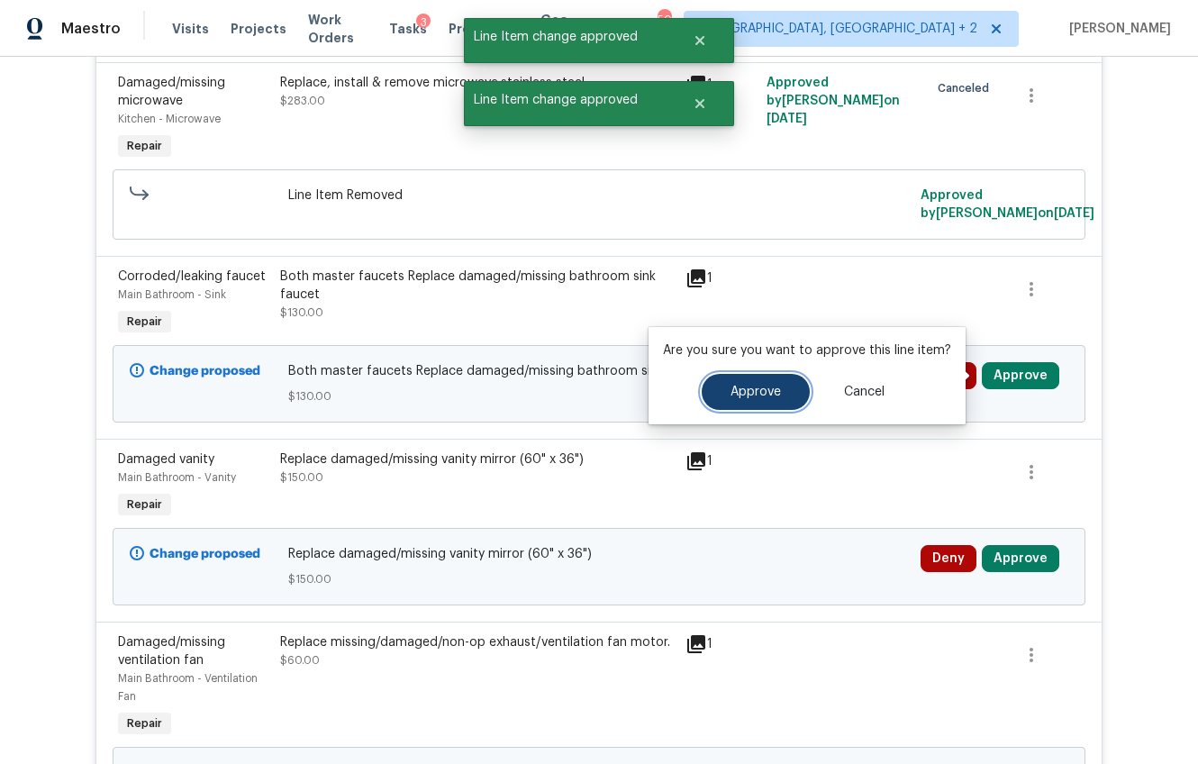
click at [777, 391] on button "Approve" at bounding box center [756, 392] width 108 height 36
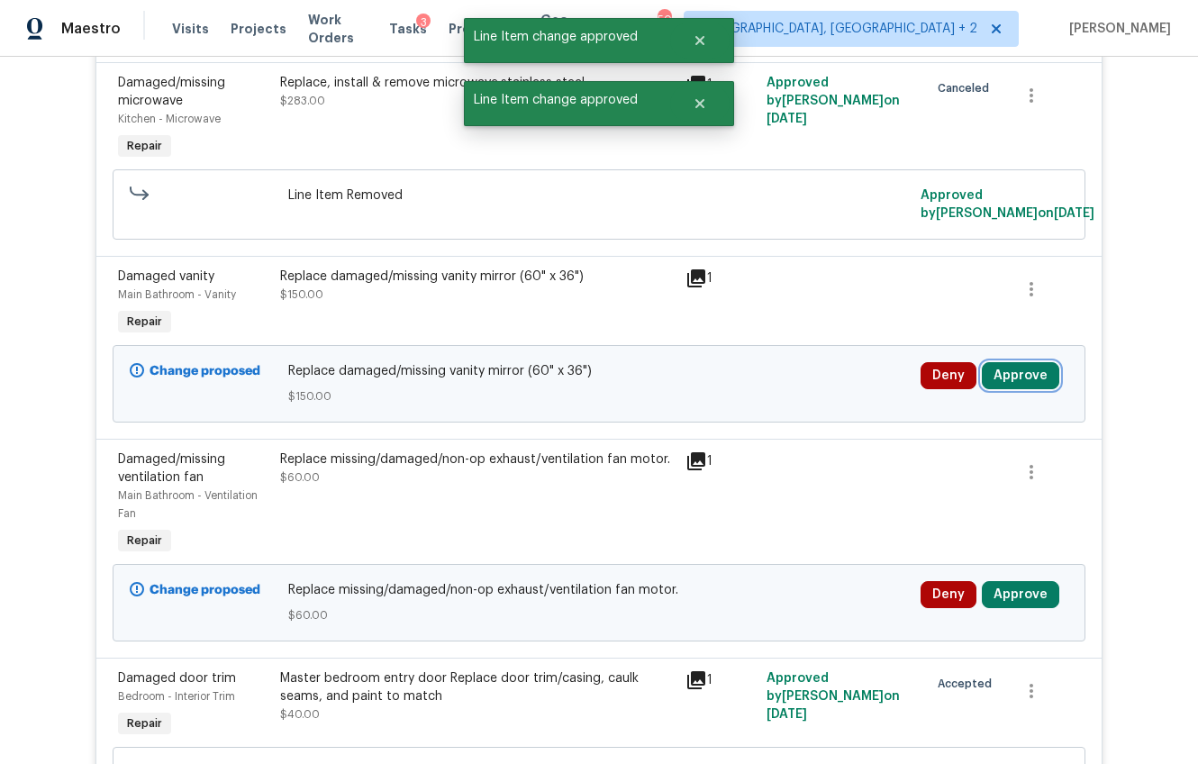
click at [1001, 370] on button "Approve" at bounding box center [1020, 375] width 77 height 27
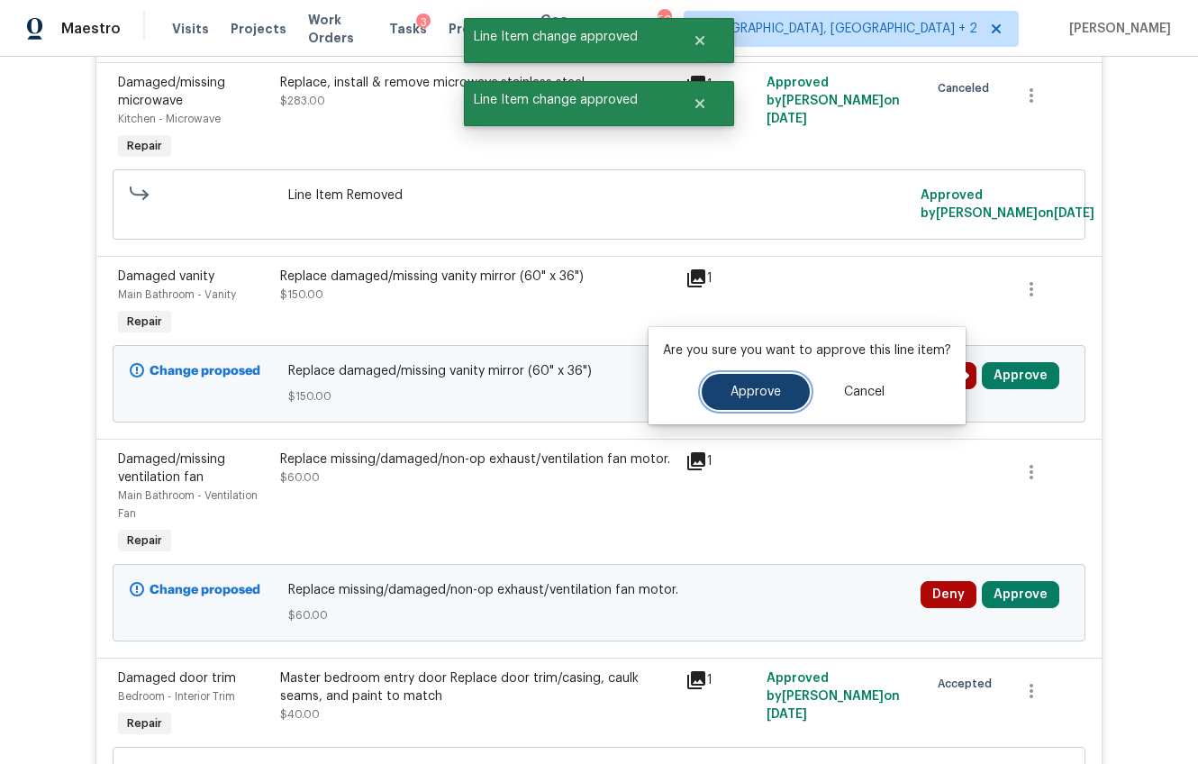
click at [737, 383] on button "Approve" at bounding box center [756, 392] width 108 height 36
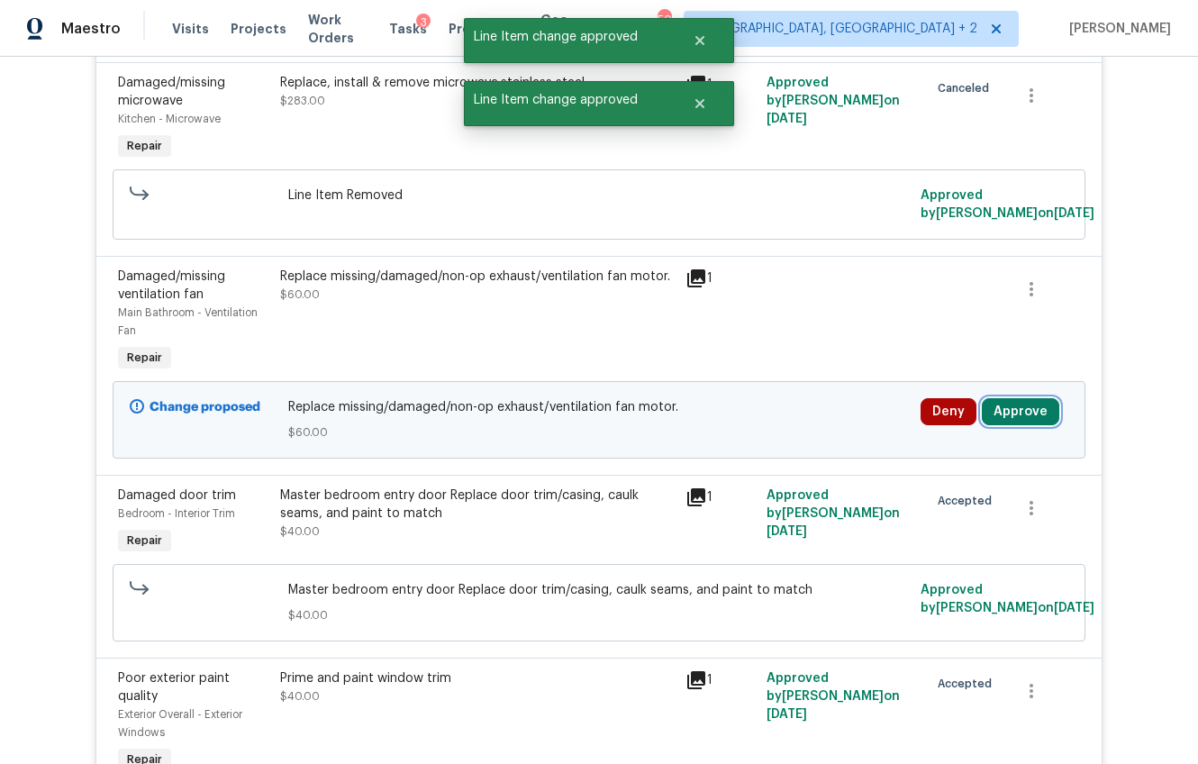
click at [997, 414] on button "Approve" at bounding box center [1020, 411] width 77 height 27
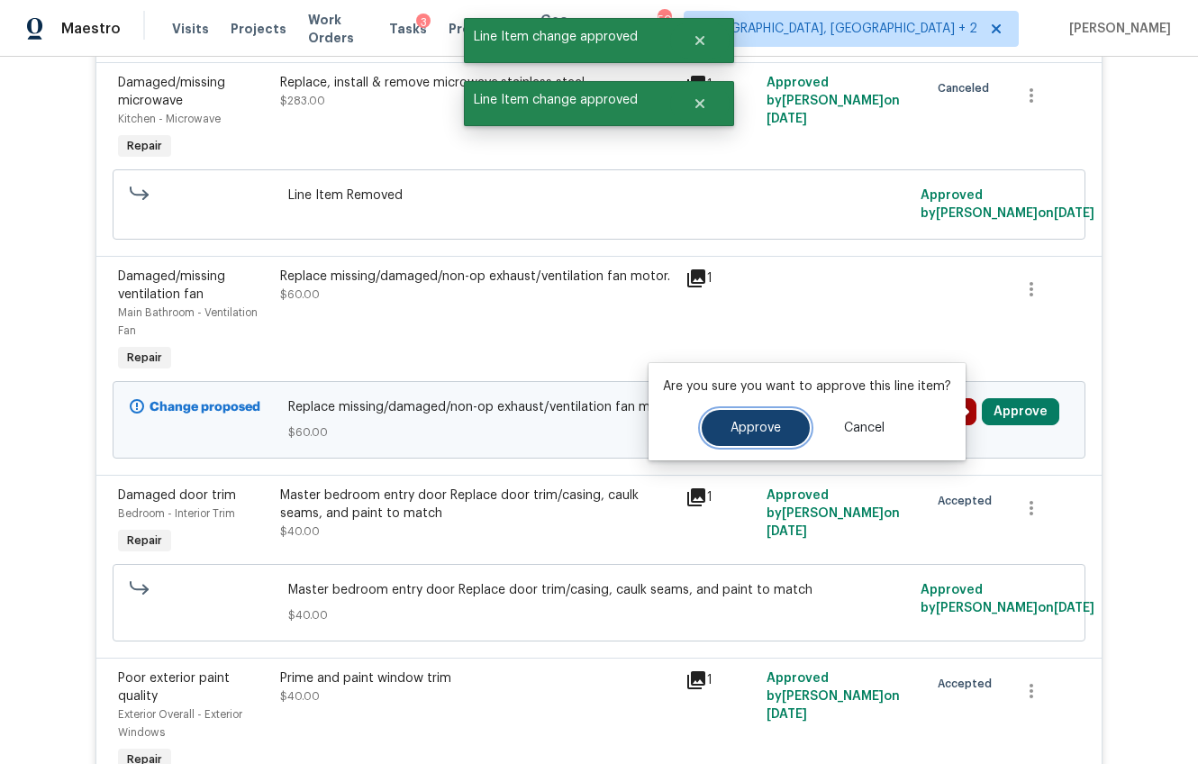
click at [749, 418] on button "Approve" at bounding box center [756, 428] width 108 height 36
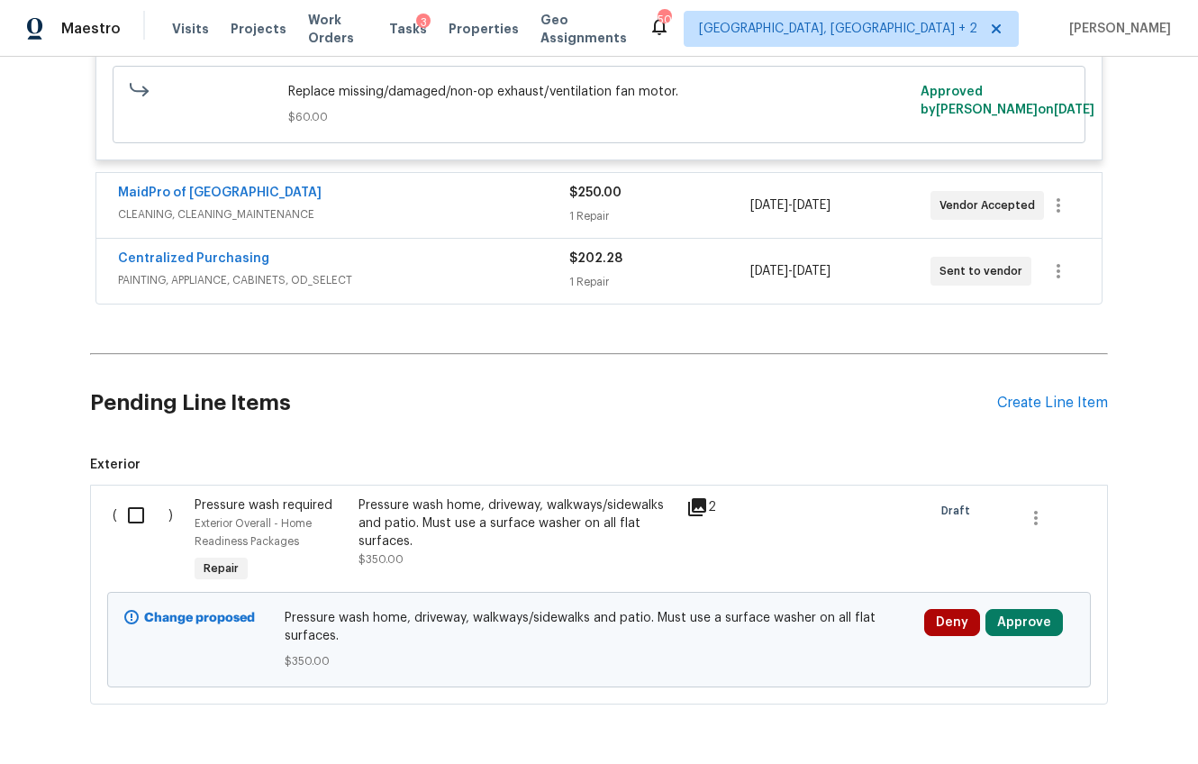
scroll to position [6795, 0]
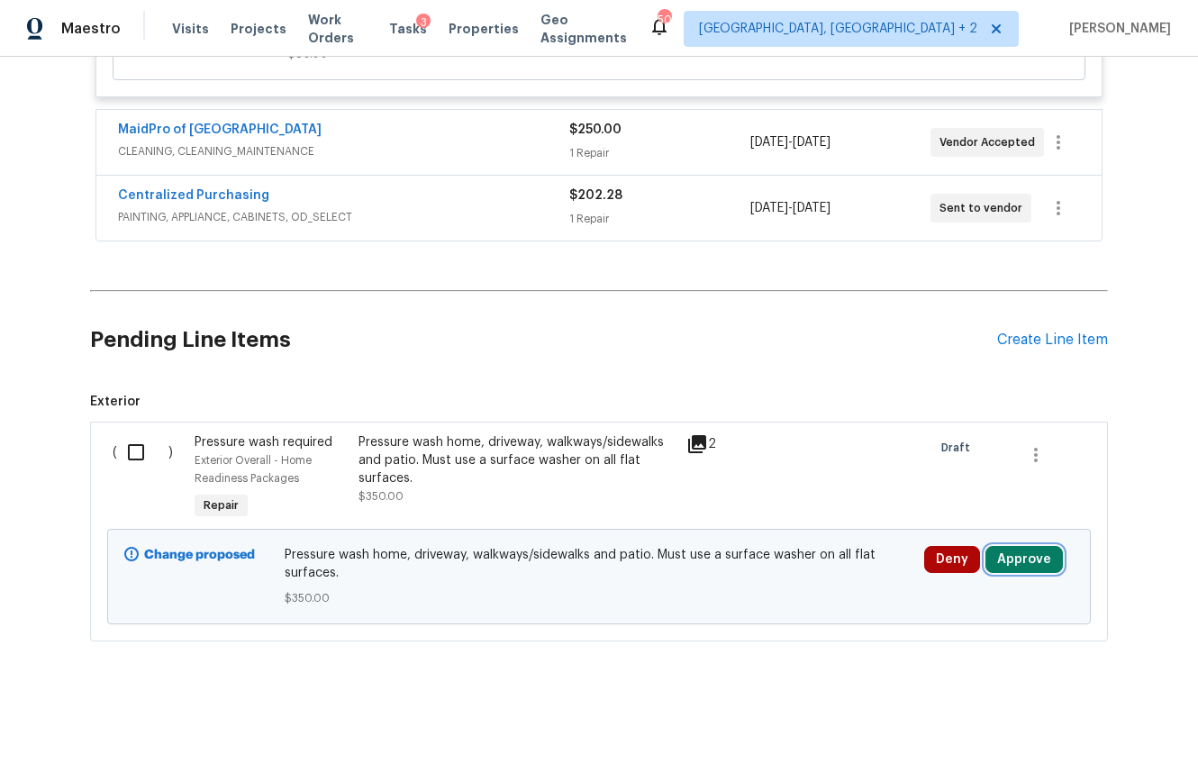
click at [1022, 546] on button "Approve" at bounding box center [1023, 559] width 77 height 27
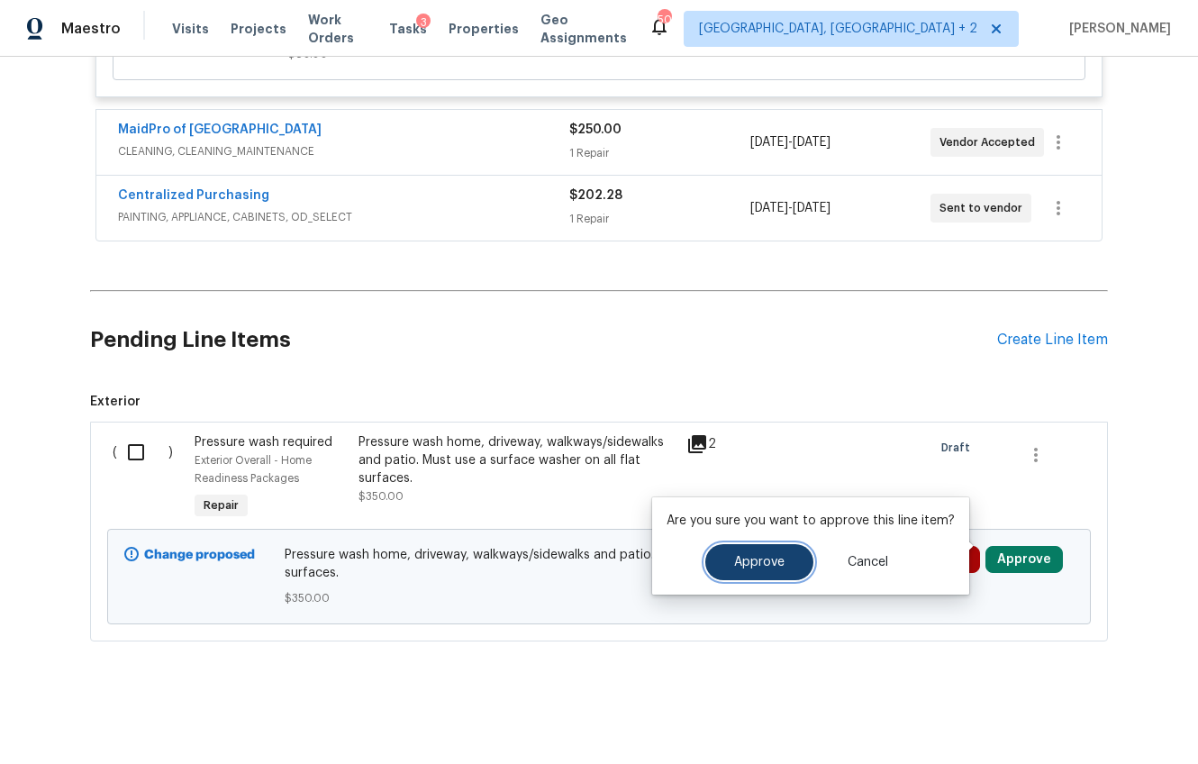
click at [781, 558] on button "Approve" at bounding box center [759, 562] width 108 height 36
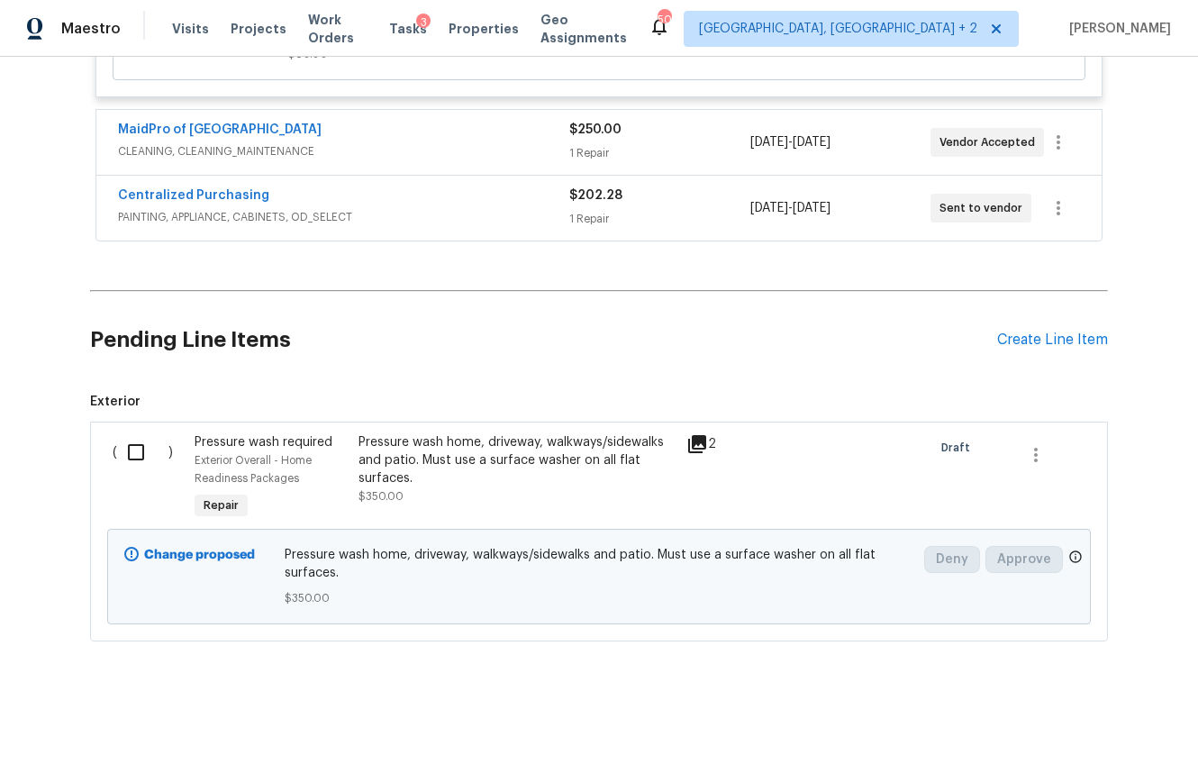
scroll to position [4644, 0]
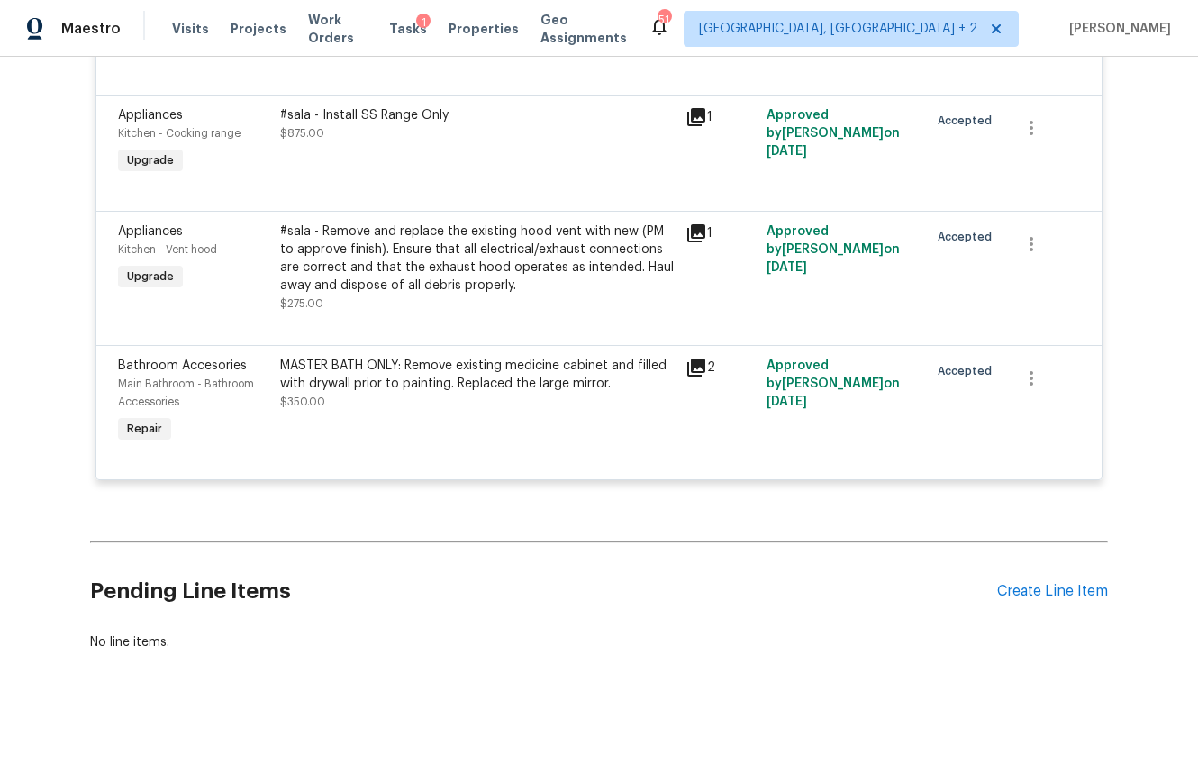
scroll to position [3336, 0]
